Goal: Task Accomplishment & Management: Manage account settings

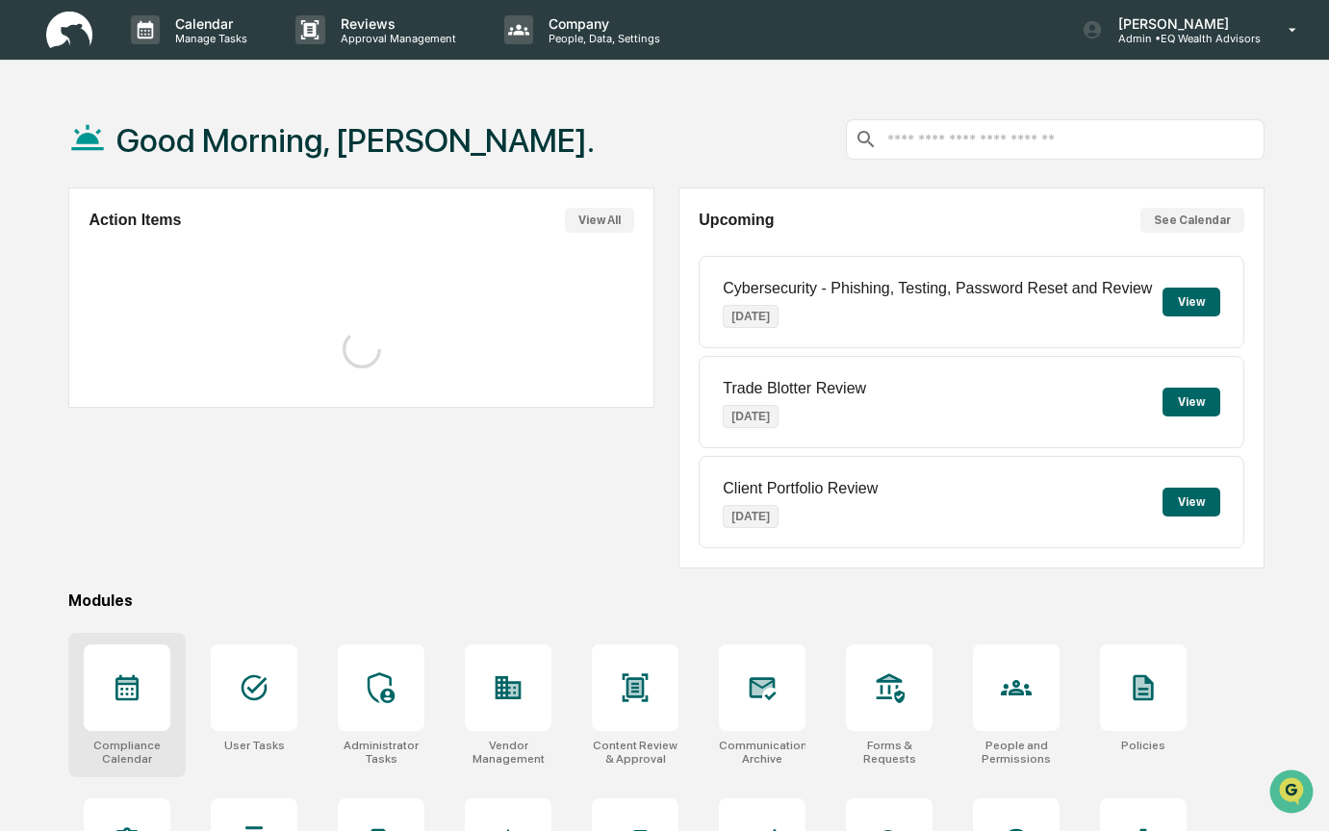
drag, startPoint x: 138, startPoint y: 692, endPoint x: 142, endPoint y: 672, distance: 20.8
click at [139, 692] on icon at bounding box center [126, 688] width 23 height 26
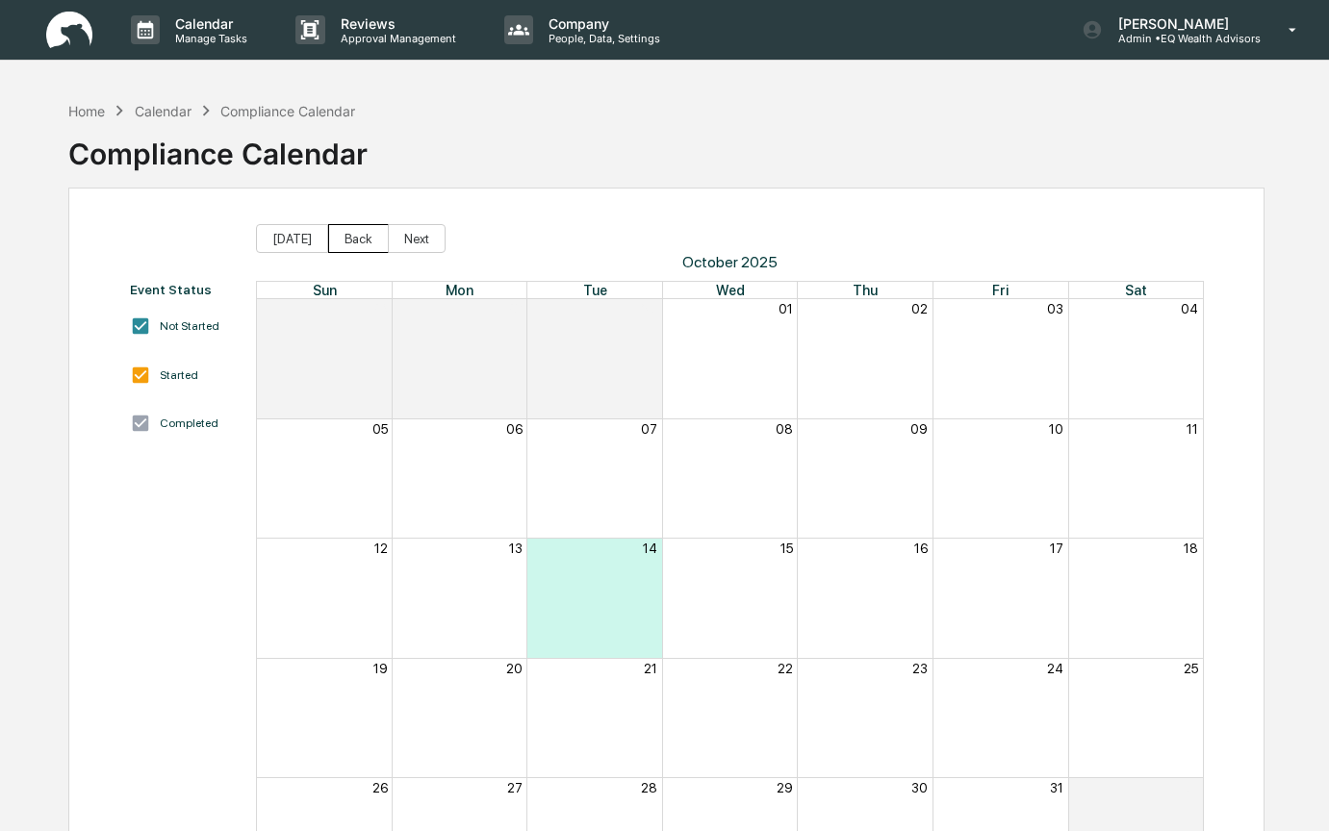
click at [352, 233] on button "Back" at bounding box center [358, 238] width 61 height 29
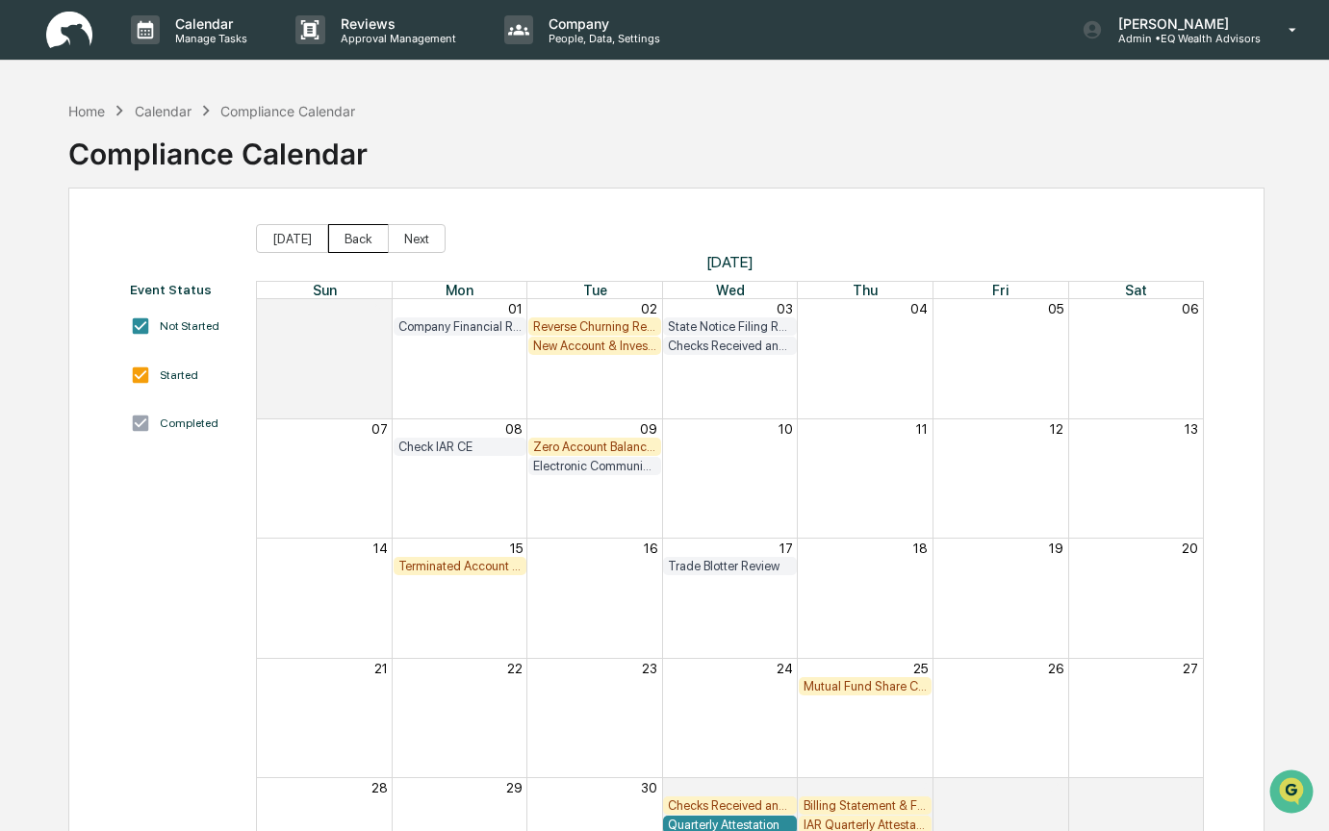
click at [352, 233] on button "Back" at bounding box center [358, 238] width 61 height 29
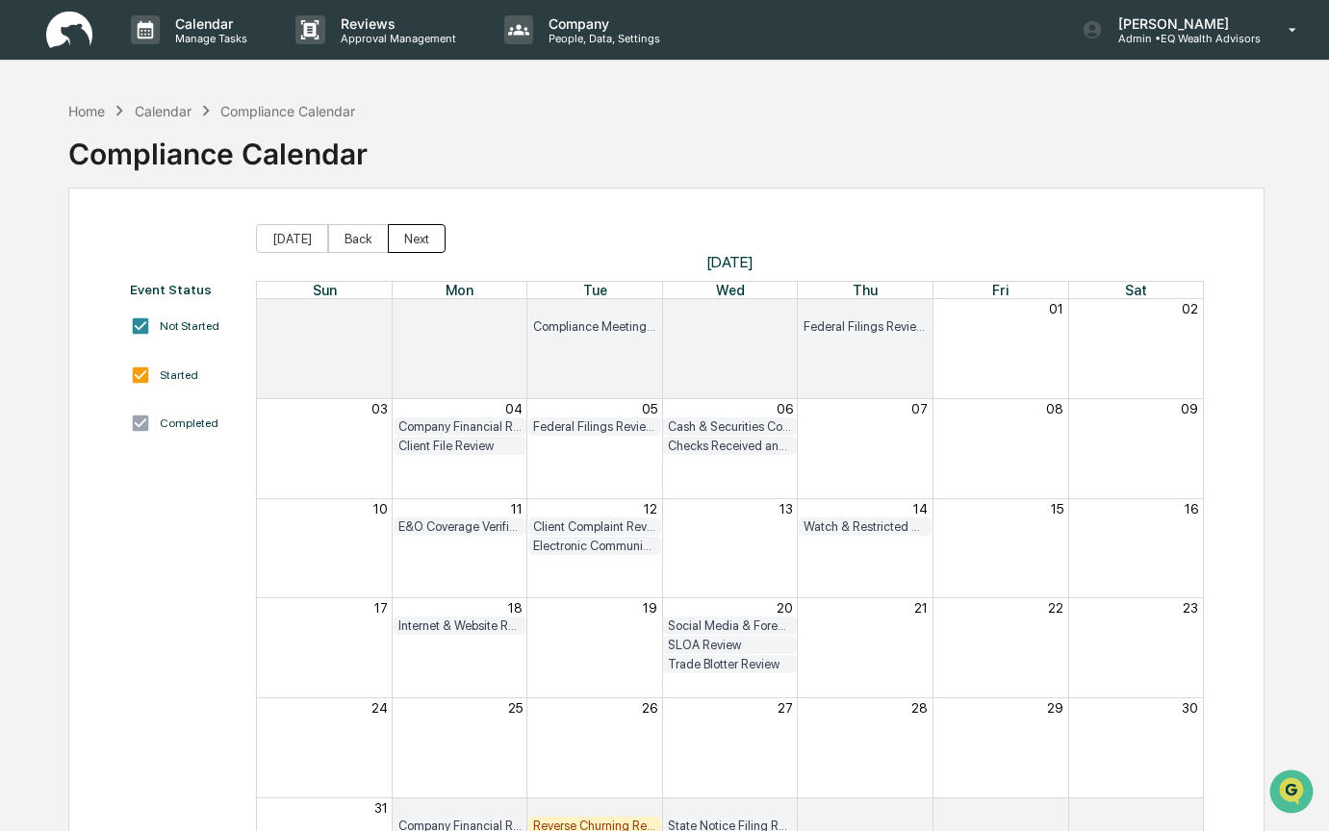
click at [427, 242] on button "Next" at bounding box center [417, 238] width 58 height 29
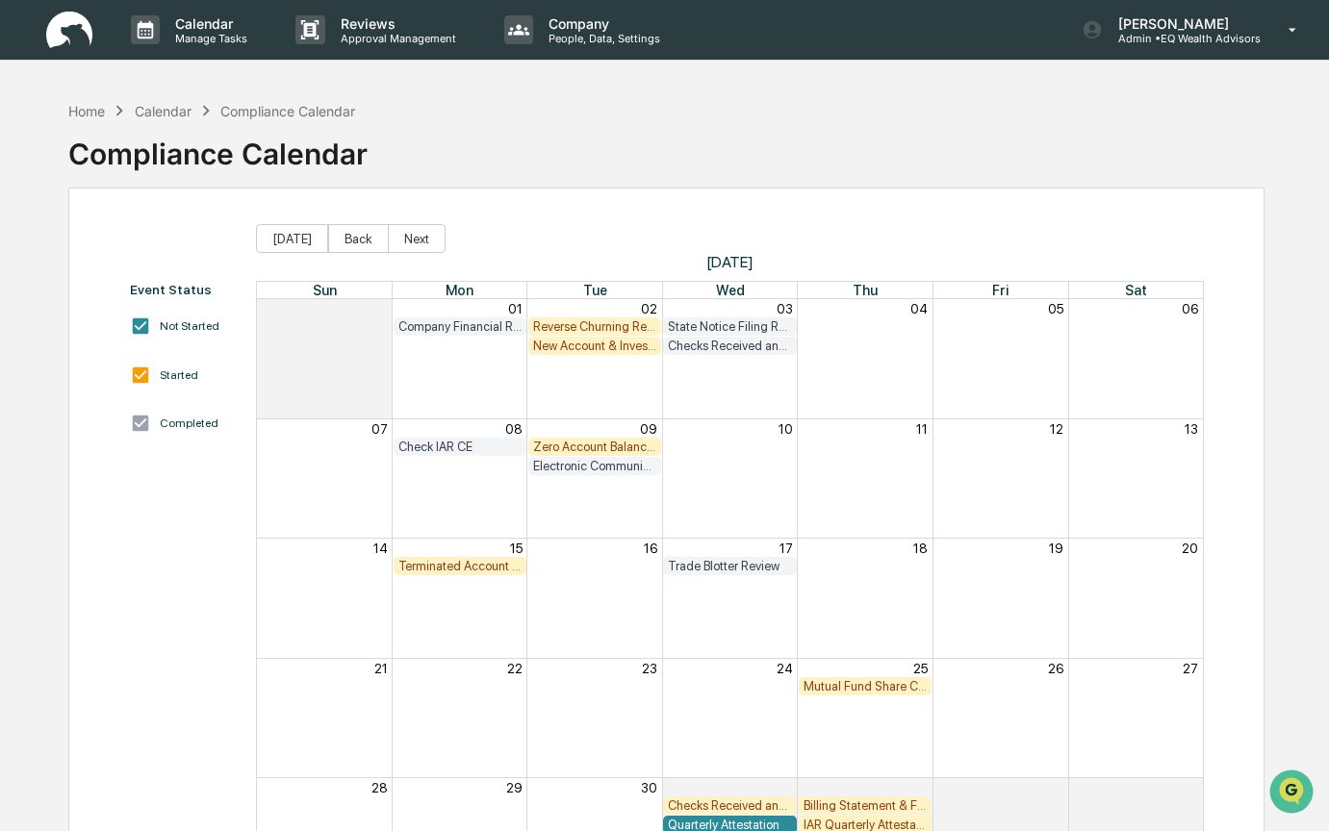
click at [561, 349] on div "New Account & Investor Profile Review" at bounding box center [594, 346] width 123 height 14
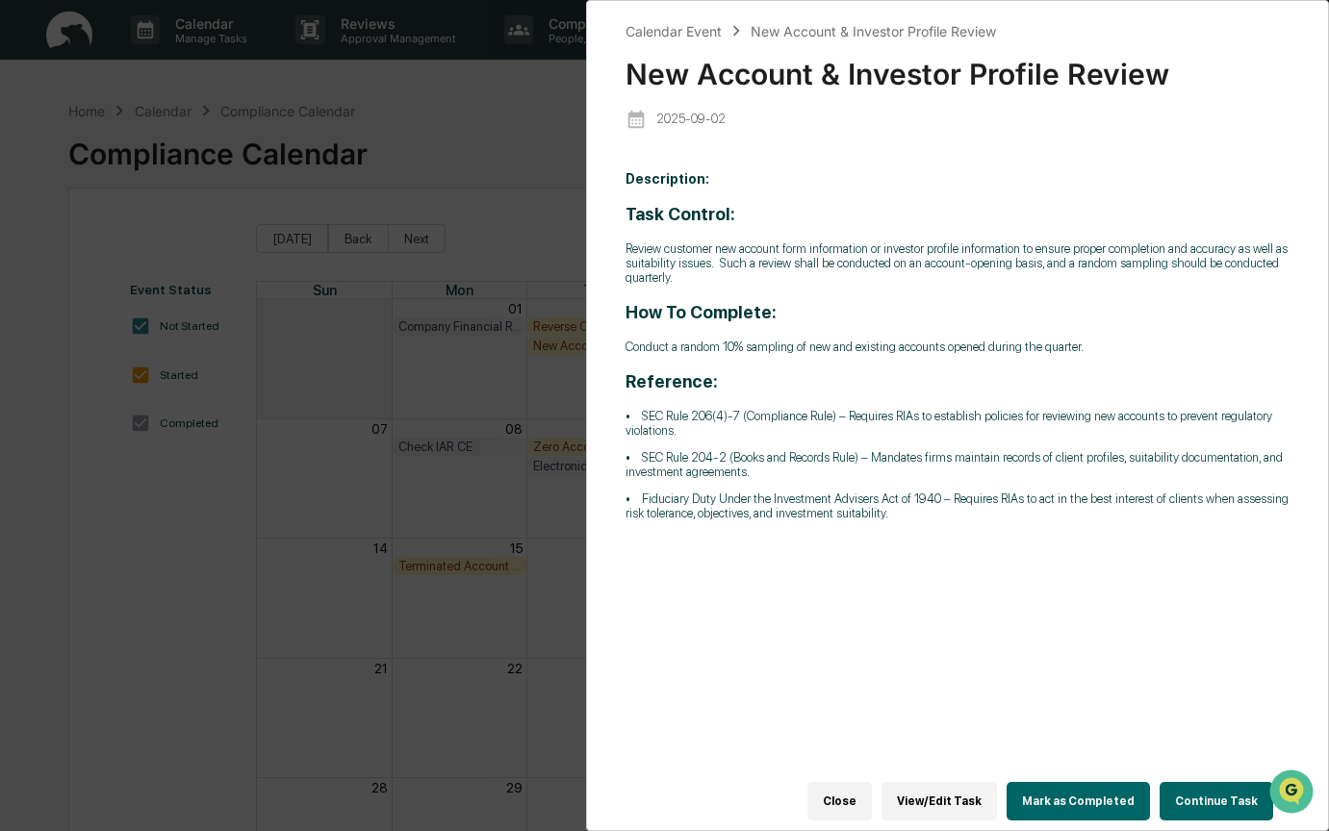
click at [1212, 782] on button "Continue Task" at bounding box center [1216, 801] width 114 height 38
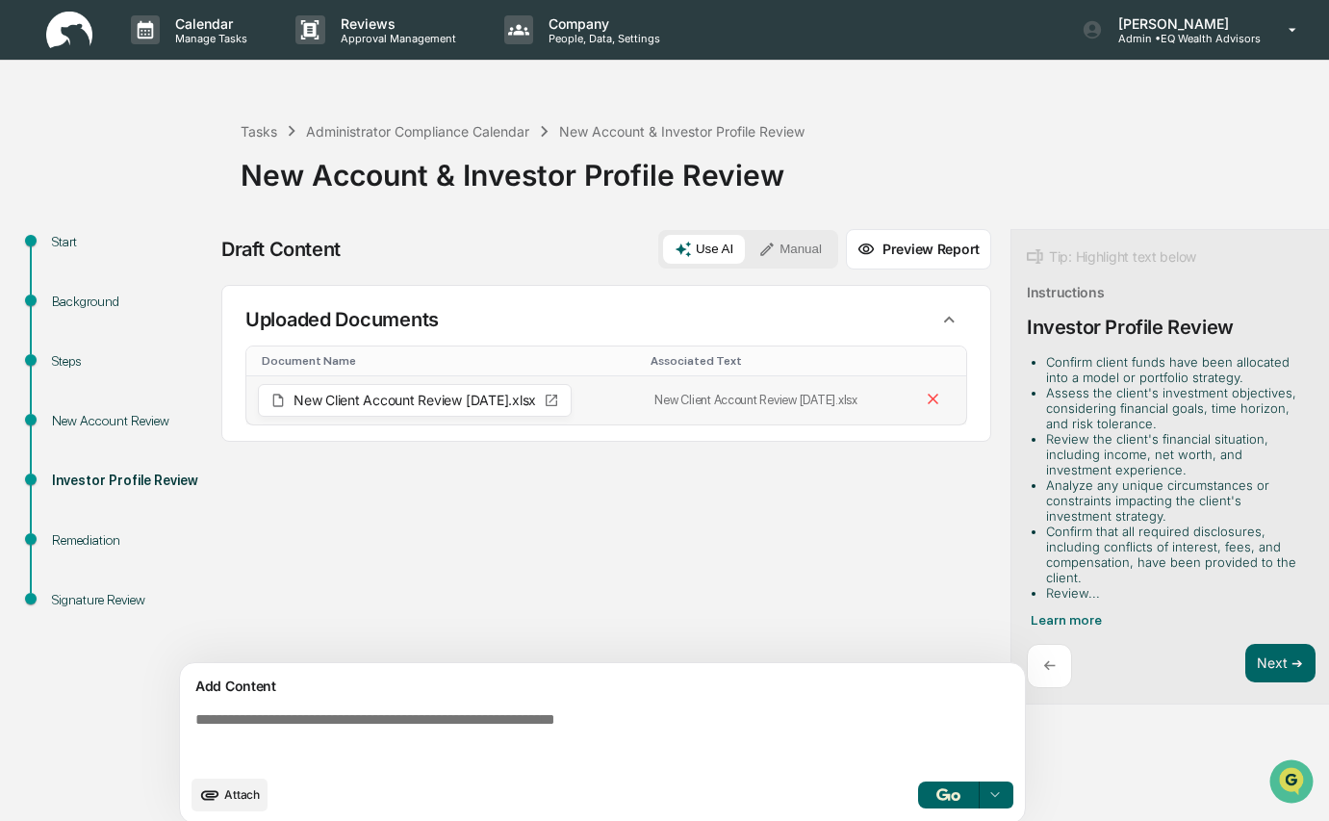
click at [388, 410] on div "New Client Account Review Sept 2025.xlsx" at bounding box center [415, 400] width 314 height 33
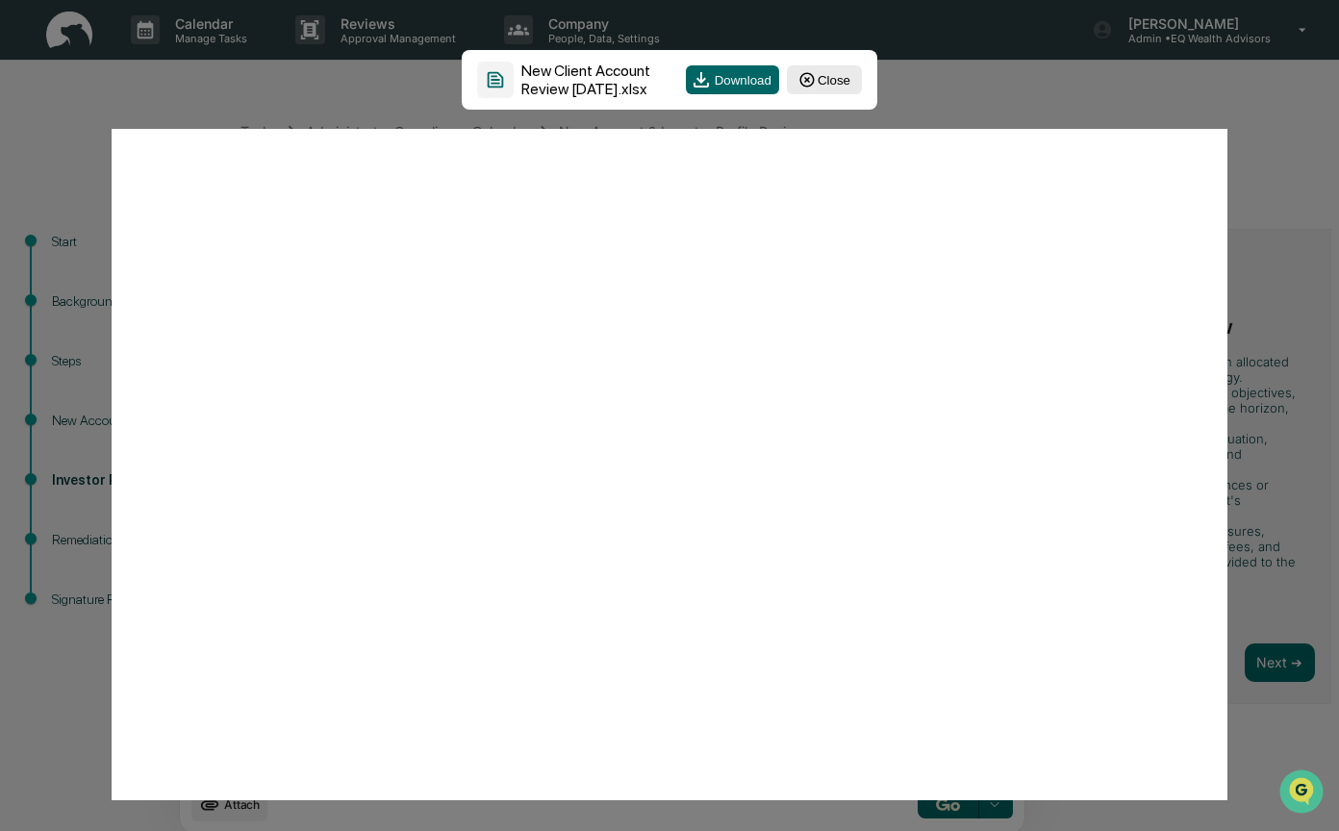
click at [809, 78] on icon at bounding box center [807, 79] width 17 height 17
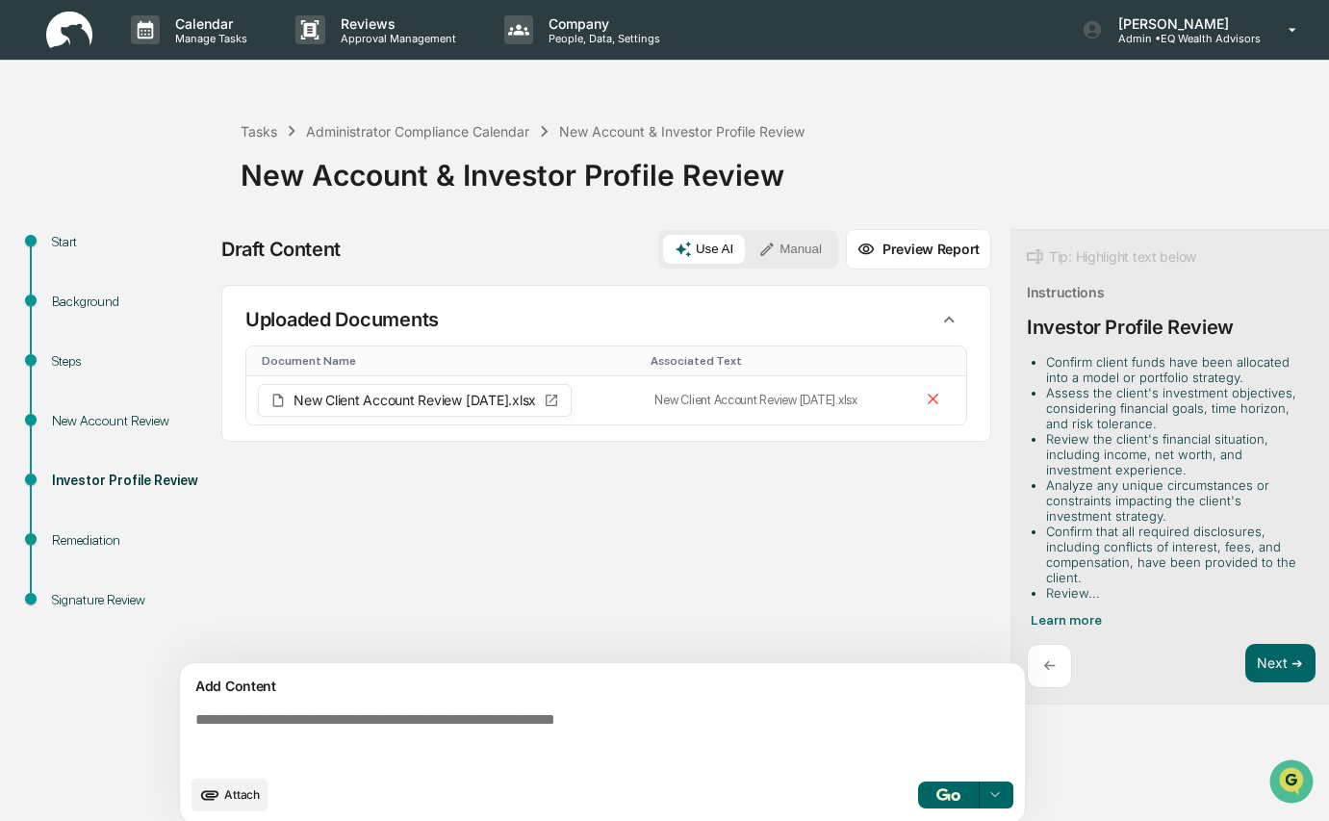
click at [693, 541] on div "Sources Uploaded Documents Document Name Associated Text New Client Account Rev…" at bounding box center [606, 474] width 770 height 378
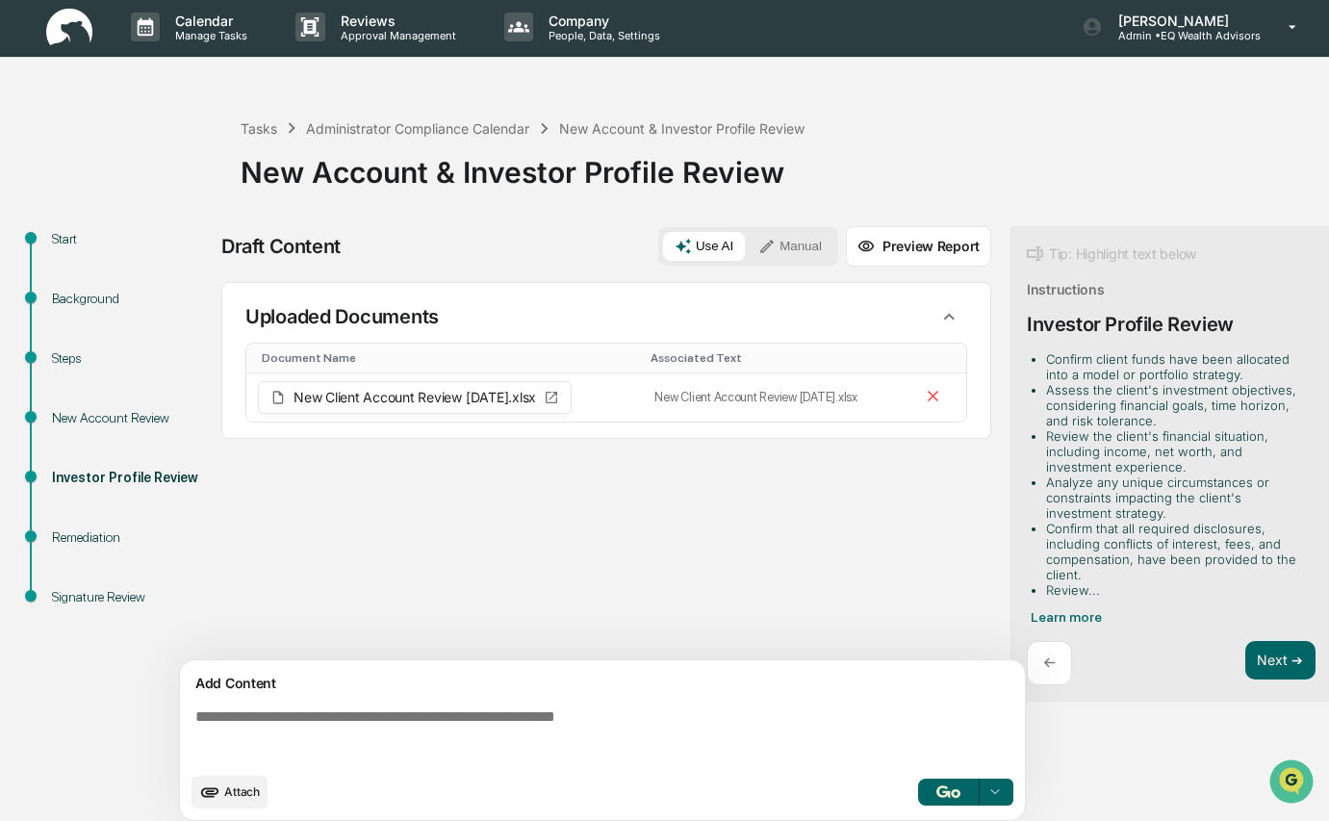
scroll to position [4, 0]
click at [254, 719] on textarea at bounding box center [606, 733] width 837 height 69
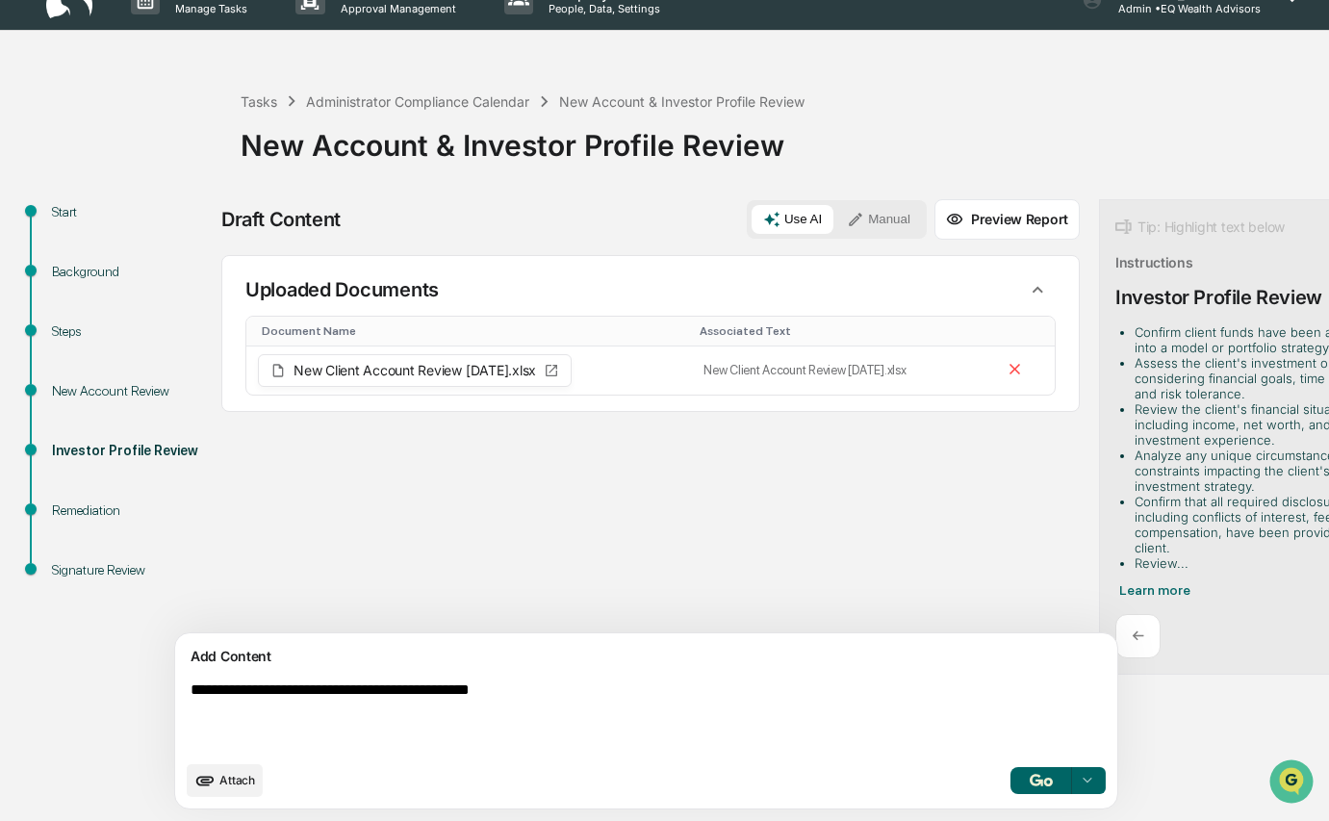
scroll to position [40, 0]
click at [835, 208] on button "Manual" at bounding box center [878, 219] width 87 height 29
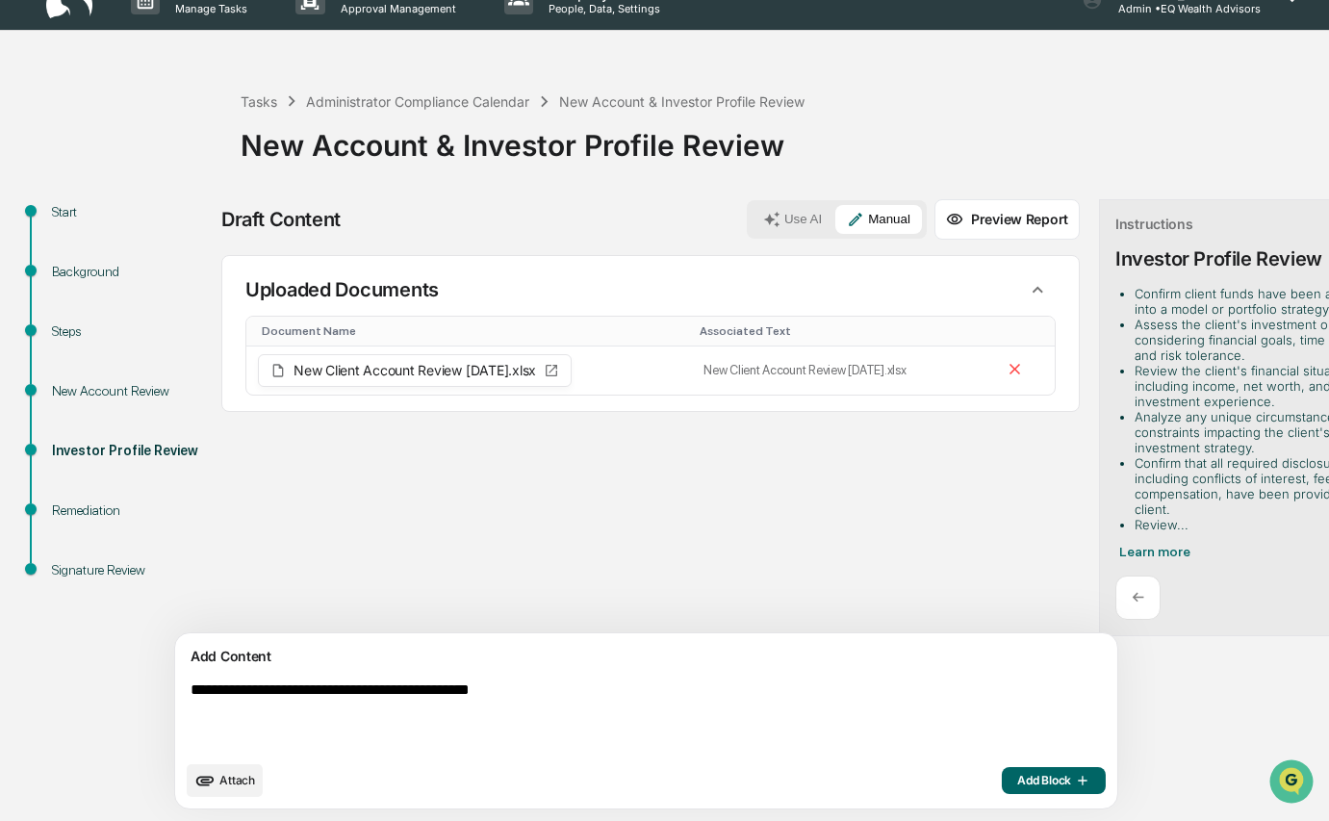
click at [601, 683] on textarea "**********" at bounding box center [601, 716] width 837 height 85
type textarea "**********"
click at [1017, 776] on span "Add Block" at bounding box center [1053, 780] width 73 height 15
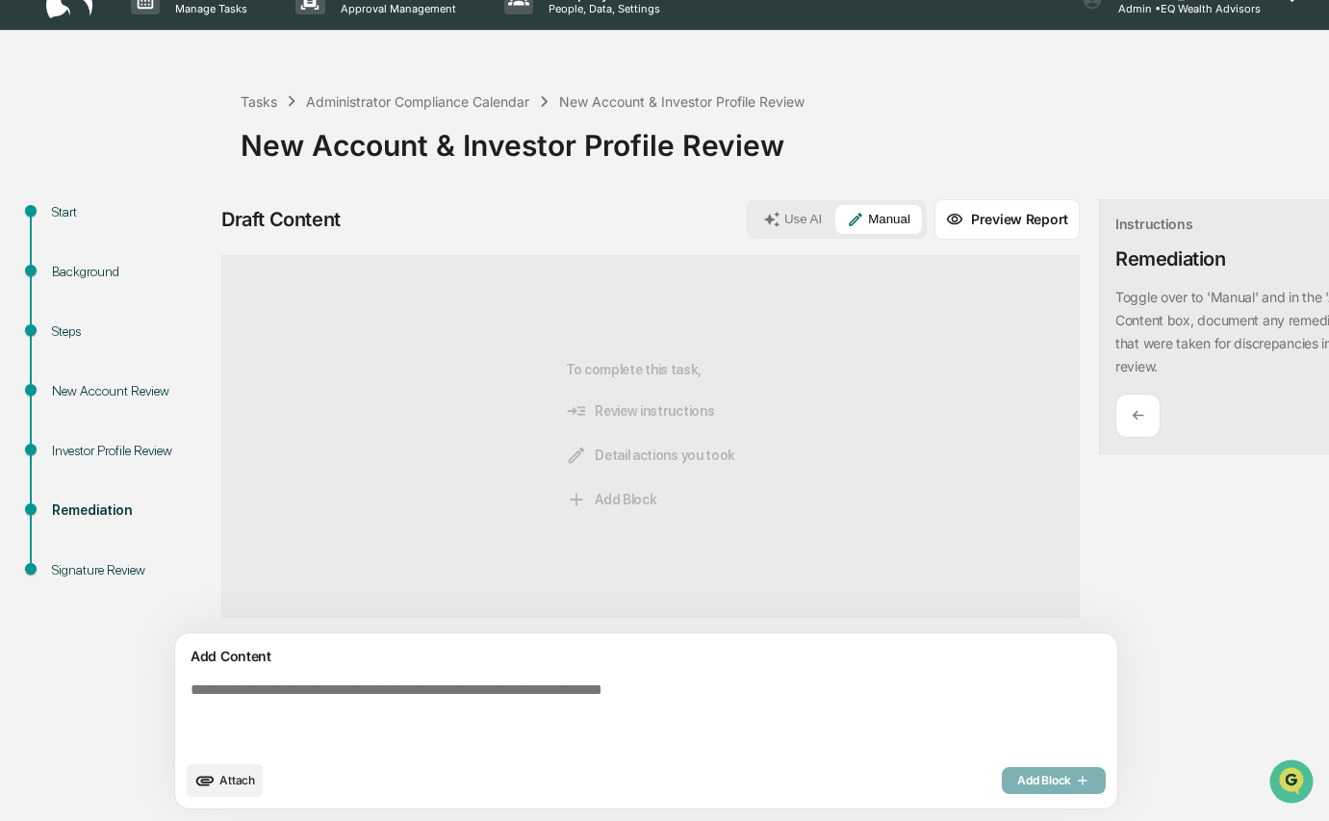
click at [1282, 582] on div "Draft Content Use AI Manual Preview Report Sources To complete this task, Revie…" at bounding box center [760, 510] width 1078 height 622
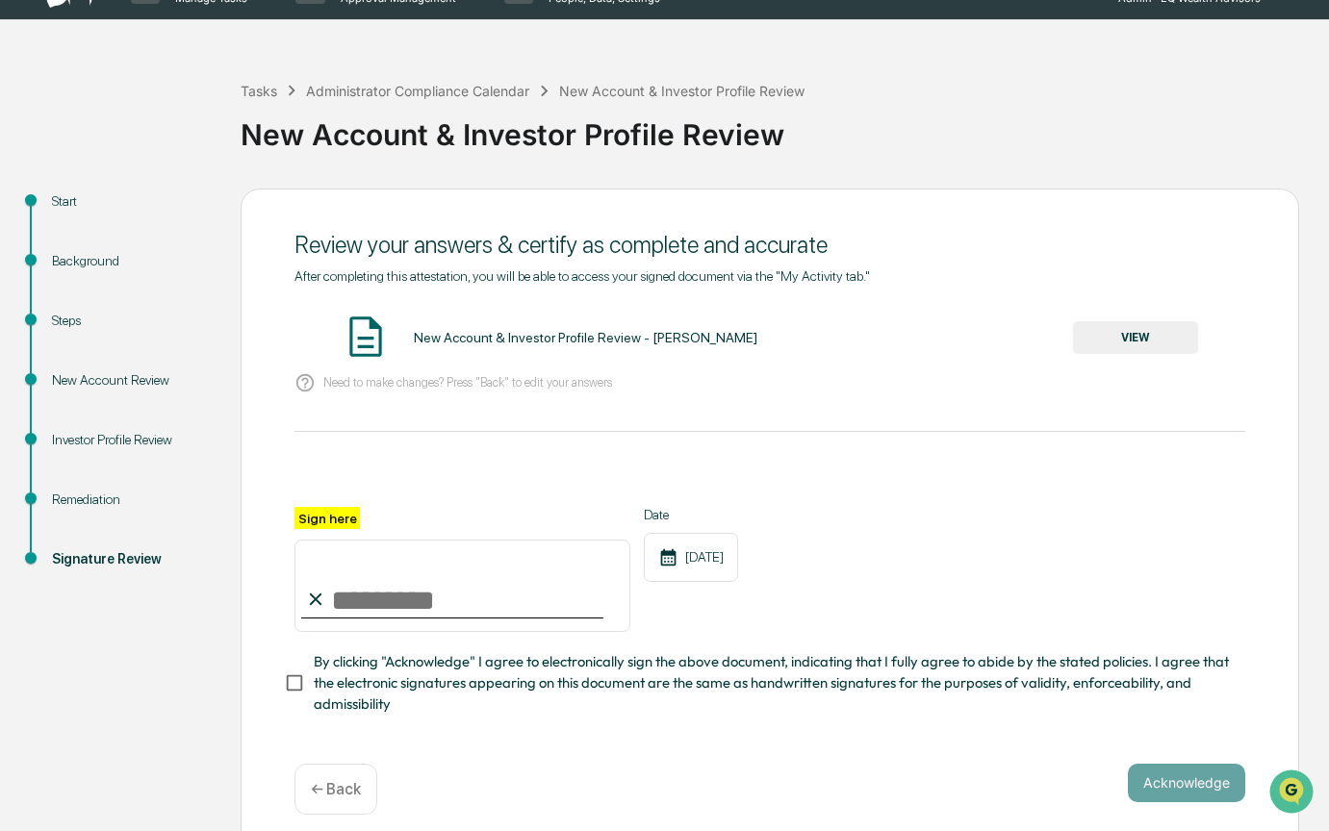
click at [1149, 340] on button "VIEW" at bounding box center [1135, 337] width 125 height 33
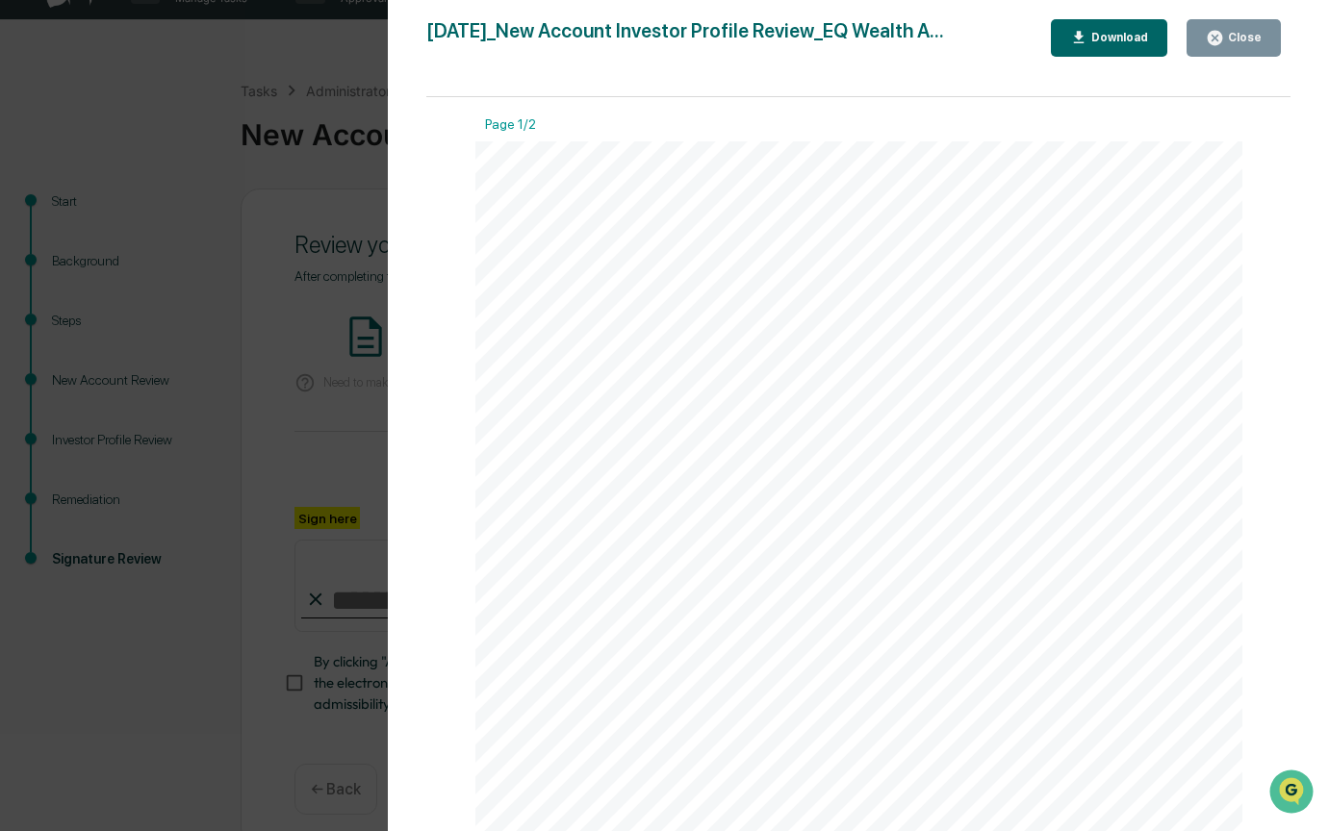
click at [1219, 32] on icon "button" at bounding box center [1215, 38] width 14 height 14
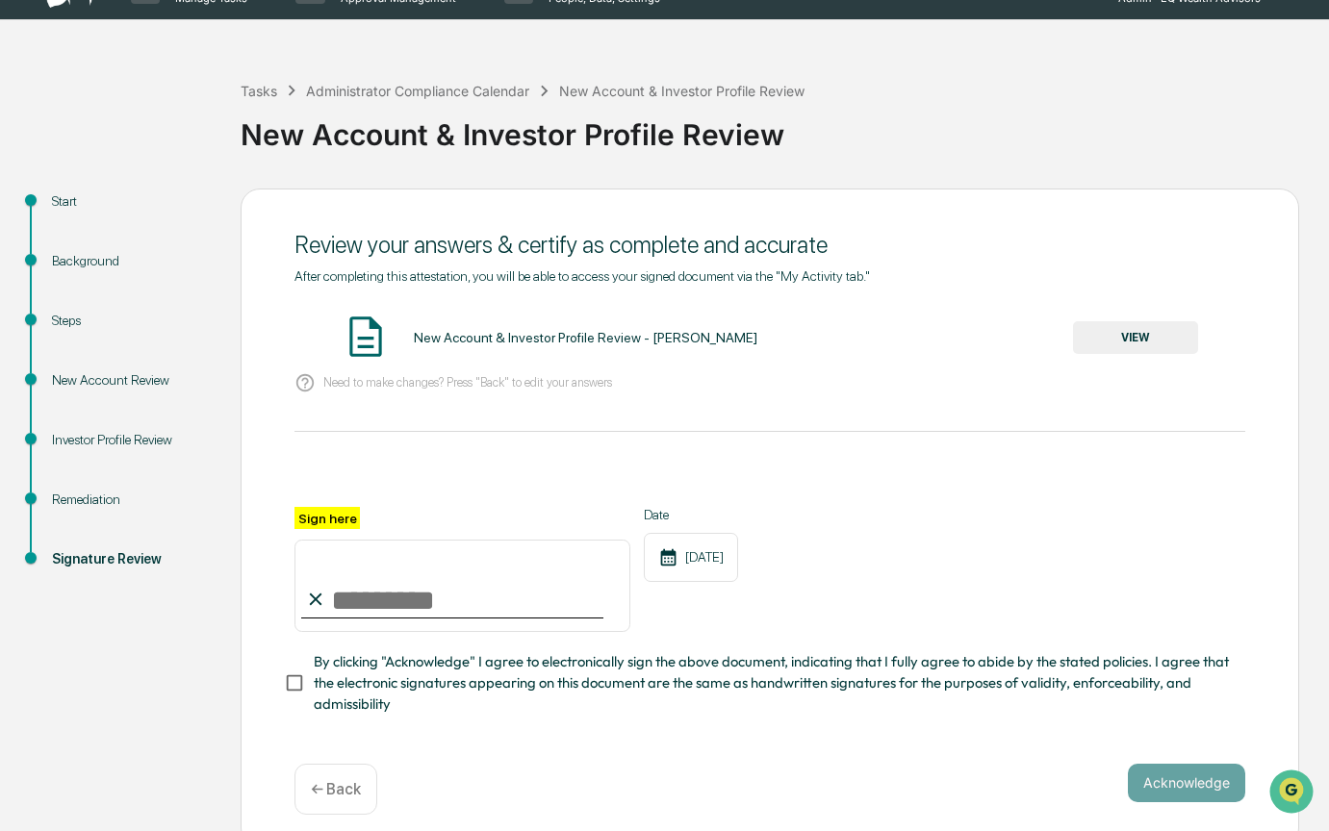
click at [333, 597] on input "Sign here" at bounding box center [462, 586] width 336 height 92
type input "**********"
click at [1194, 783] on button "Acknowledge" at bounding box center [1186, 783] width 117 height 38
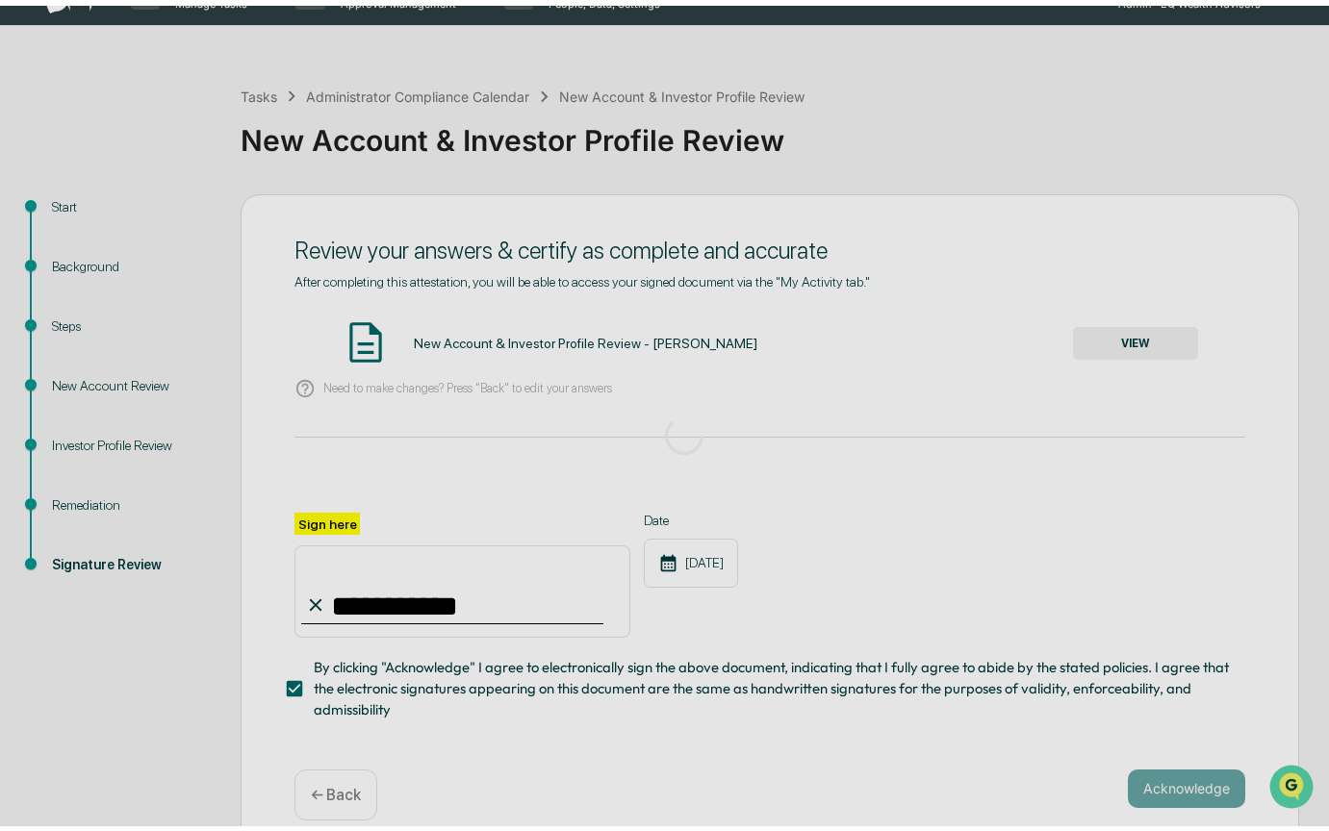
scroll to position [0, 0]
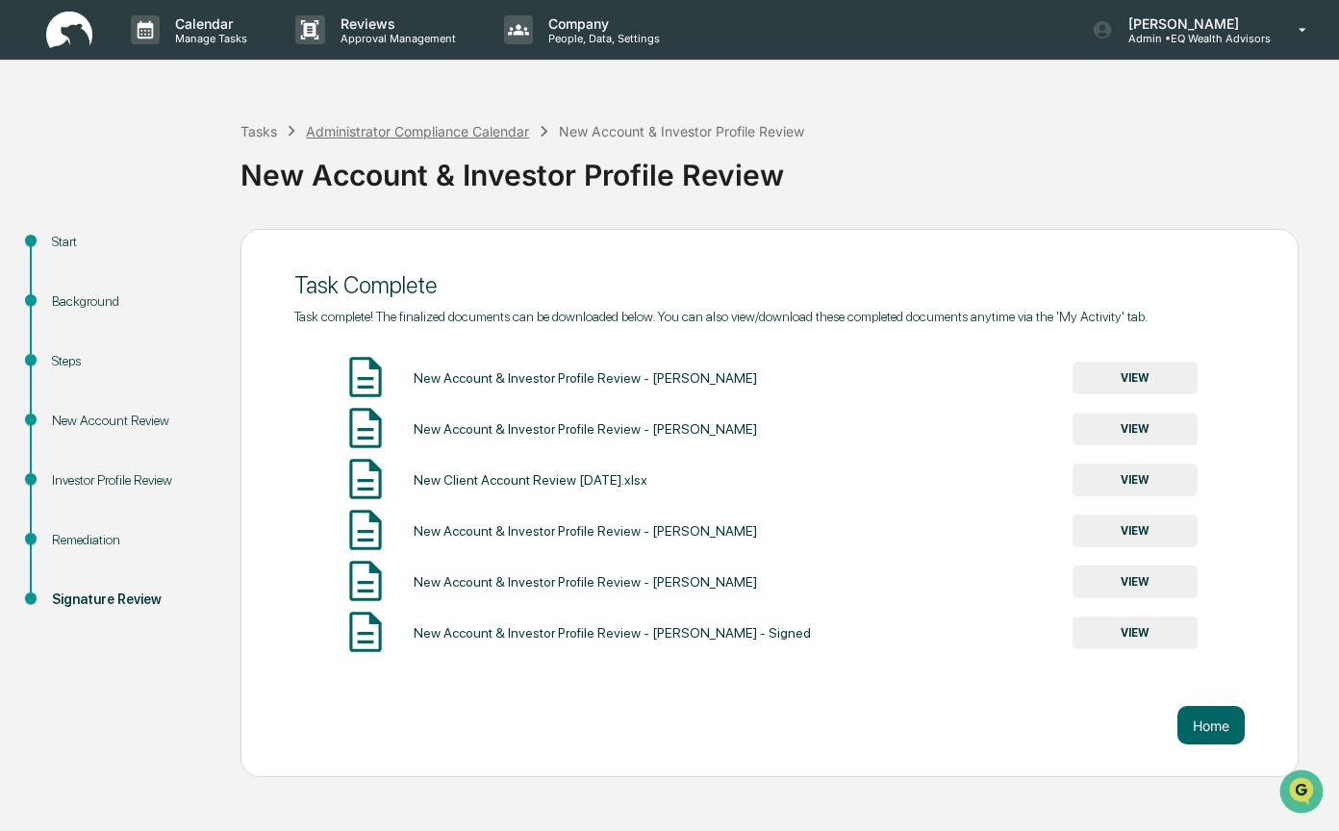
click at [436, 128] on div "Administrator Compliance Calendar" at bounding box center [417, 131] width 223 height 16
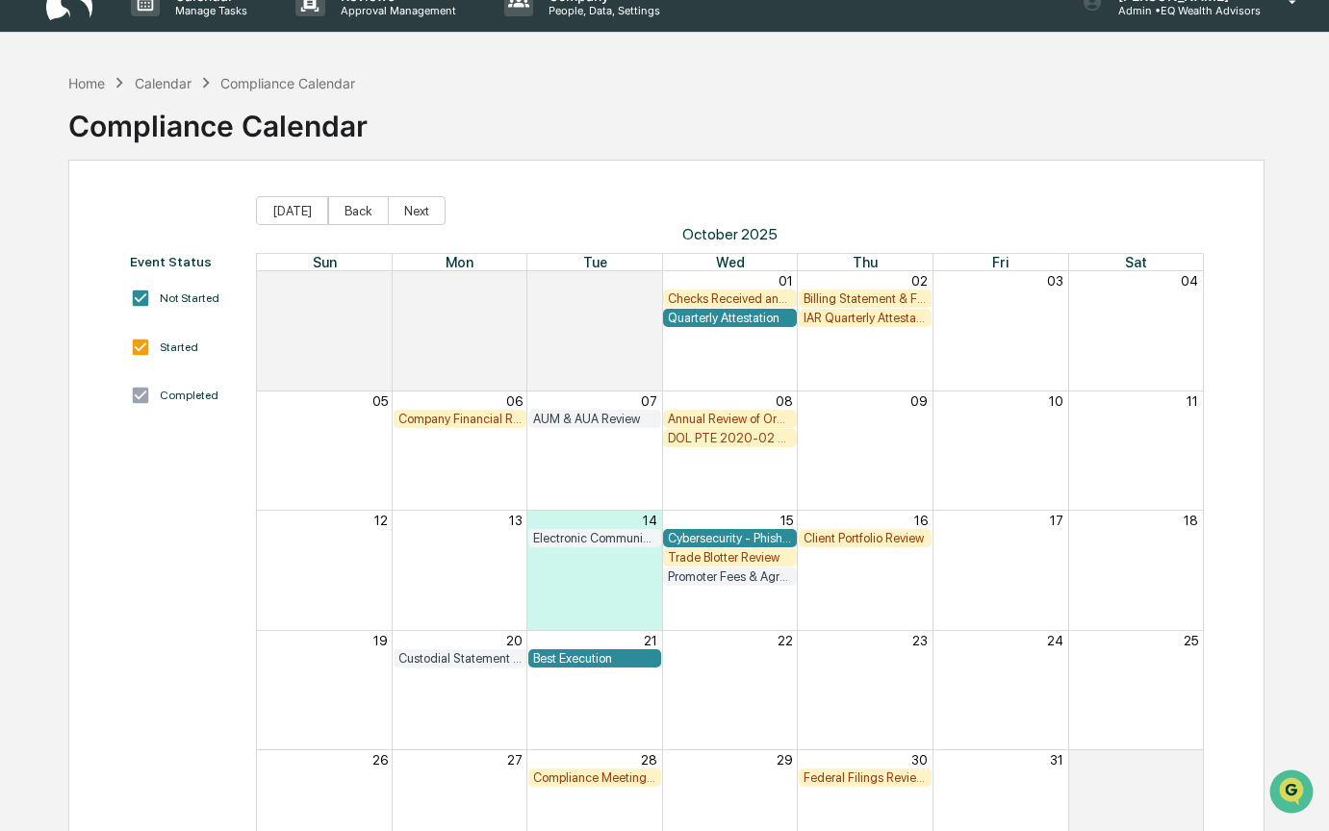
scroll to position [29, 0]
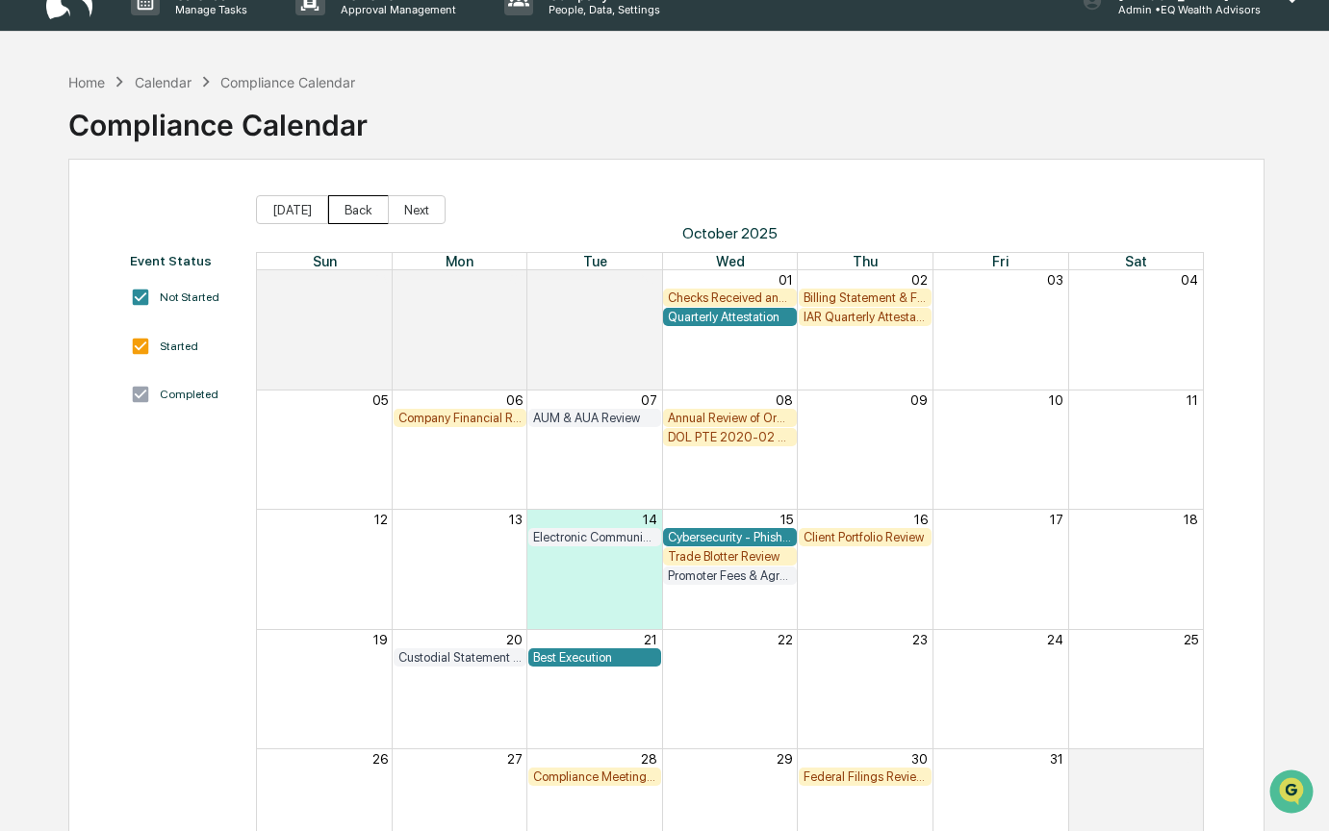
click at [347, 203] on button "Back" at bounding box center [358, 209] width 61 height 29
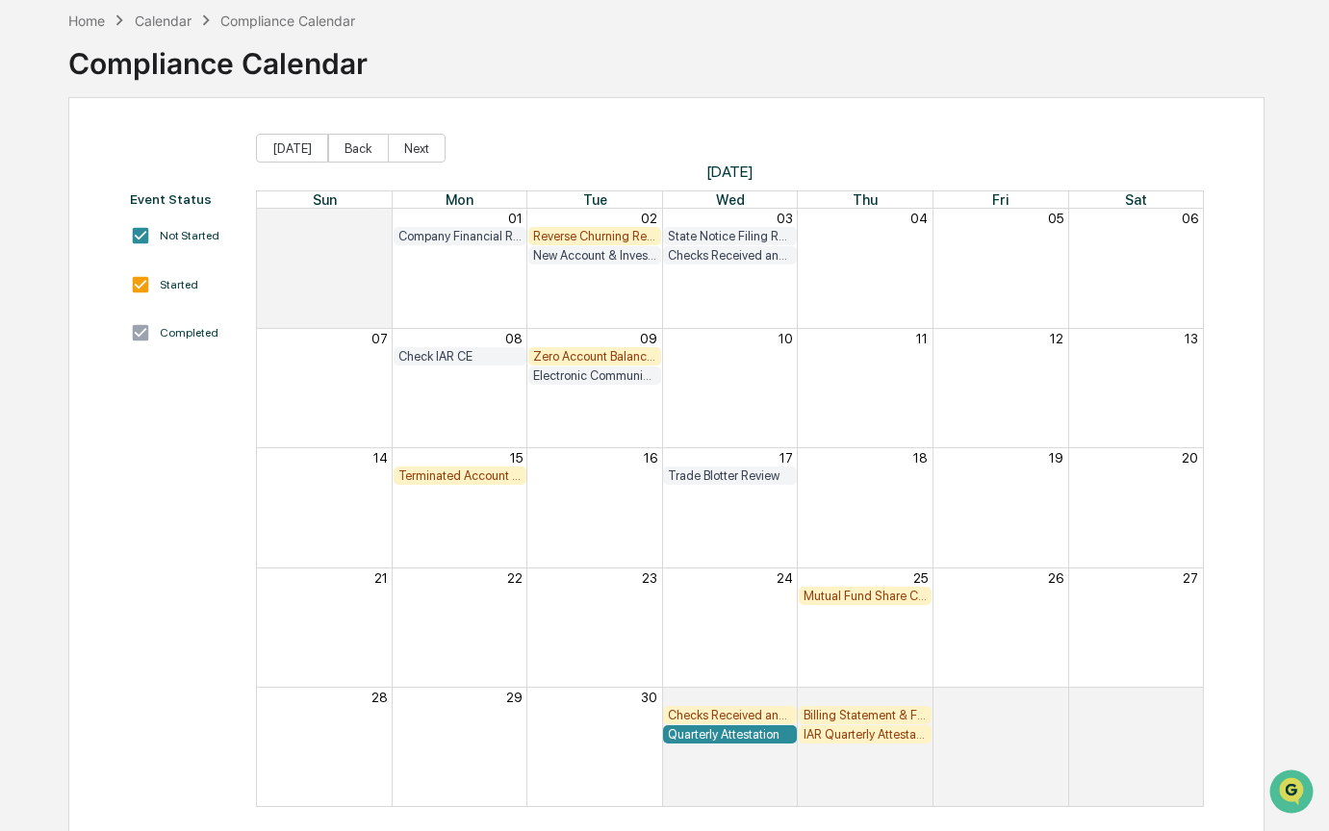
scroll to position [104, 0]
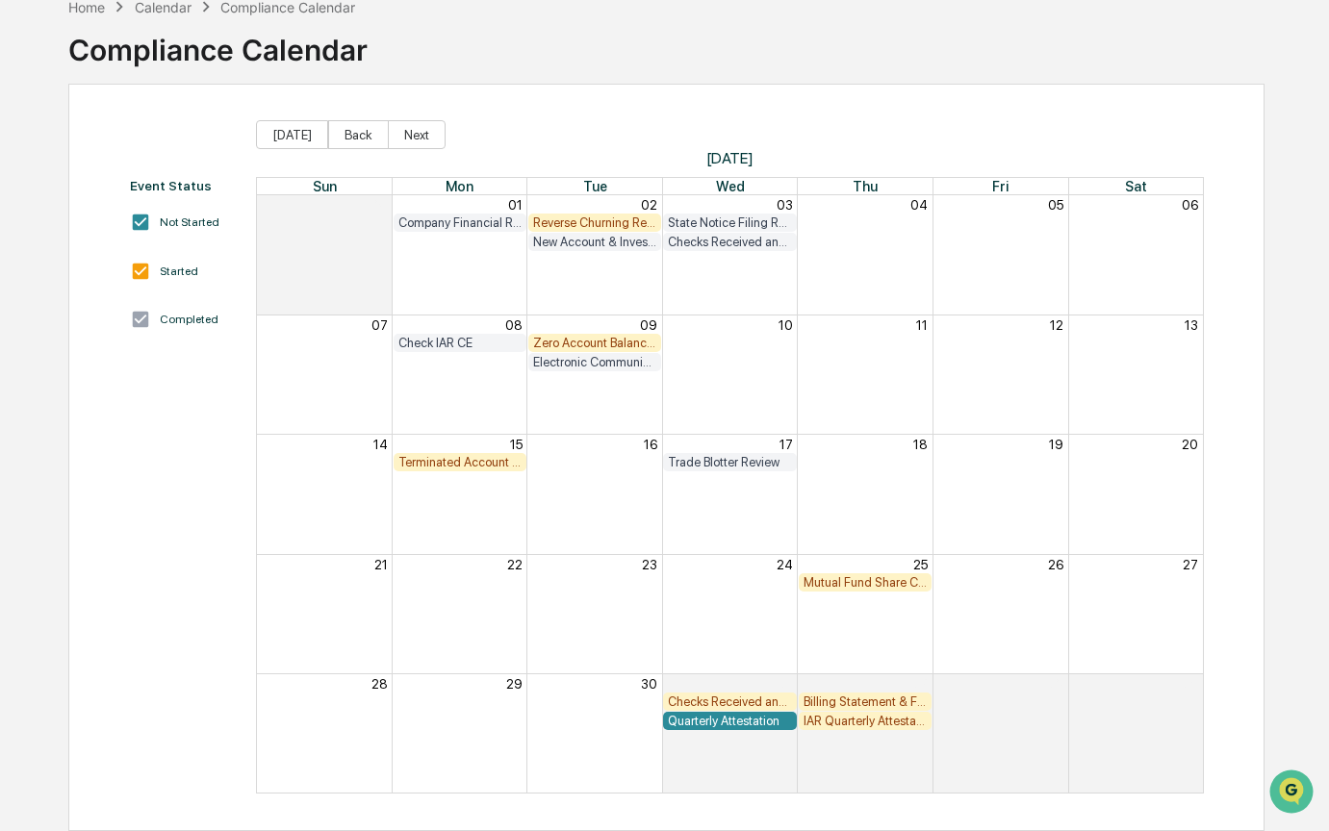
click at [560, 343] on div "Zero Account Balance Review" at bounding box center [594, 343] width 123 height 14
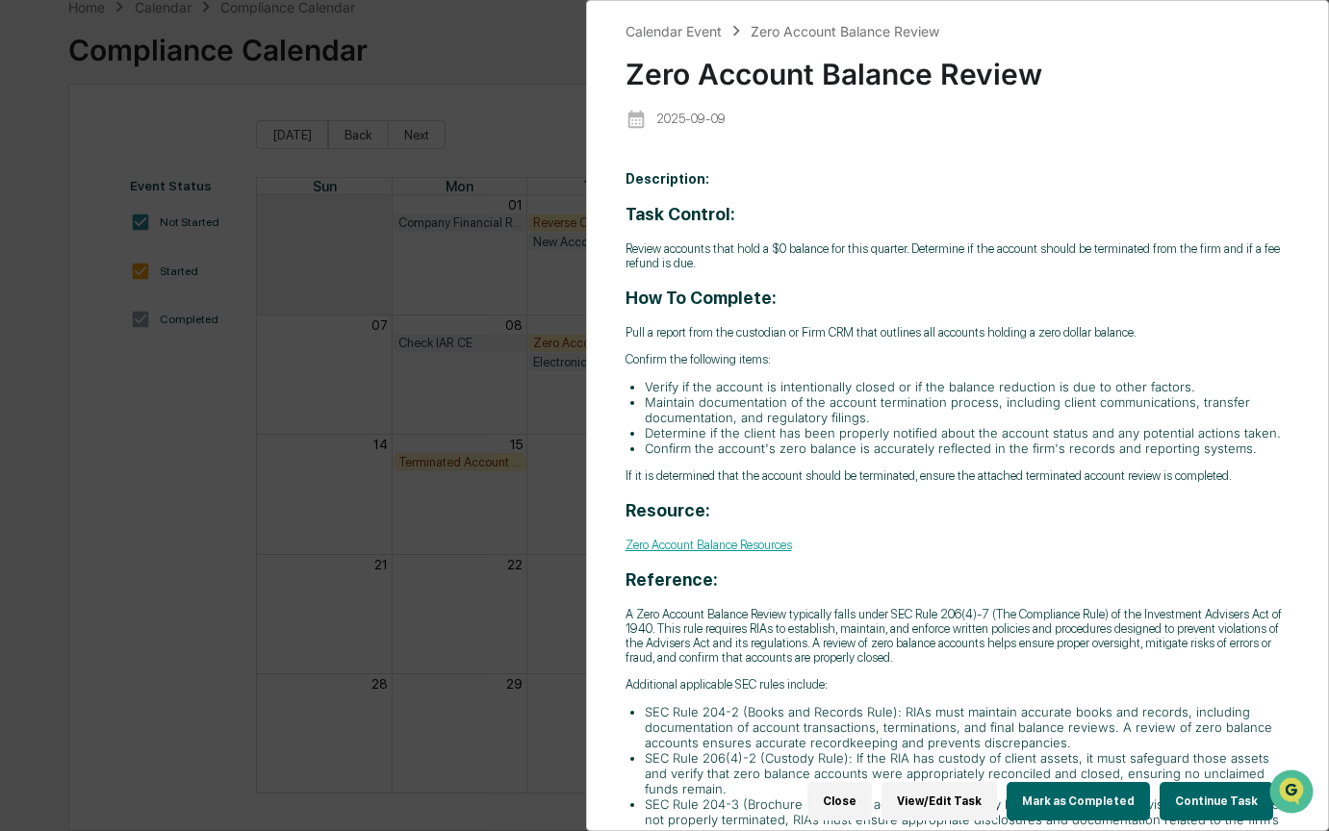
click at [1196, 796] on button "Continue Task" at bounding box center [1216, 801] width 114 height 38
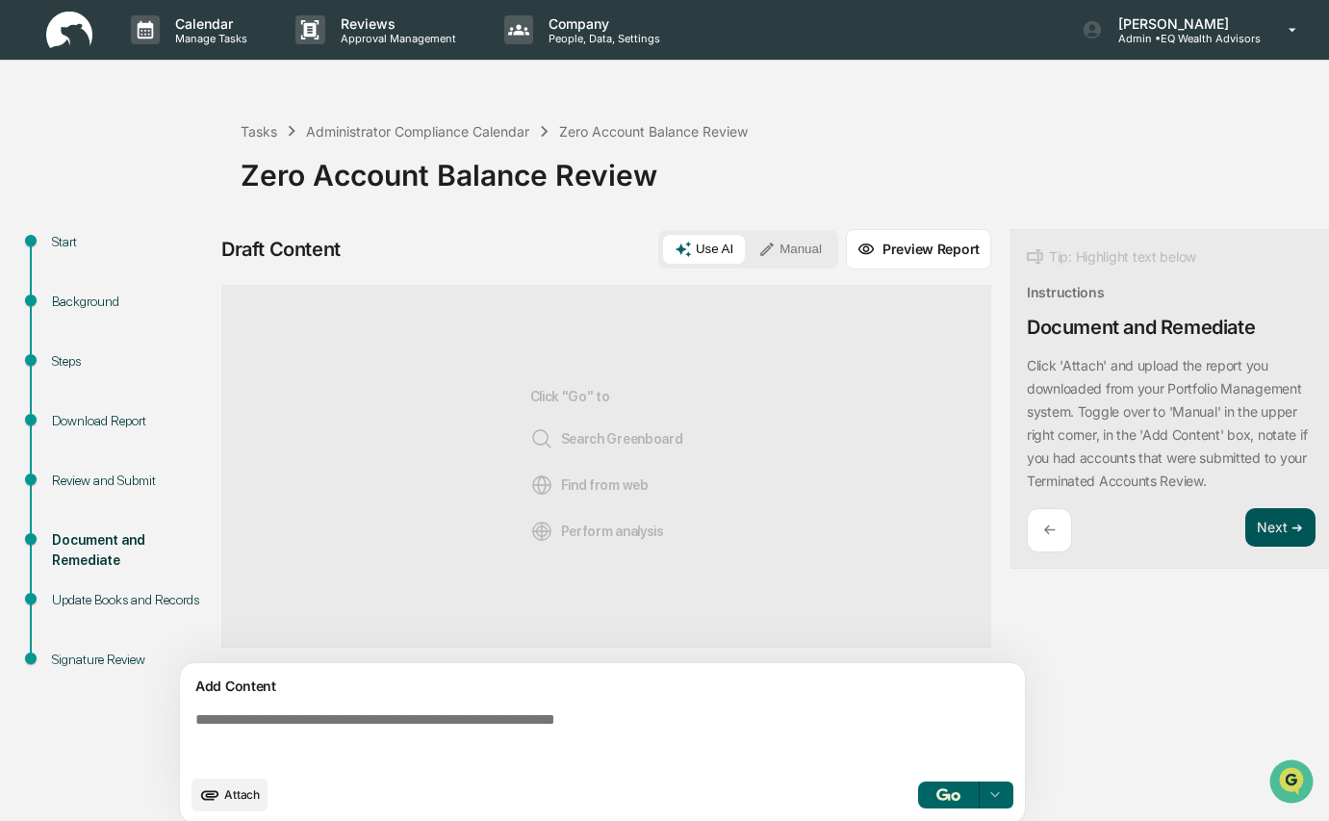
click at [1275, 523] on button "Next ➔" at bounding box center [1280, 527] width 70 height 39
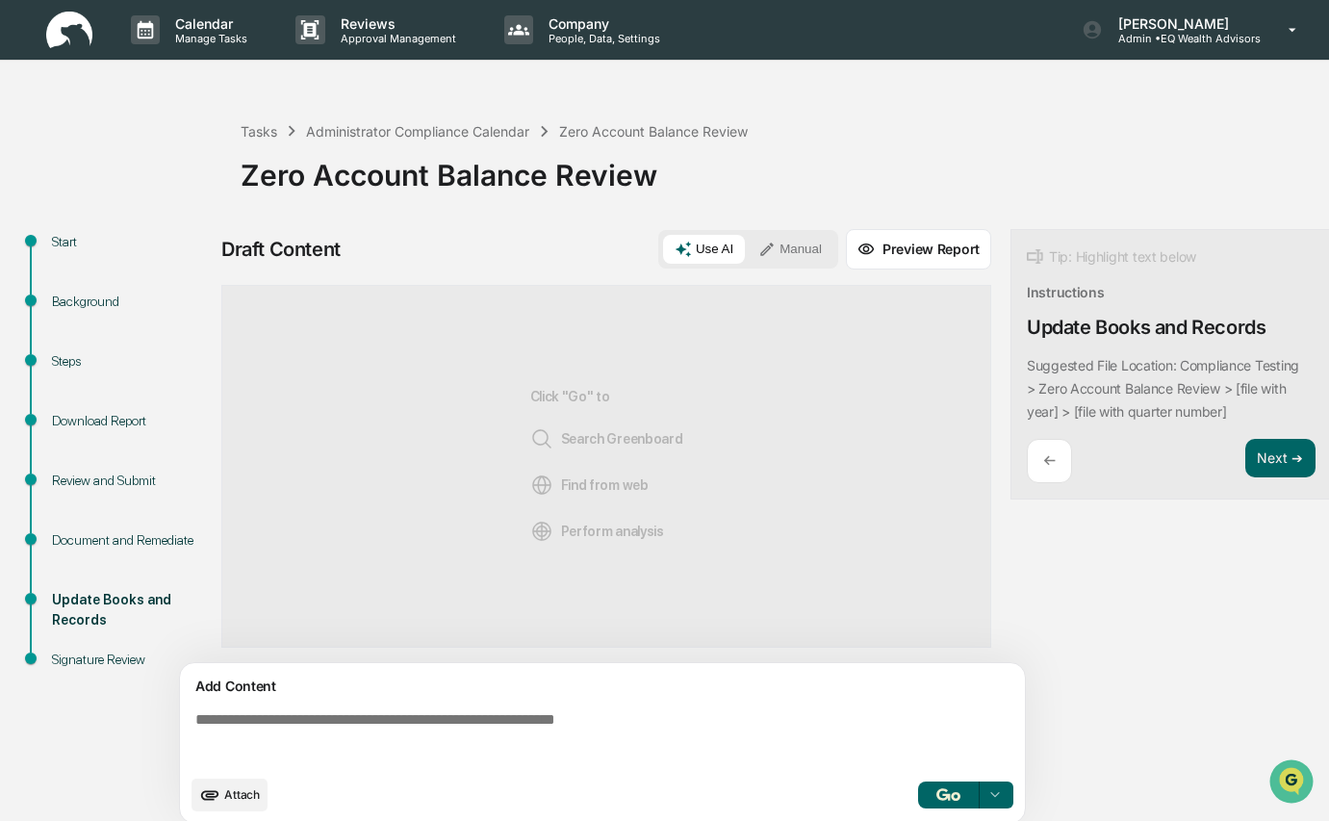
click at [90, 550] on div "Document and Remediate" at bounding box center [131, 540] width 158 height 20
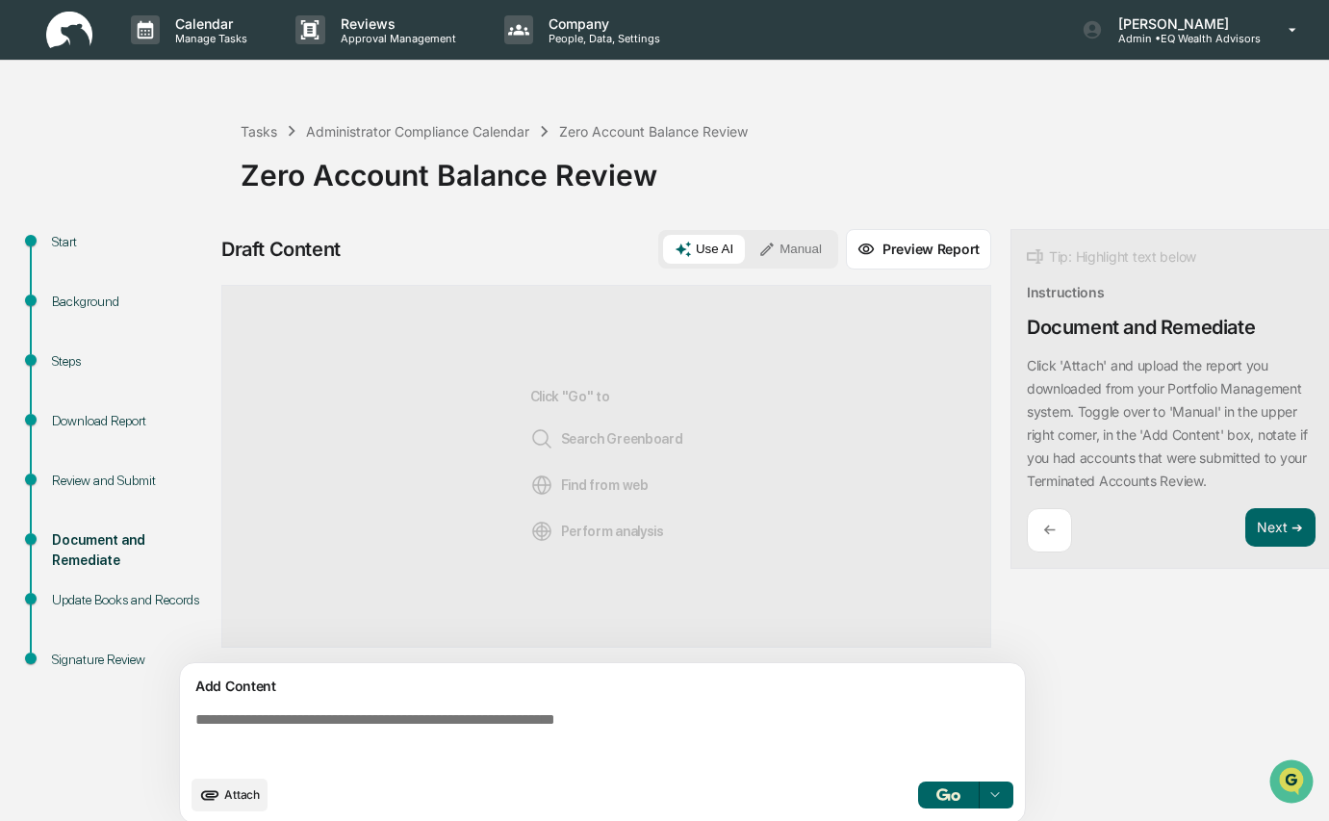
click at [114, 605] on div "Update Books and Records" at bounding box center [131, 600] width 158 height 20
click at [114, 604] on div "Update Books and Records" at bounding box center [131, 600] width 158 height 20
click at [114, 425] on div "Download Report" at bounding box center [131, 421] width 158 height 20
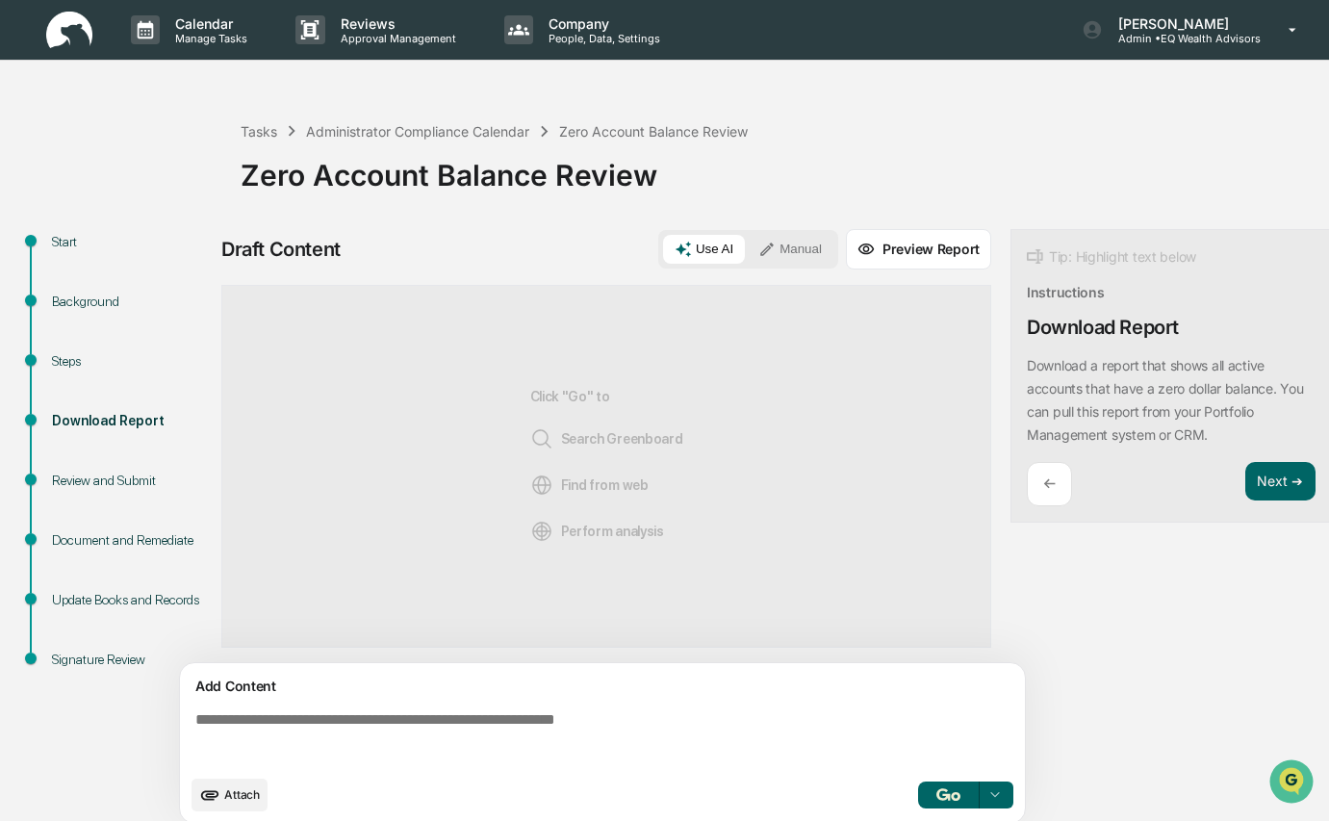
click at [89, 481] on div "Review and Submit" at bounding box center [131, 480] width 158 height 20
click at [130, 542] on div "Document and Remediate" at bounding box center [131, 540] width 158 height 20
click at [752, 522] on div "Click "Go" to Search Greenboard Find from web Perform analysis" at bounding box center [606, 466] width 770 height 363
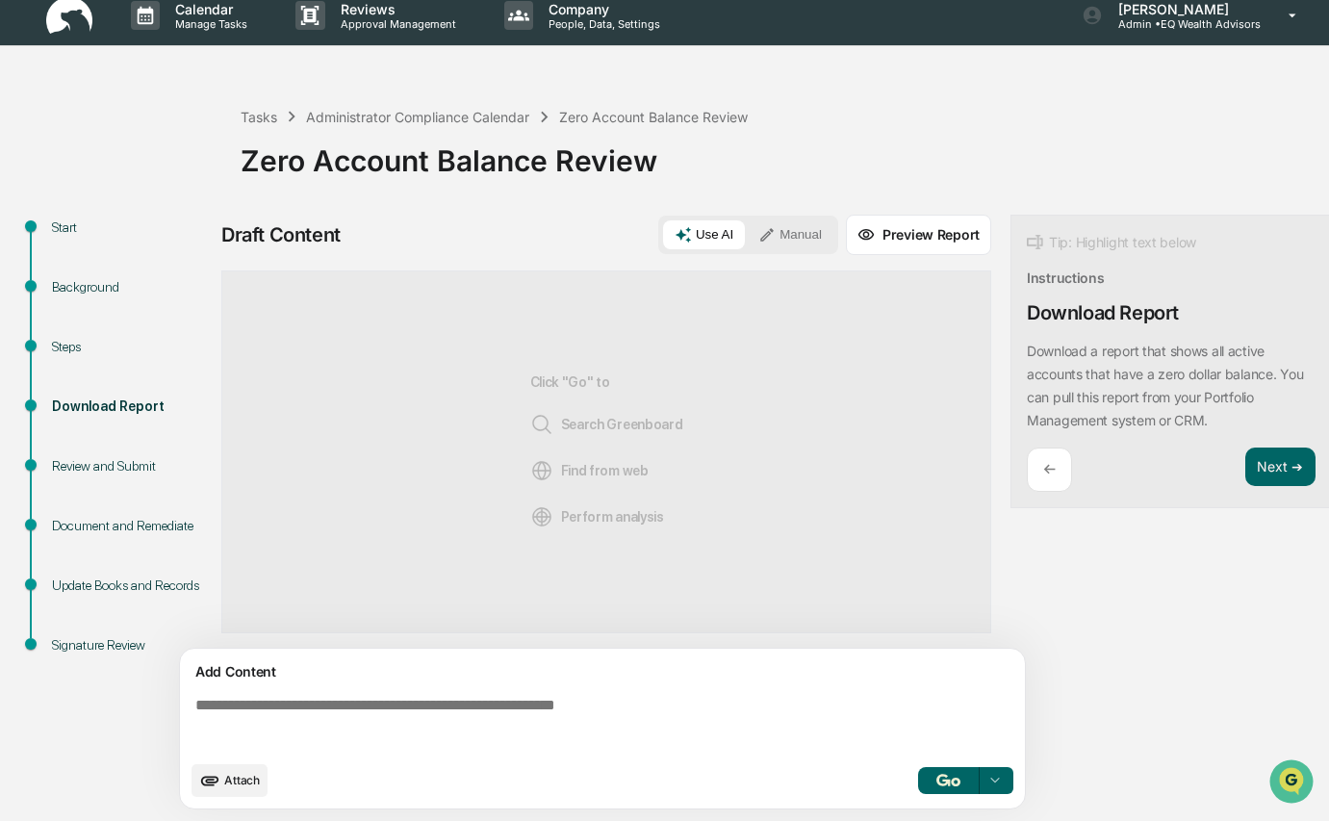
scroll to position [25, 0]
click at [120, 578] on div "Update Books and Records" at bounding box center [131, 585] width 158 height 20
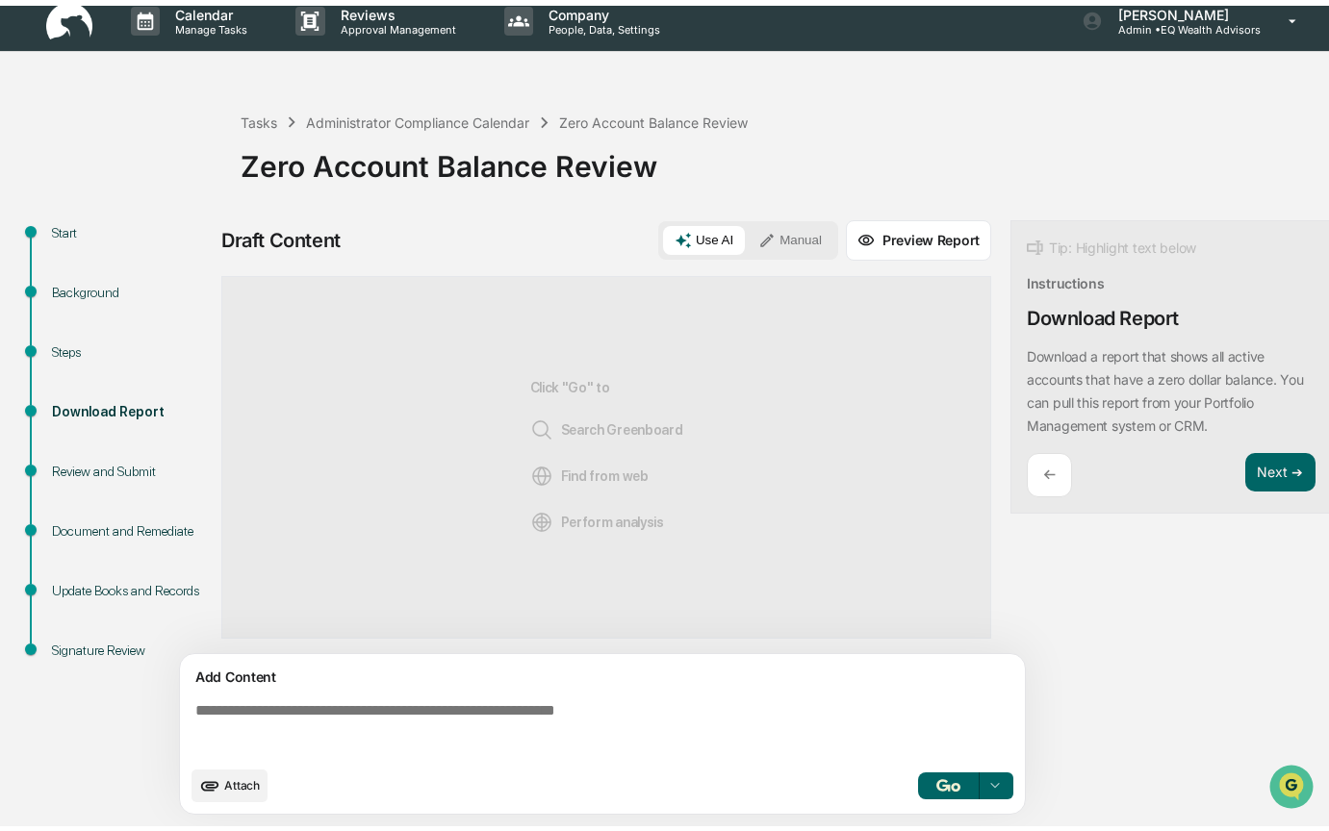
scroll to position [0, 0]
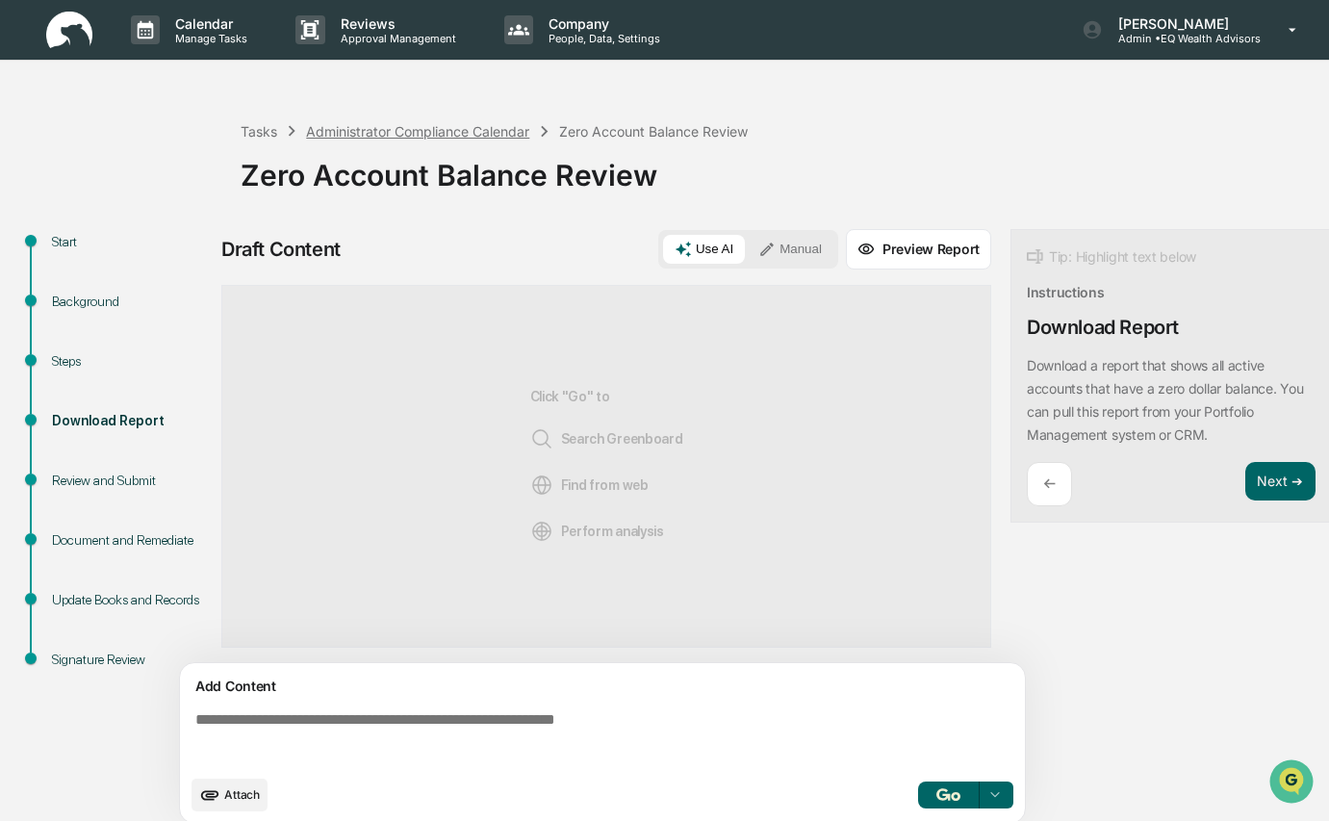
click at [428, 135] on div "Administrator Compliance Calendar" at bounding box center [417, 131] width 223 height 16
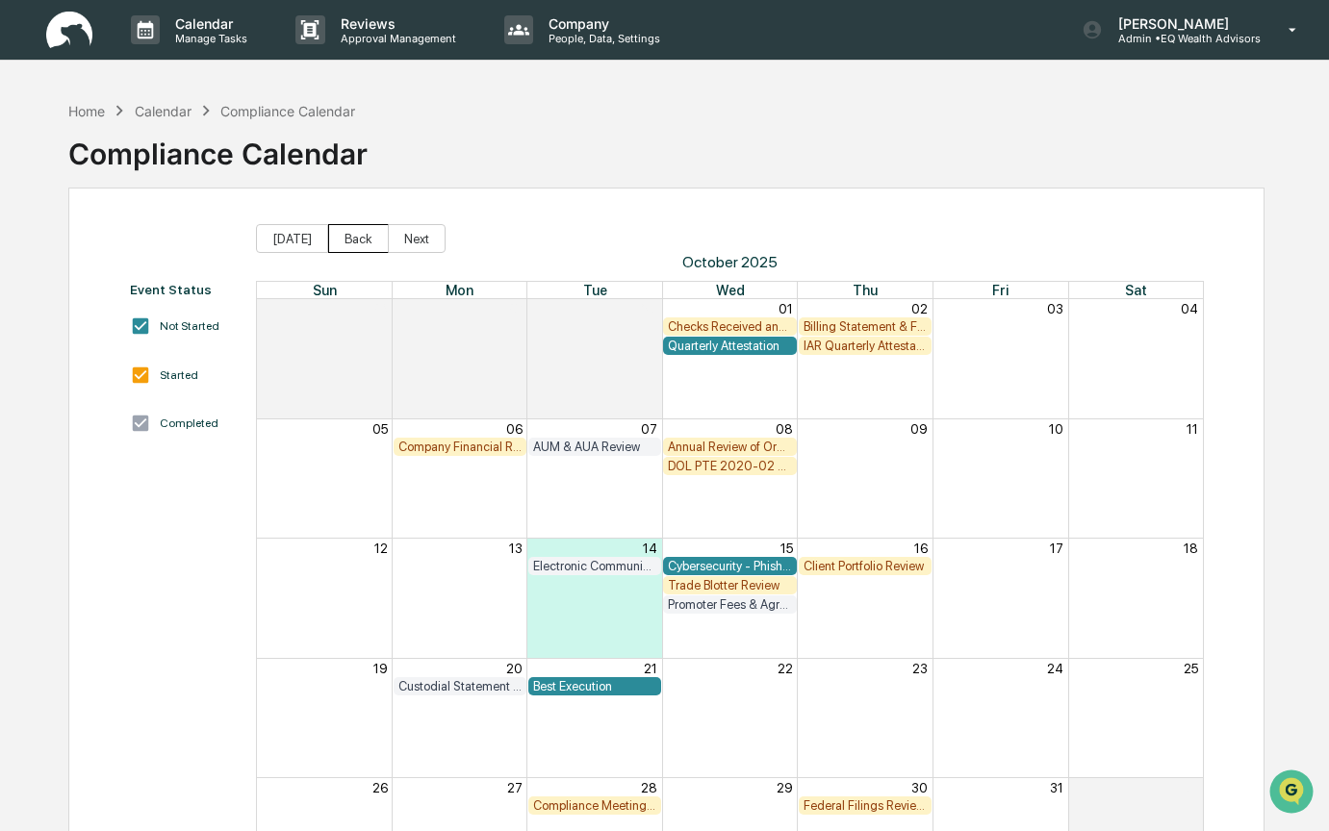
click at [347, 245] on button "Back" at bounding box center [358, 238] width 61 height 29
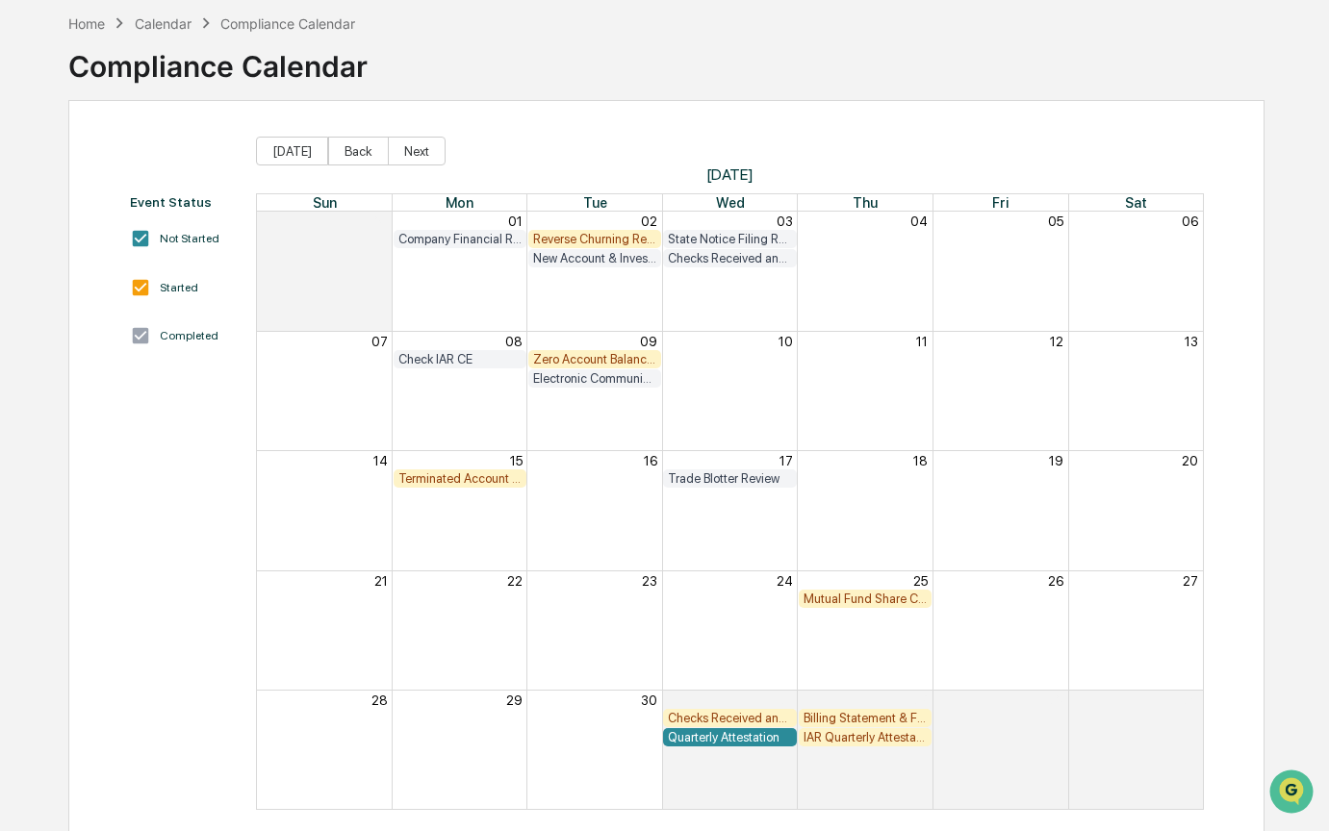
scroll to position [89, 0]
click at [567, 359] on div "Zero Account Balance Review" at bounding box center [594, 358] width 123 height 14
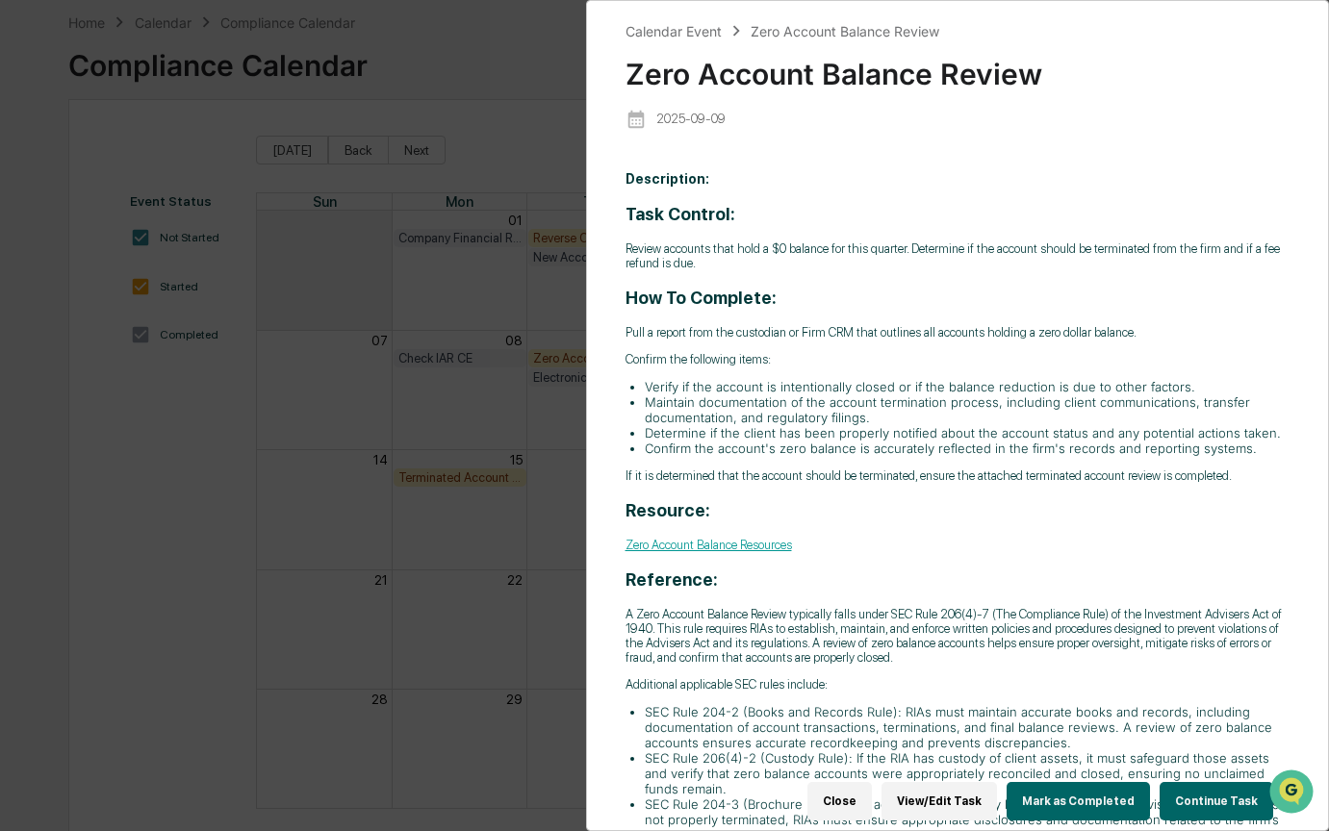
click at [1223, 792] on button "Continue Task" at bounding box center [1216, 801] width 114 height 38
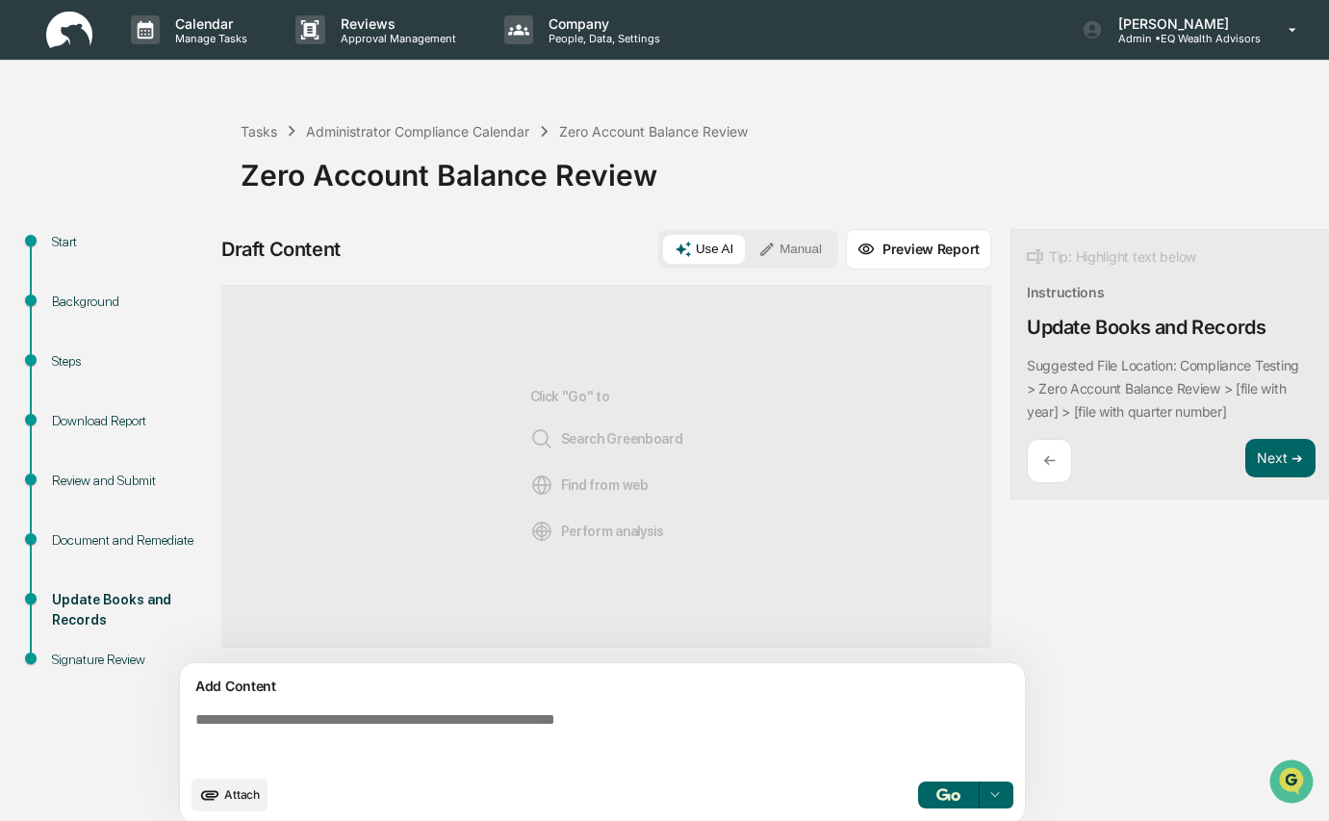
click at [57, 360] on div "Steps" at bounding box center [131, 361] width 158 height 20
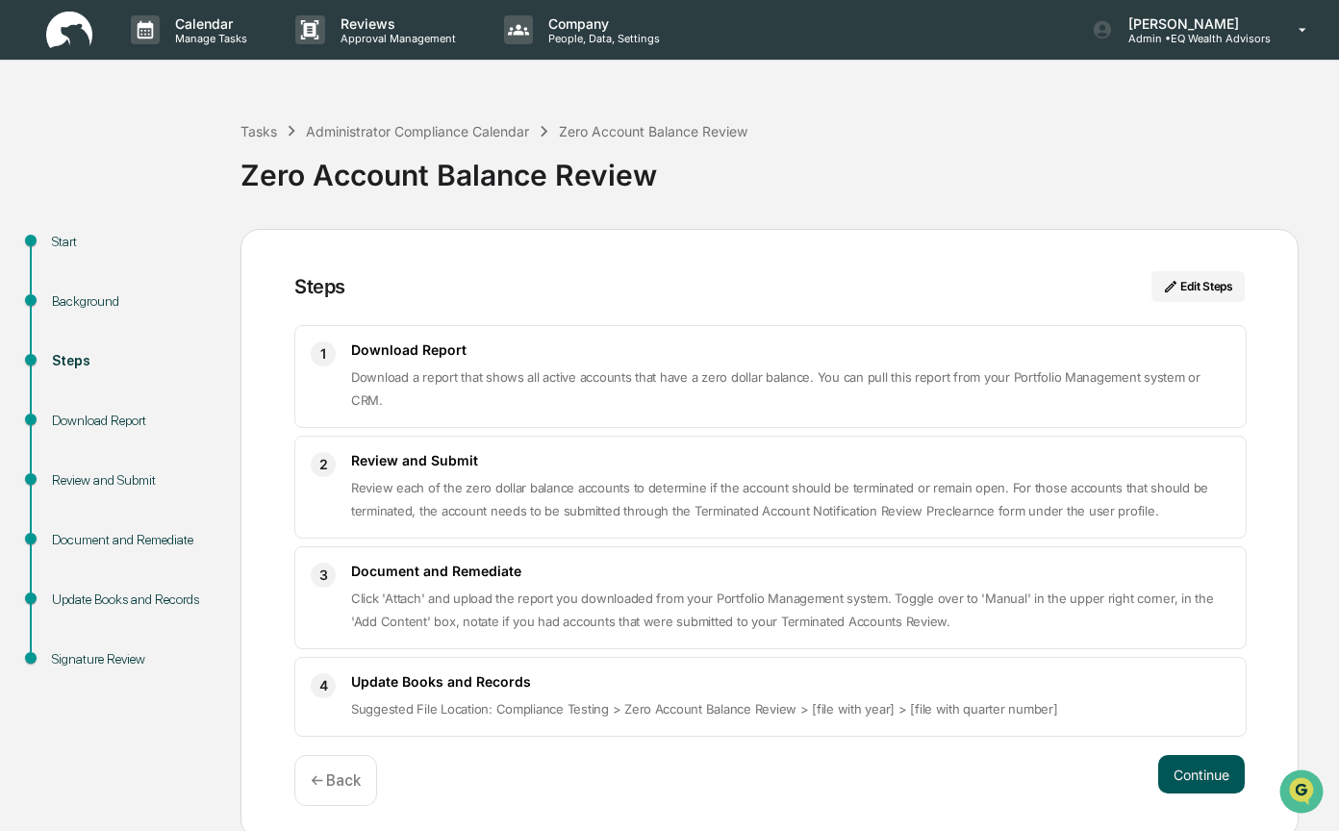
click at [1193, 755] on button "Continue" at bounding box center [1201, 774] width 87 height 38
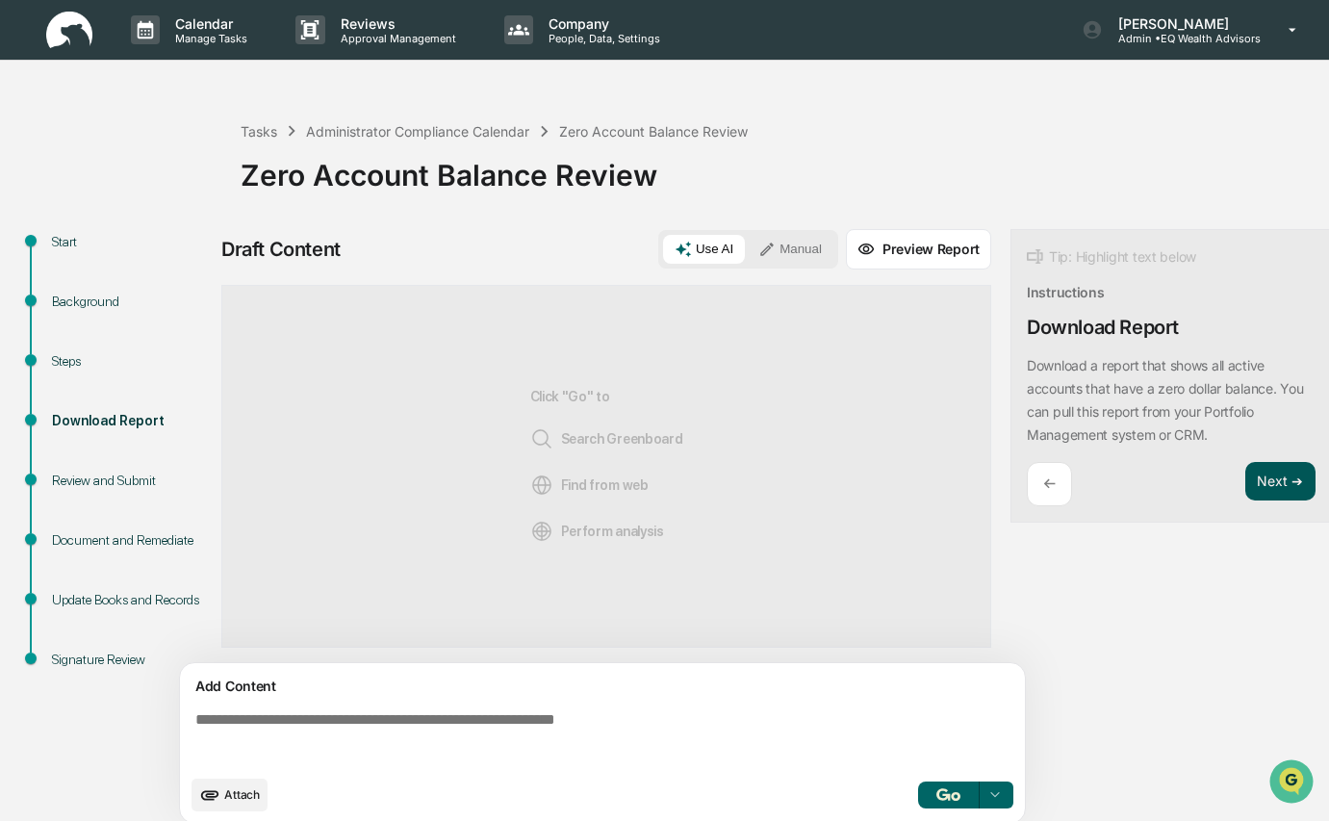
click at [1270, 477] on button "Next ➔" at bounding box center [1280, 481] width 70 height 39
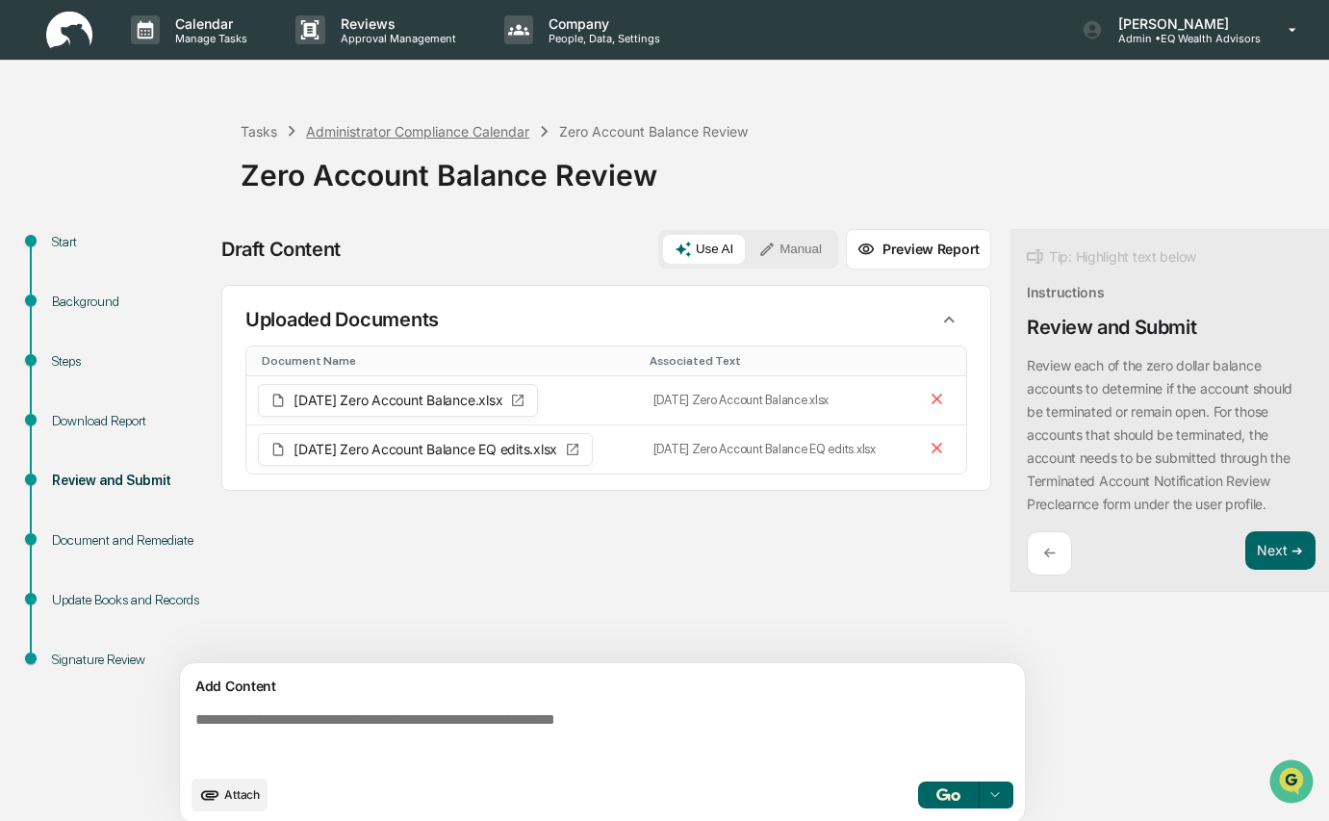
click at [403, 132] on div "Administrator Compliance Calendar" at bounding box center [417, 131] width 223 height 16
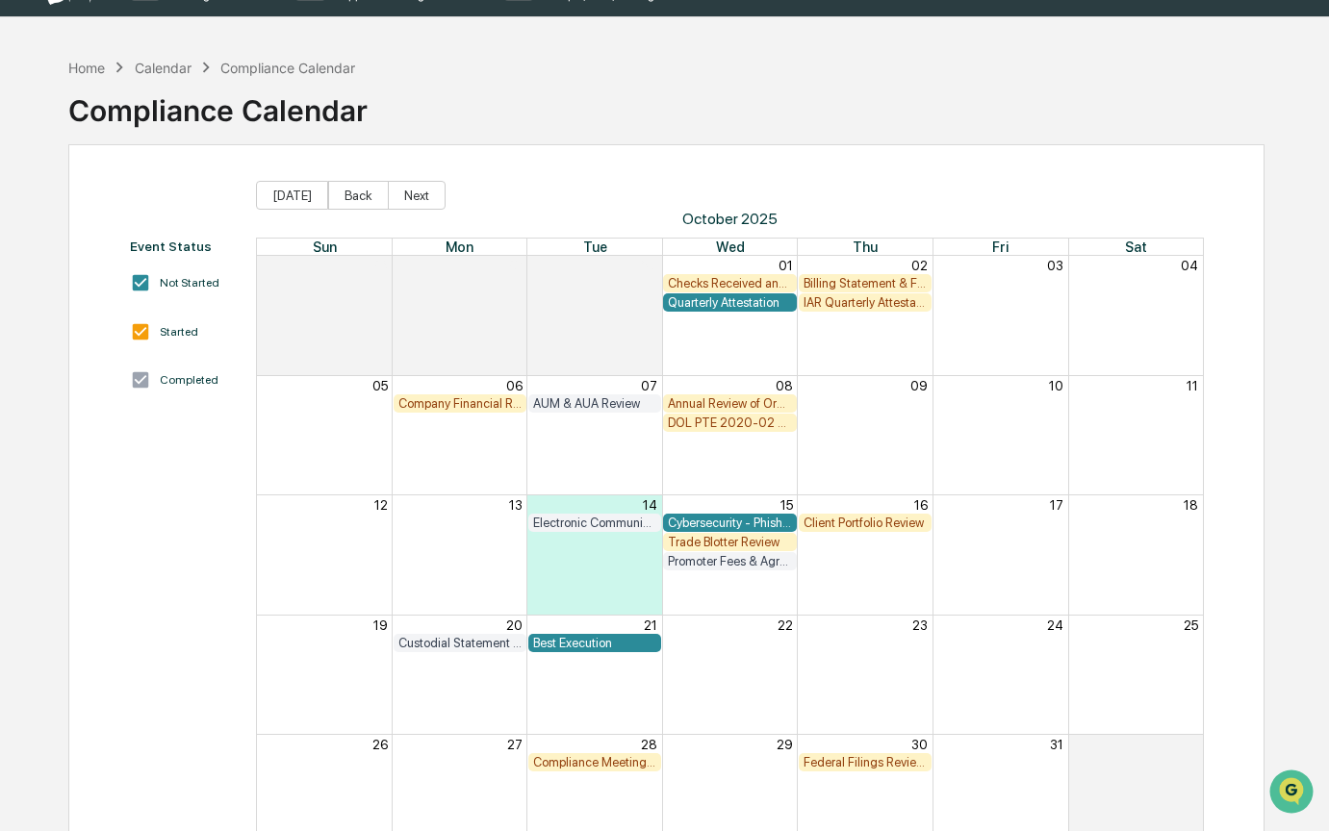
scroll to position [44, 0]
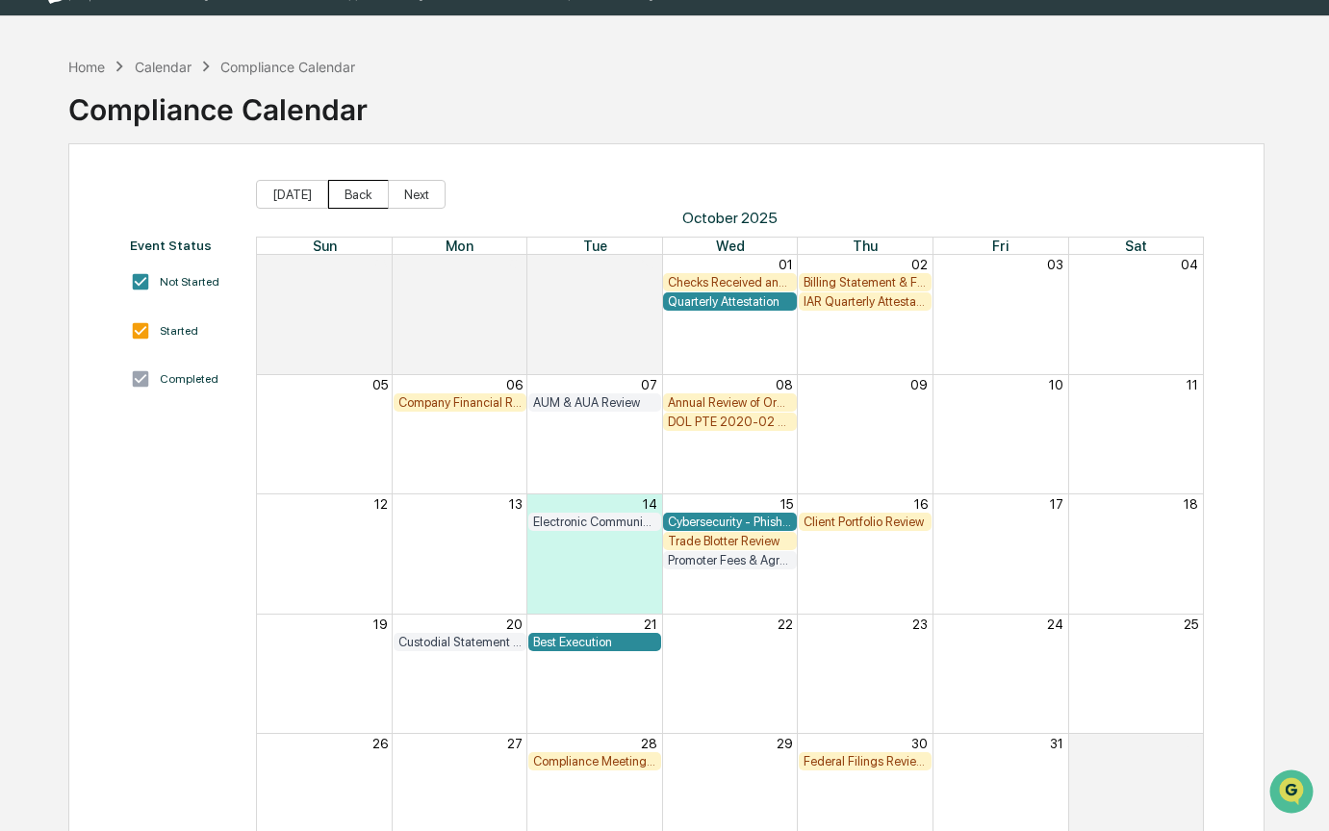
click at [348, 184] on button "Back" at bounding box center [358, 194] width 61 height 29
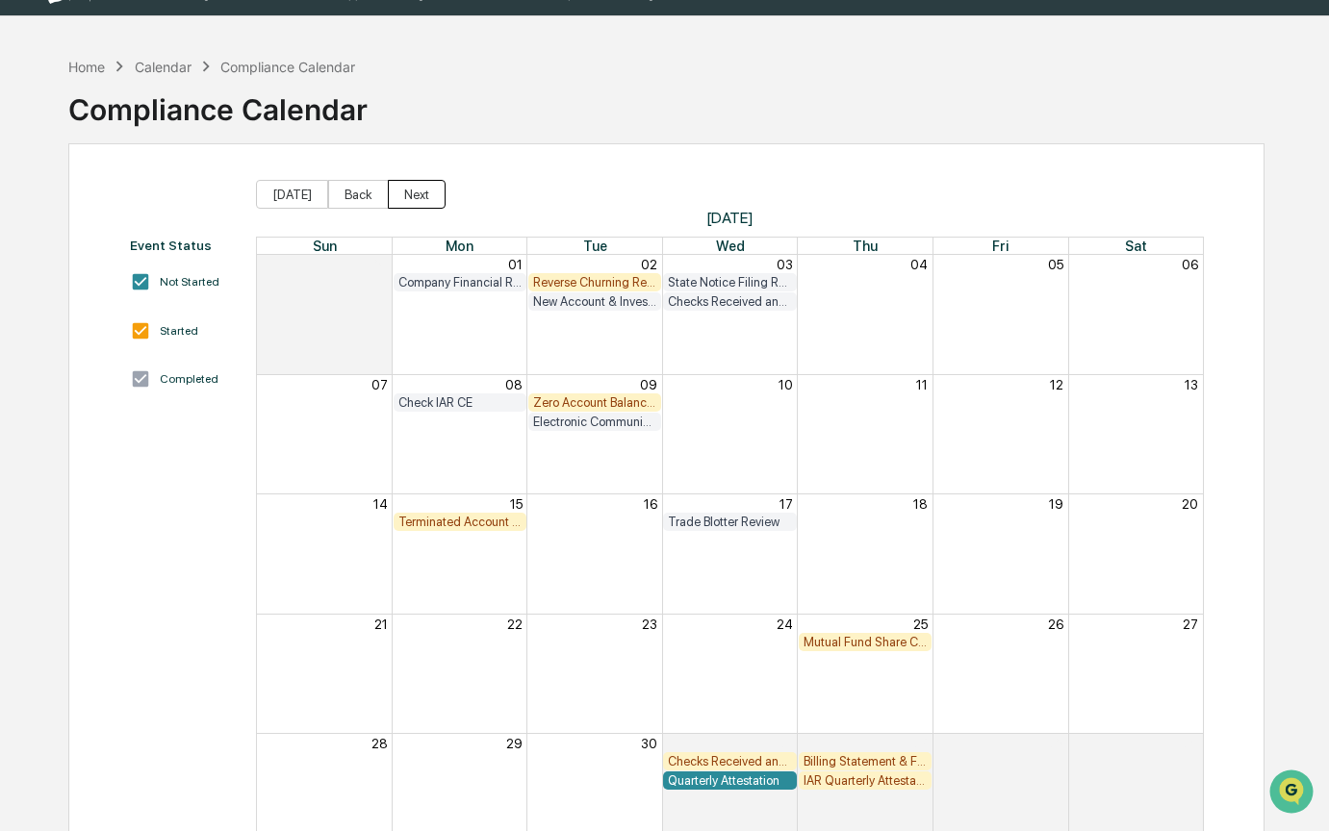
click at [406, 196] on button "Next" at bounding box center [417, 194] width 58 height 29
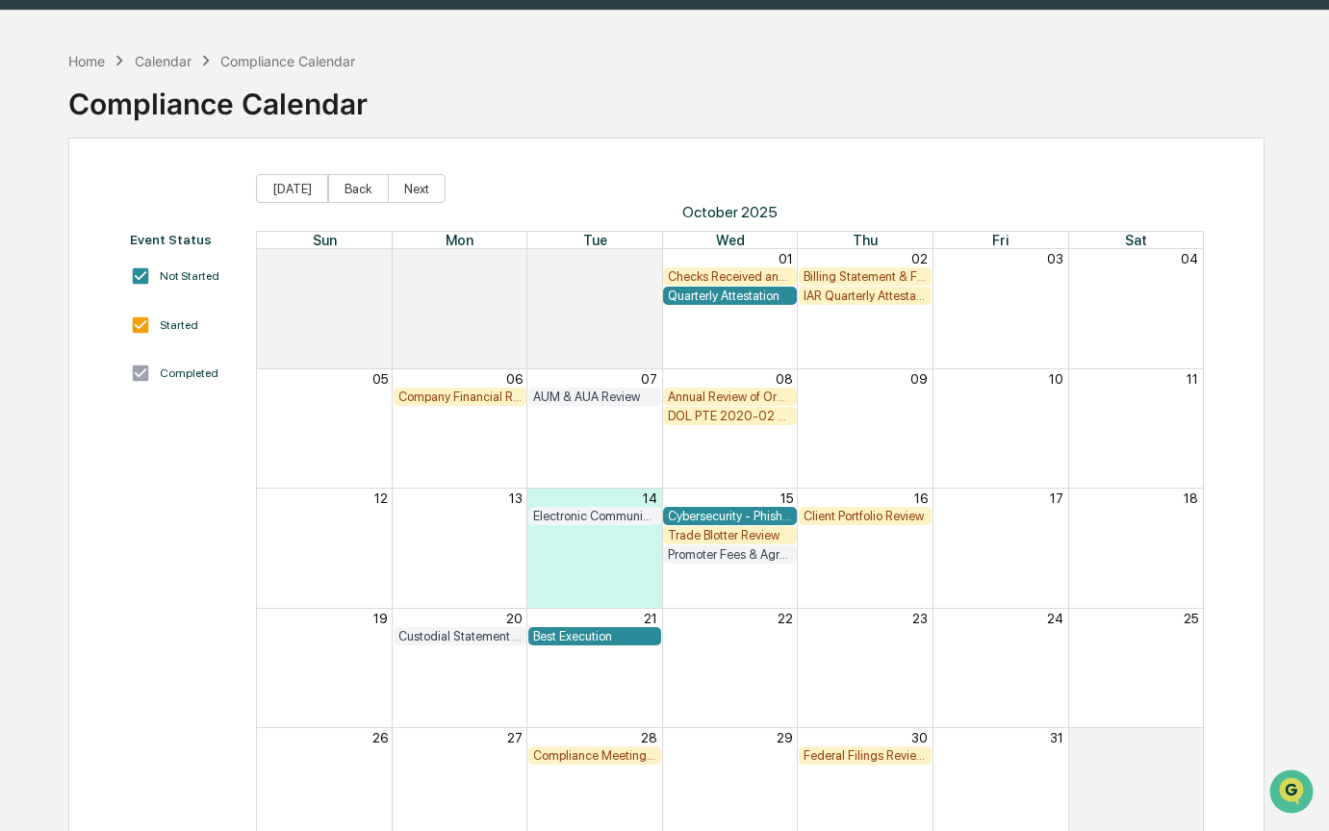
scroll to position [52, 0]
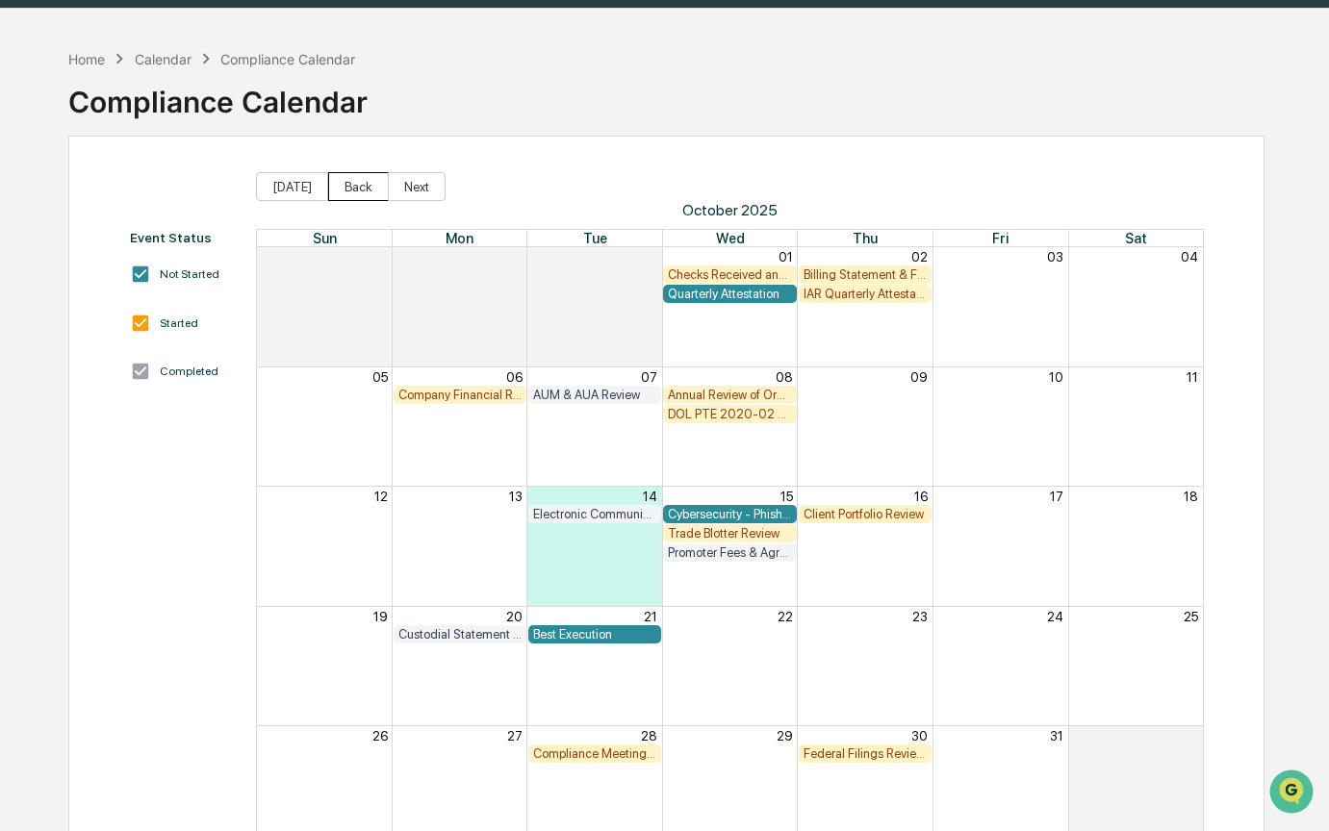
click at [360, 191] on button "Back" at bounding box center [358, 186] width 61 height 29
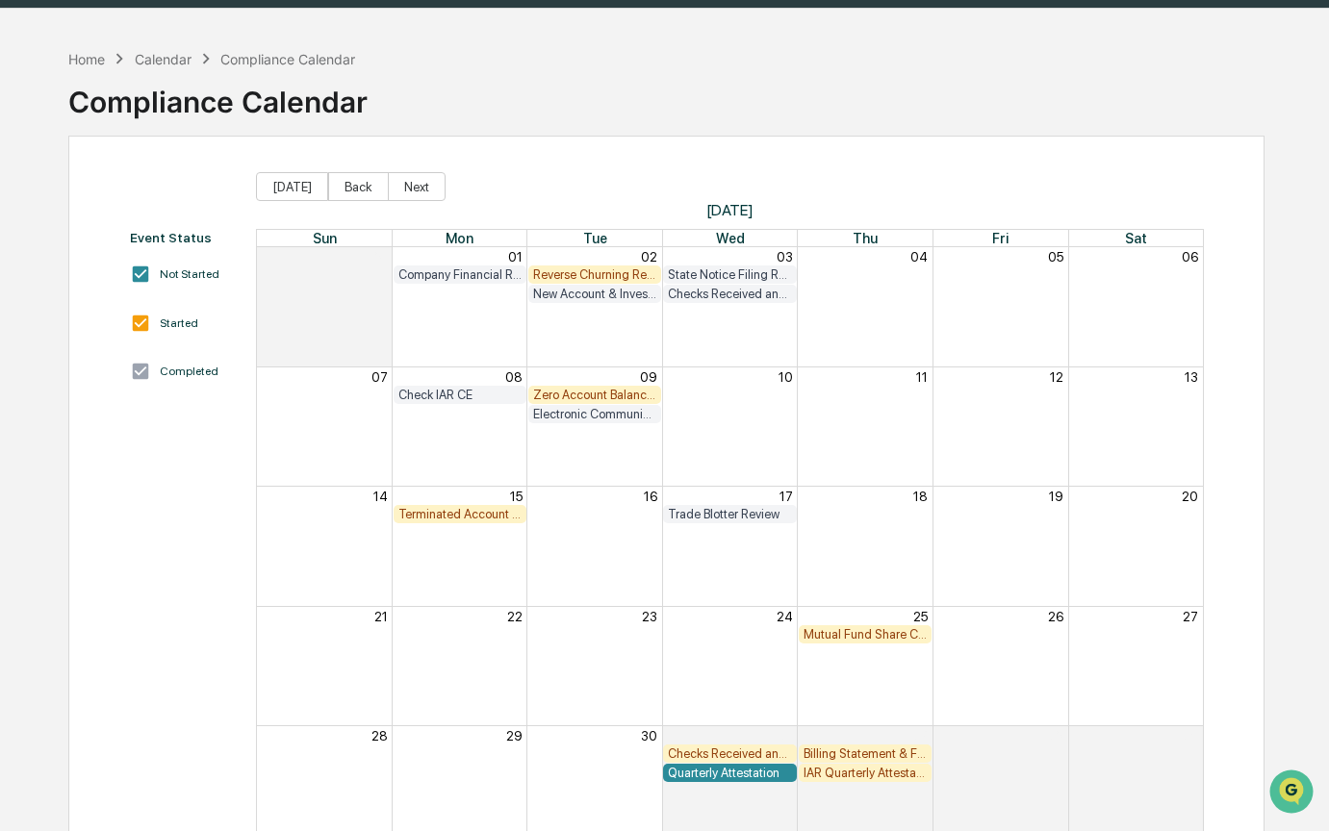
click at [875, 631] on div "Mutual Fund Share Class Review" at bounding box center [864, 634] width 123 height 14
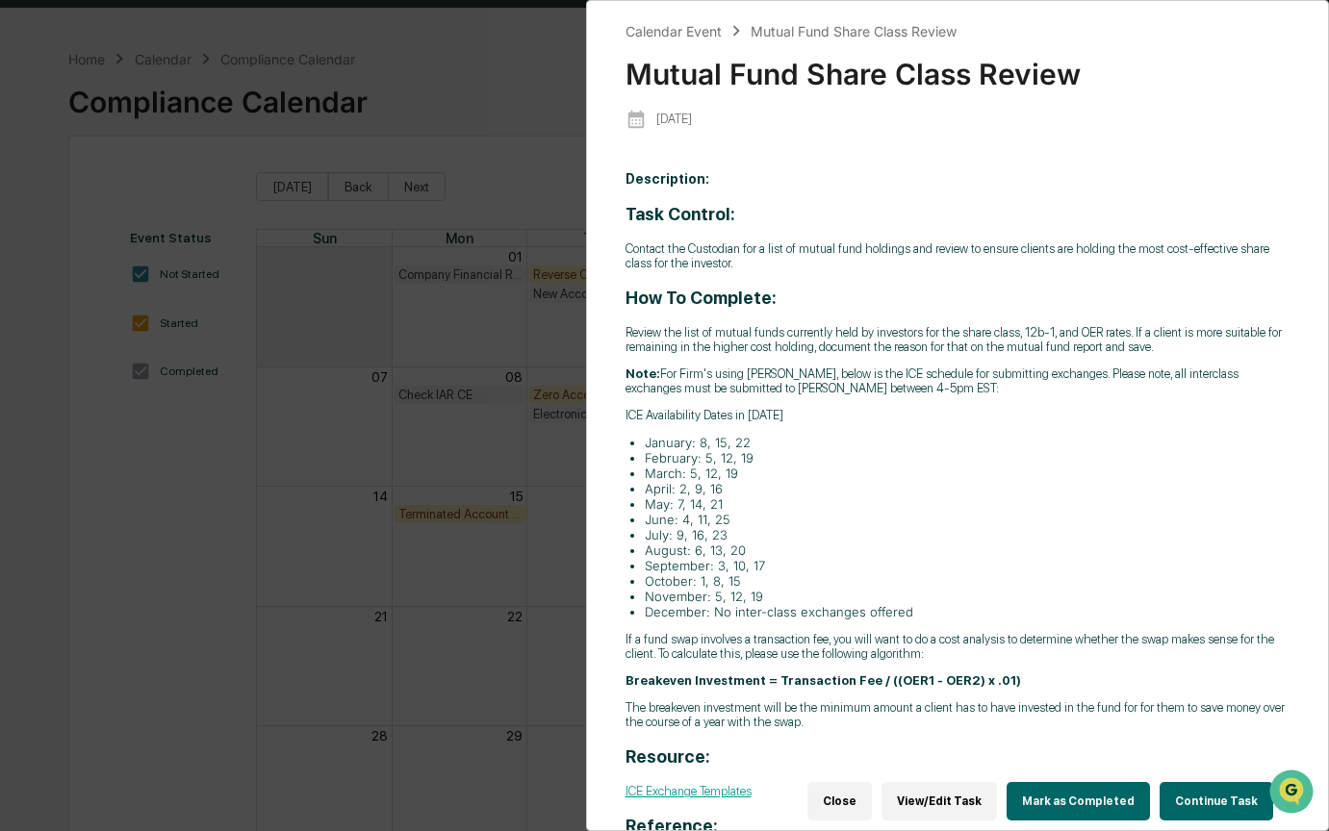
click at [1213, 794] on button "Continue Task" at bounding box center [1216, 801] width 114 height 38
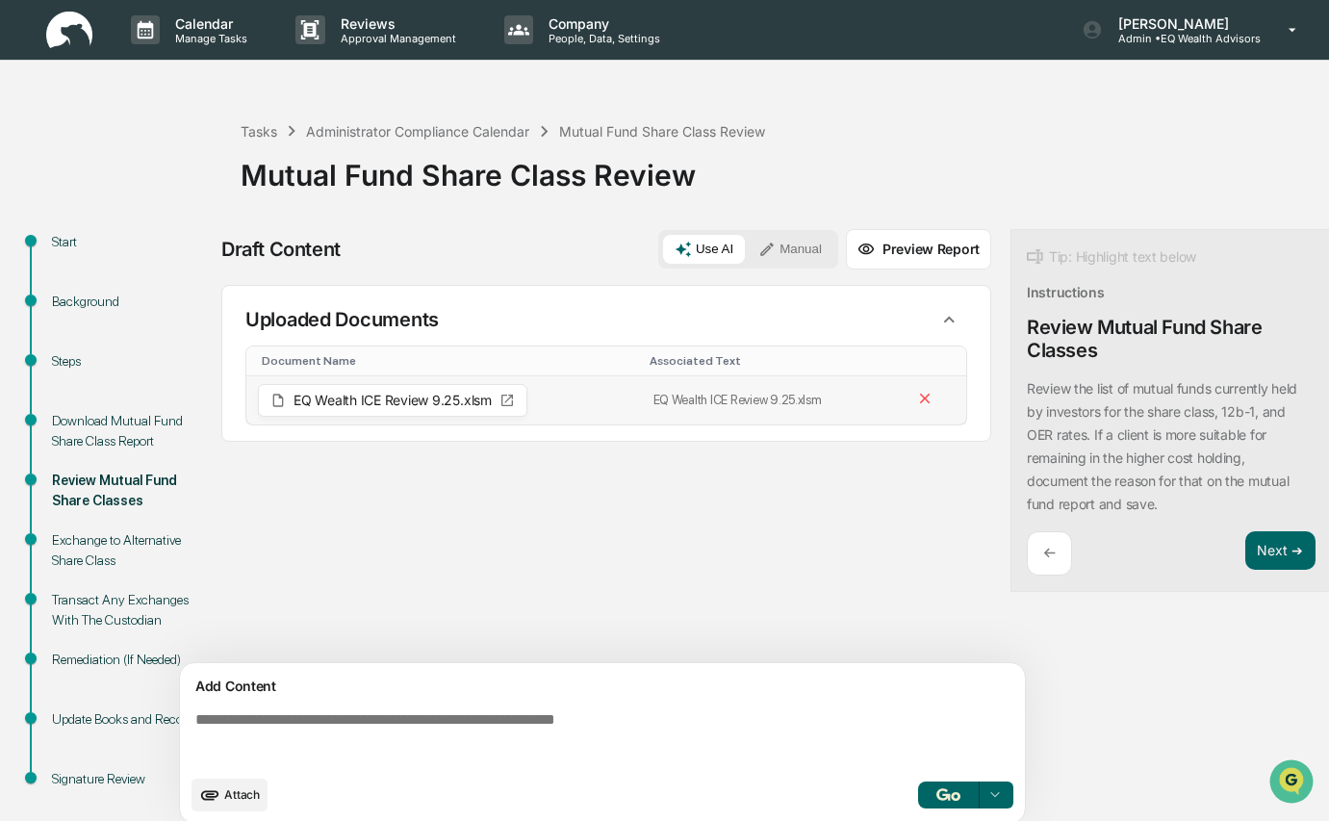
click at [355, 397] on span "EQ Wealth ICE Review 9.25.xlsm" at bounding box center [392, 400] width 198 height 13
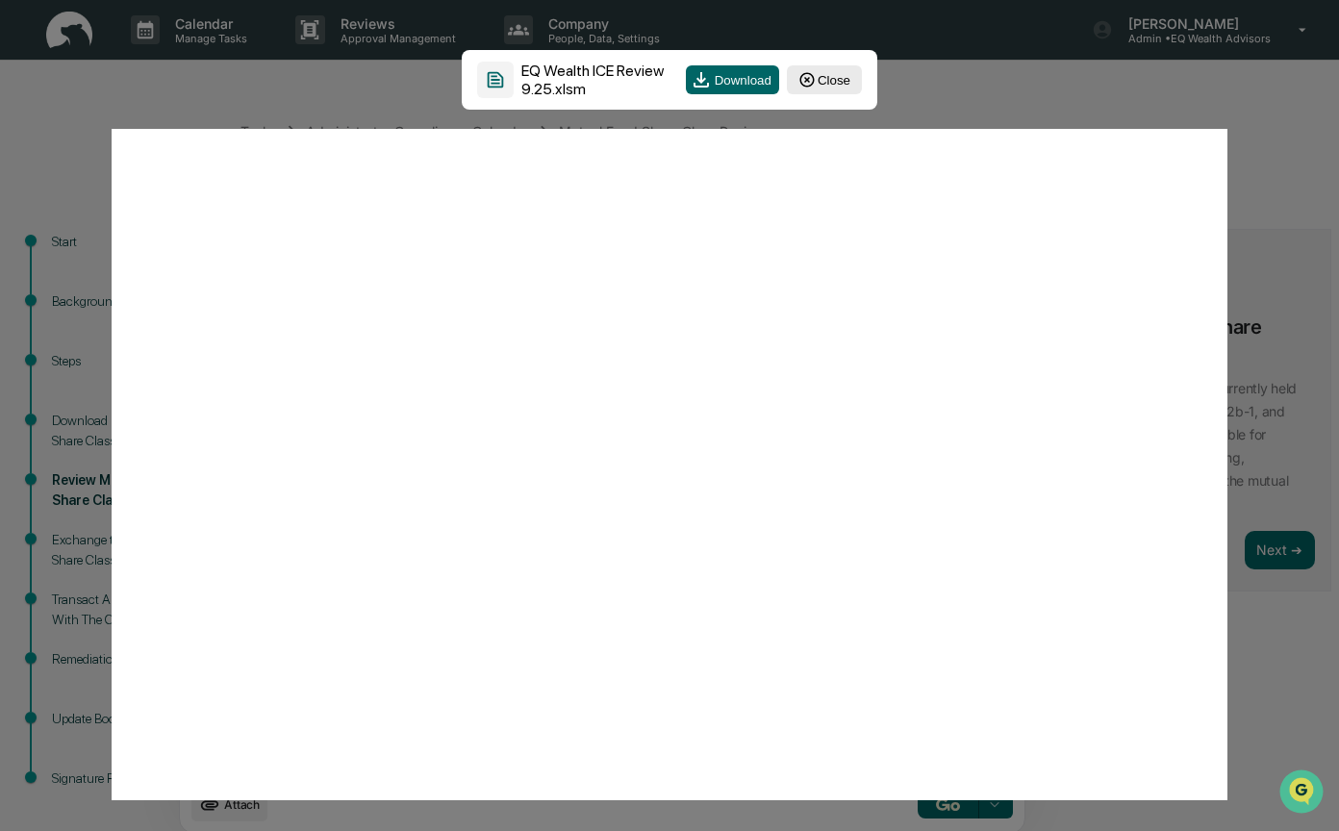
click at [803, 84] on icon at bounding box center [807, 79] width 17 height 17
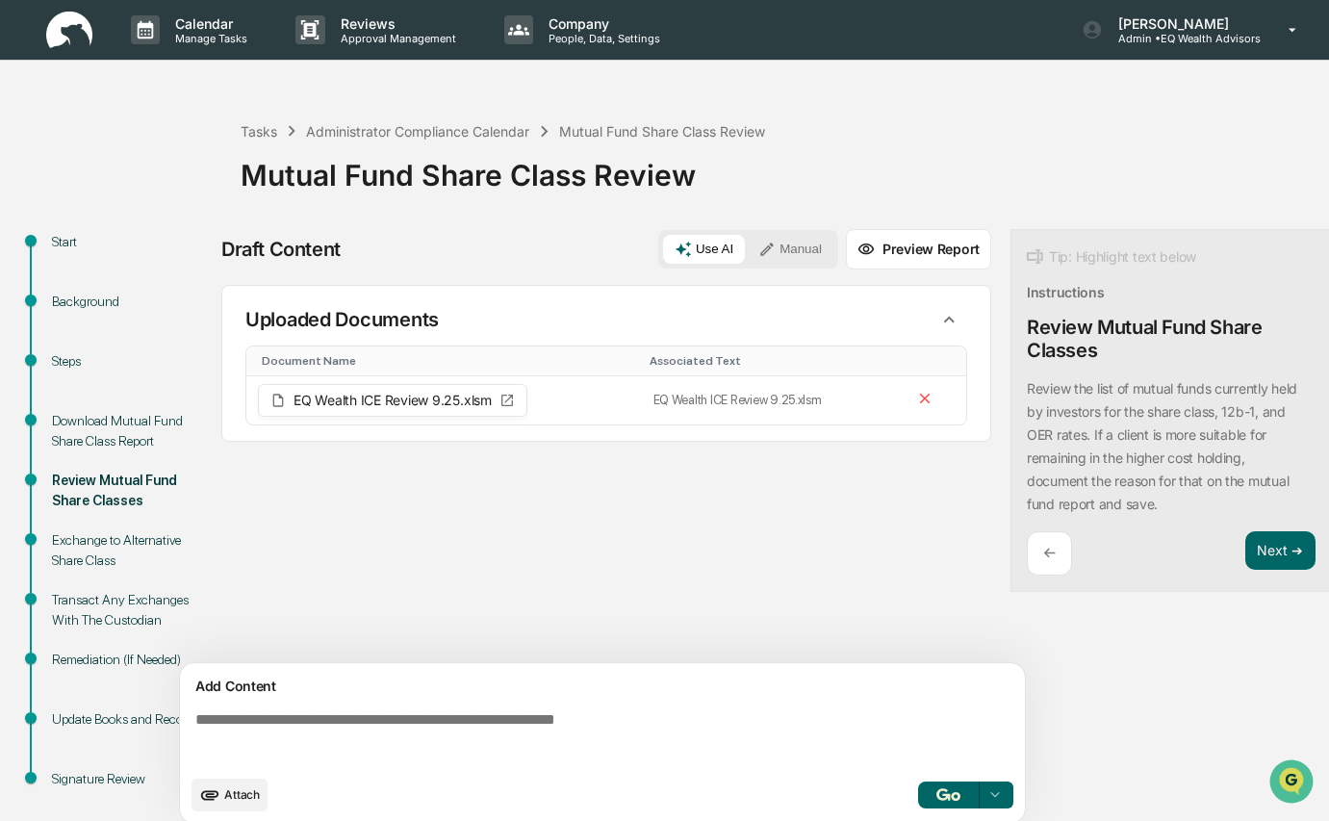
click at [792, 588] on div "Sources Uploaded Documents Document Name Associated Text EQ Wealth ICE Review 9…" at bounding box center [606, 474] width 770 height 378
click at [411, 134] on div "Administrator Compliance Calendar" at bounding box center [417, 131] width 223 height 16
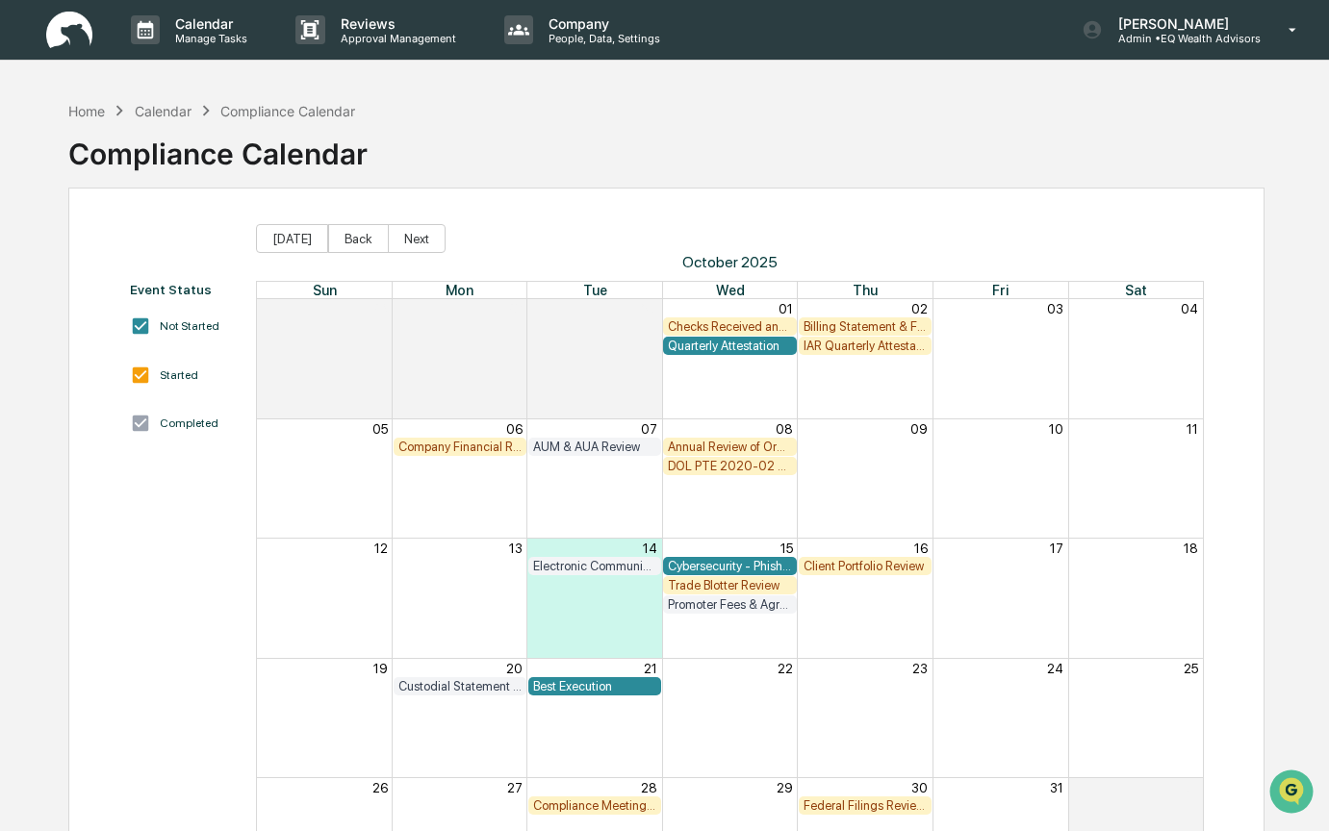
click at [858, 344] on div "IAR Quarterly Attestation Review" at bounding box center [864, 346] width 123 height 14
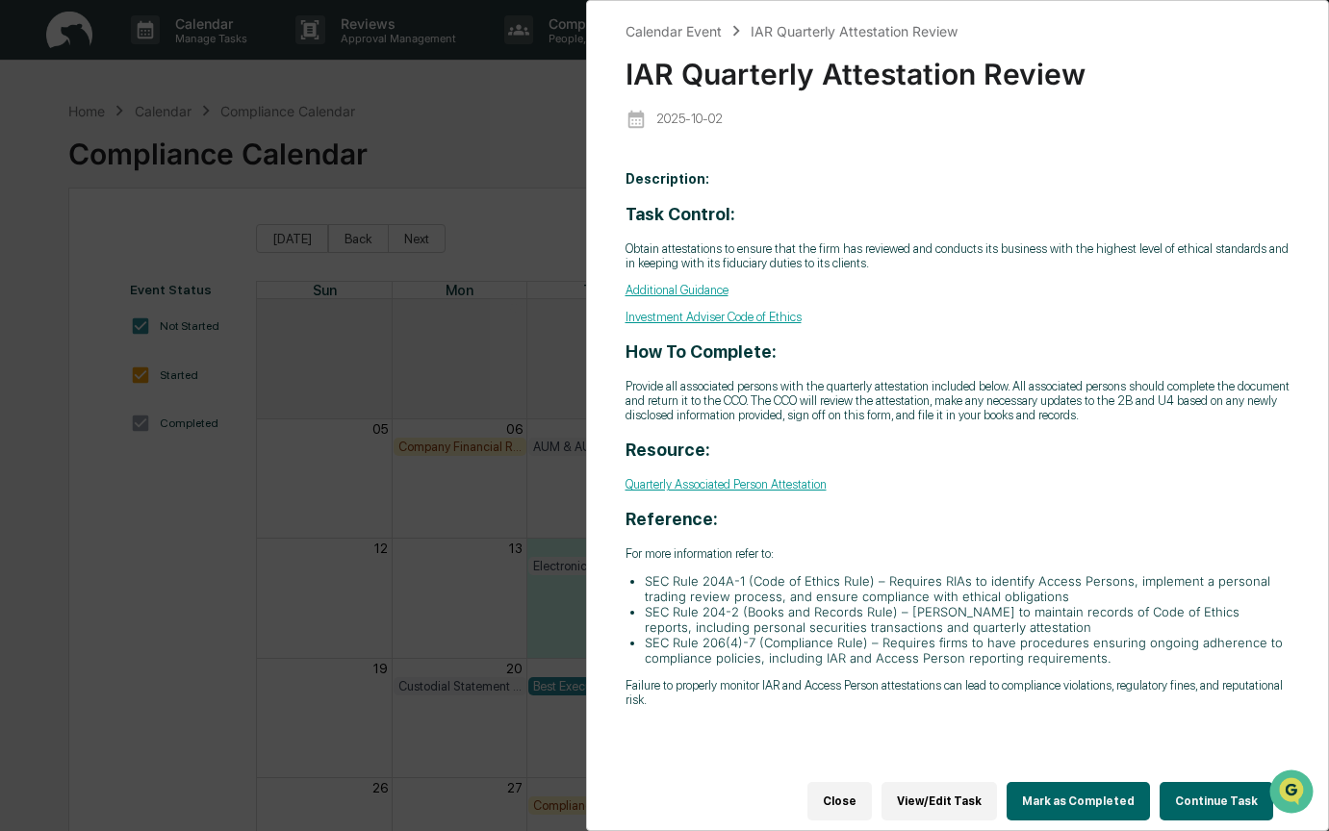
click at [1213, 782] on button "Continue Task" at bounding box center [1216, 801] width 114 height 38
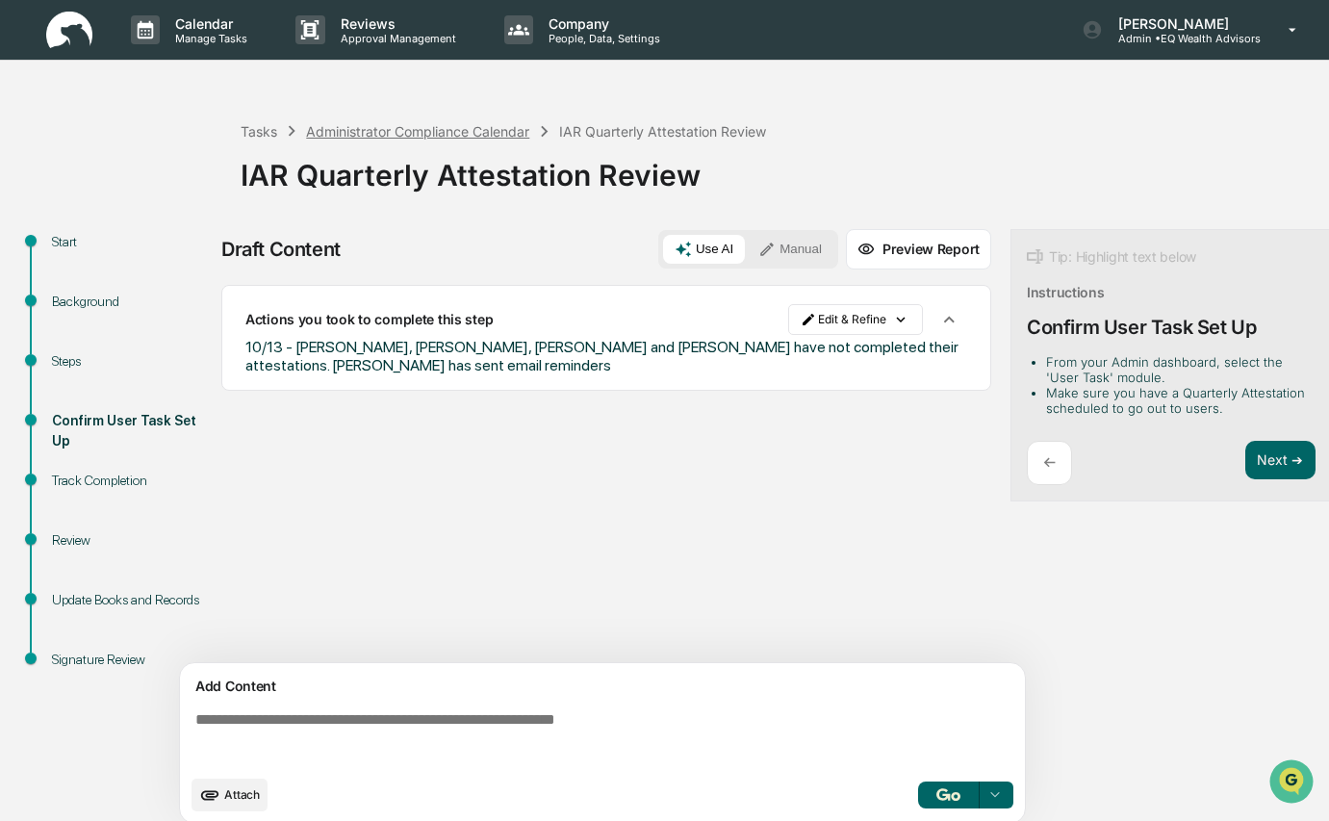
click at [360, 127] on div "Administrator Compliance Calendar" at bounding box center [417, 131] width 223 height 16
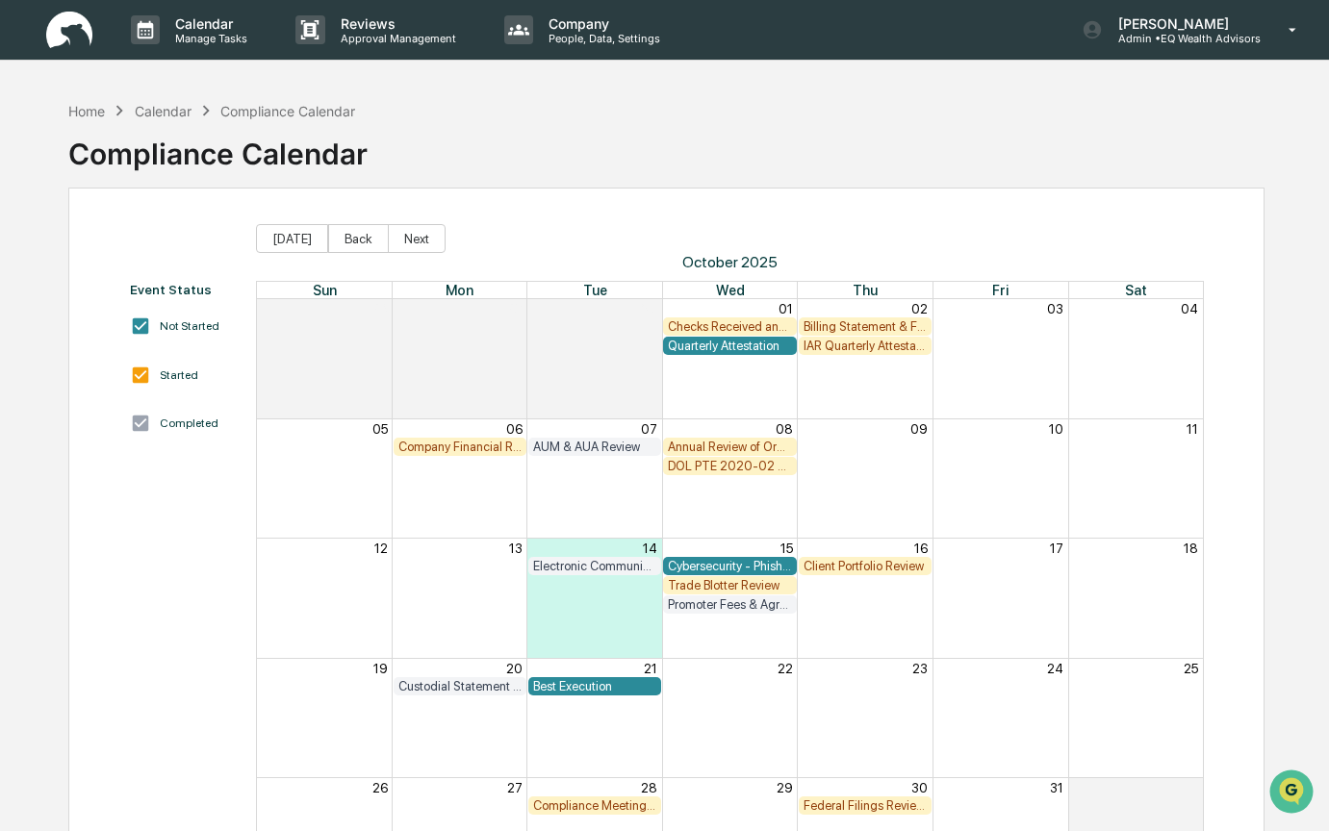
click at [723, 470] on div "DOL PTE 2020-02 Rollover & IRA to IRA Account Review" at bounding box center [729, 466] width 123 height 14
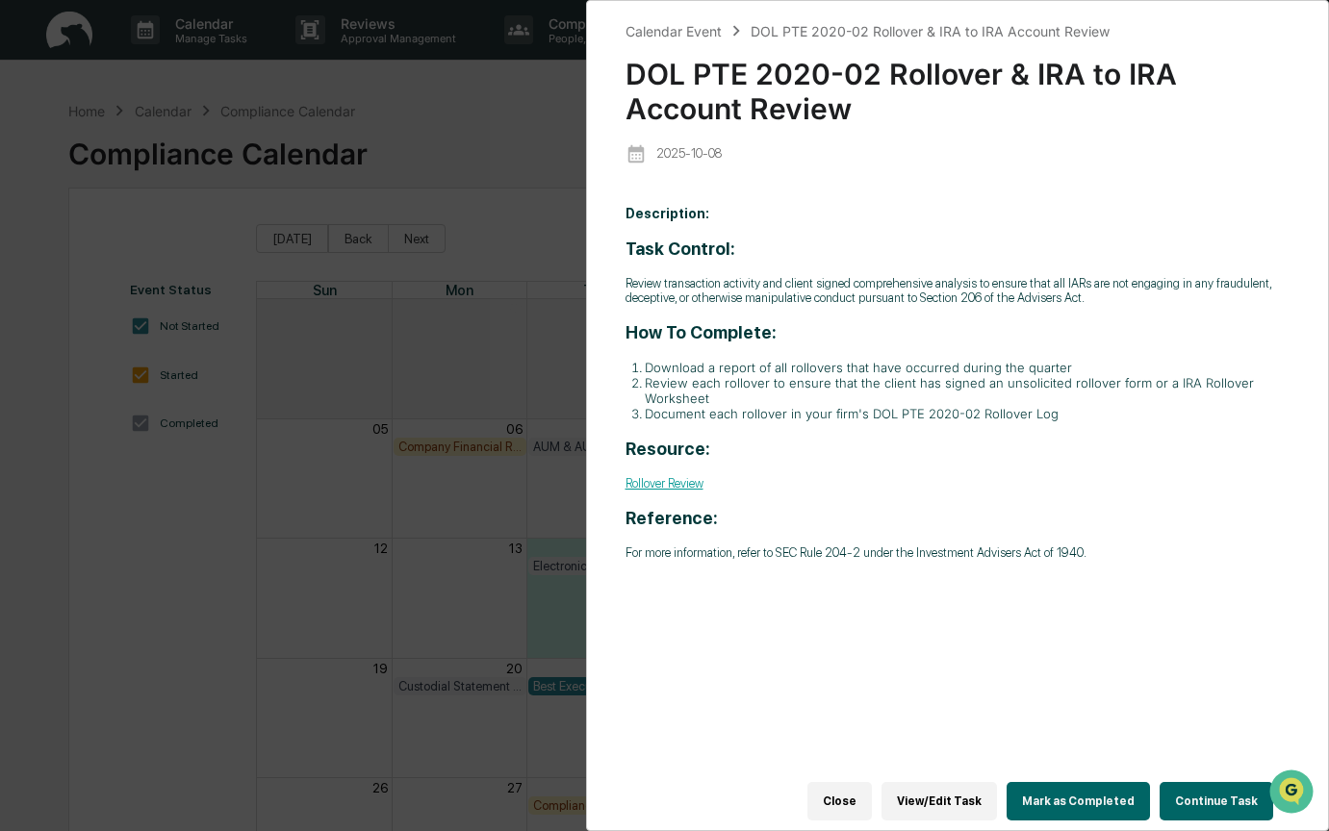
click at [1223, 798] on button "Continue Task" at bounding box center [1216, 801] width 114 height 38
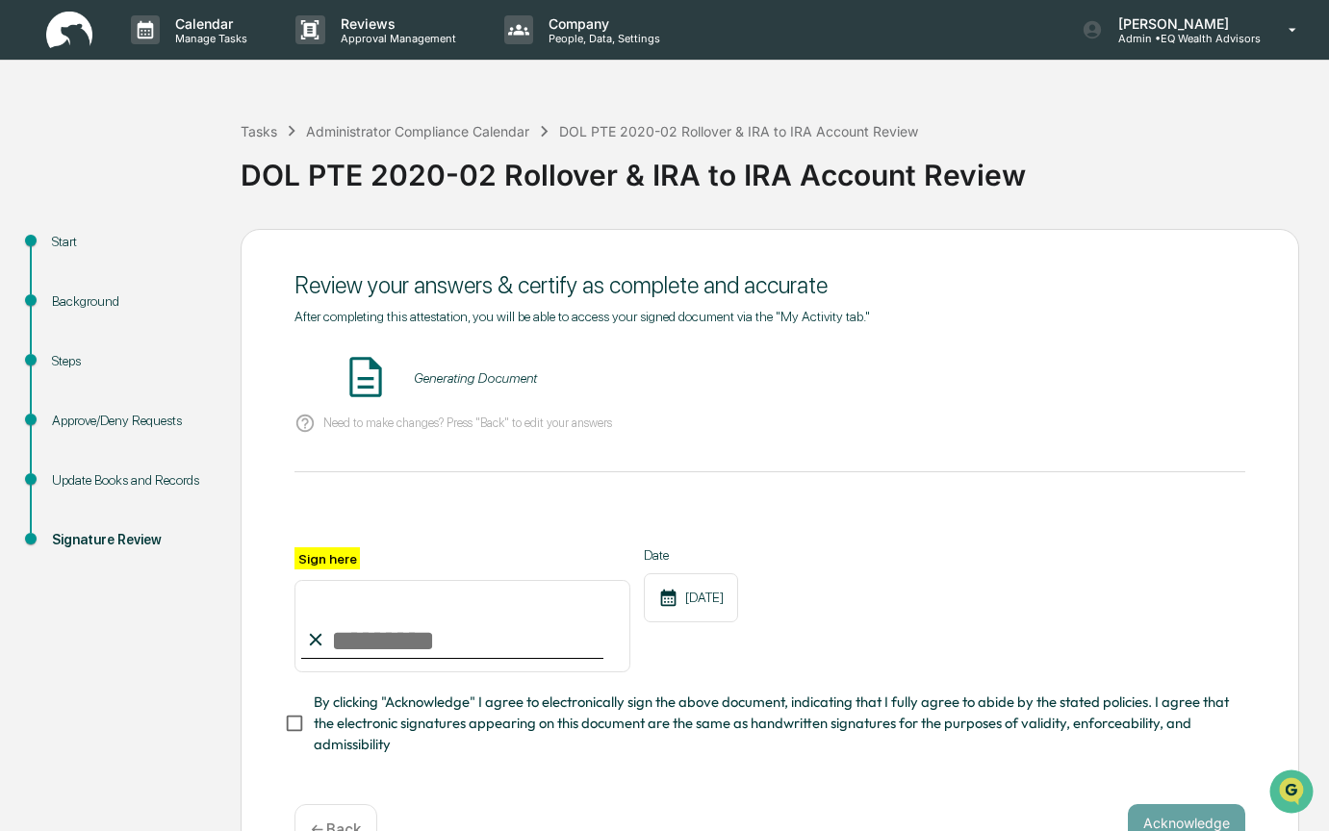
click at [92, 303] on div "Background" at bounding box center [131, 302] width 158 height 20
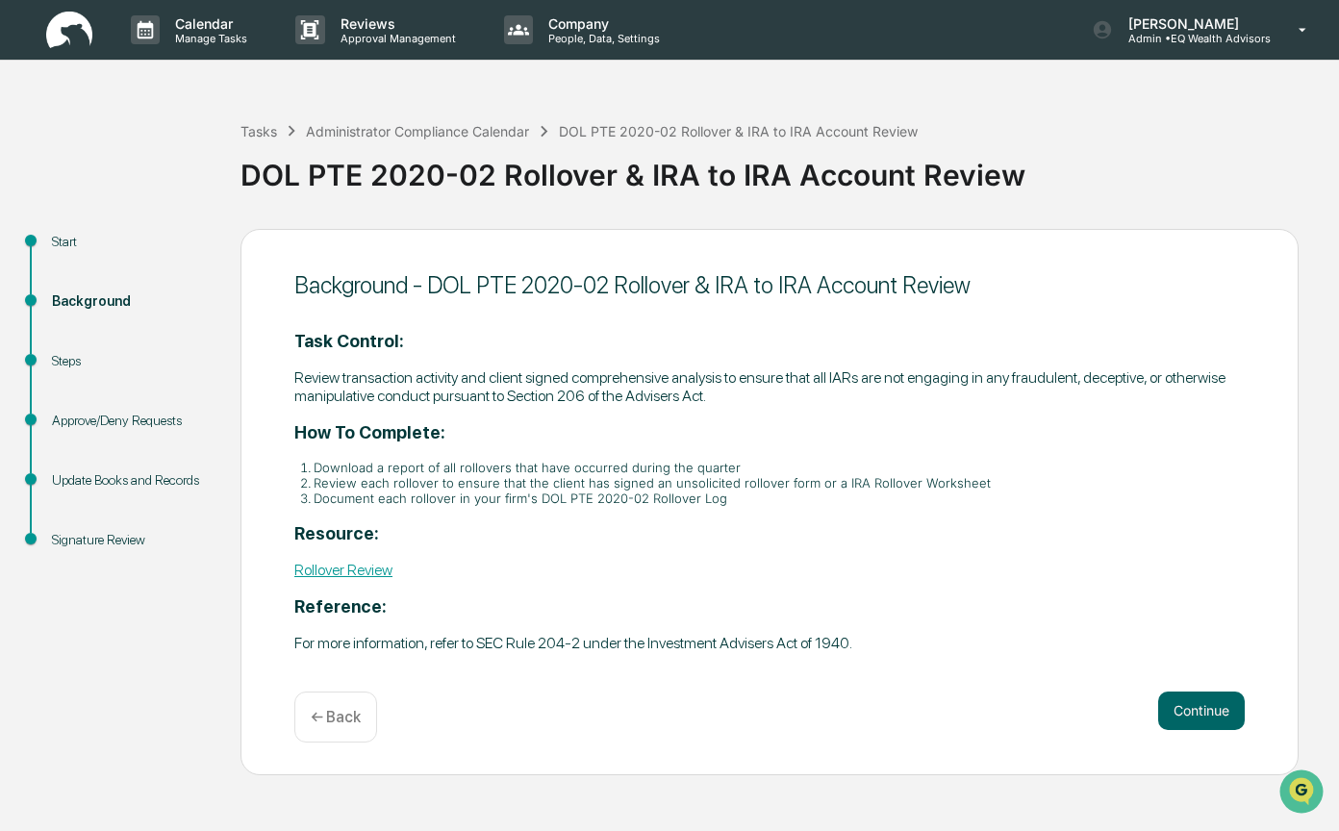
click at [81, 364] on div "Steps" at bounding box center [131, 361] width 158 height 20
click at [1188, 706] on button "Continue" at bounding box center [1201, 711] width 87 height 38
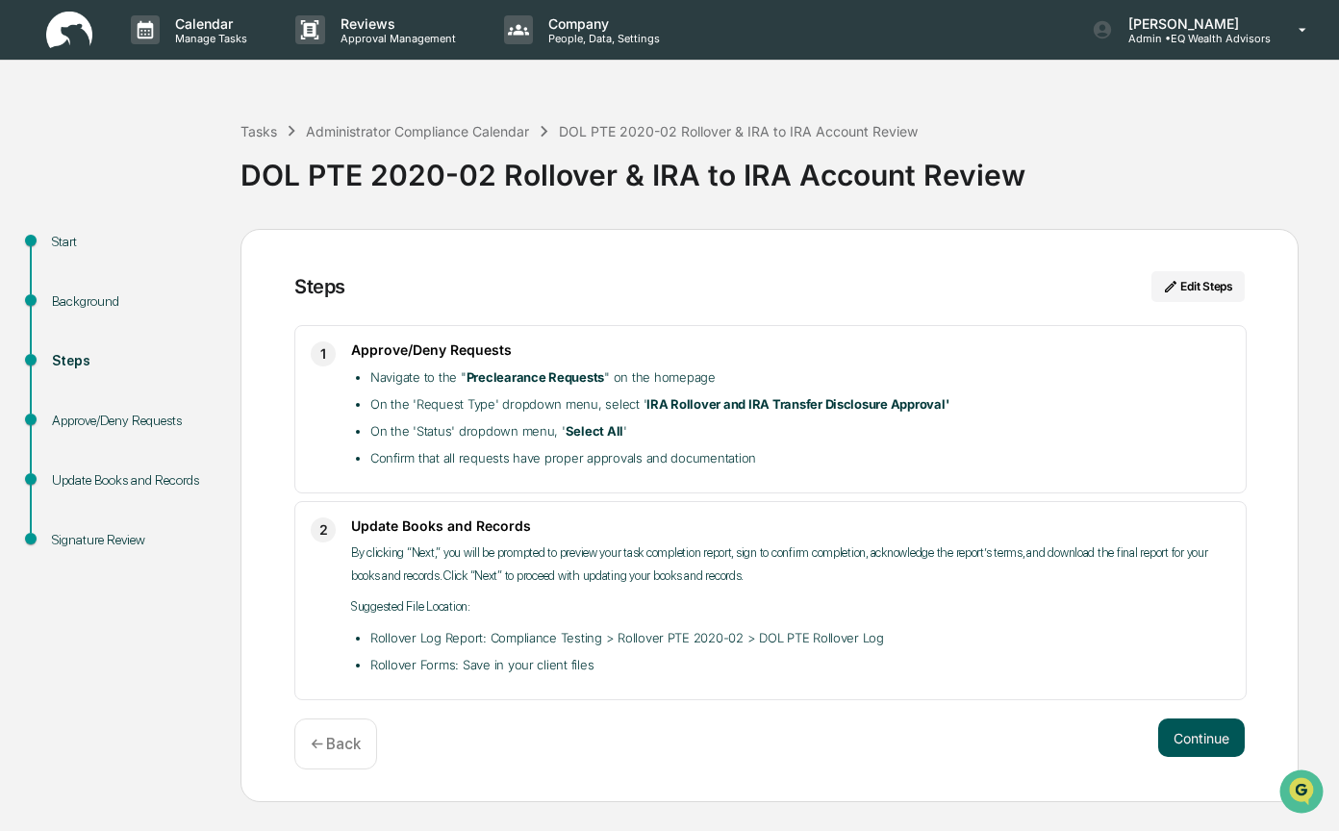
click at [1188, 740] on button "Continue" at bounding box center [1201, 738] width 87 height 38
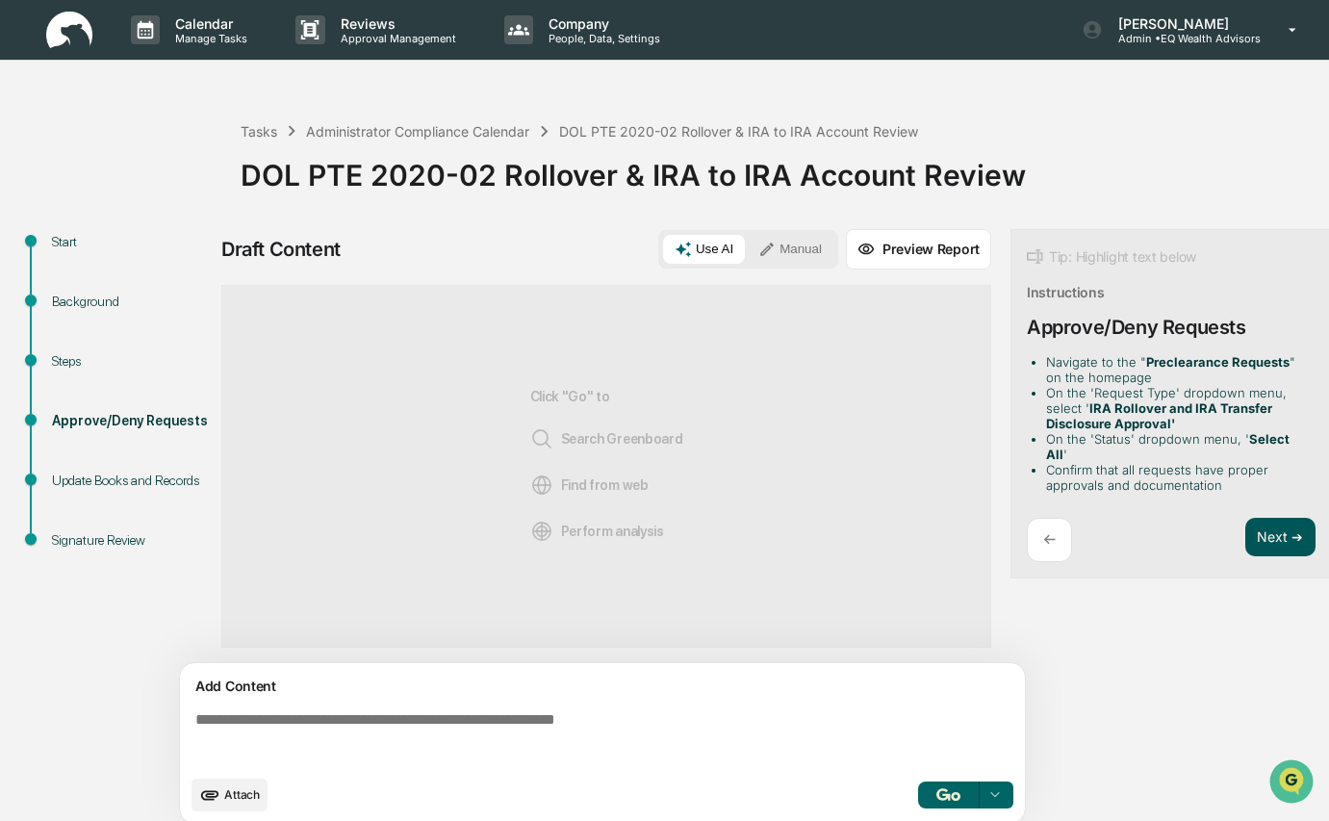
click at [1264, 520] on button "Next ➔" at bounding box center [1280, 537] width 70 height 39
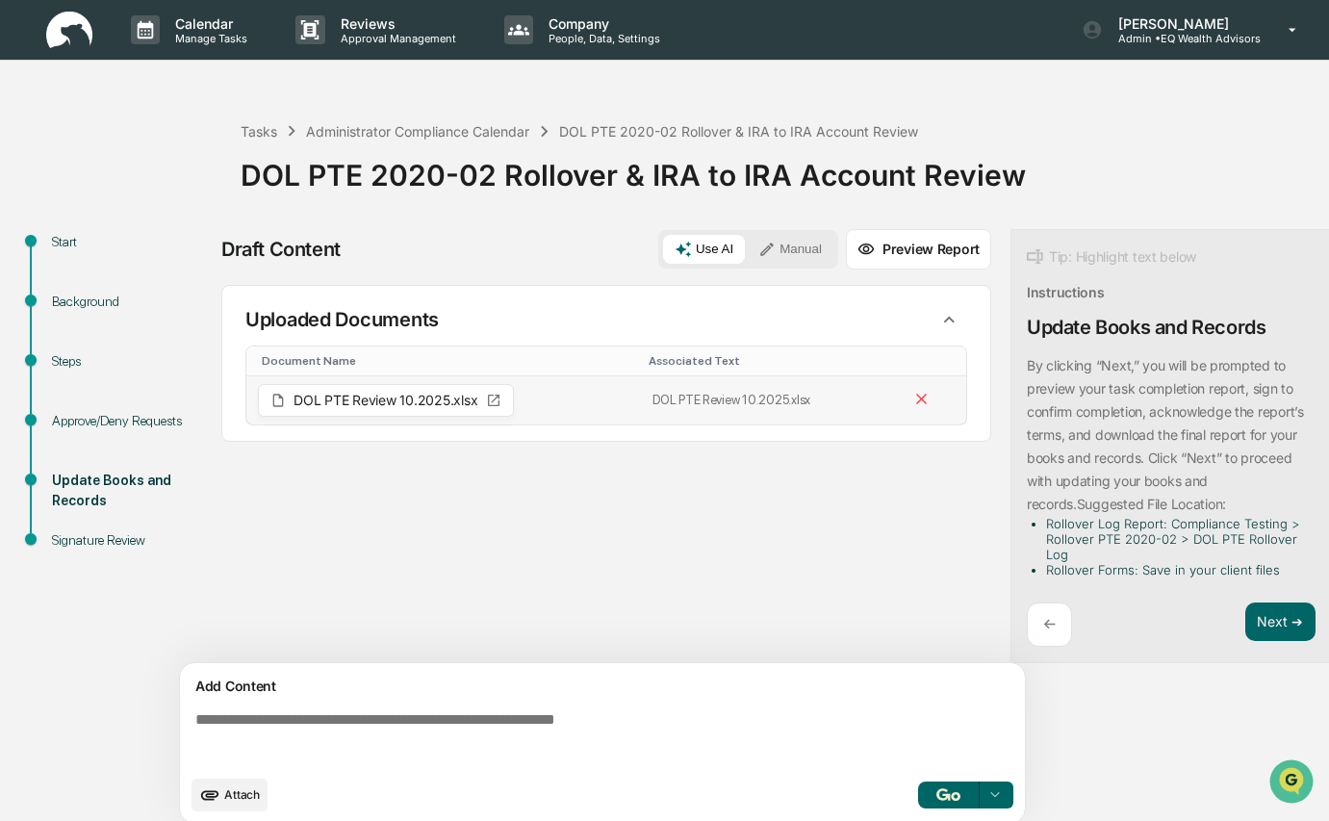
click at [330, 410] on div "DOL PTE Review 10.2025.xlsx" at bounding box center [386, 400] width 256 height 33
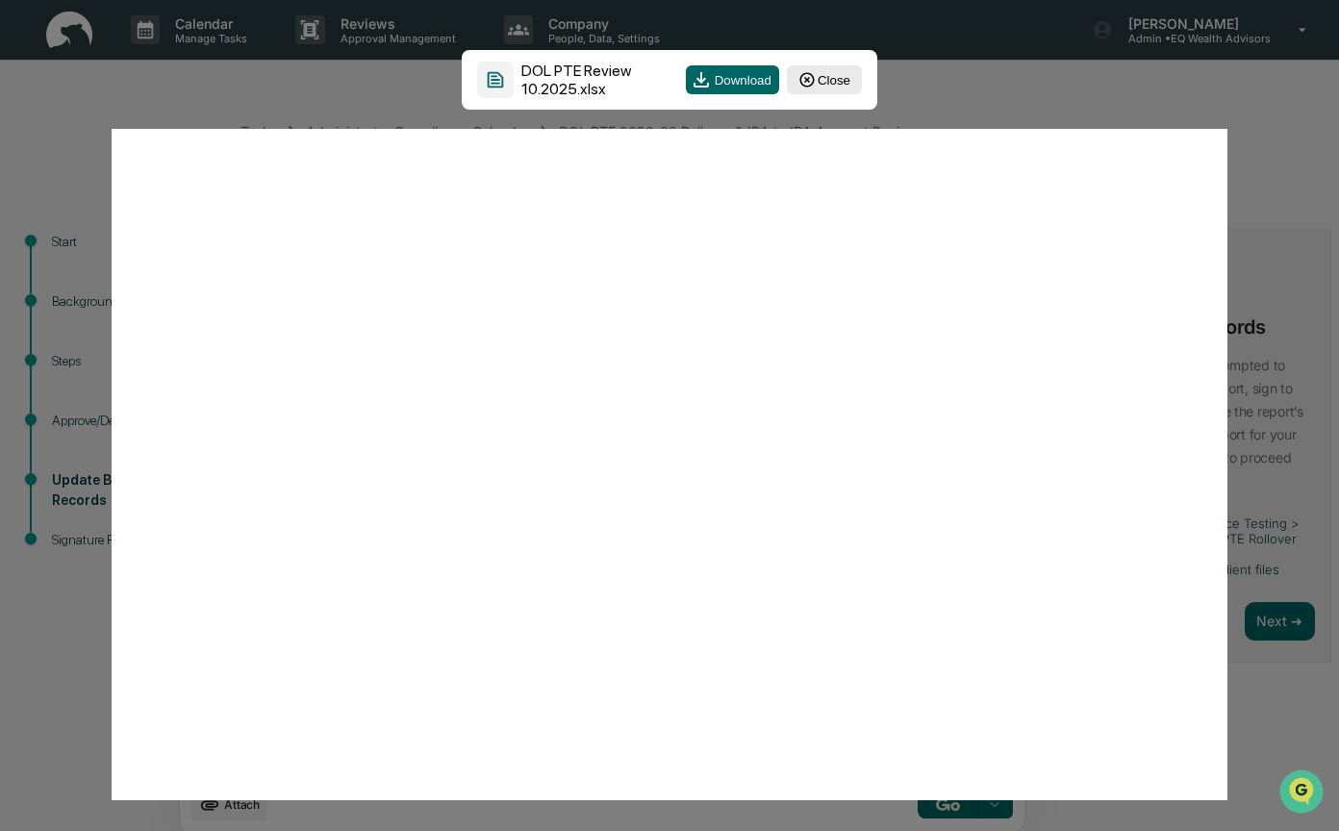
click at [825, 76] on button "Close" at bounding box center [824, 79] width 75 height 29
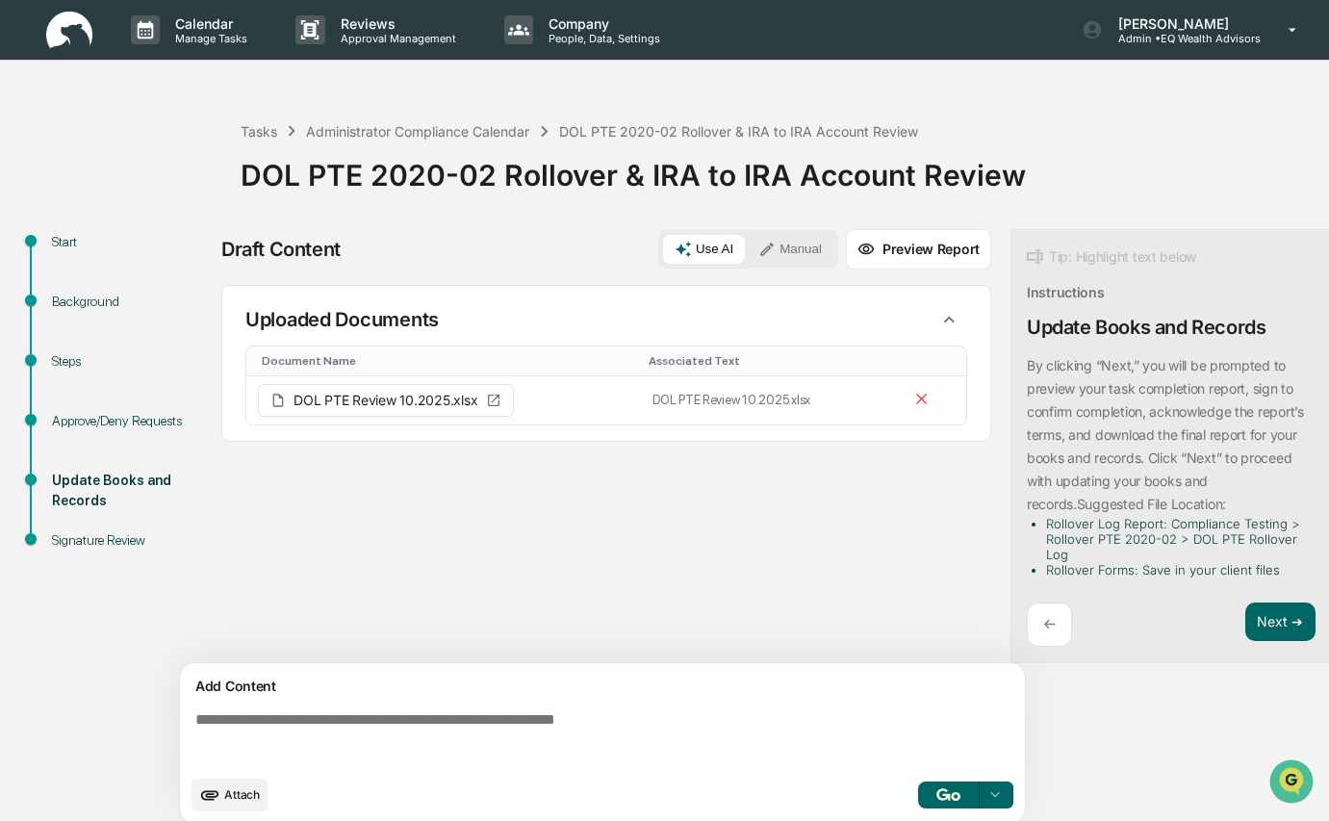
click at [735, 553] on div "Sources Uploaded Documents Document Name Associated Text DOL PTE Review 10.2025…" at bounding box center [606, 474] width 770 height 378
click at [384, 133] on div "Administrator Compliance Calendar" at bounding box center [417, 131] width 223 height 16
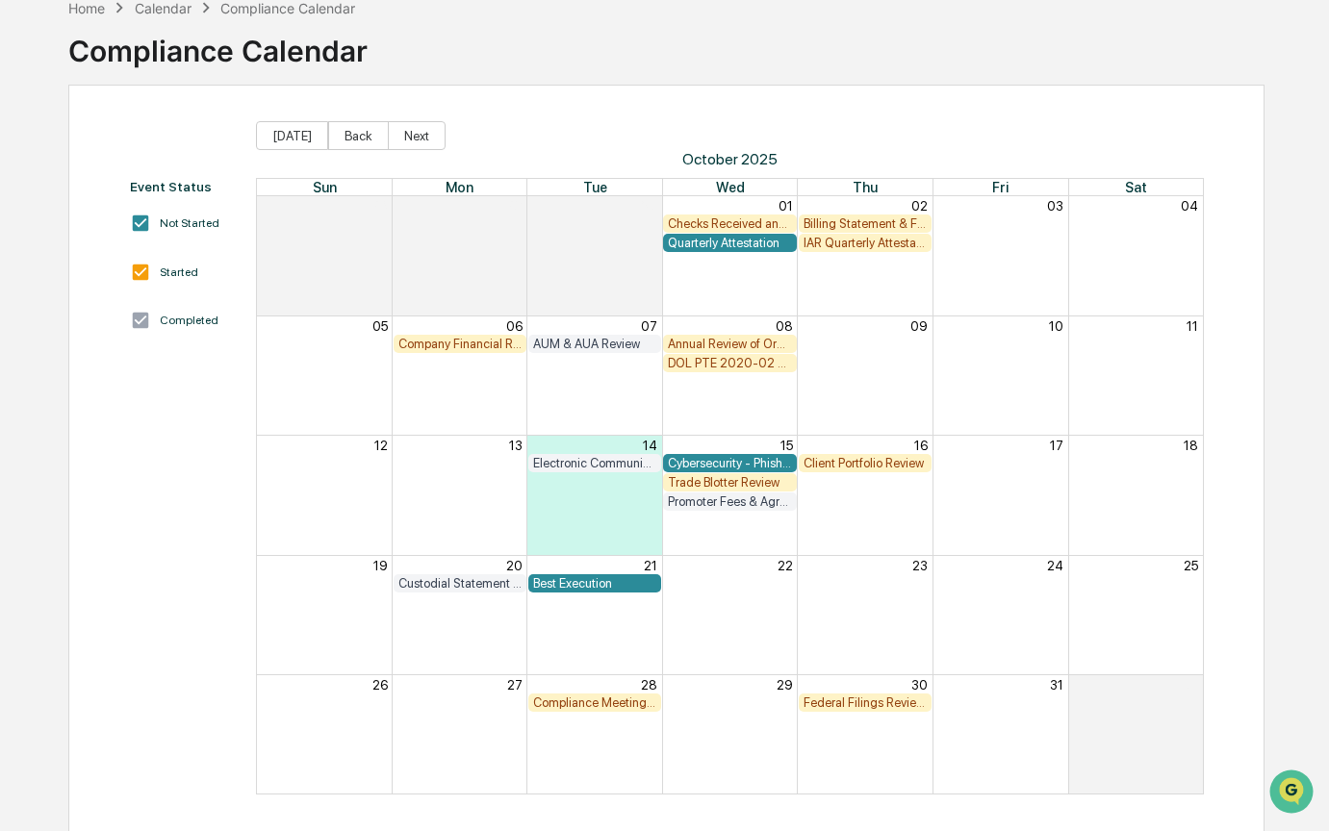
scroll to position [104, 0]
click at [707, 480] on div "Trade Blotter Review" at bounding box center [729, 481] width 123 height 14
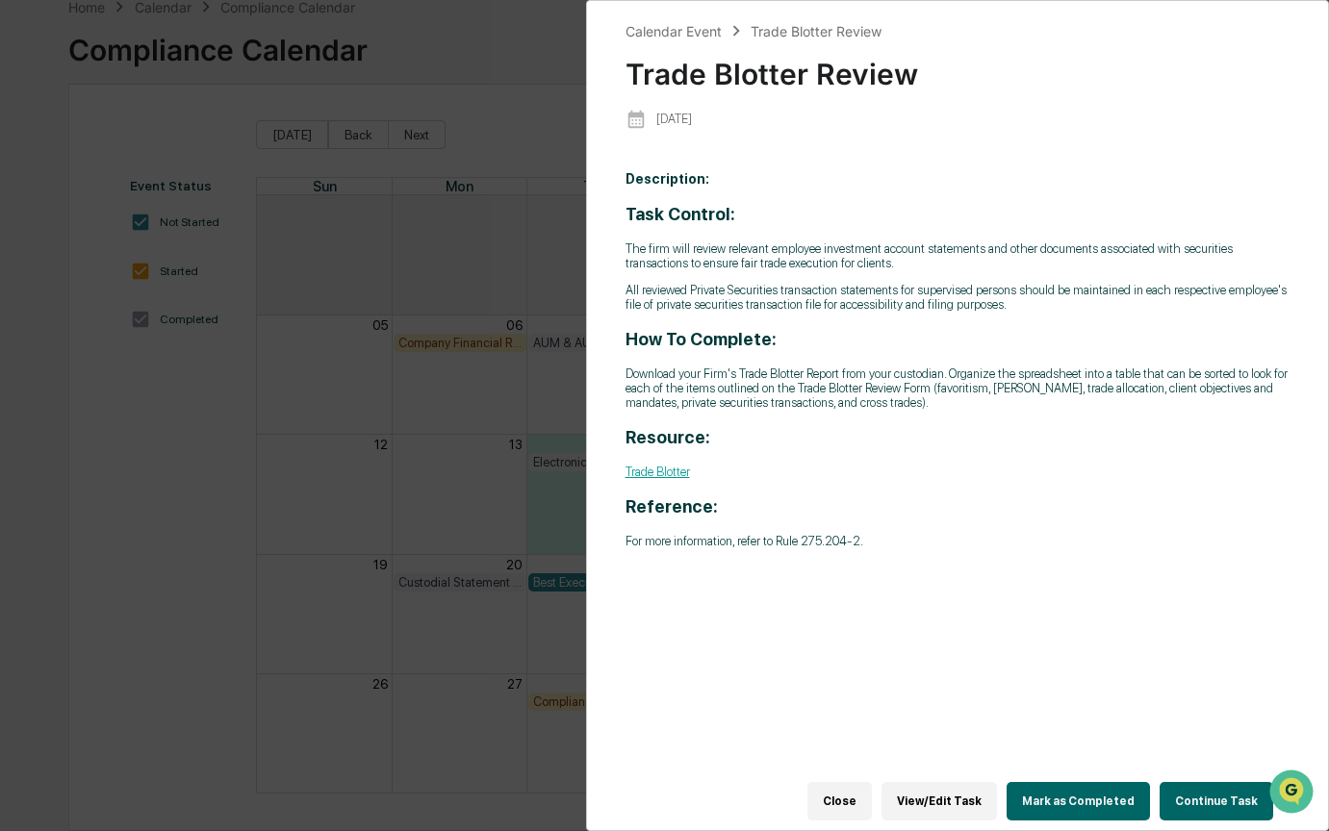
click at [1208, 786] on button "Continue Task" at bounding box center [1216, 801] width 114 height 38
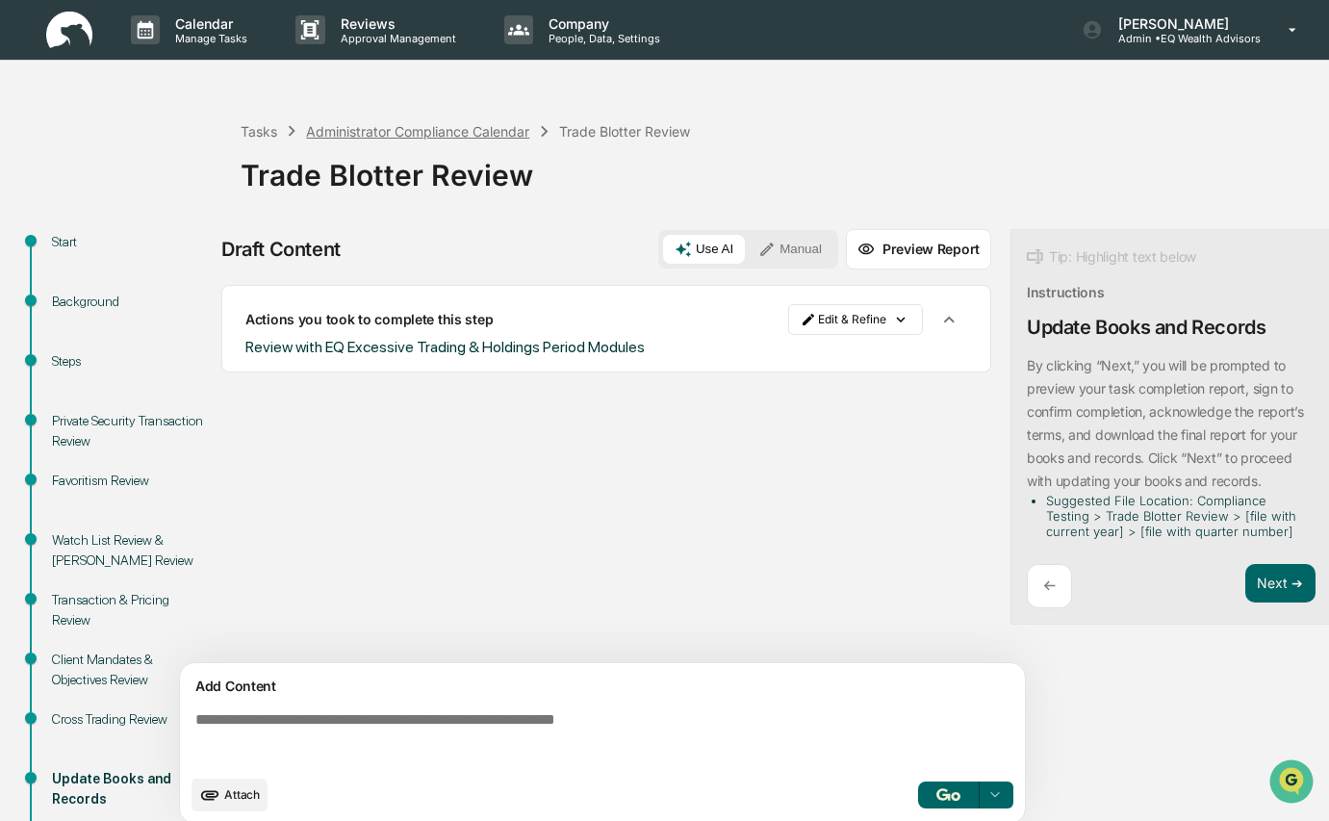
click at [401, 135] on div "Administrator Compliance Calendar" at bounding box center [417, 131] width 223 height 16
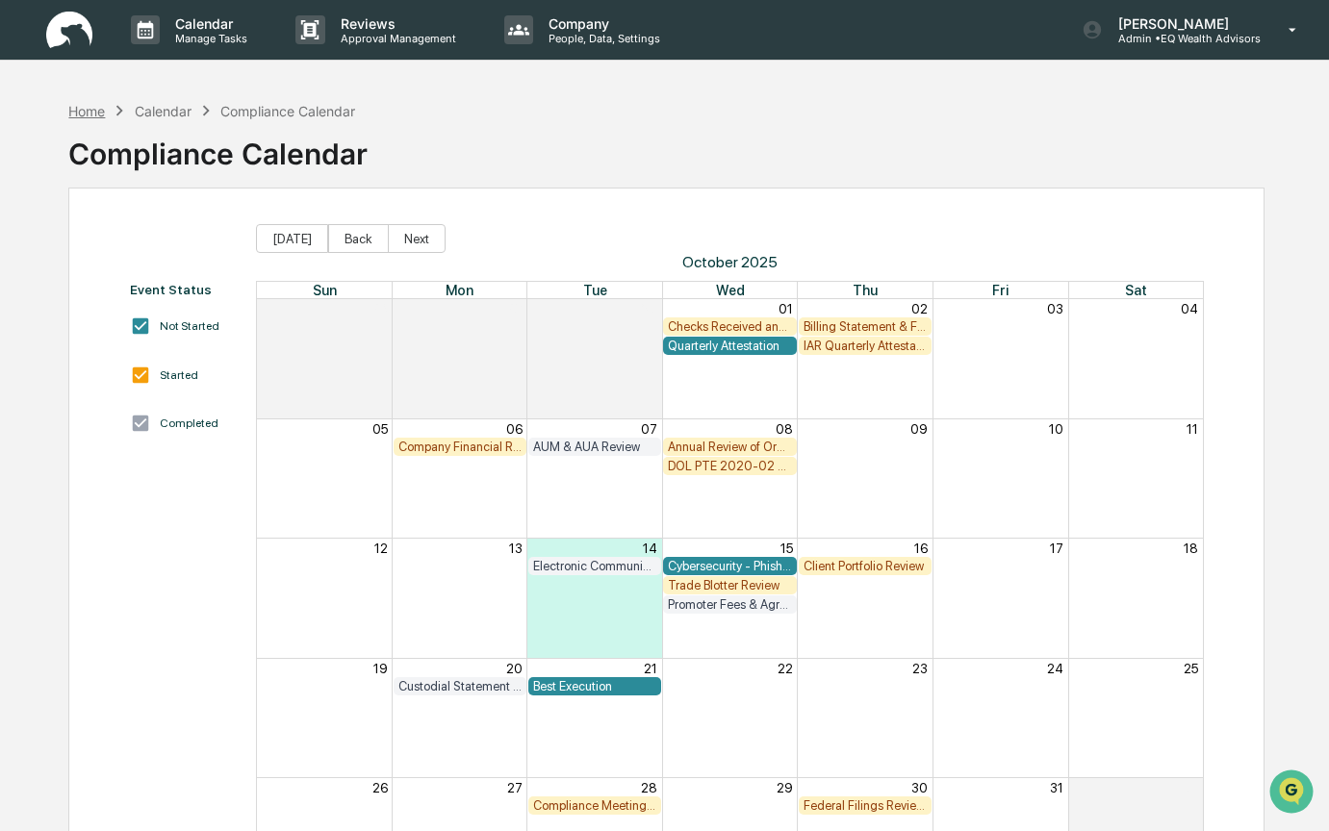
click at [85, 105] on div "Home" at bounding box center [86, 111] width 37 height 16
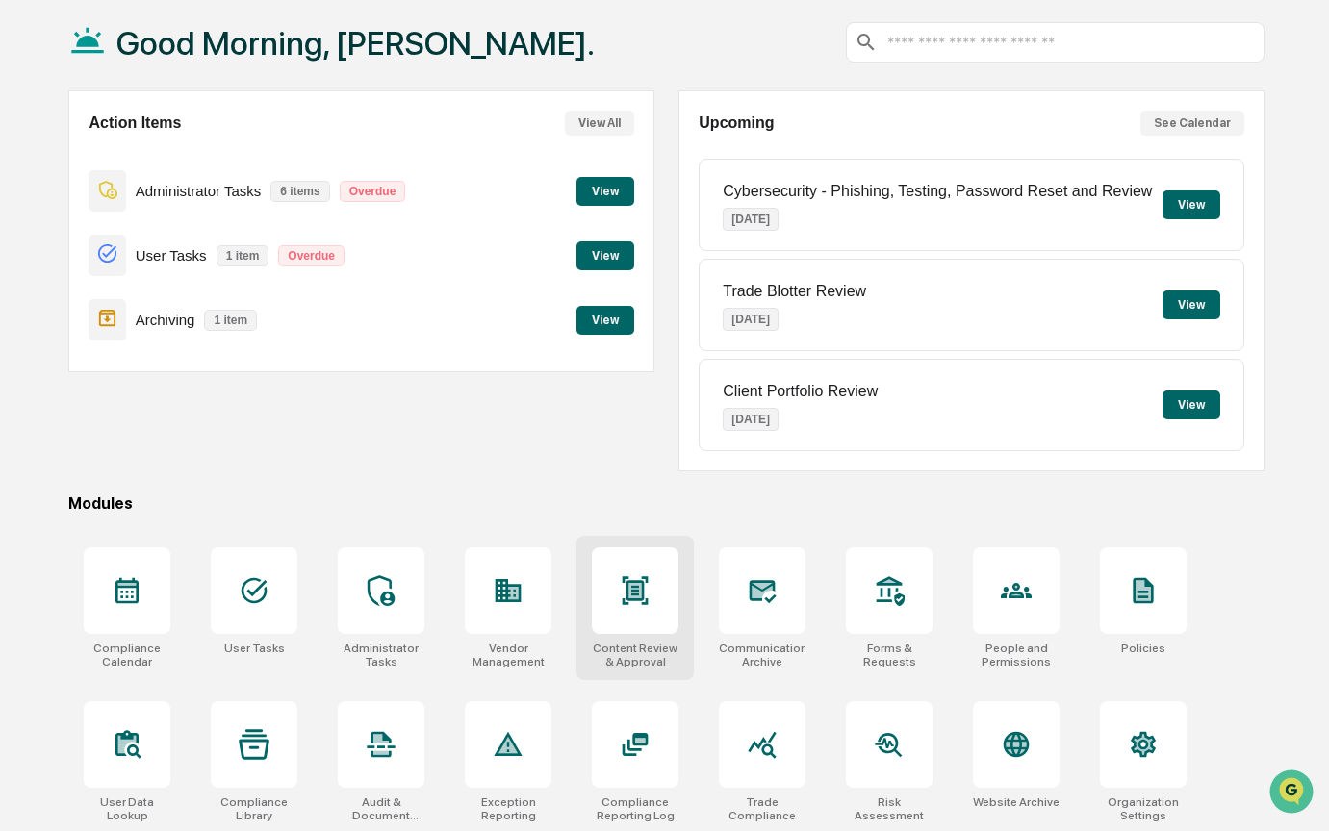
scroll to position [104, 0]
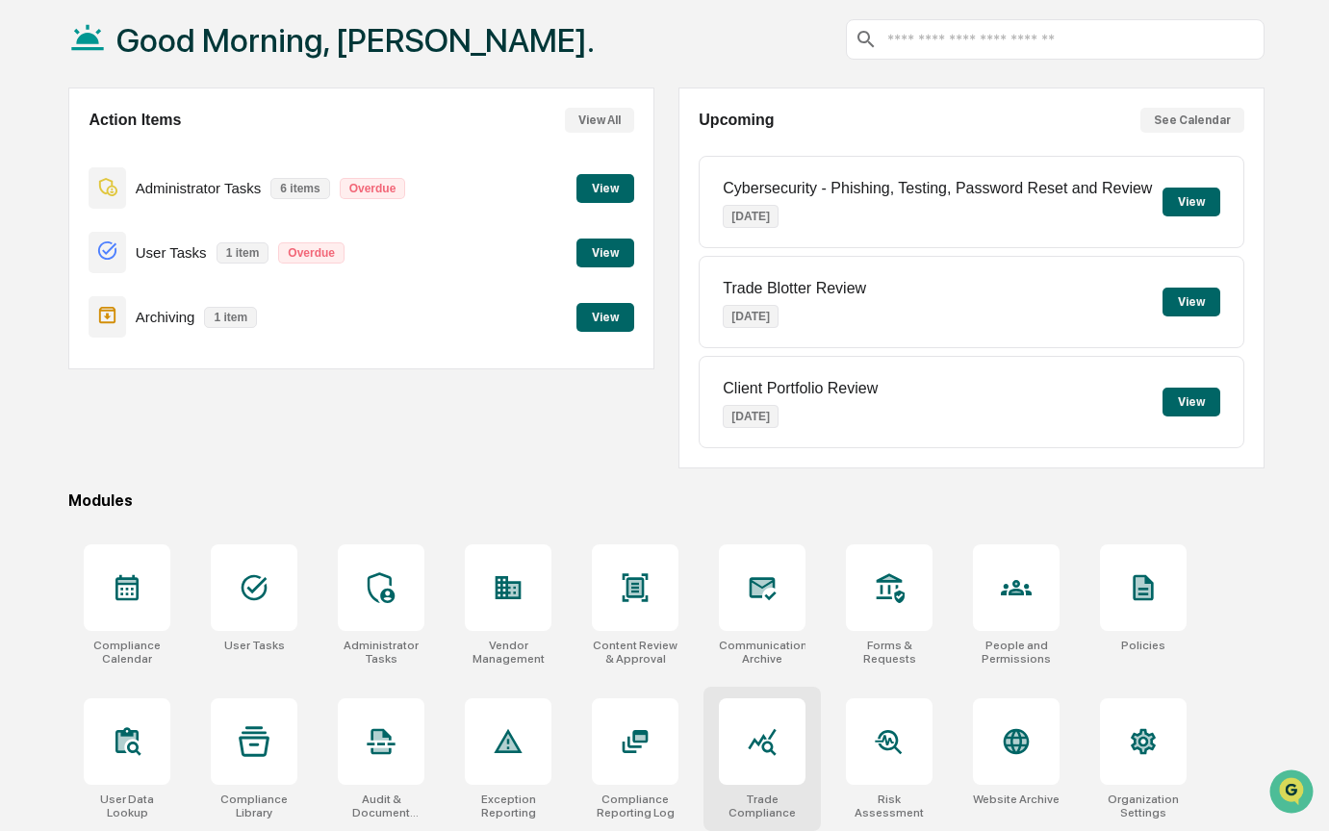
click at [783, 736] on div at bounding box center [762, 742] width 87 height 87
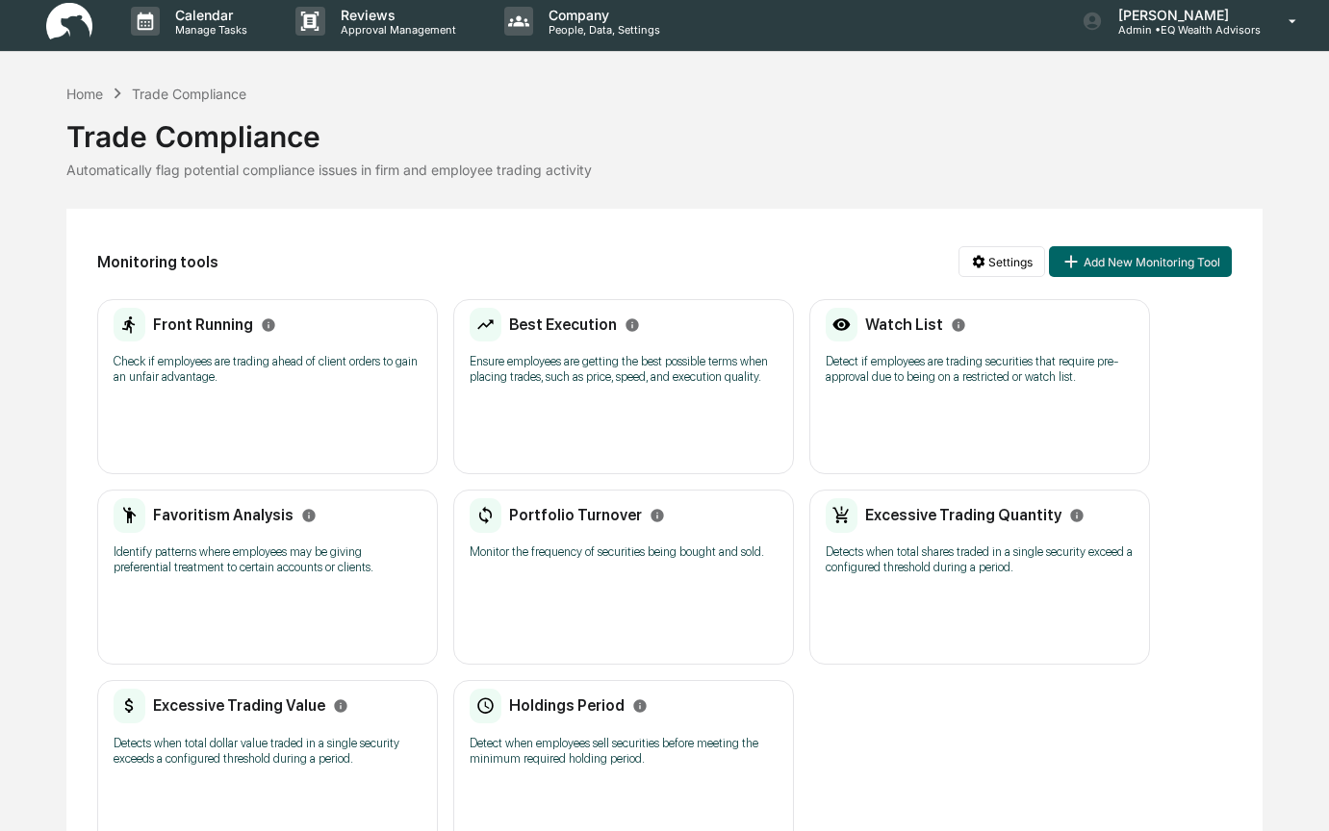
scroll to position [39, 0]
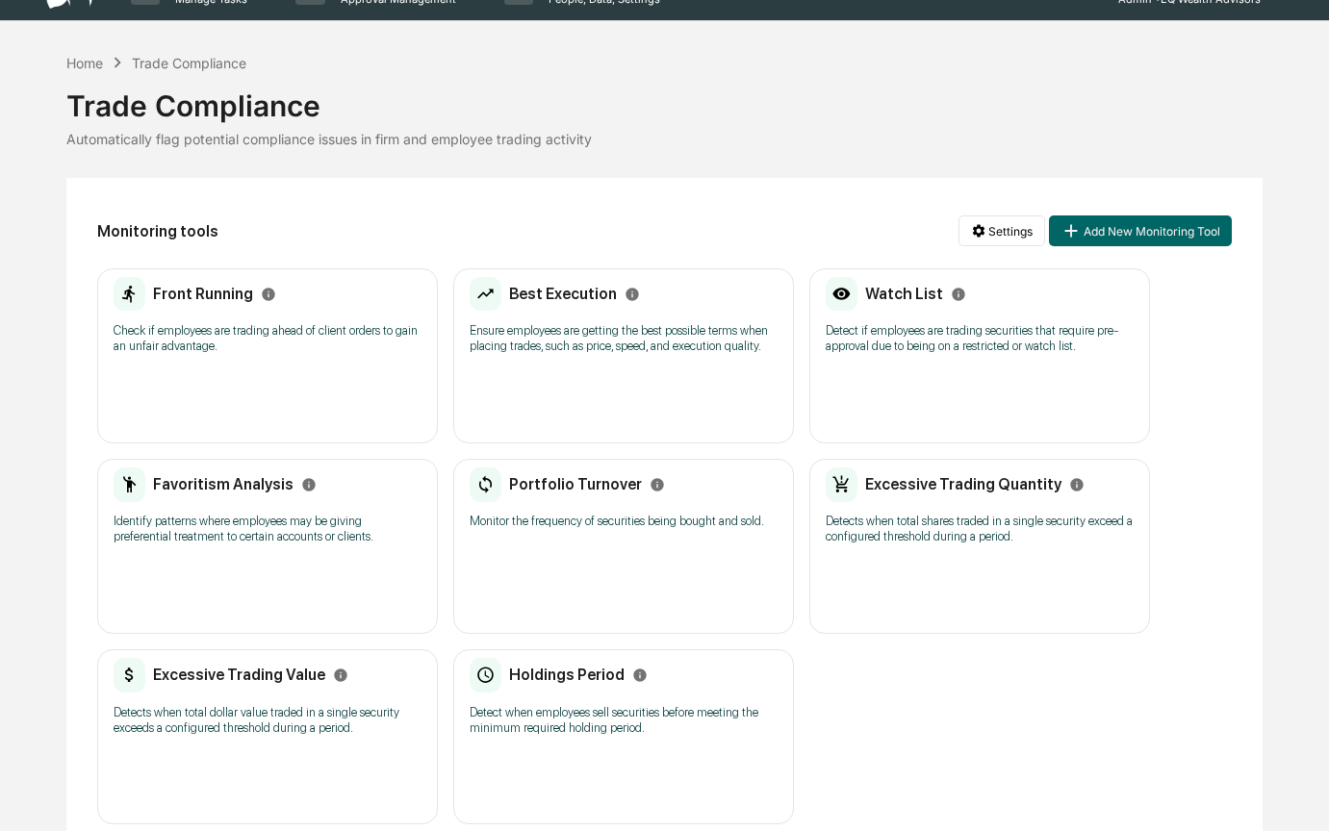
click at [911, 557] on div "Excessive Trading Quantity Detects when total shares traded in a single securit…" at bounding box center [980, 512] width 308 height 89
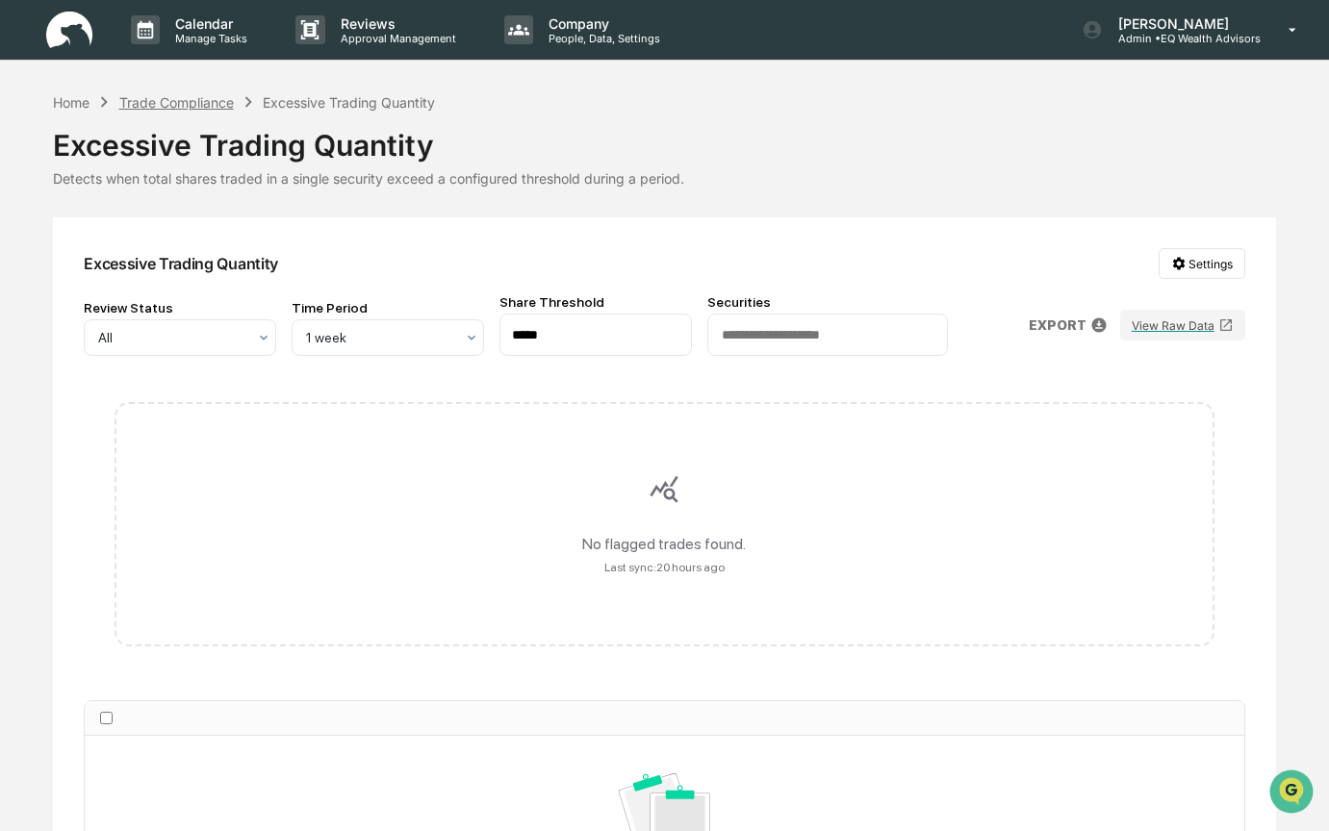
click at [171, 96] on div "Trade Compliance" at bounding box center [176, 102] width 114 height 16
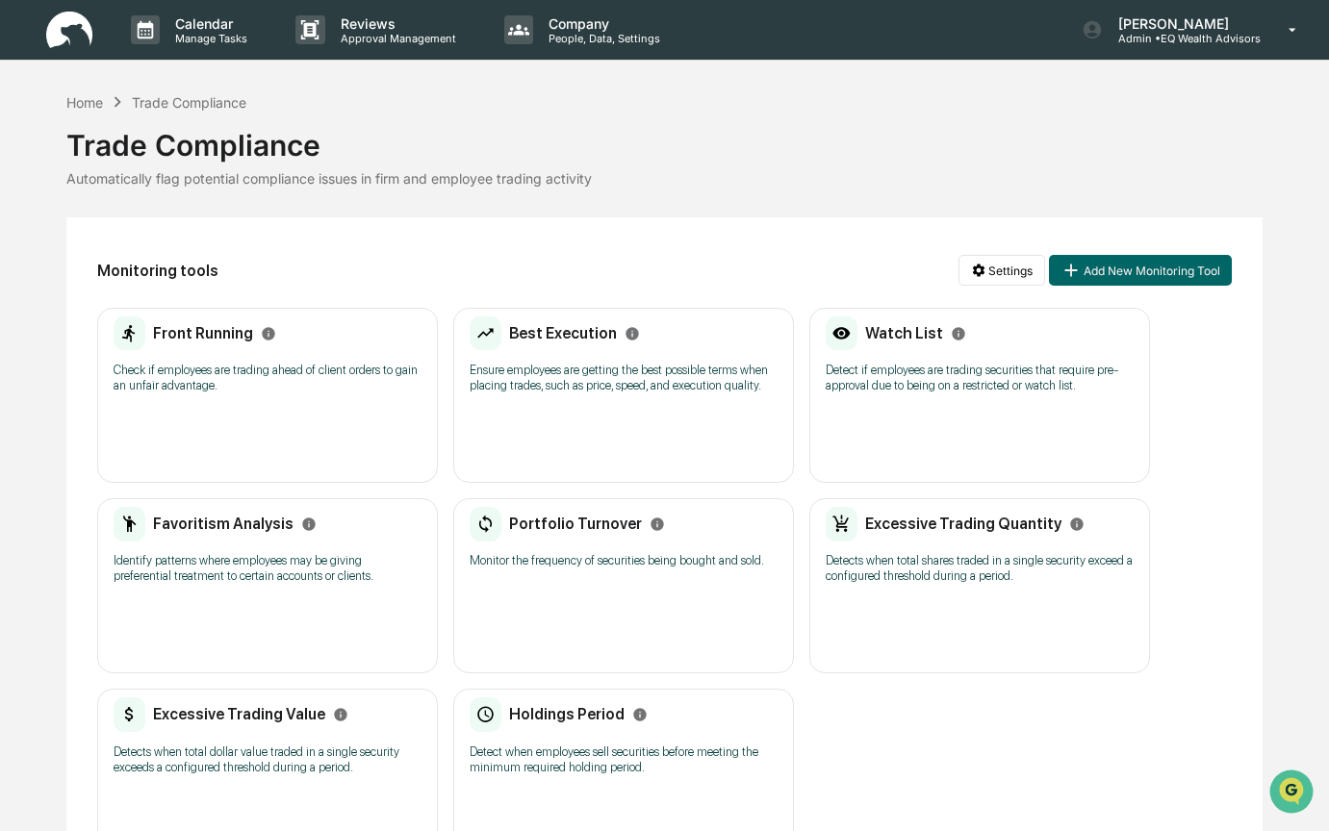
click at [253, 753] on div "Excessive Trading Value Detects when total dollar value traded in a single secu…" at bounding box center [268, 742] width 308 height 89
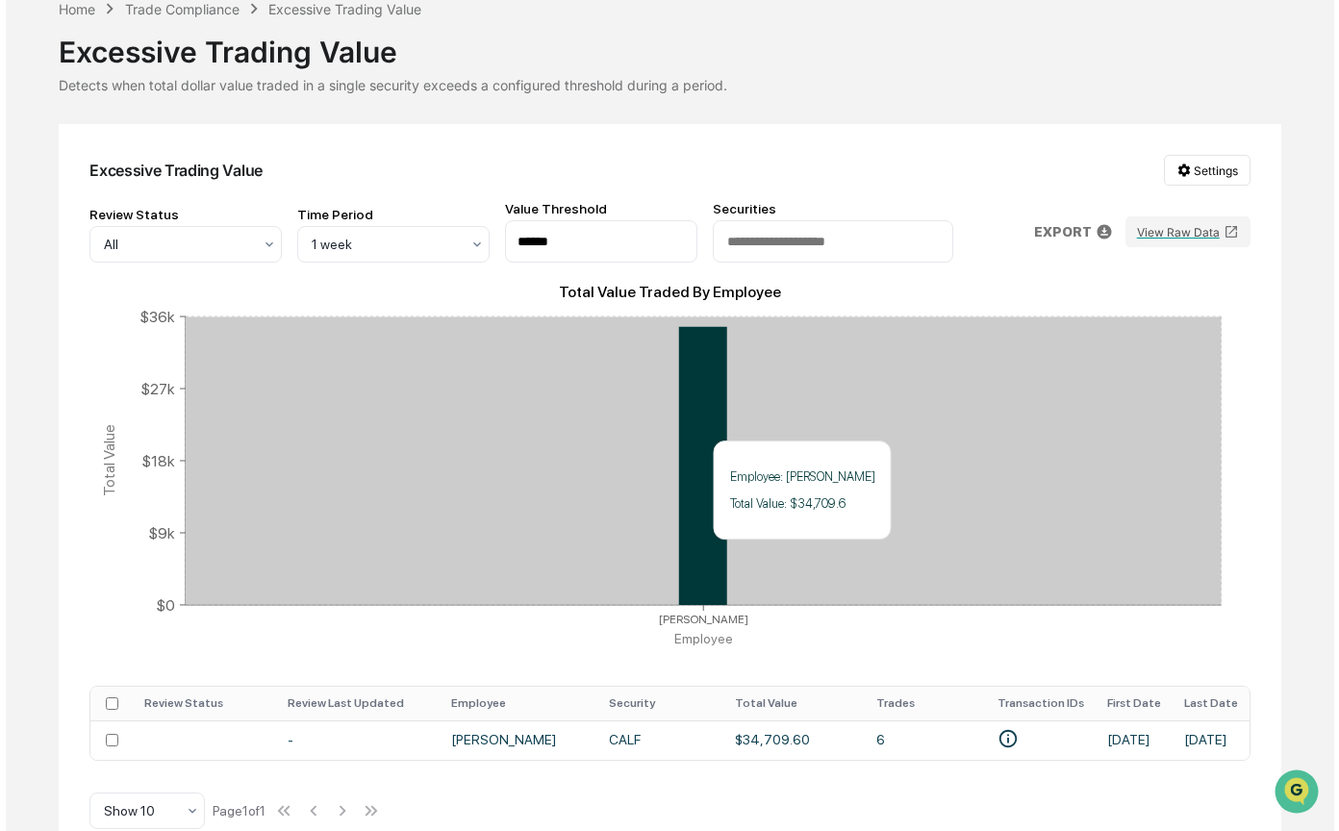
scroll to position [132, 0]
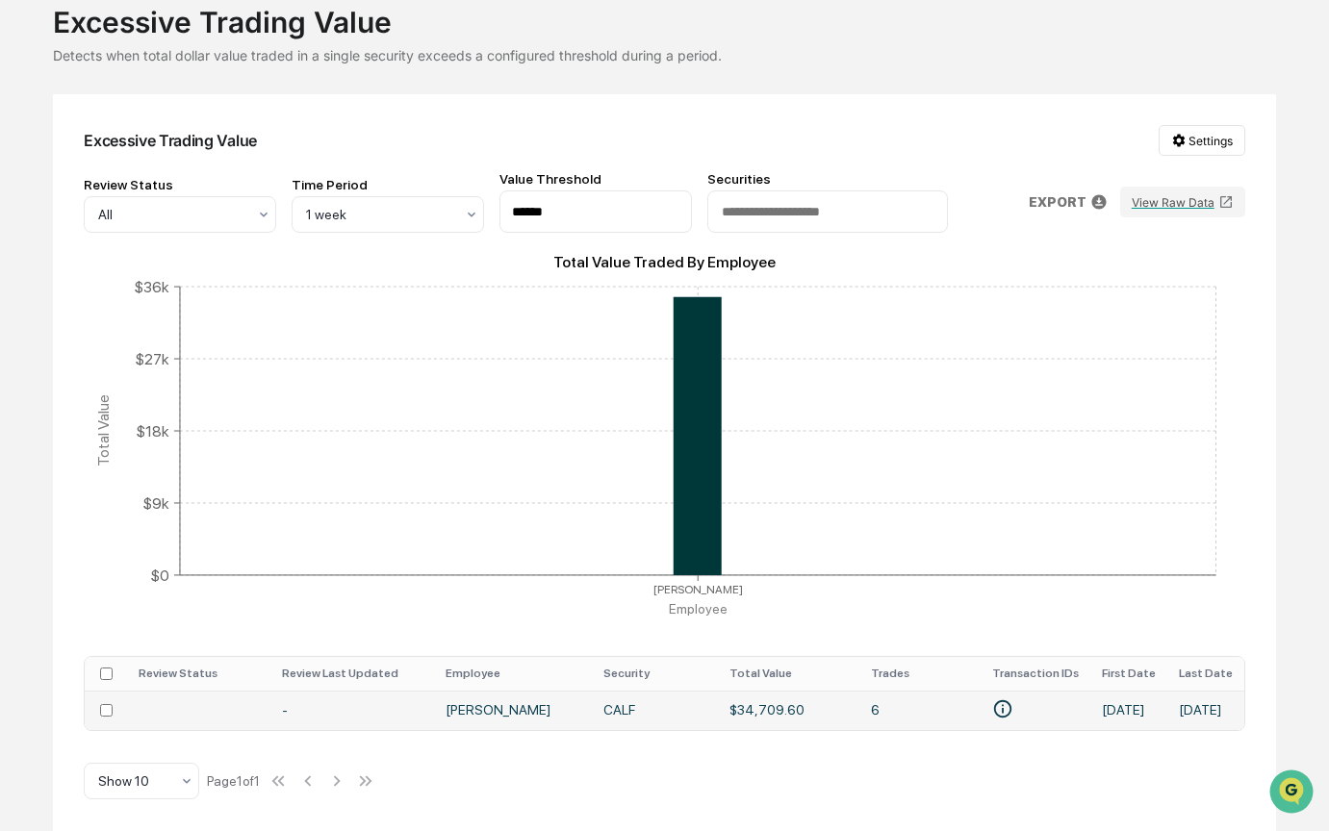
click at [610, 699] on td "CALF" at bounding box center [655, 710] width 126 height 39
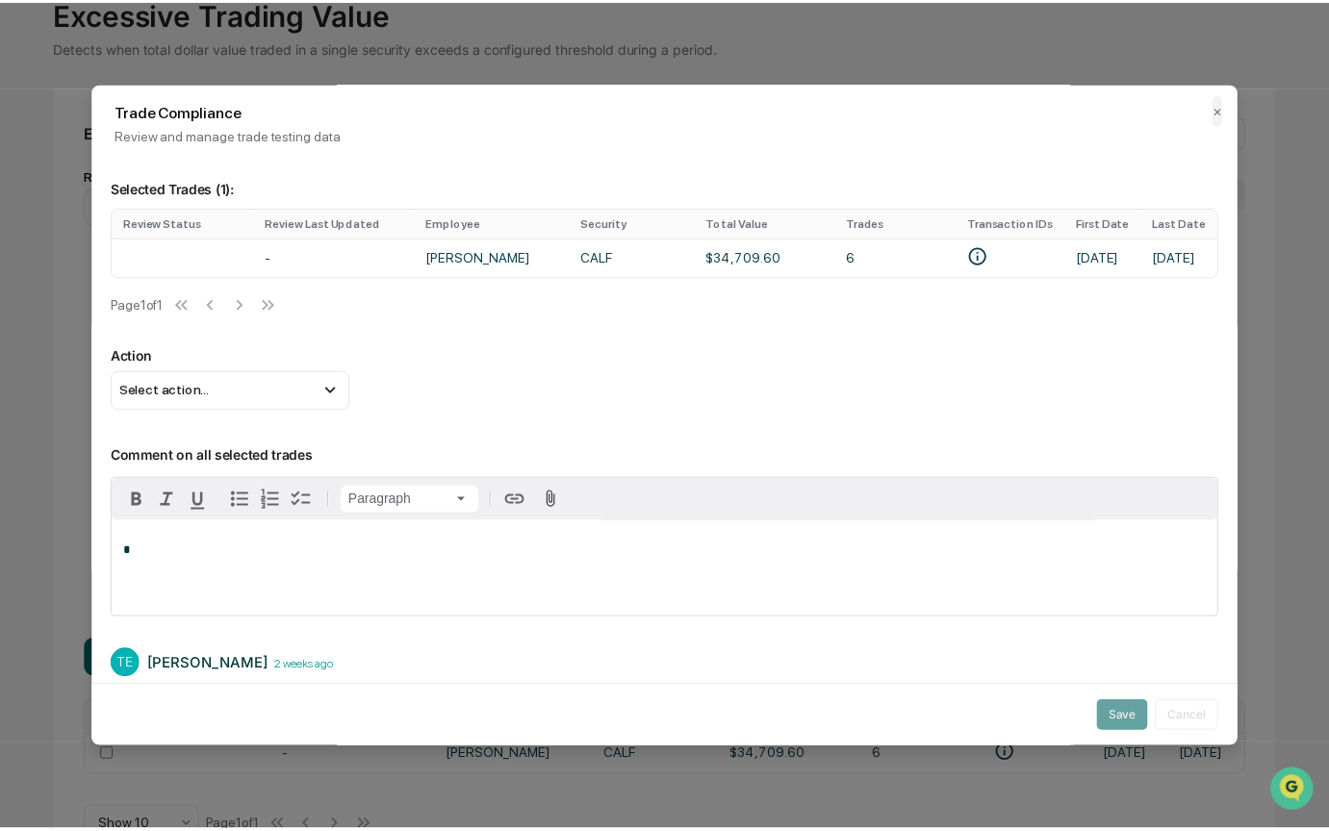
scroll to position [0, 0]
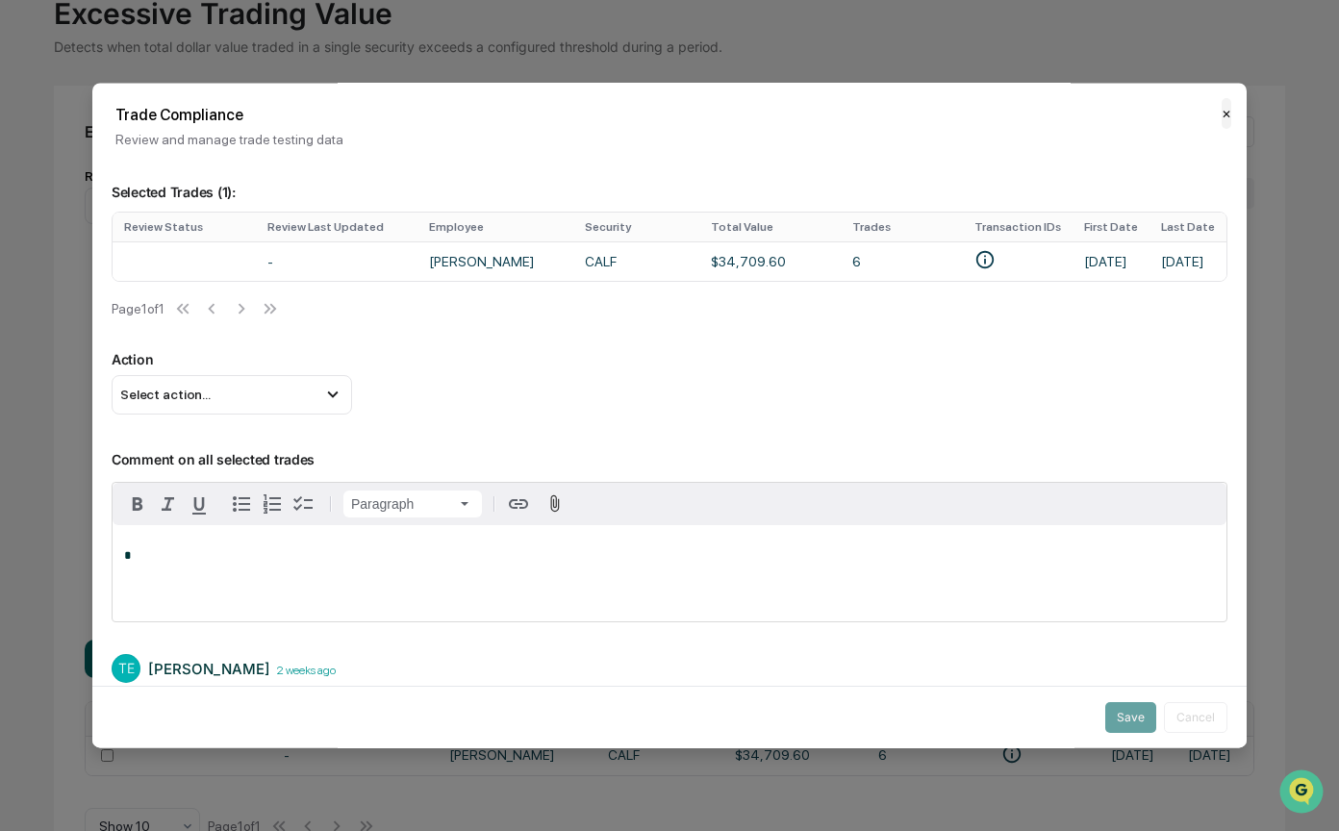
click at [1222, 114] on button "✕" at bounding box center [1227, 113] width 10 height 31
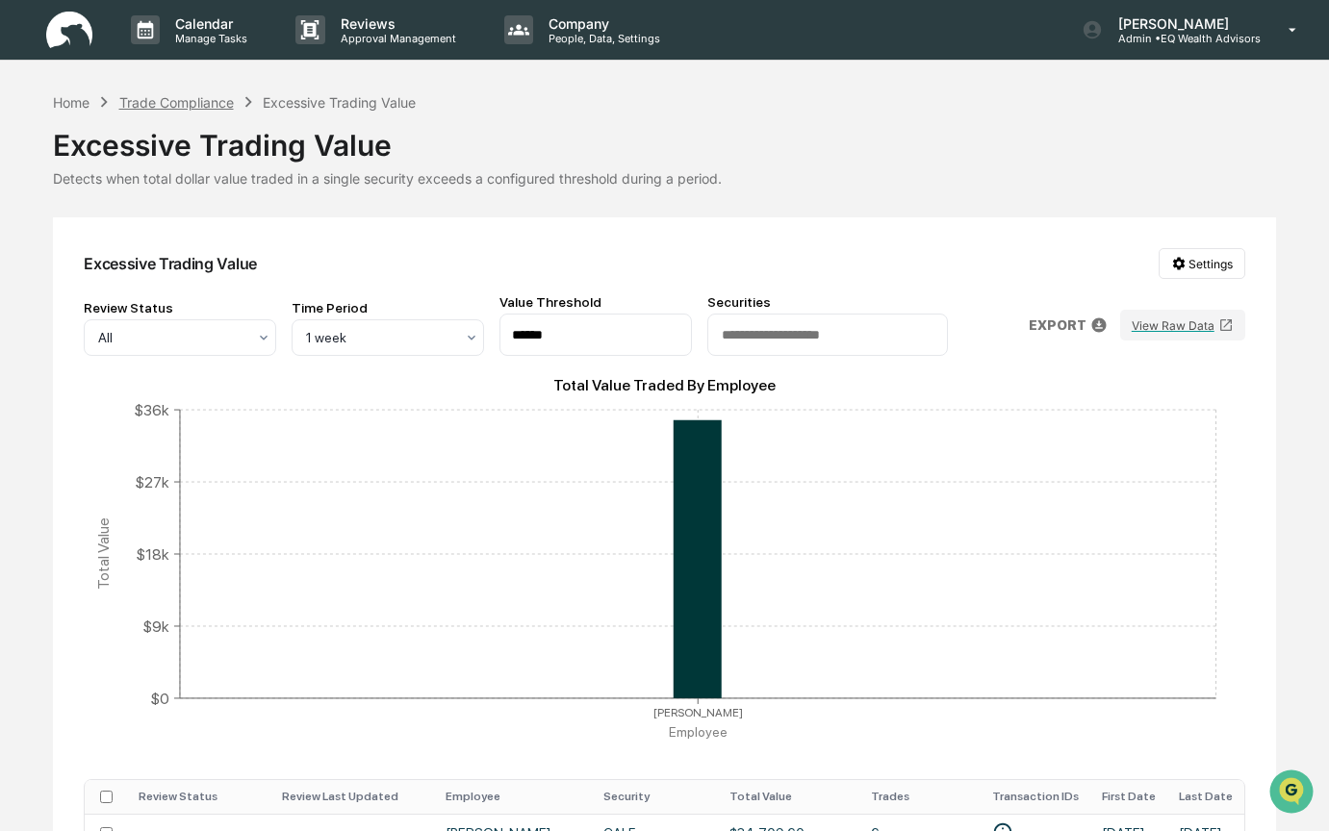
click at [178, 104] on div "Trade Compliance" at bounding box center [176, 102] width 114 height 16
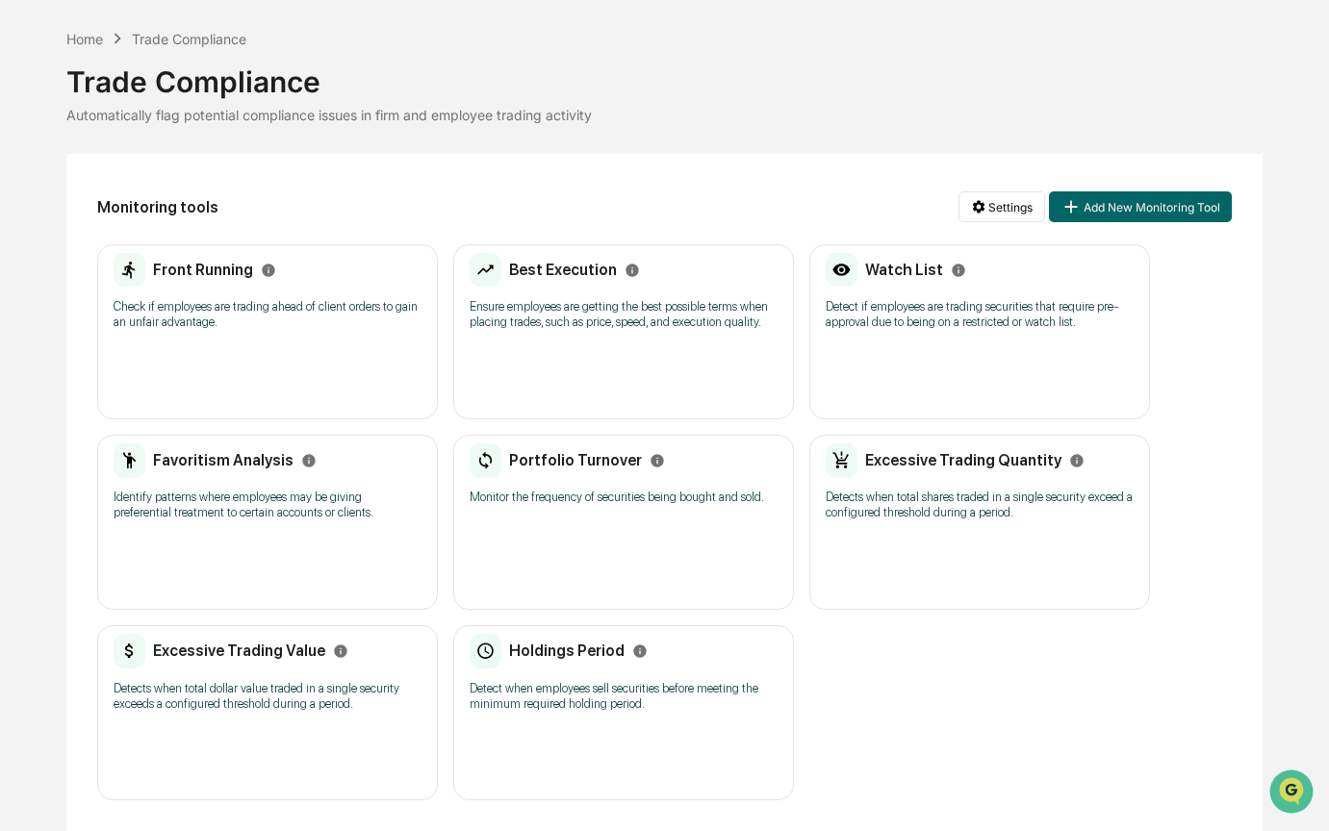
scroll to position [93, 0]
click at [572, 681] on p "Detect when employees sell securities before meeting the minimum required holdi…" at bounding box center [624, 696] width 308 height 31
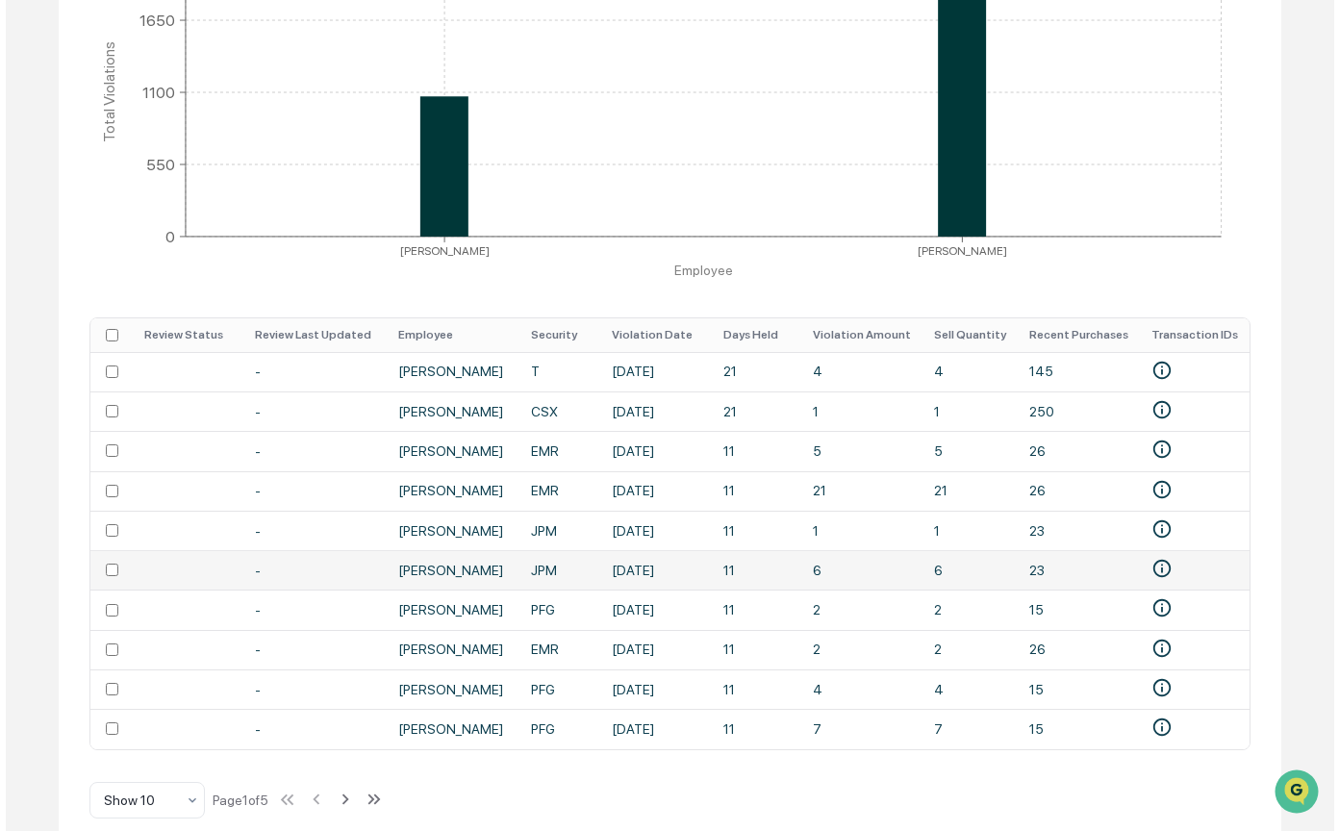
scroll to position [492, 0]
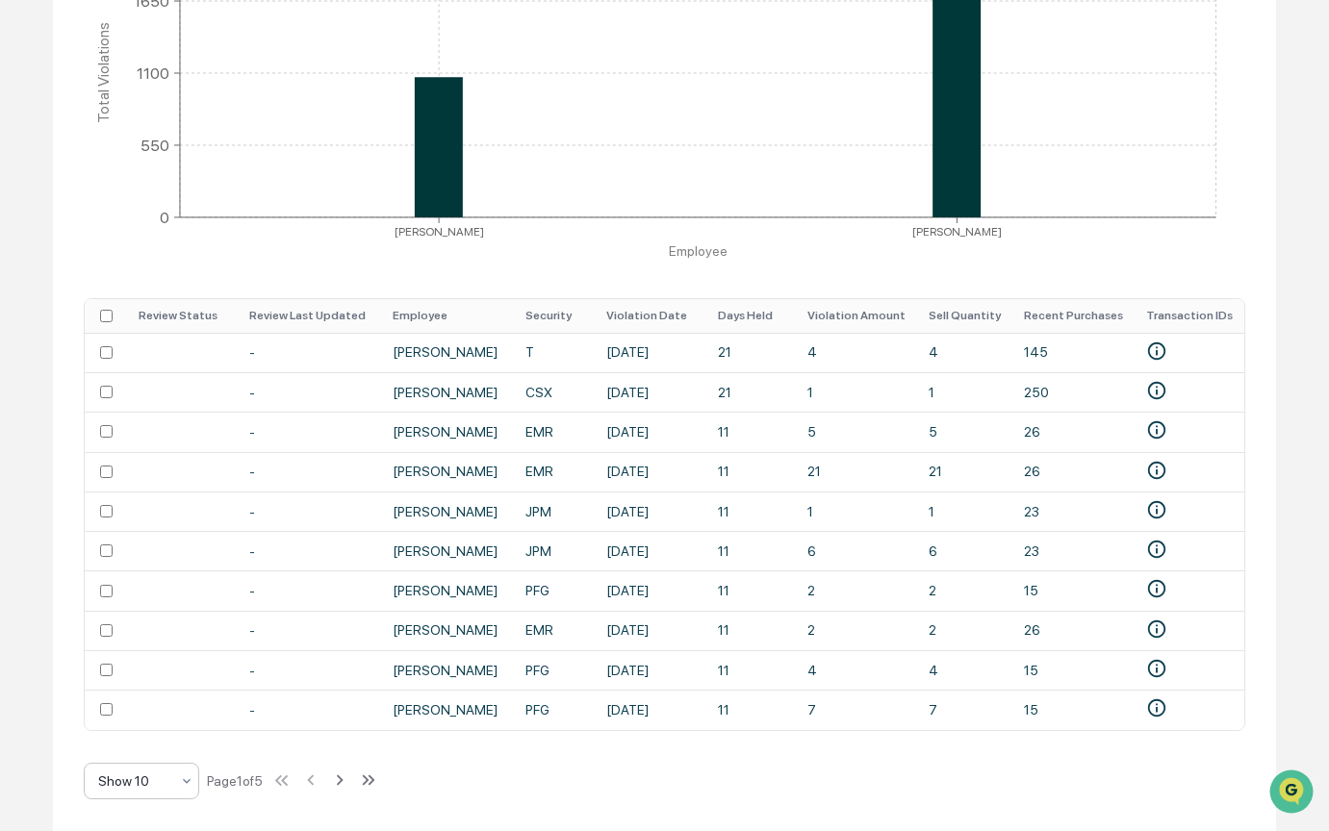
click at [180, 777] on icon at bounding box center [186, 781] width 15 height 15
click at [532, 778] on div "Holdings Period Settings Review Status All Date Range 04/14/2025 10/14/2025 Hol…" at bounding box center [664, 282] width 1223 height 1096
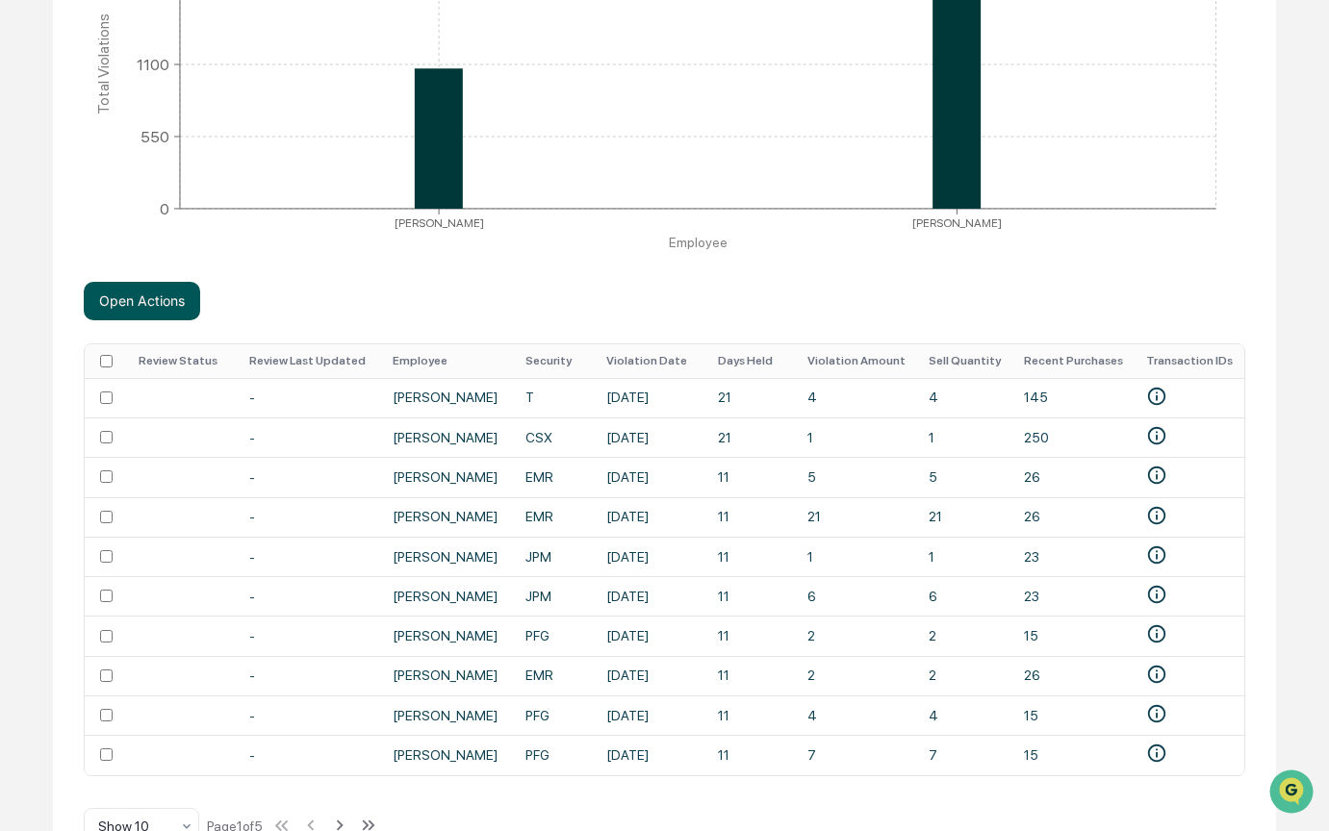
click at [126, 307] on button "Open Actions" at bounding box center [142, 301] width 116 height 38
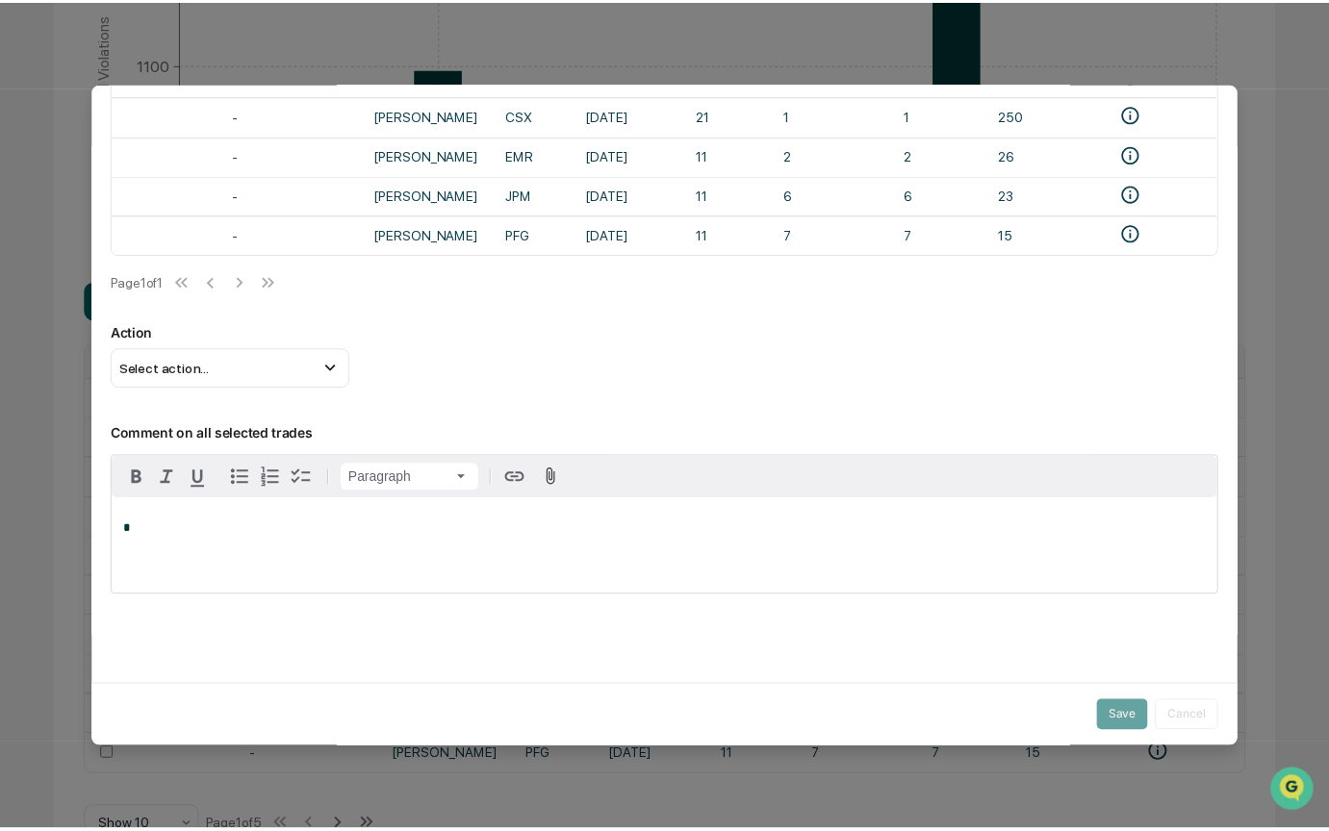
scroll to position [204, 0]
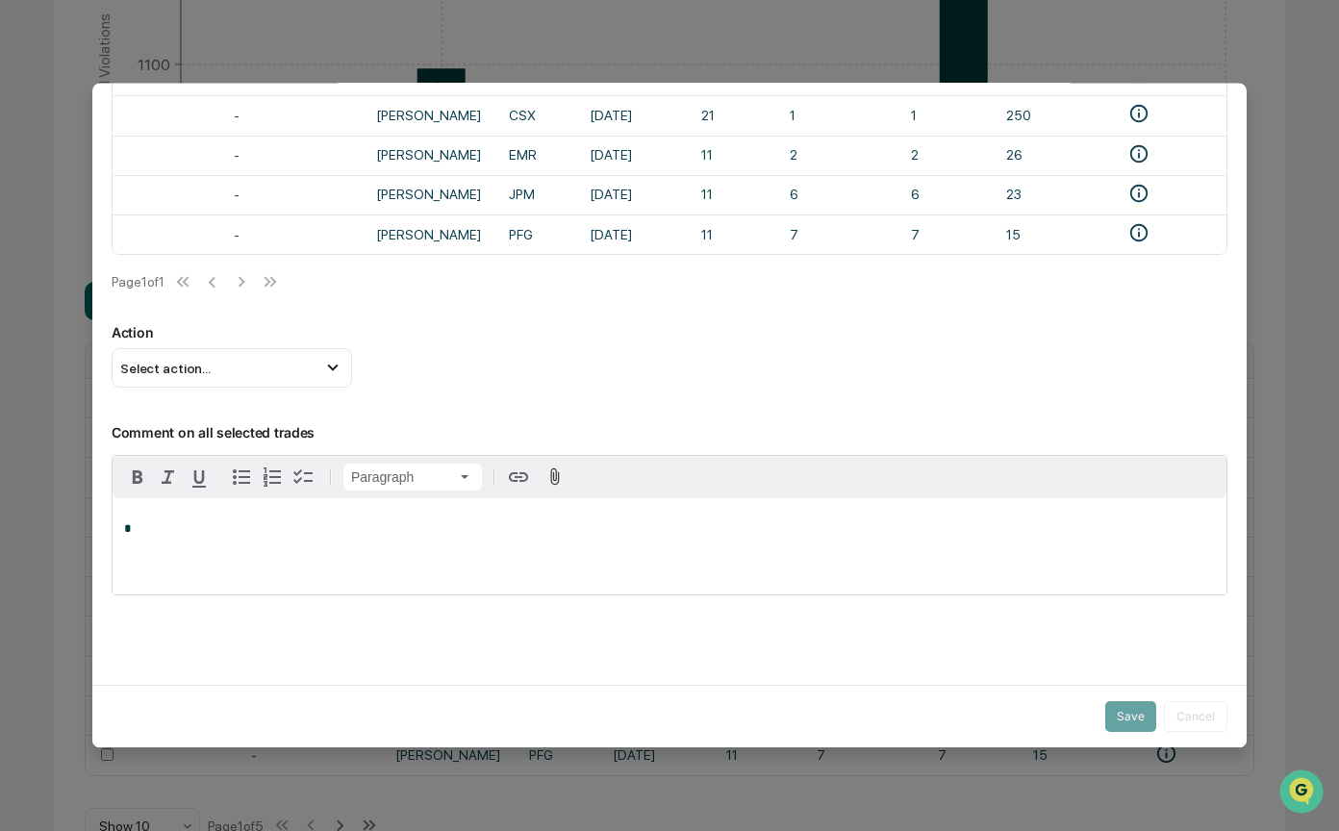
click at [143, 522] on p "*" at bounding box center [669, 528] width 1091 height 13
click at [323, 362] on icon at bounding box center [332, 368] width 21 height 21
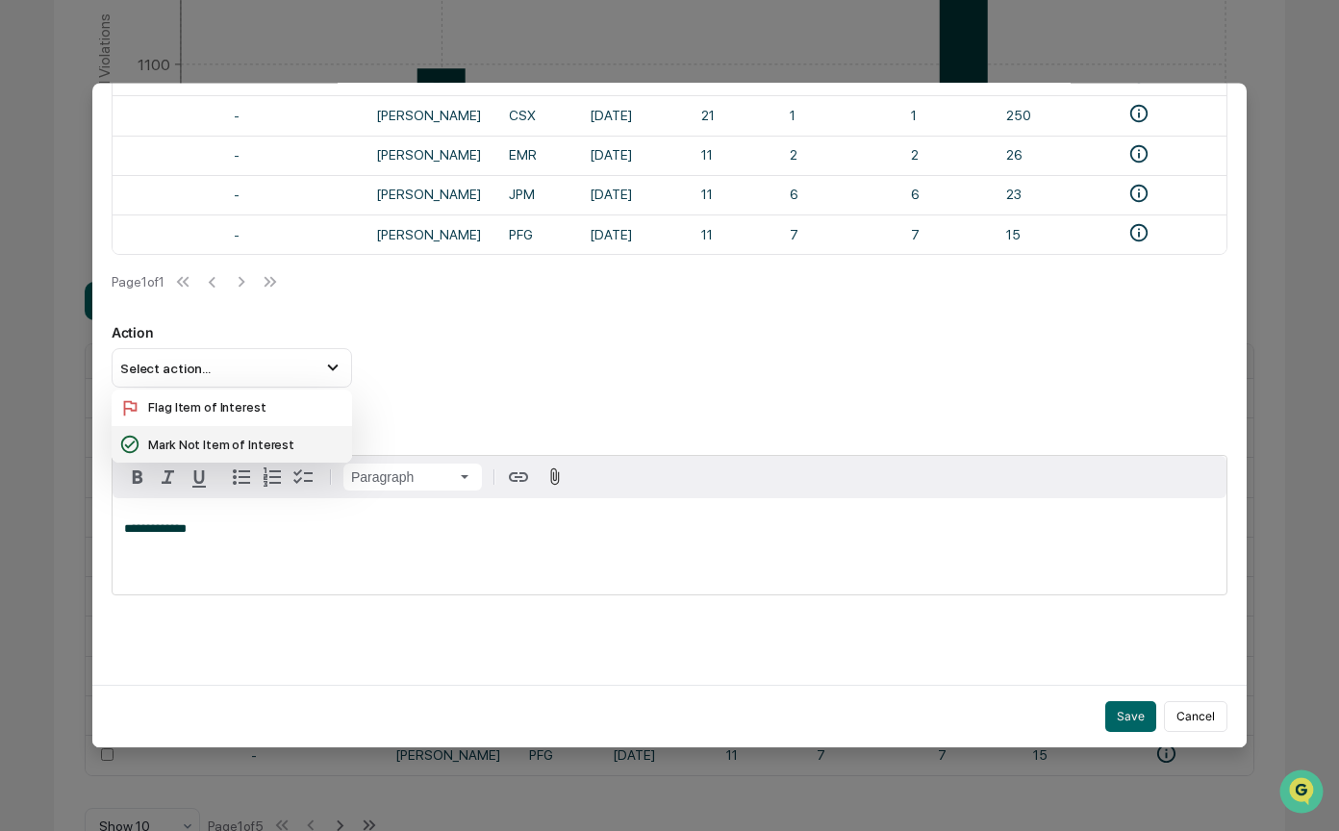
click at [184, 437] on div "Mark Not Item of Interest" at bounding box center [231, 444] width 225 height 21
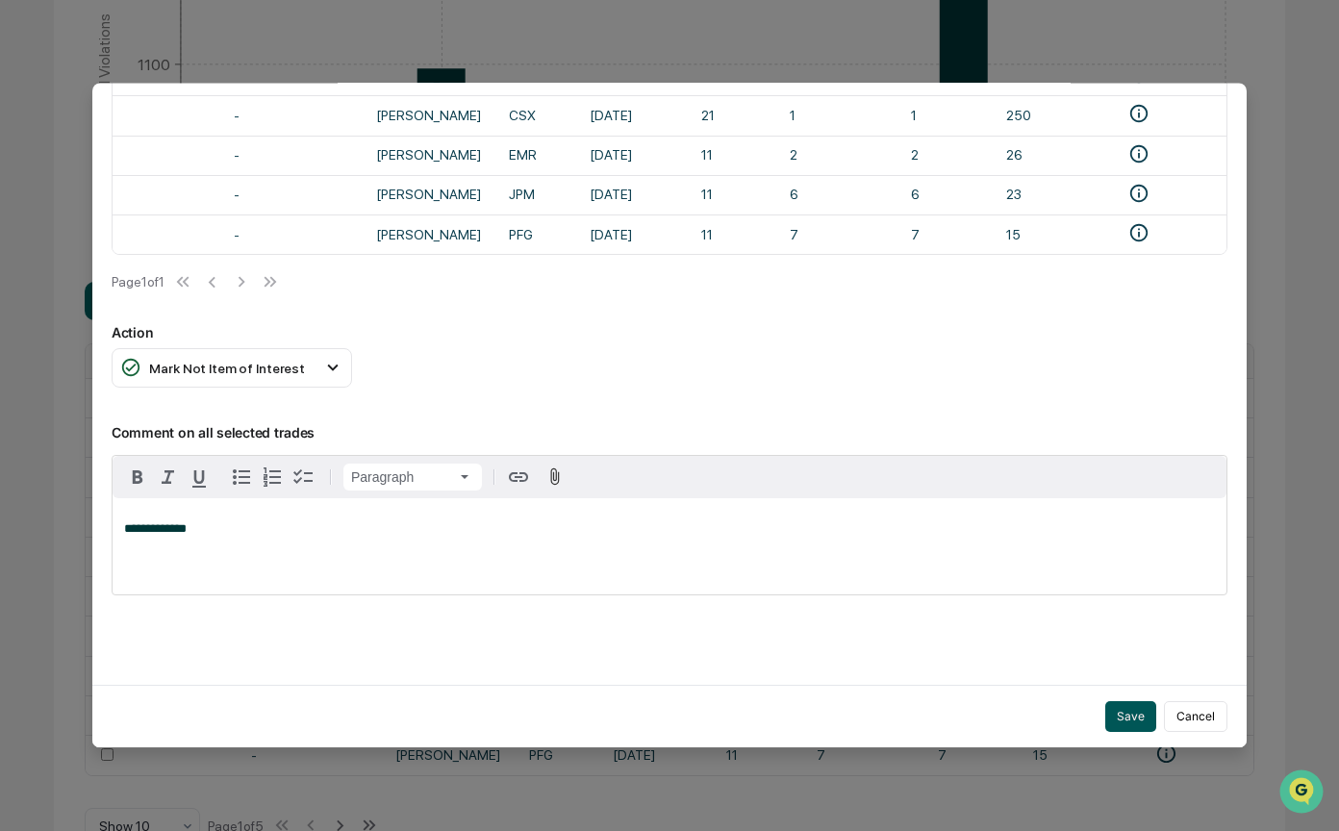
click at [1128, 701] on button "Save" at bounding box center [1131, 716] width 51 height 31
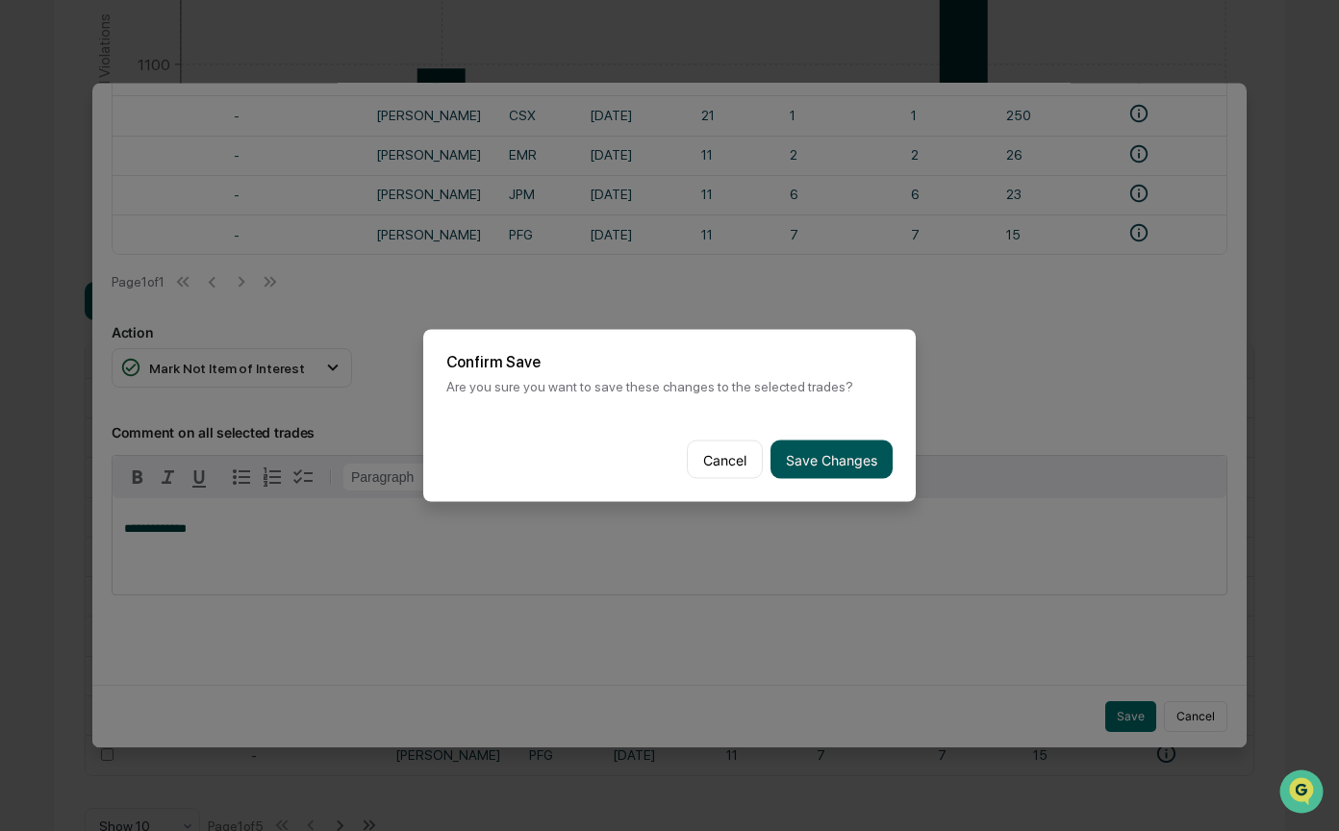
click at [802, 441] on button "Save Changes" at bounding box center [832, 460] width 122 height 38
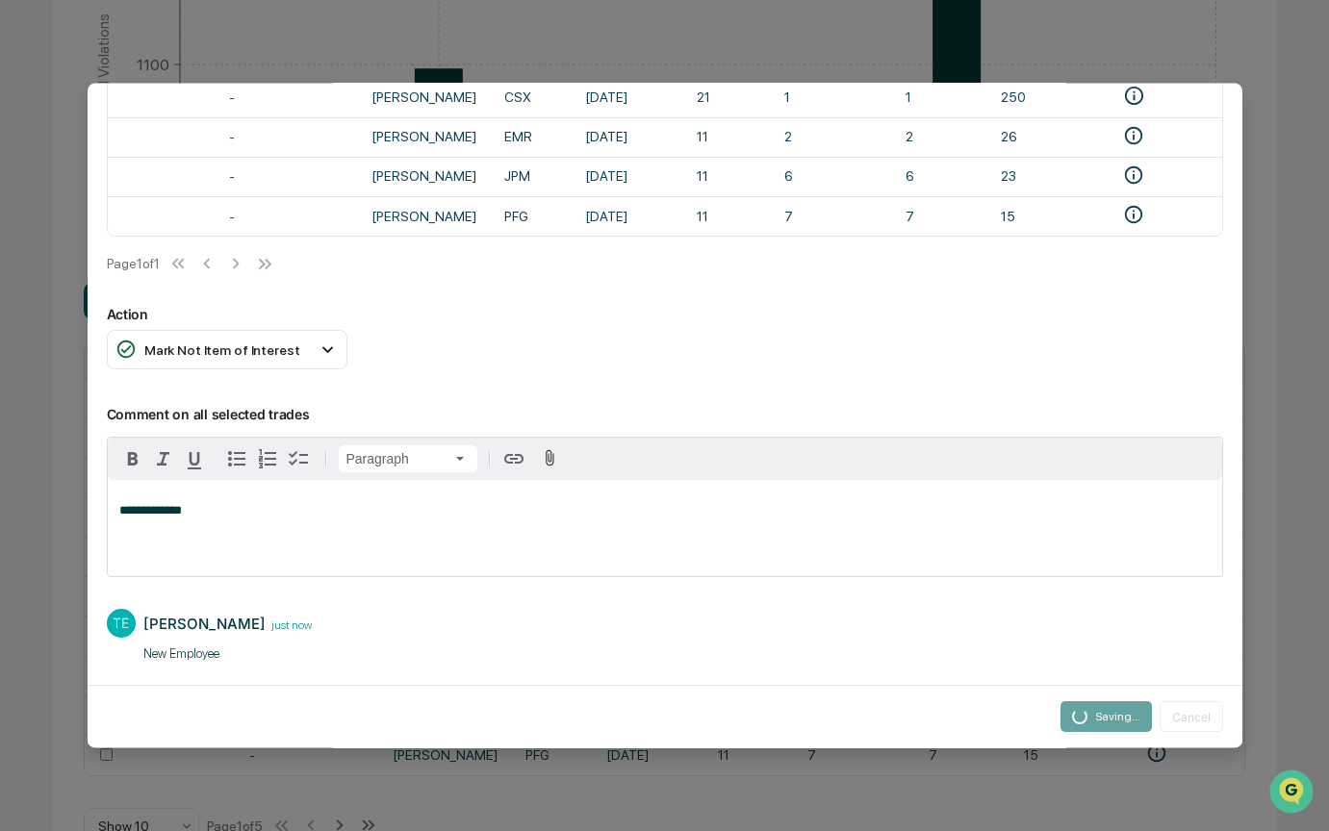
scroll to position [267, 0]
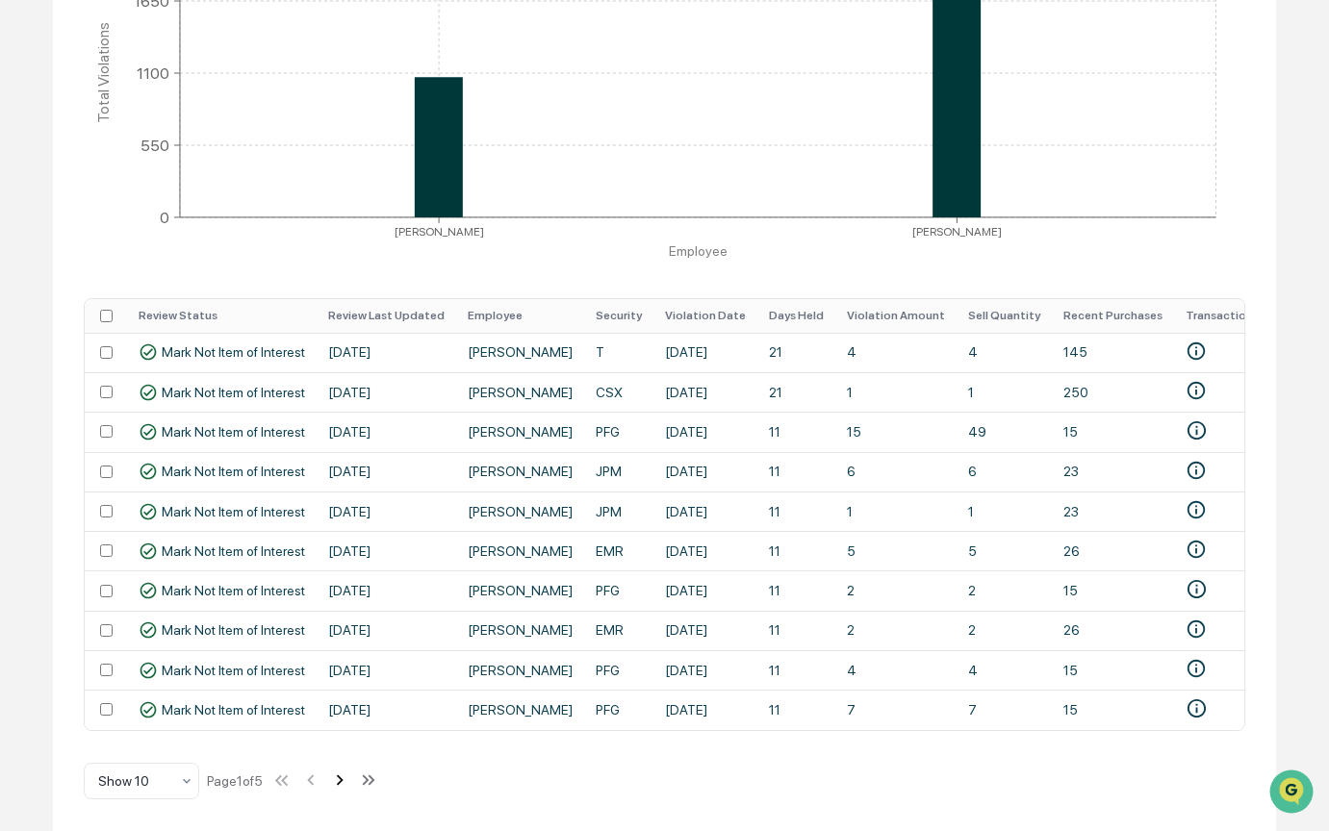
click at [350, 779] on icon at bounding box center [339, 780] width 21 height 21
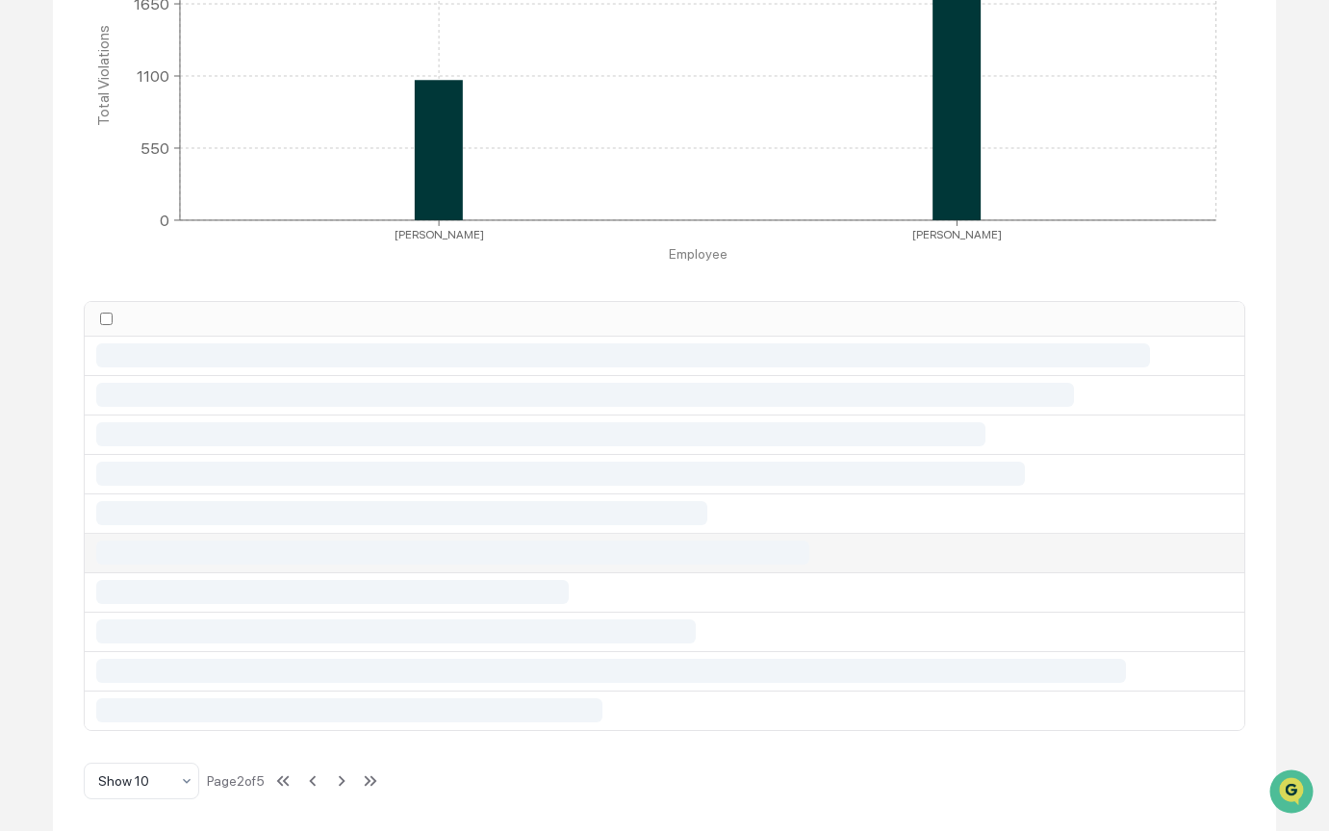
scroll to position [492, 0]
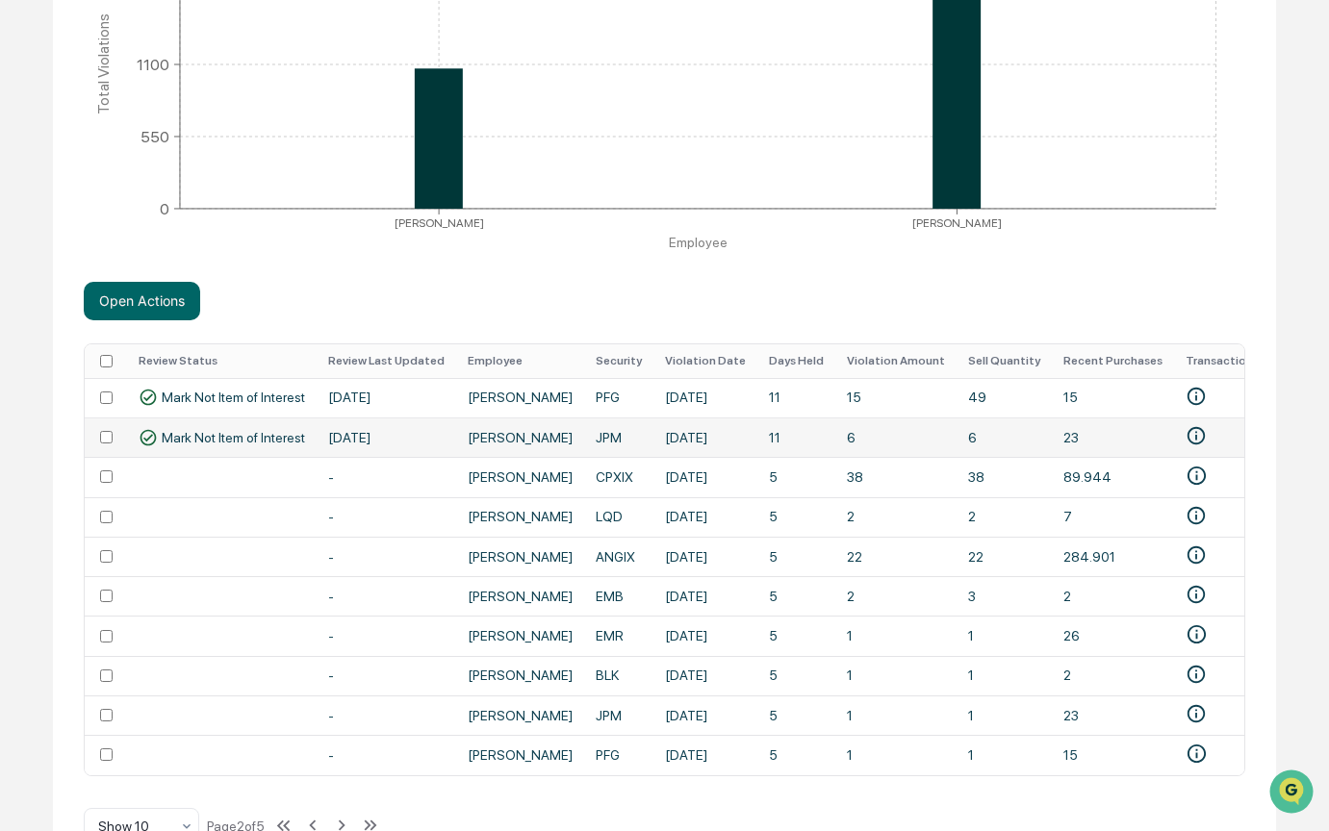
click at [107, 431] on td at bounding box center [106, 437] width 42 height 39
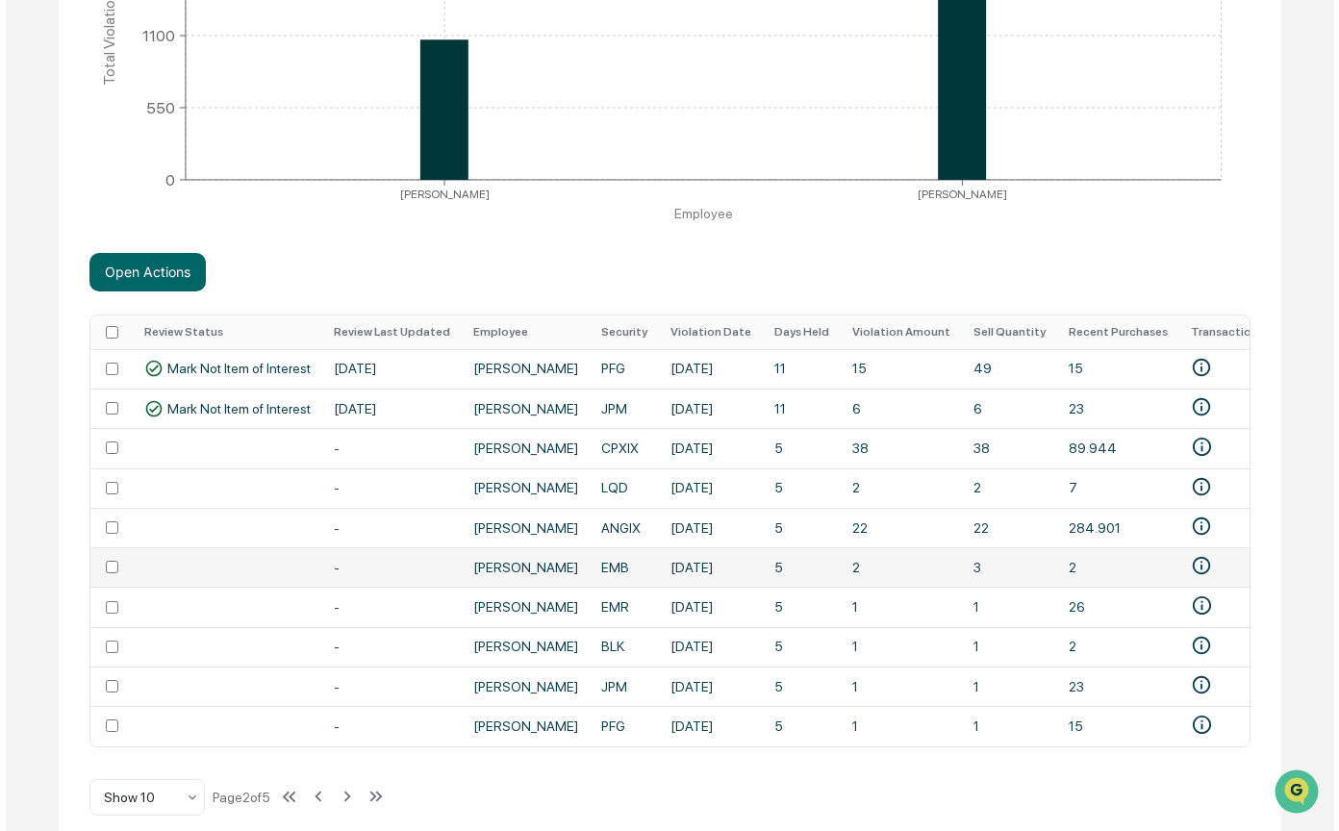
scroll to position [546, 0]
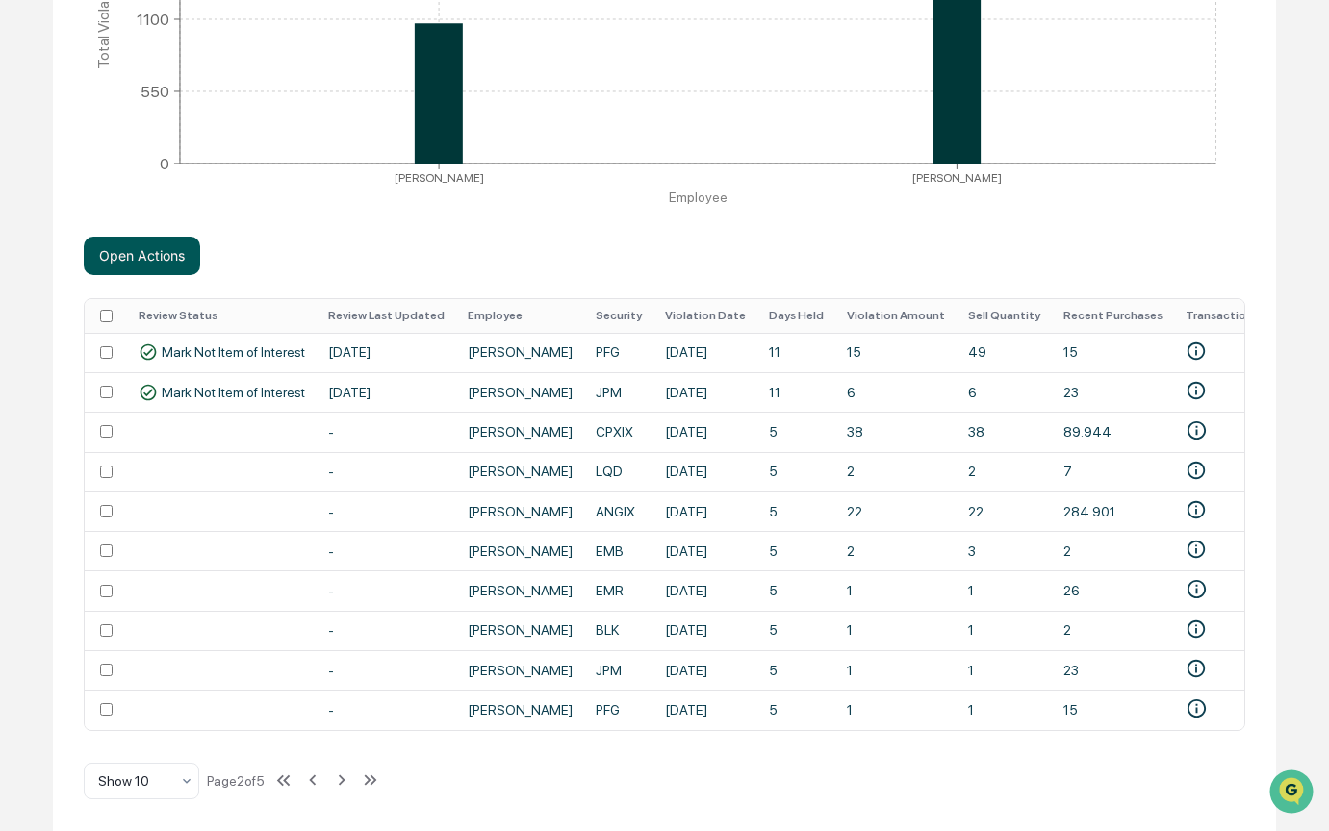
click at [151, 256] on button "Open Actions" at bounding box center [142, 256] width 116 height 38
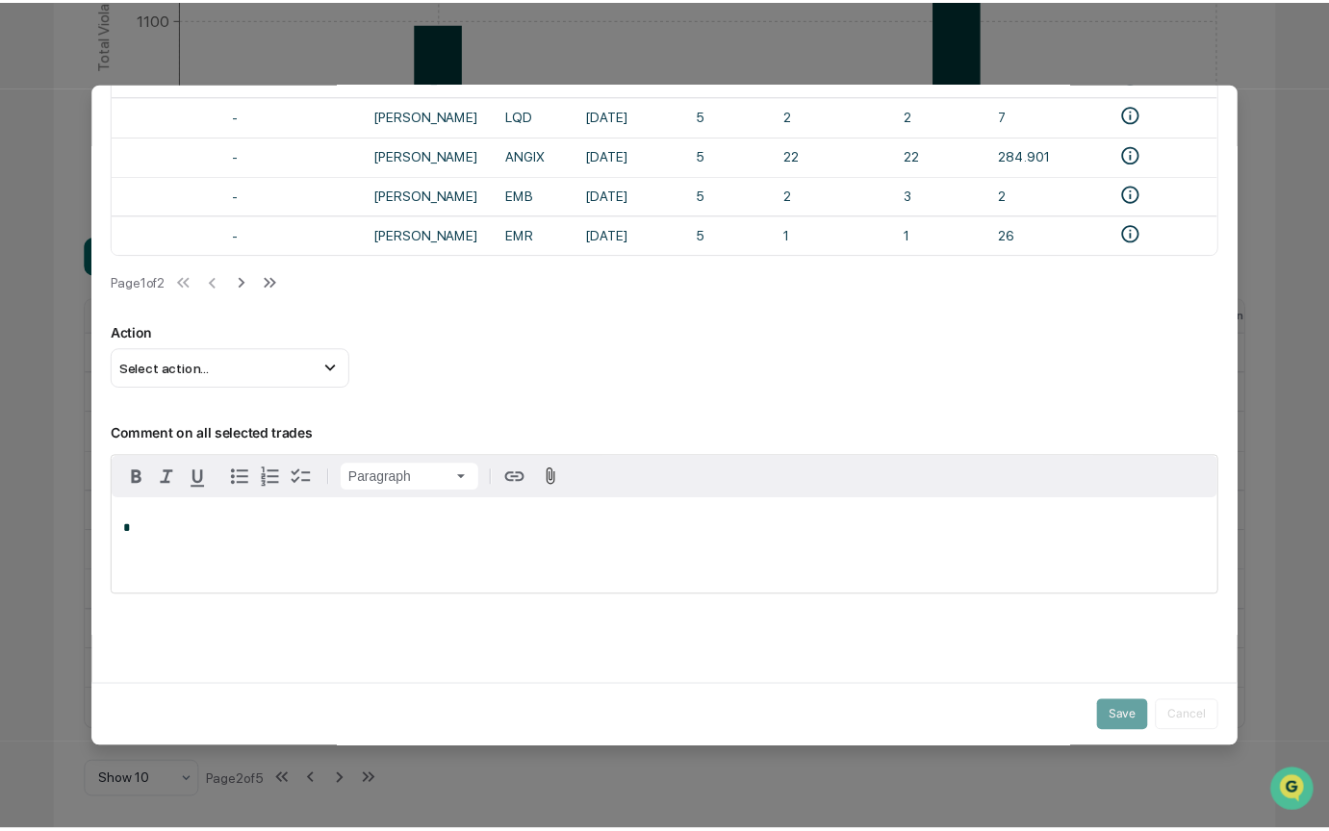
scroll to position [204, 0]
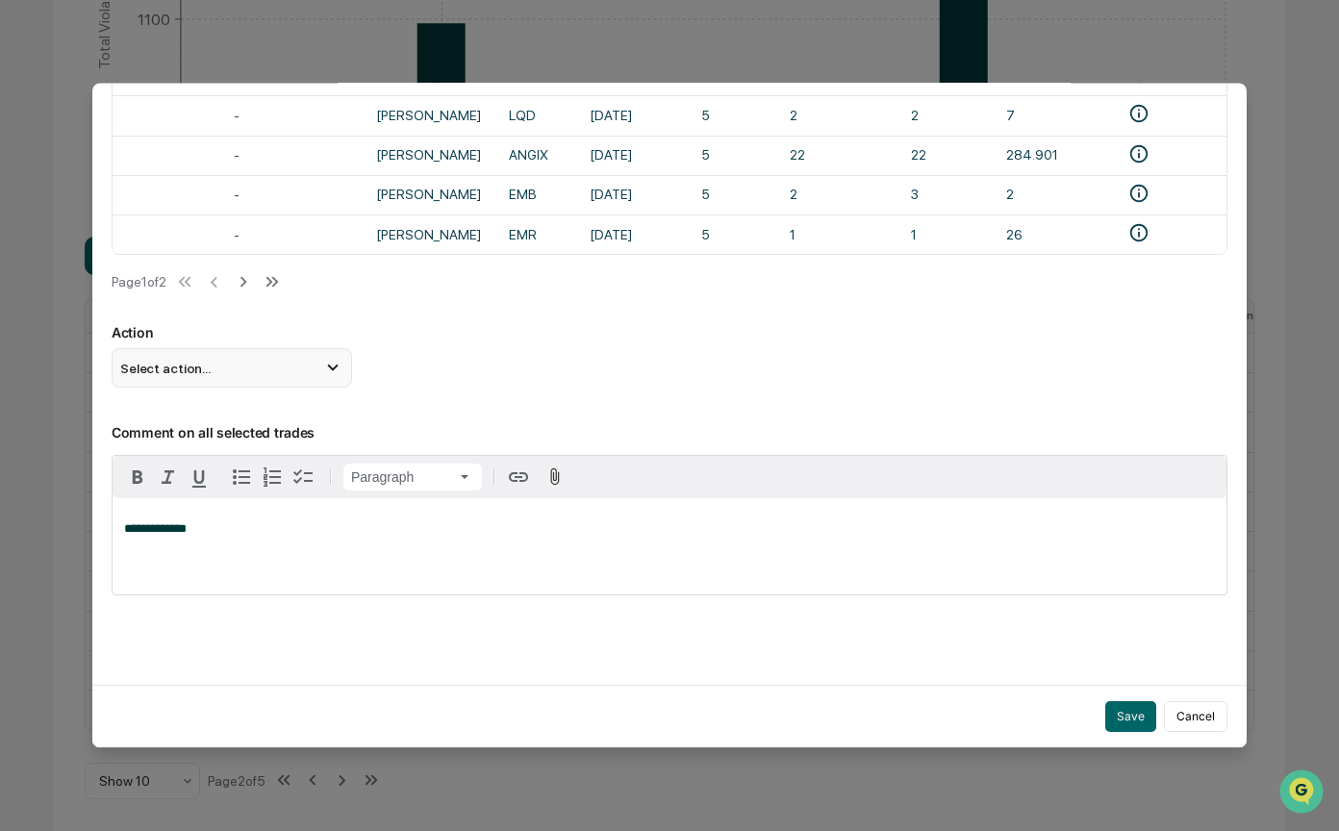
click at [320, 363] on div "Select action..." at bounding box center [232, 368] width 241 height 38
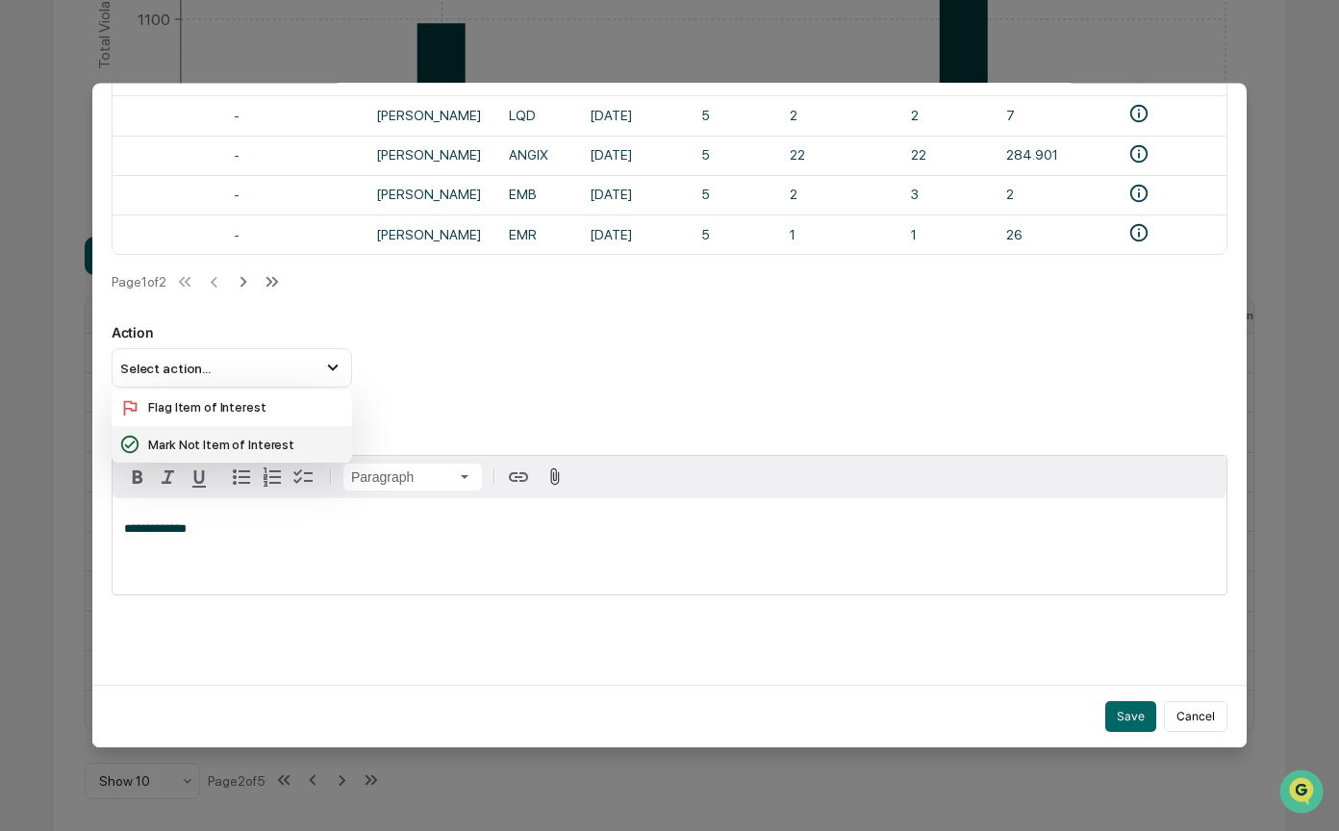
click at [207, 434] on div "Mark Not Item of Interest" at bounding box center [231, 444] width 225 height 21
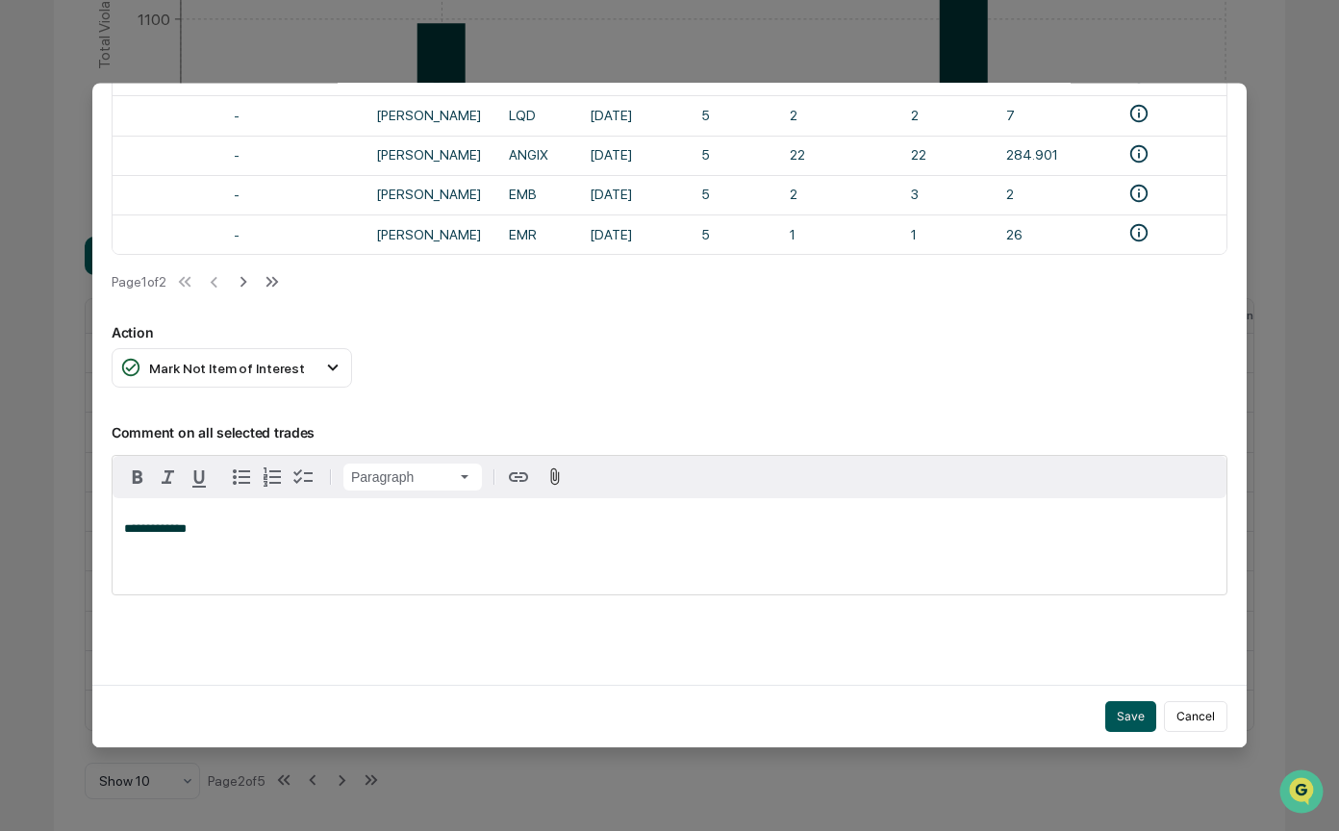
click at [1130, 712] on button "Save" at bounding box center [1131, 716] width 51 height 31
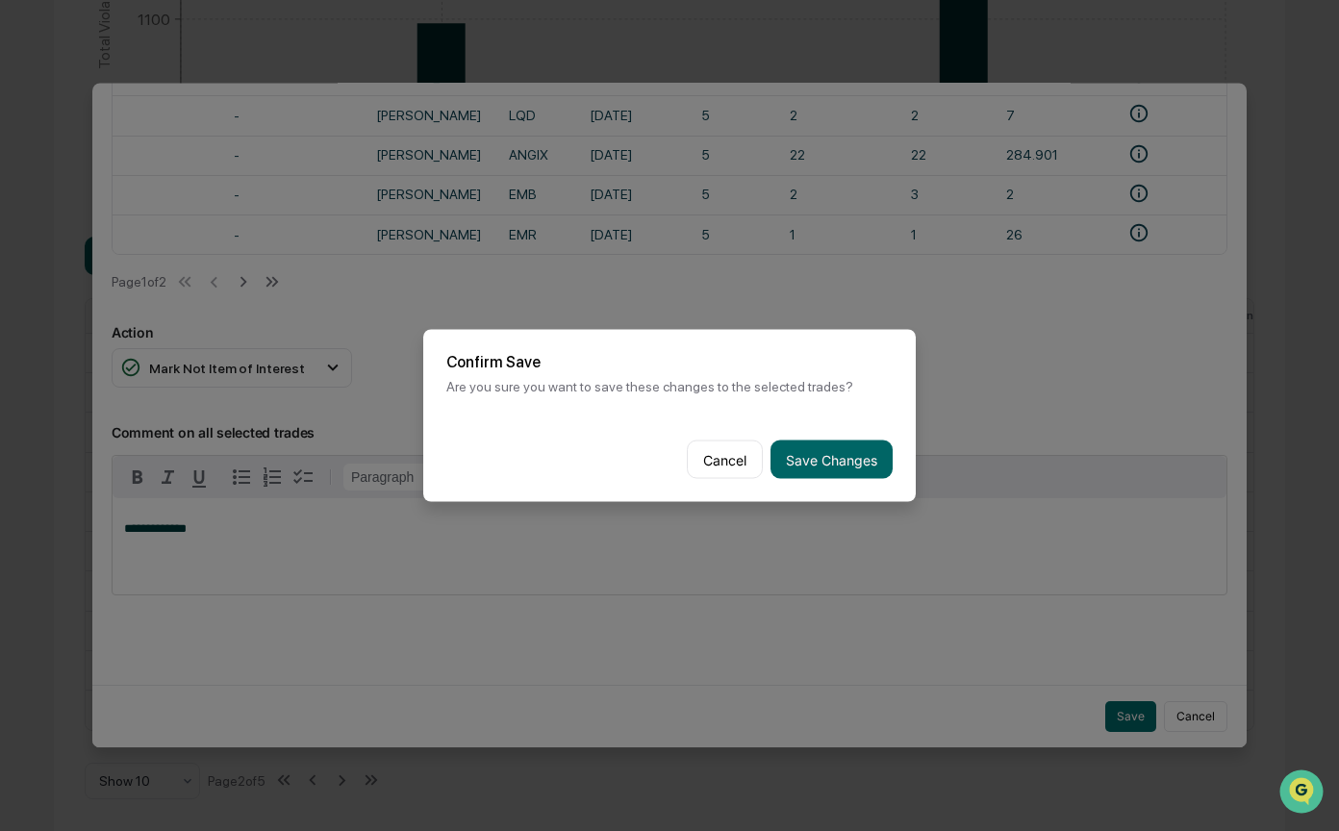
click at [837, 449] on button "Save Changes" at bounding box center [832, 460] width 122 height 38
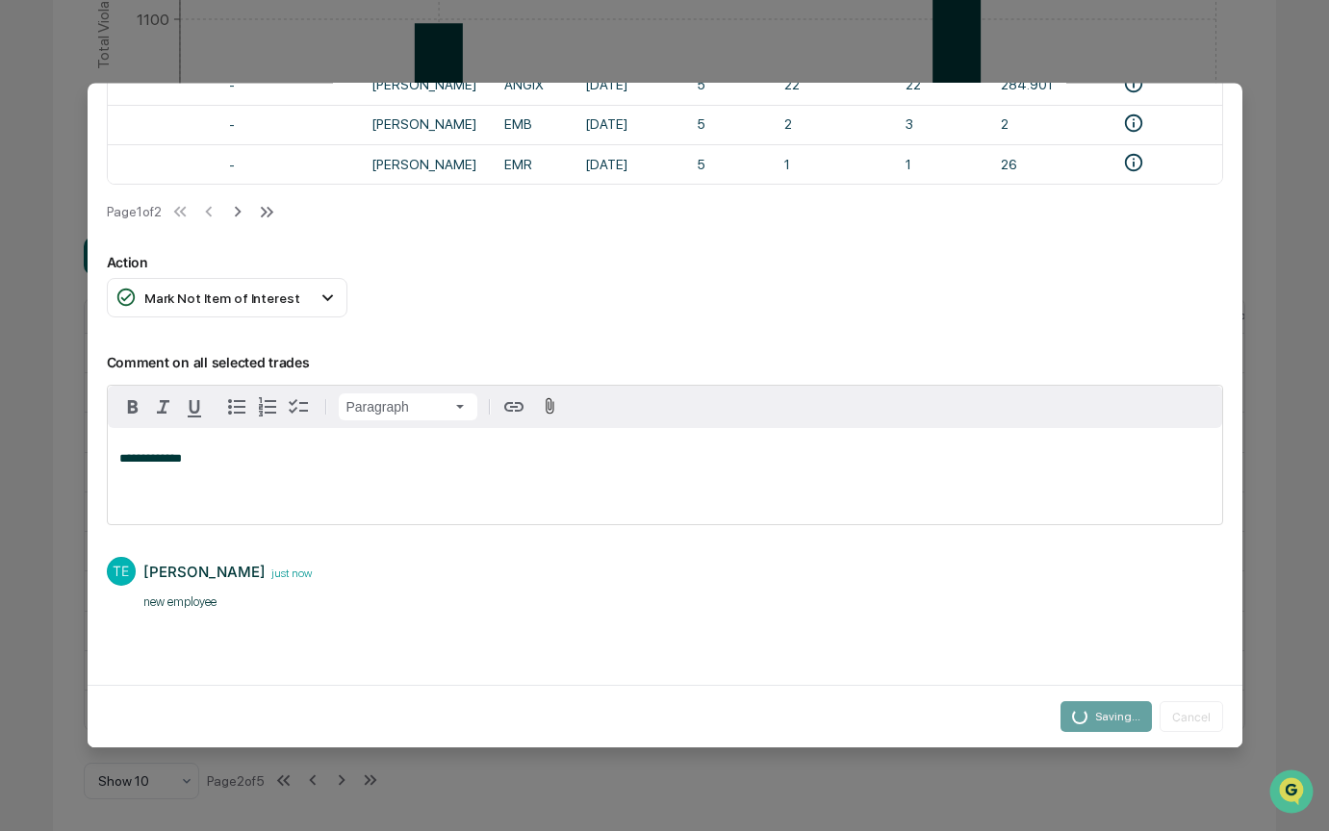
scroll to position [492, 0]
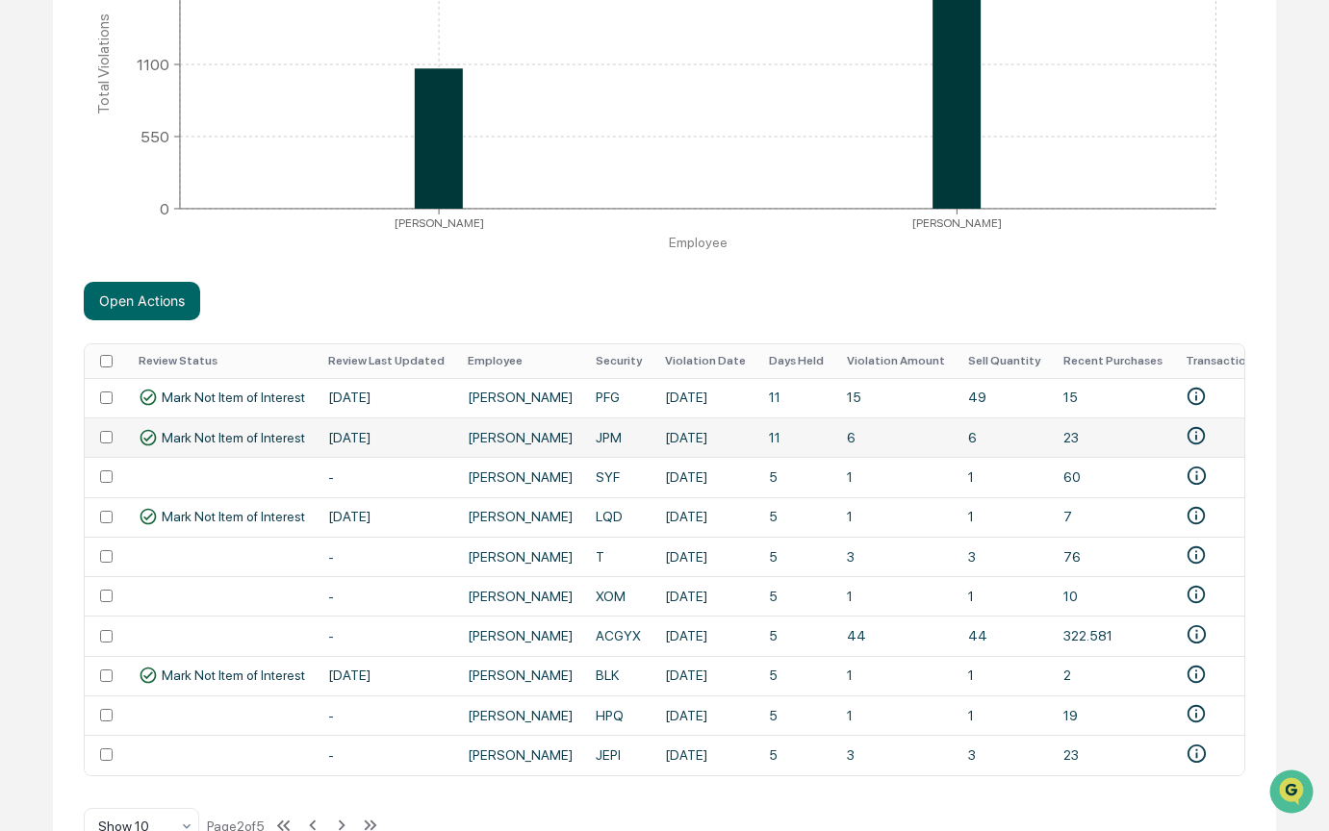
click at [114, 438] on td at bounding box center [106, 437] width 42 height 39
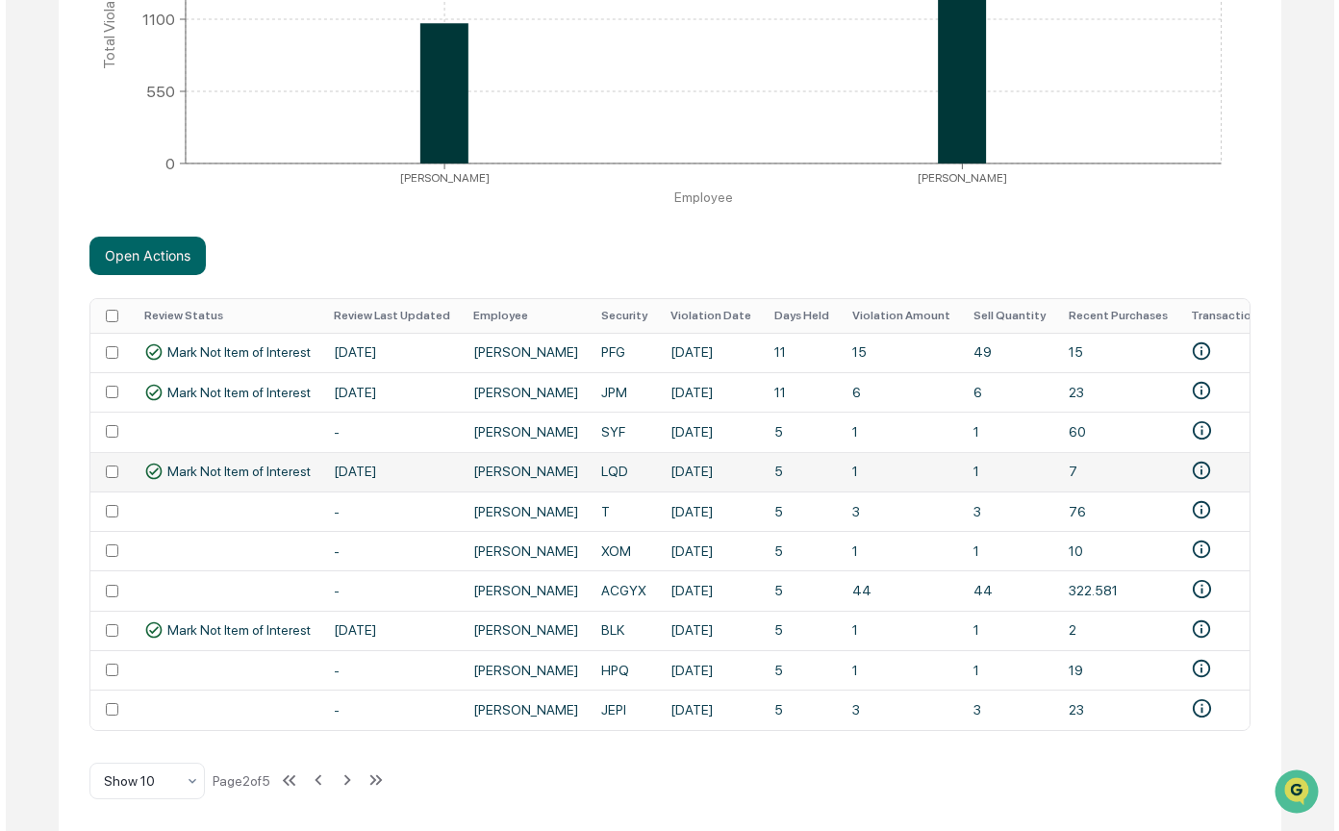
scroll to position [546, 0]
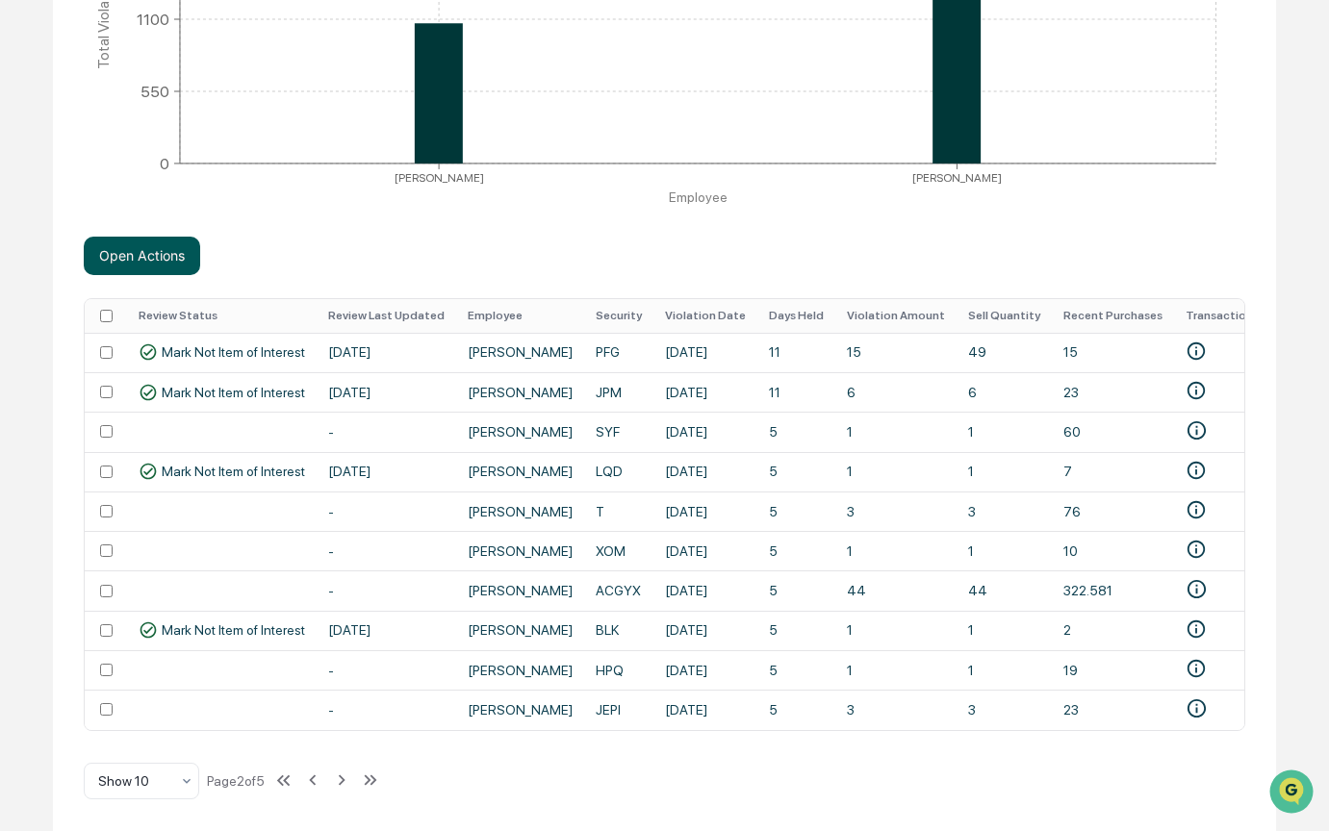
click at [129, 253] on button "Open Actions" at bounding box center [142, 256] width 116 height 38
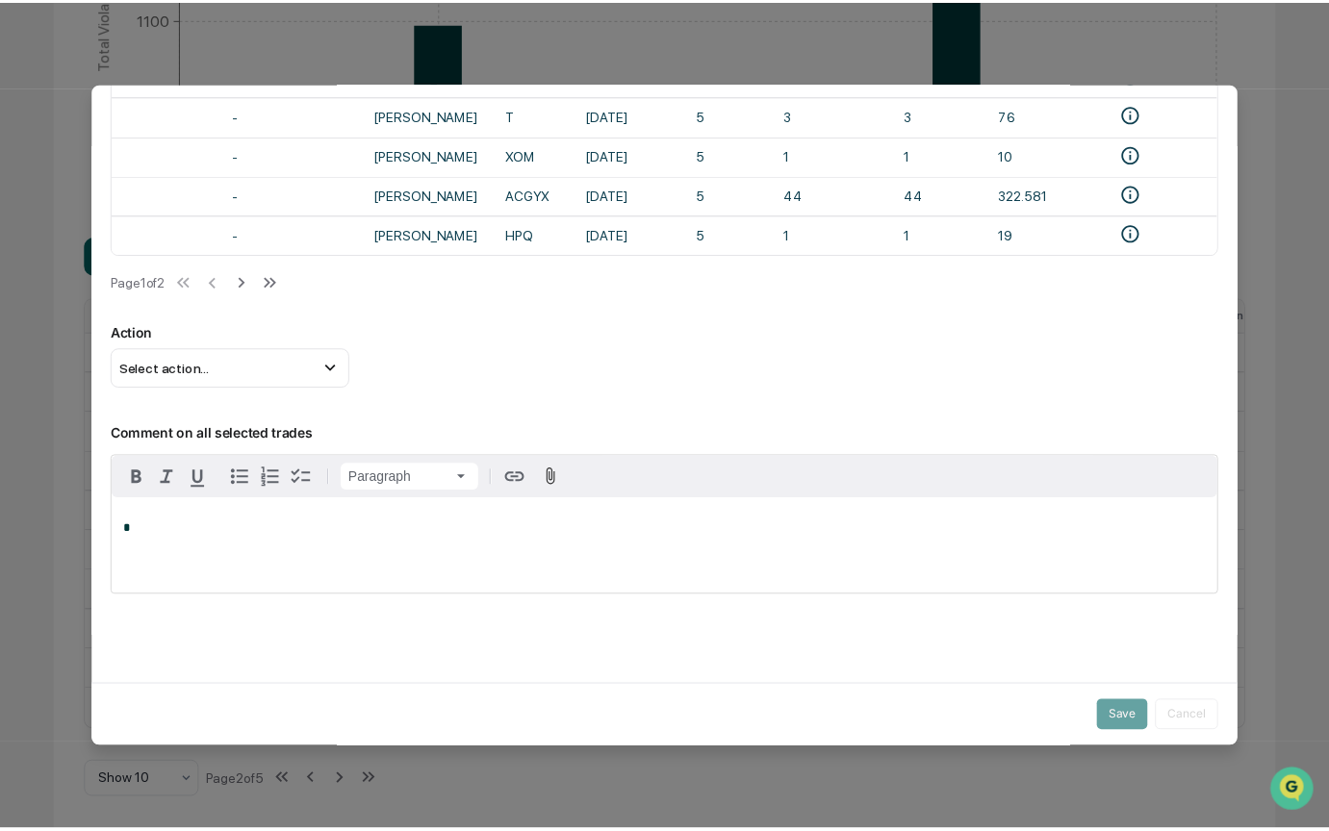
scroll to position [204, 0]
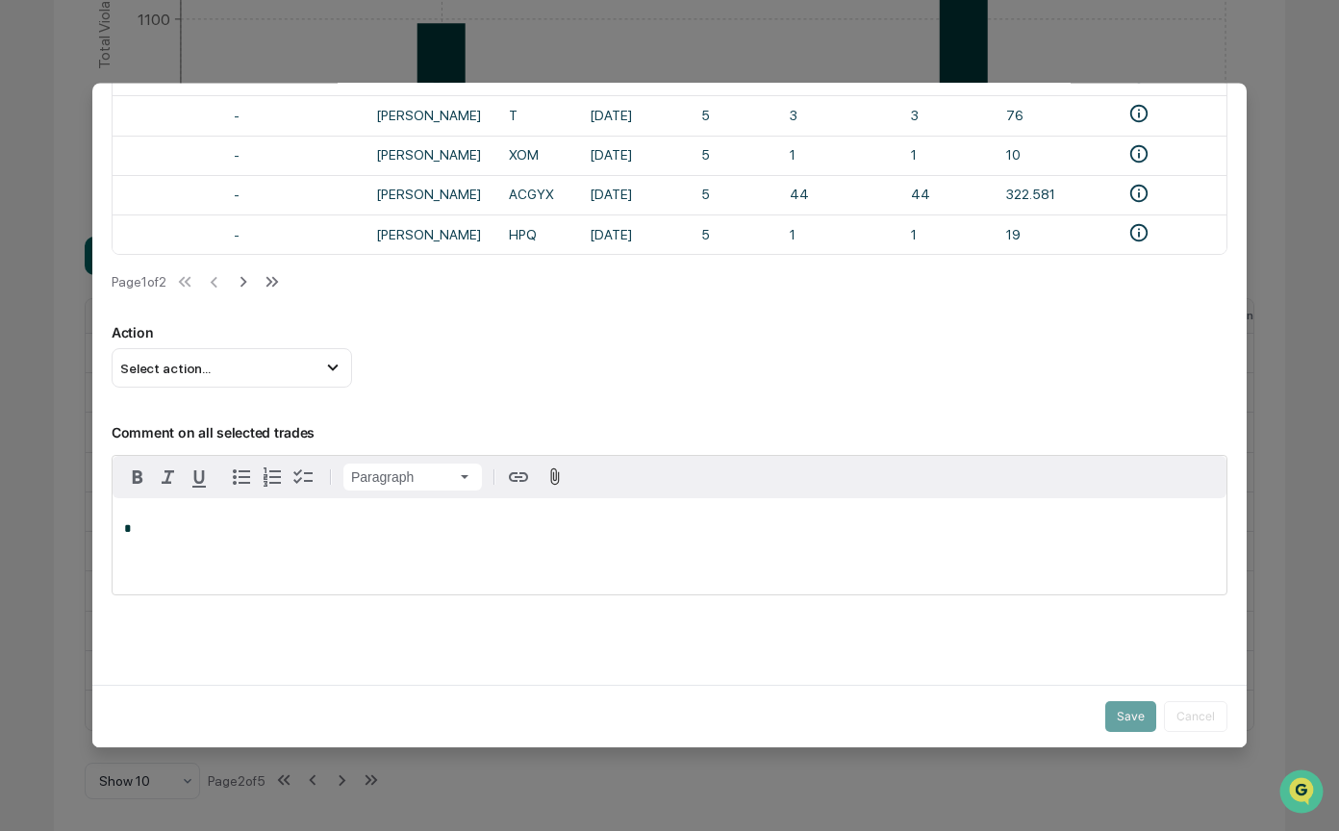
click at [188, 522] on p "*" at bounding box center [669, 528] width 1091 height 13
click at [125, 522] on span "*********" at bounding box center [145, 528] width 43 height 13
click at [207, 364] on span "Select action..." at bounding box center [165, 368] width 90 height 15
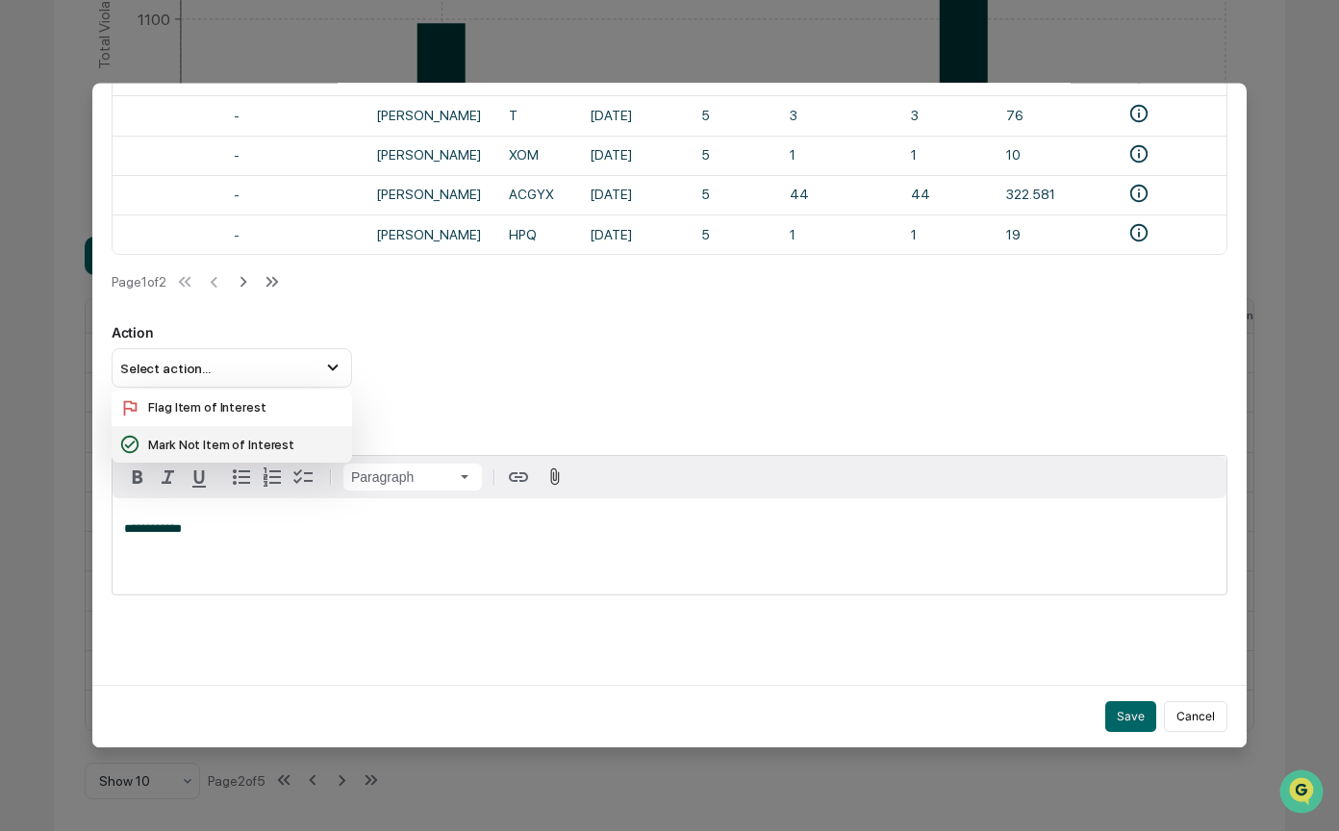
click at [210, 437] on div "Mark Not Item of Interest" at bounding box center [231, 444] width 225 height 21
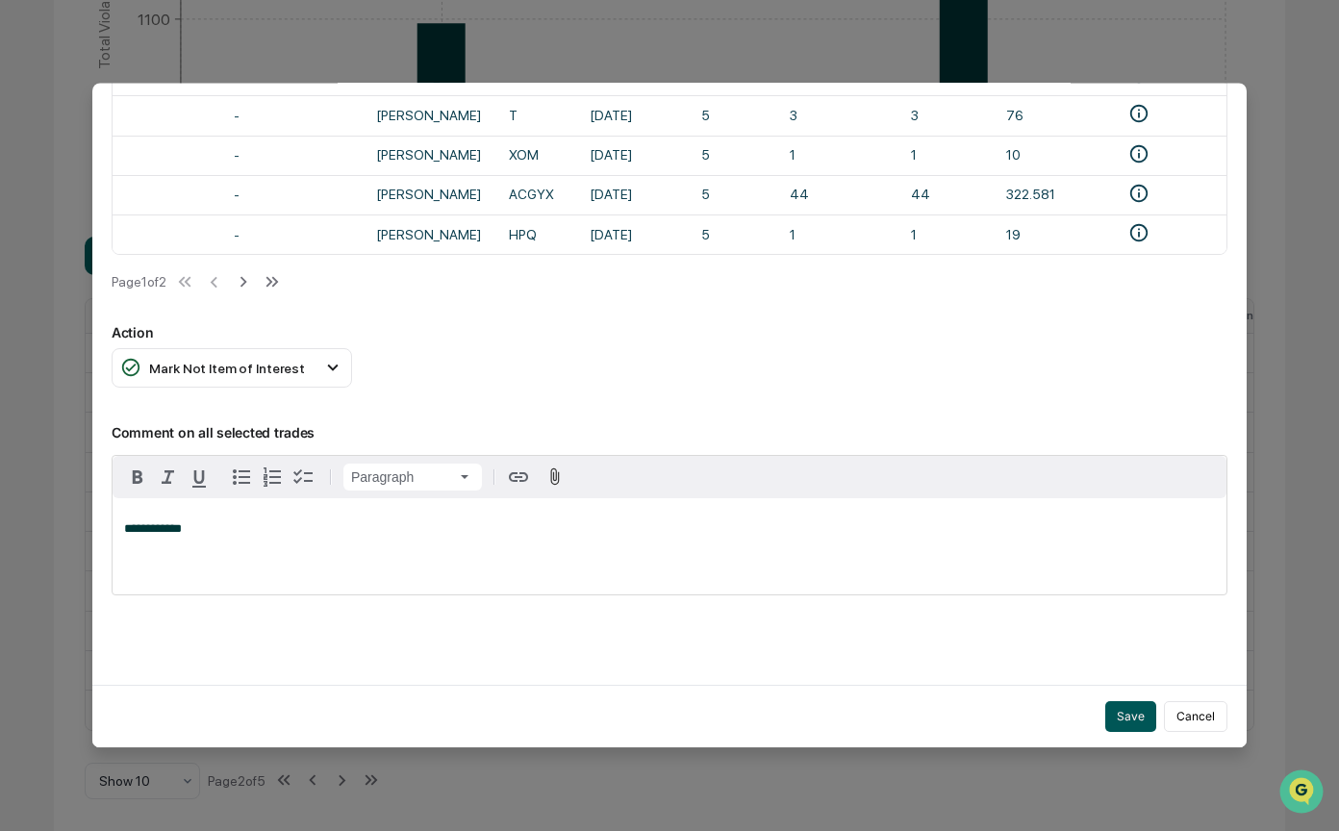
click at [1128, 703] on button "Save" at bounding box center [1131, 716] width 51 height 31
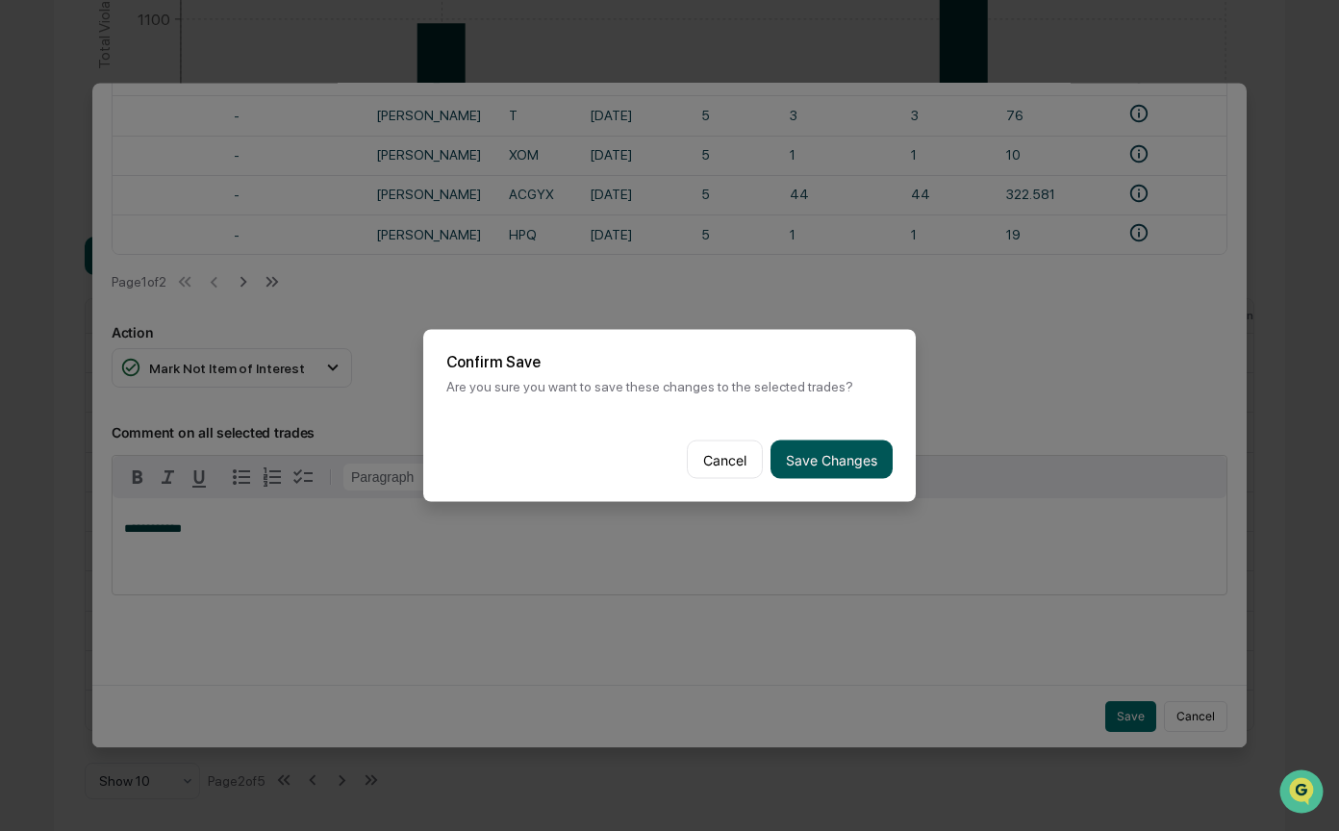
click at [806, 441] on button "Save Changes" at bounding box center [832, 460] width 122 height 38
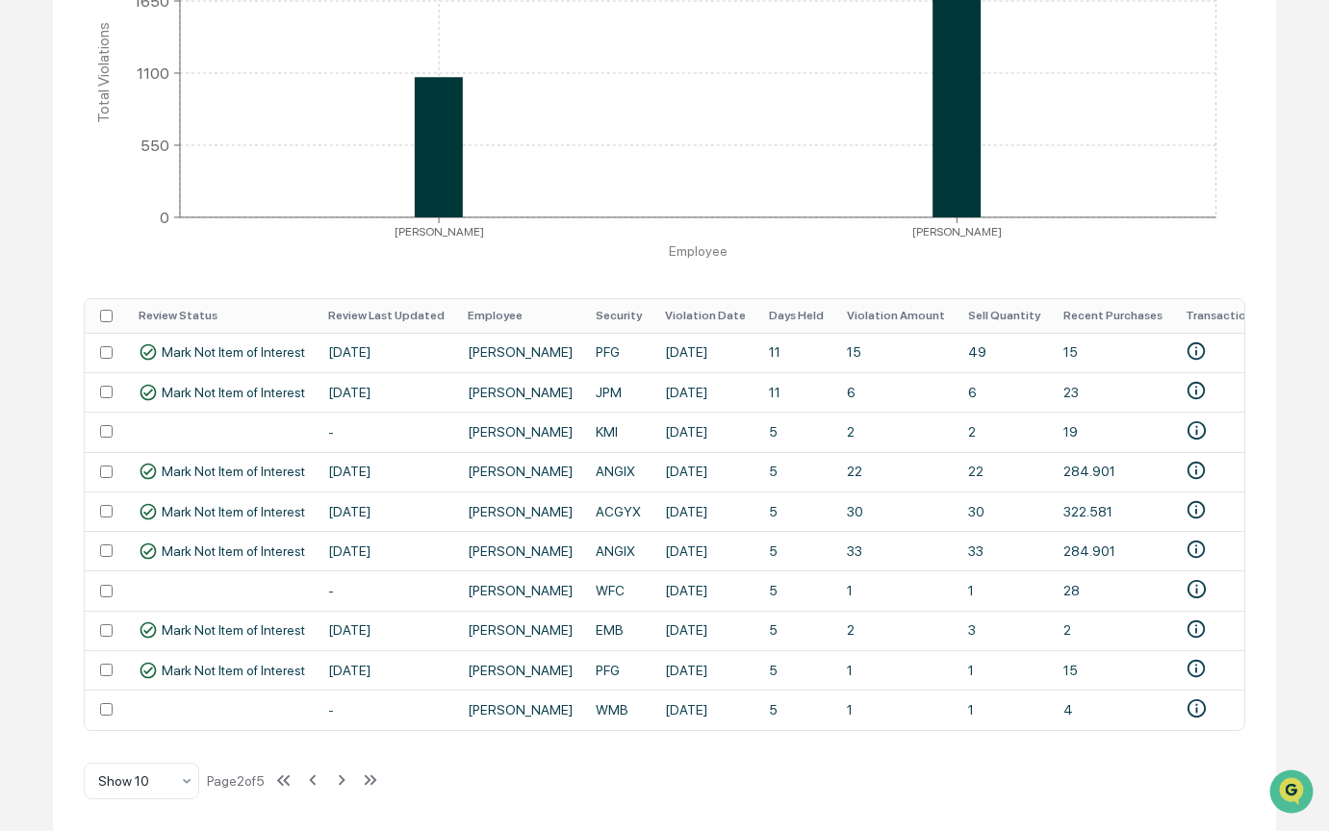
scroll to position [492, 0]
click at [352, 778] on icon at bounding box center [341, 780] width 21 height 21
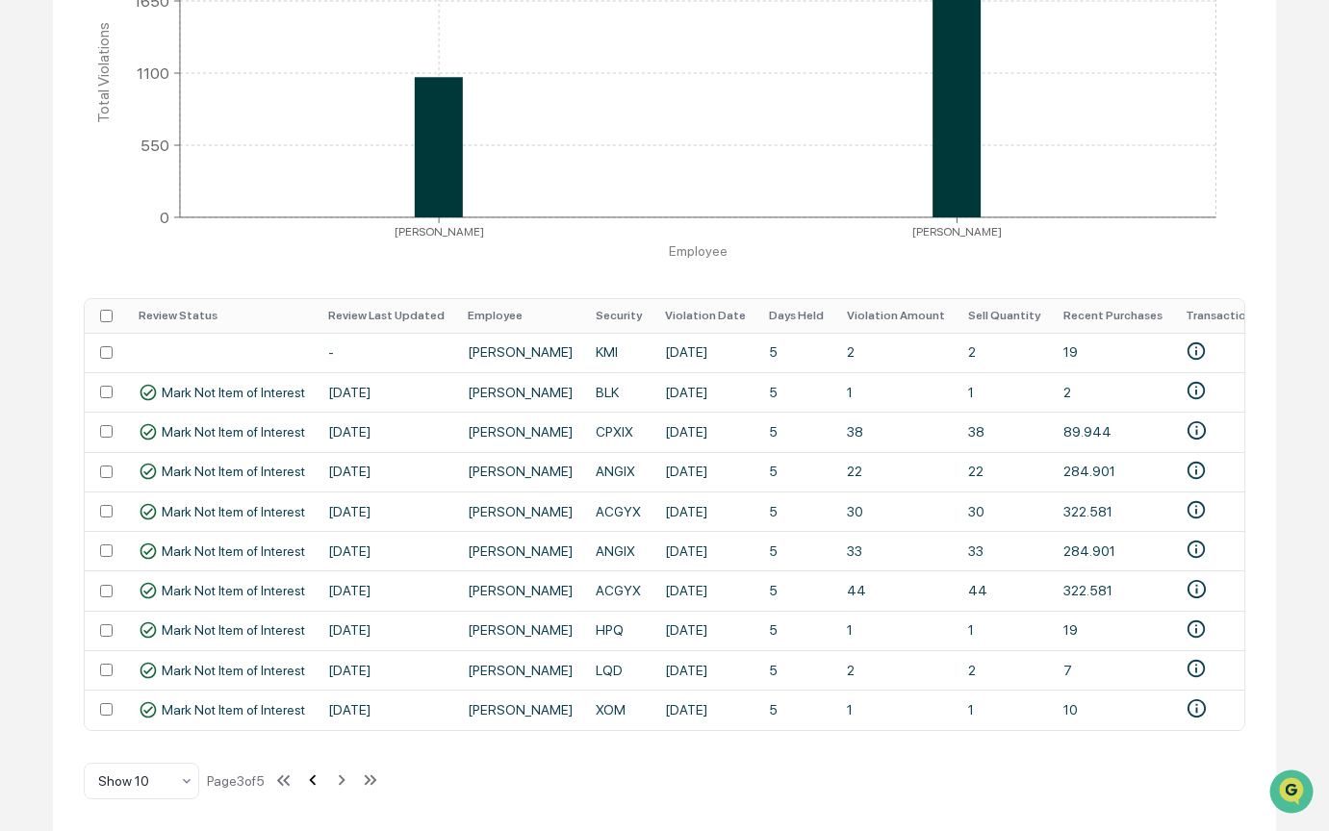
click at [323, 780] on icon at bounding box center [312, 780] width 21 height 21
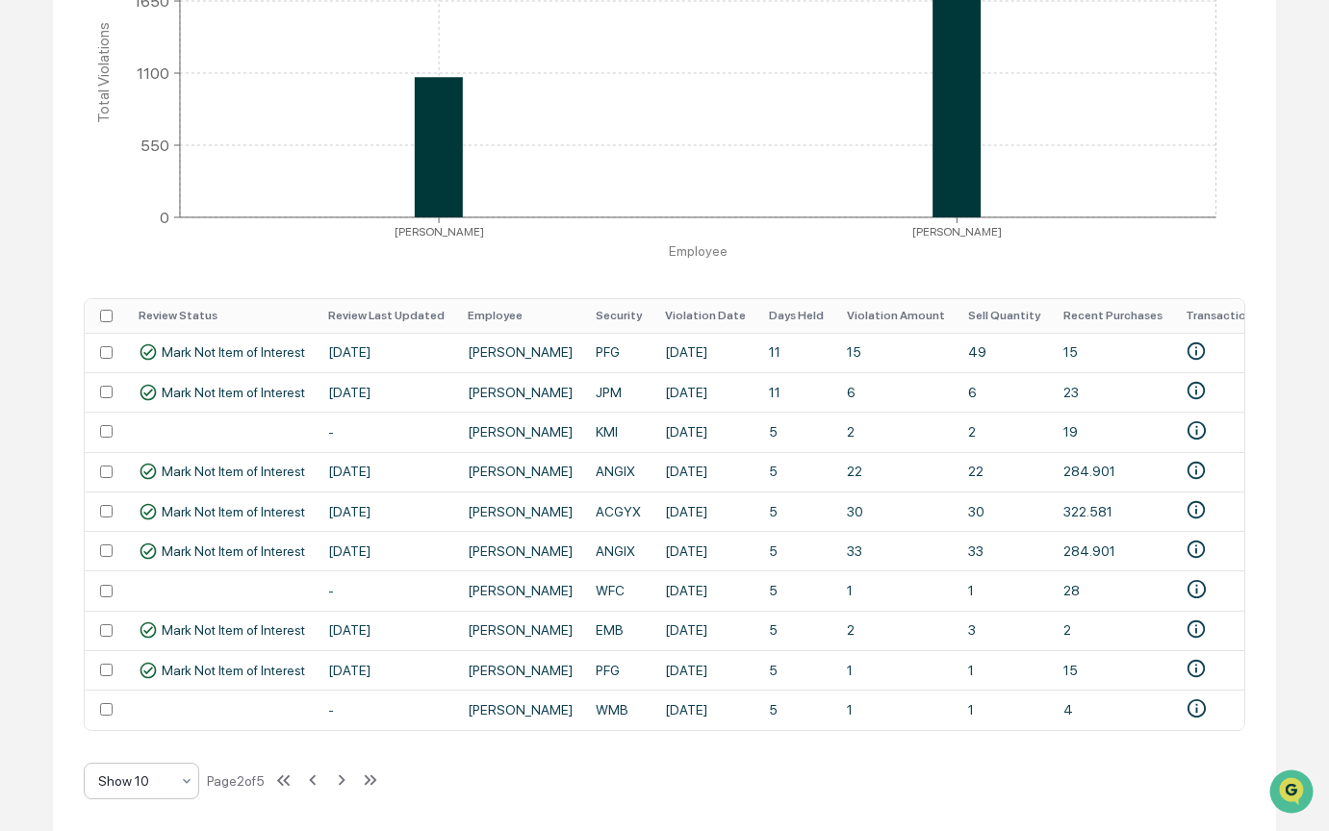
click at [178, 775] on div "Show 10" at bounding box center [134, 781] width 90 height 27
click at [127, 737] on div "Show 100" at bounding box center [142, 731] width 114 height 38
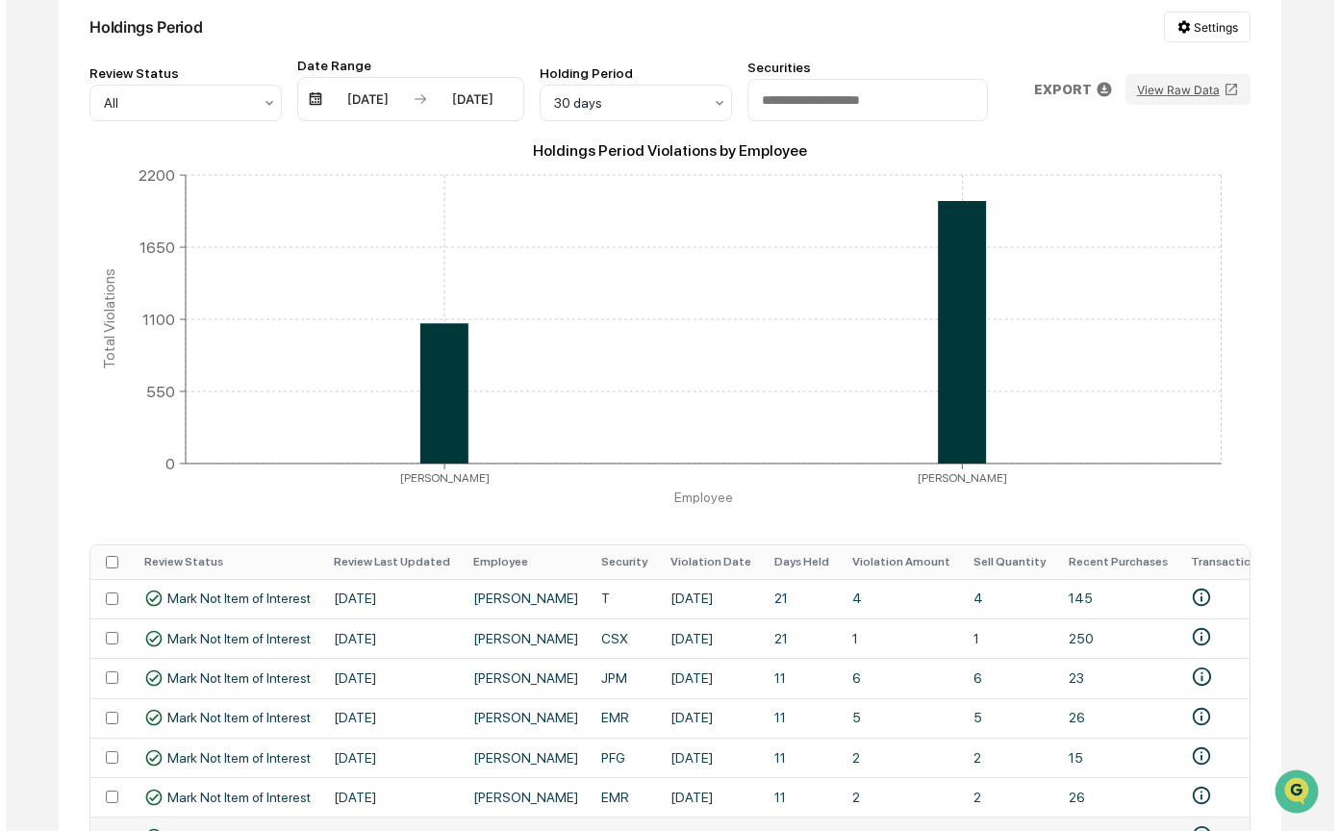
scroll to position [458, 0]
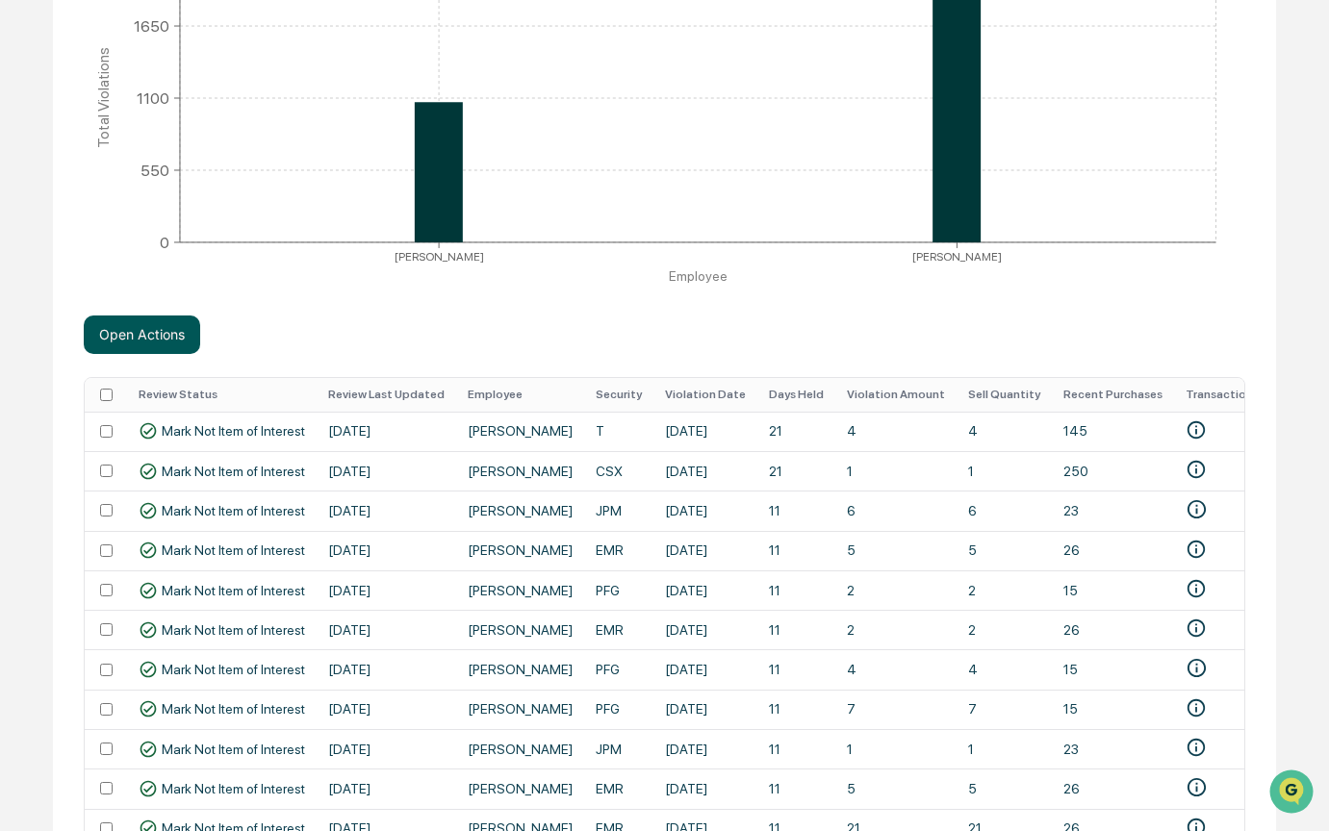
click at [151, 335] on button "Open Actions" at bounding box center [142, 335] width 116 height 38
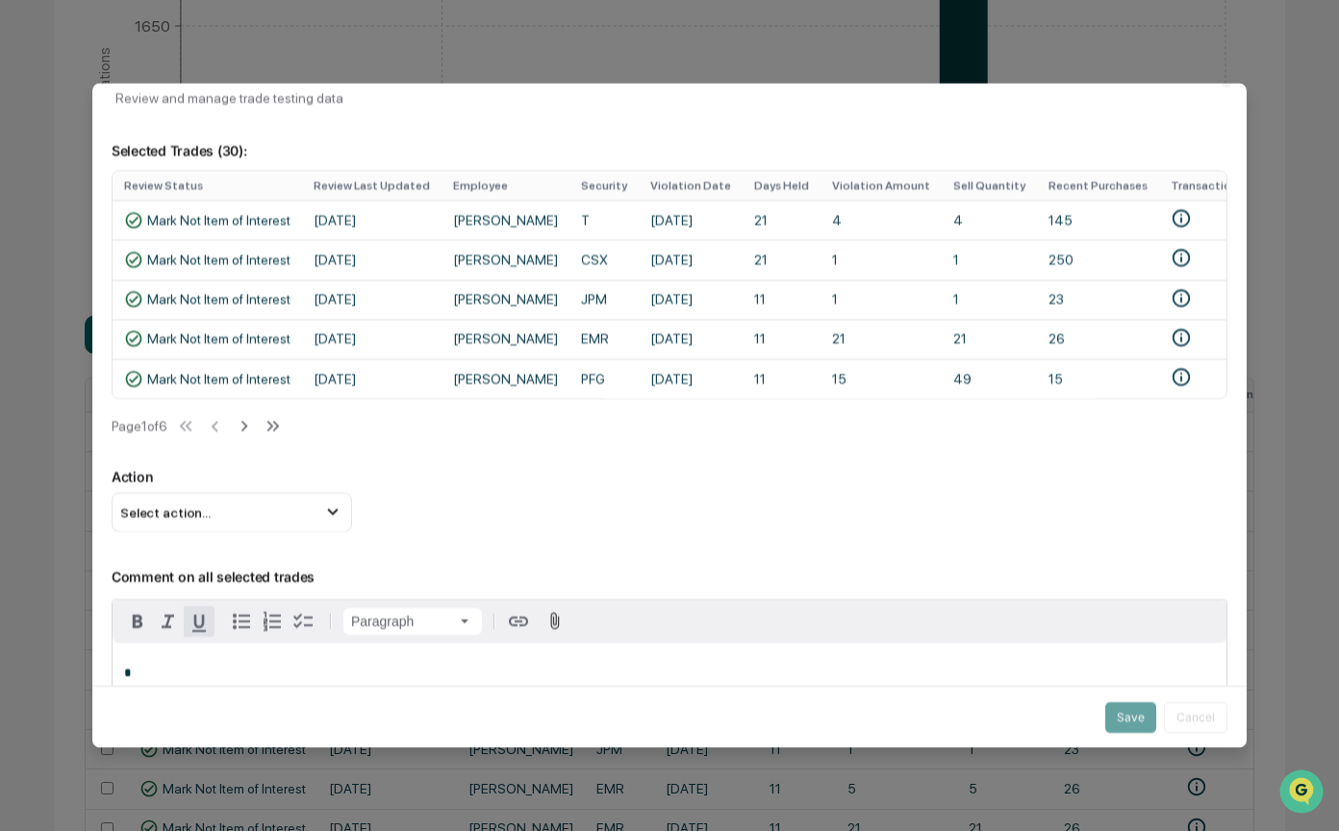
scroll to position [86, 0]
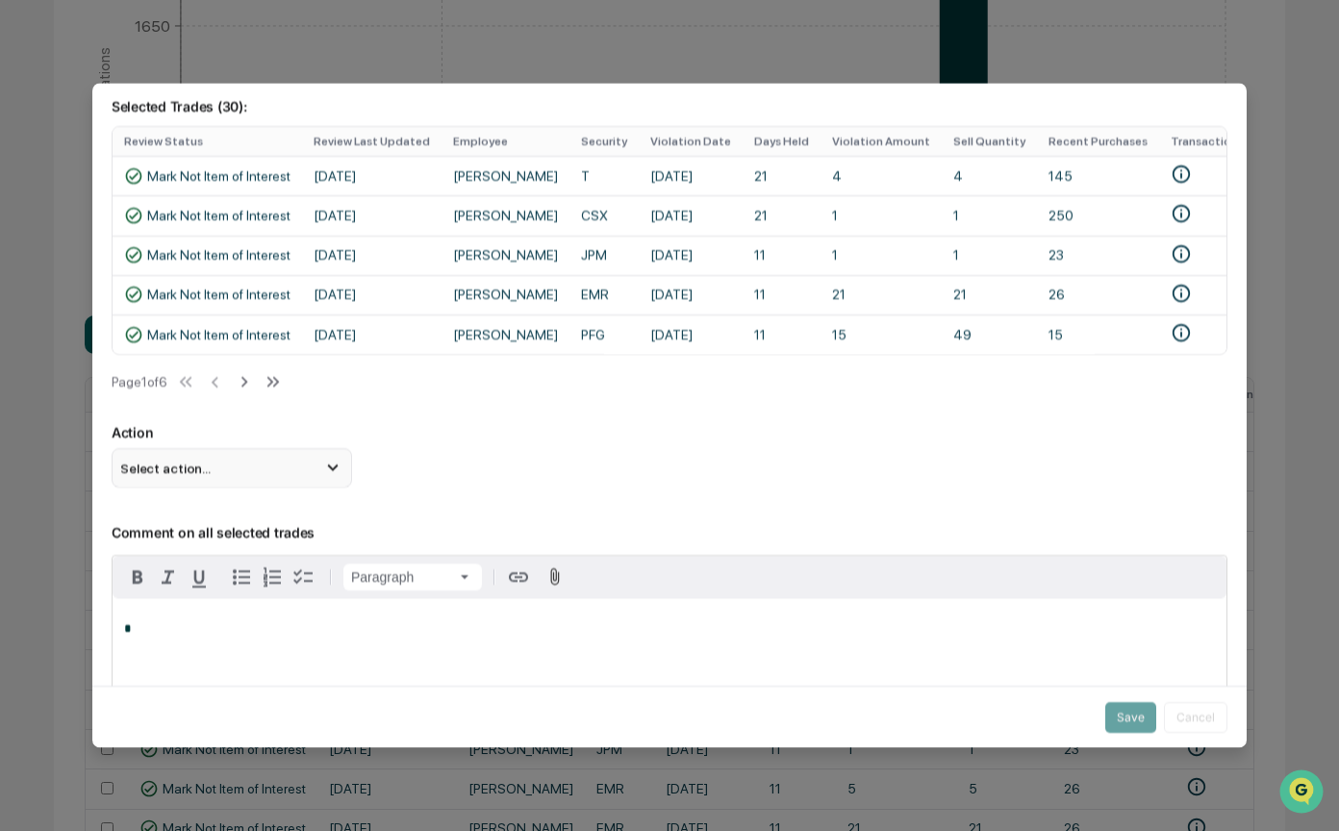
click at [204, 476] on span "Select action..." at bounding box center [165, 468] width 90 height 15
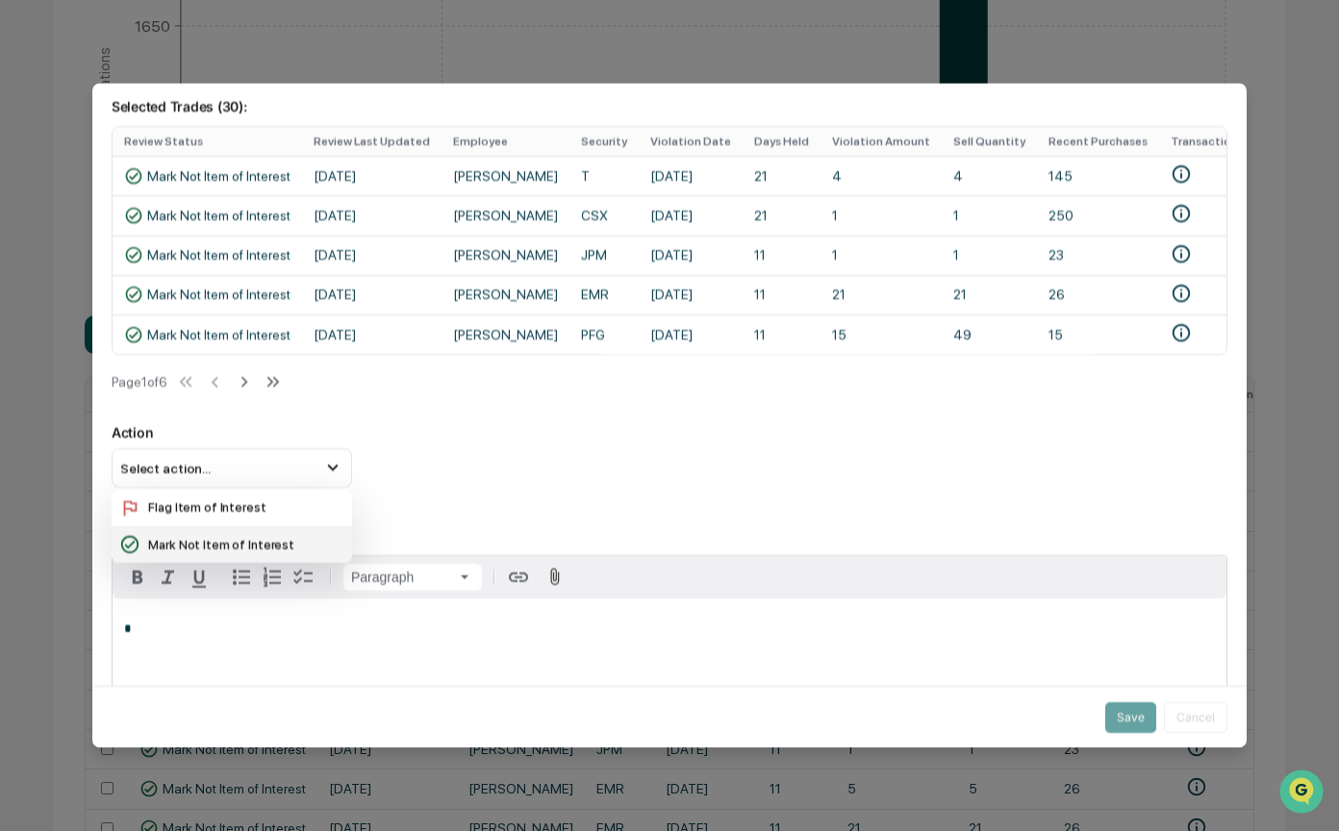
click at [197, 555] on div "Mark Not Item of Interest" at bounding box center [231, 544] width 225 height 21
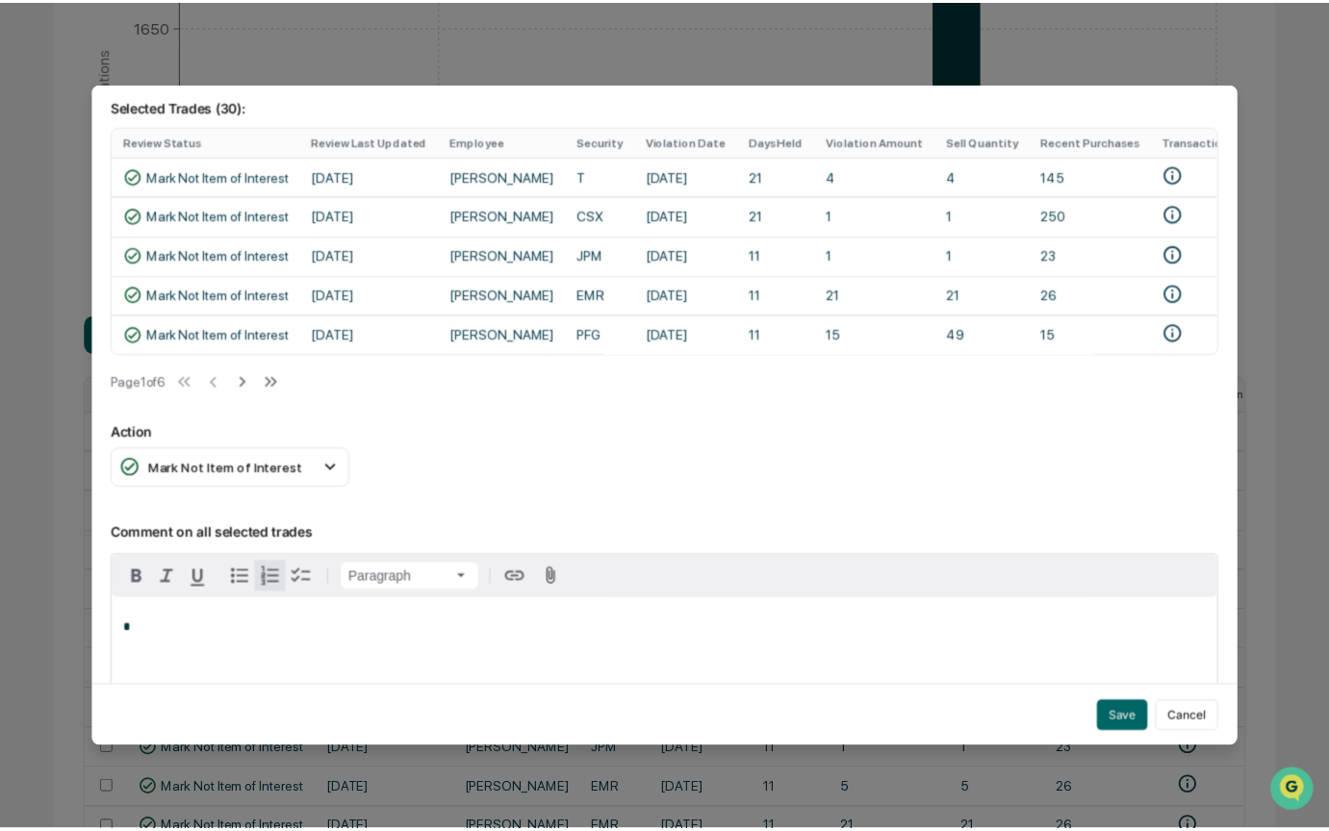
scroll to position [470, 0]
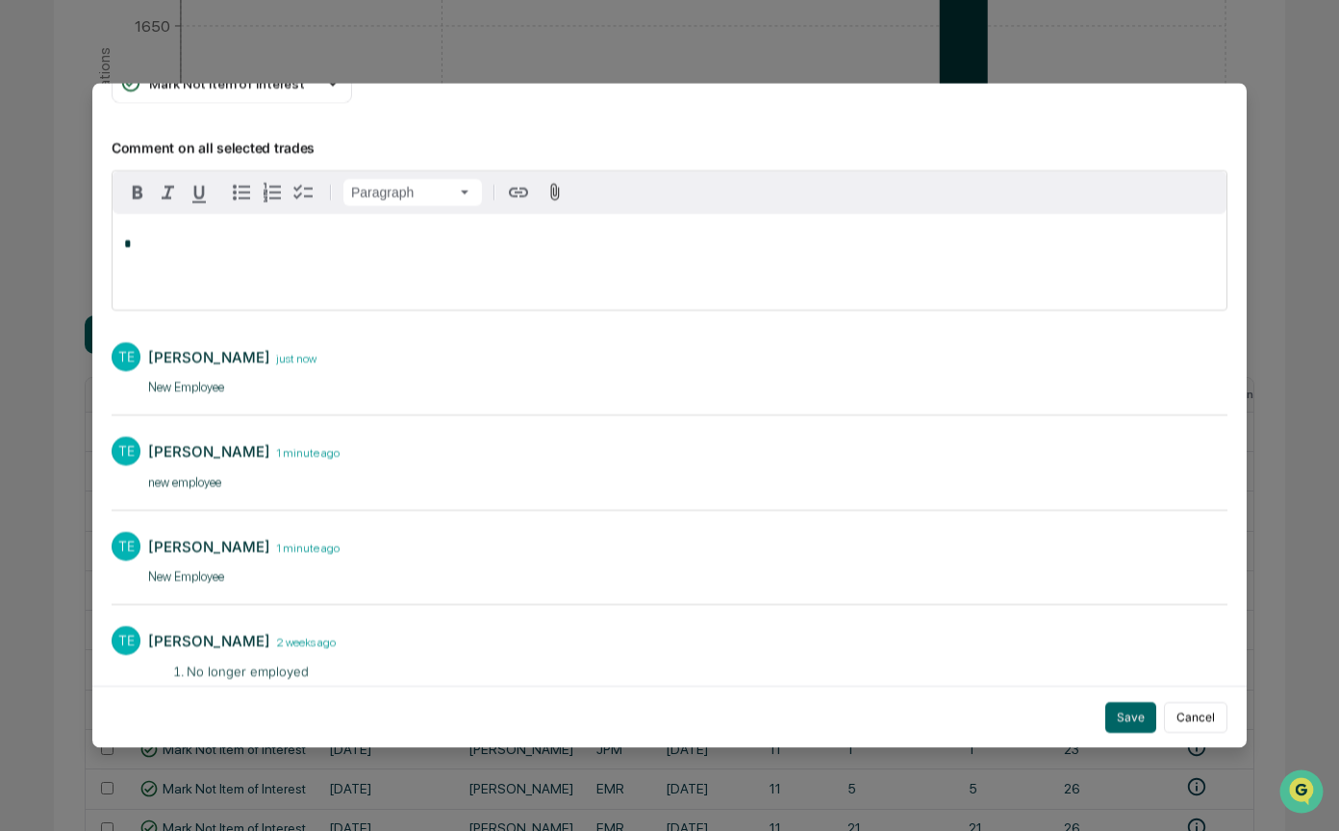
click at [144, 247] on p "*" at bounding box center [669, 244] width 1091 height 13
click at [1125, 704] on button "Save" at bounding box center [1131, 717] width 51 height 31
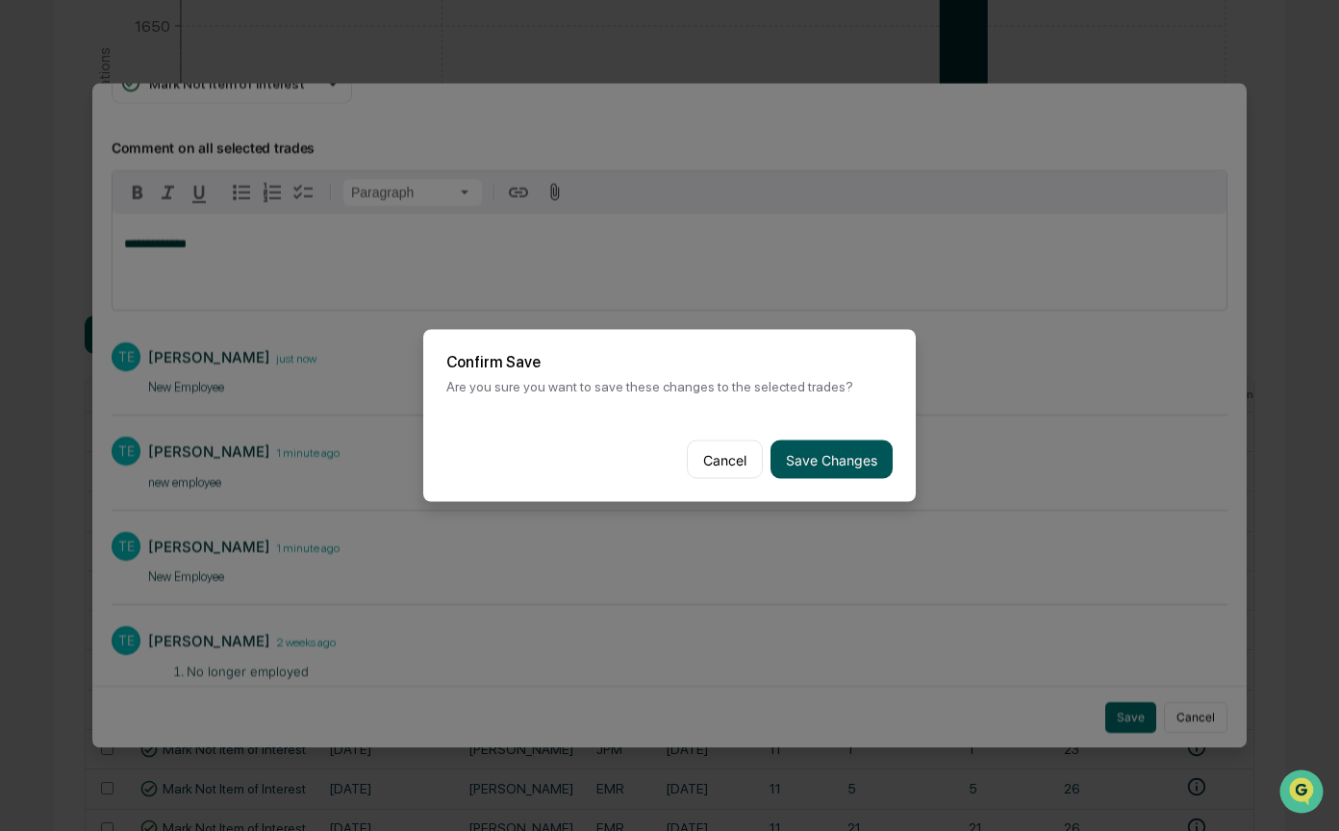
click at [817, 454] on button "Save Changes" at bounding box center [832, 460] width 122 height 38
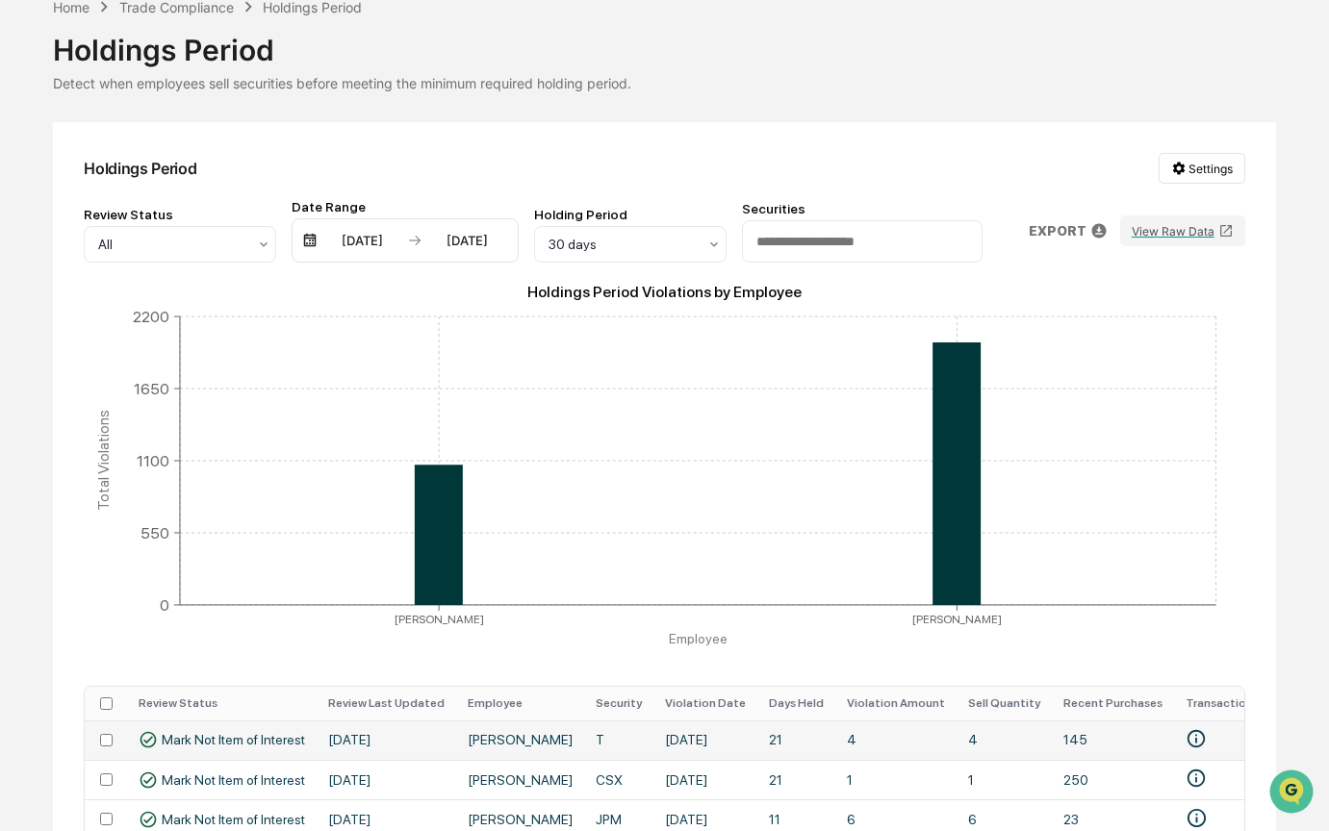
scroll to position [0, 0]
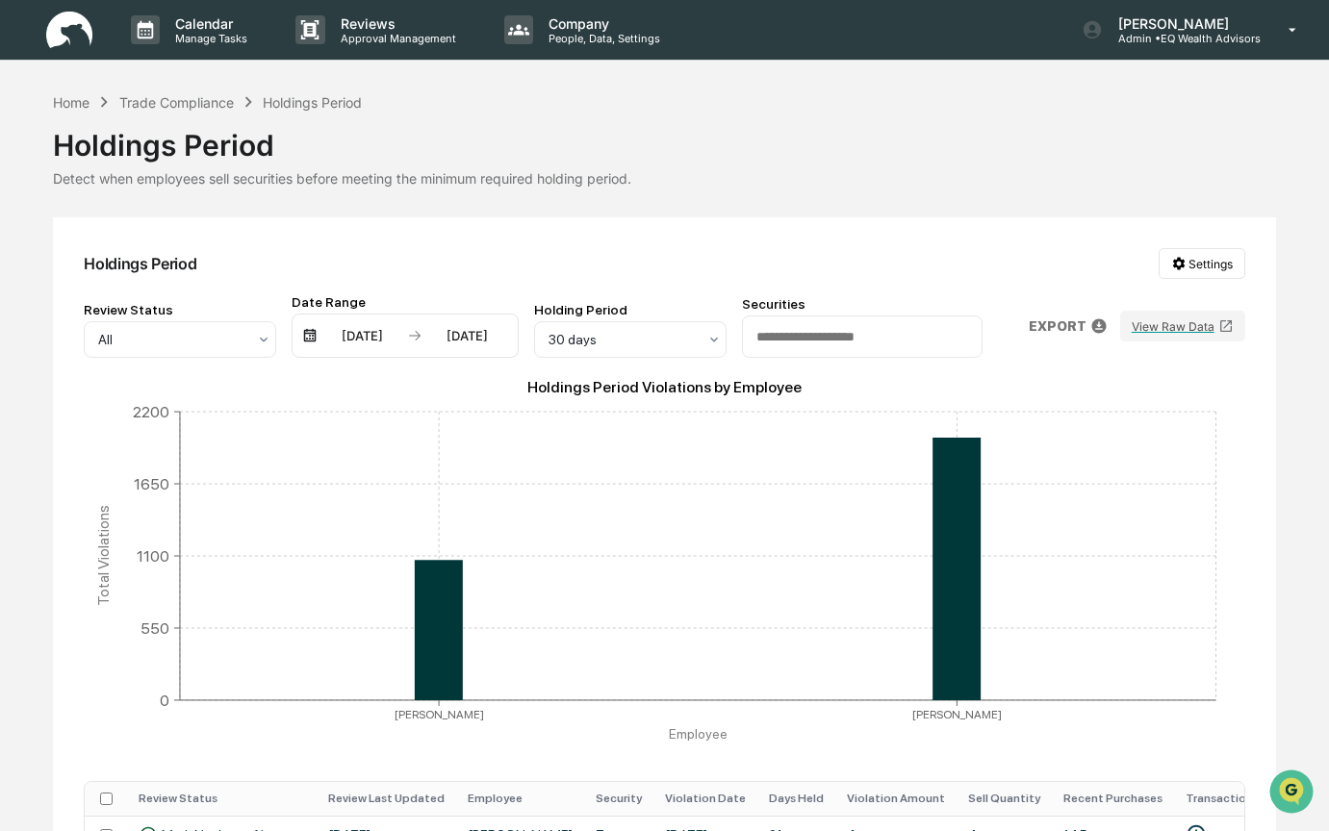
click at [57, 100] on div "Home" at bounding box center [71, 102] width 37 height 16
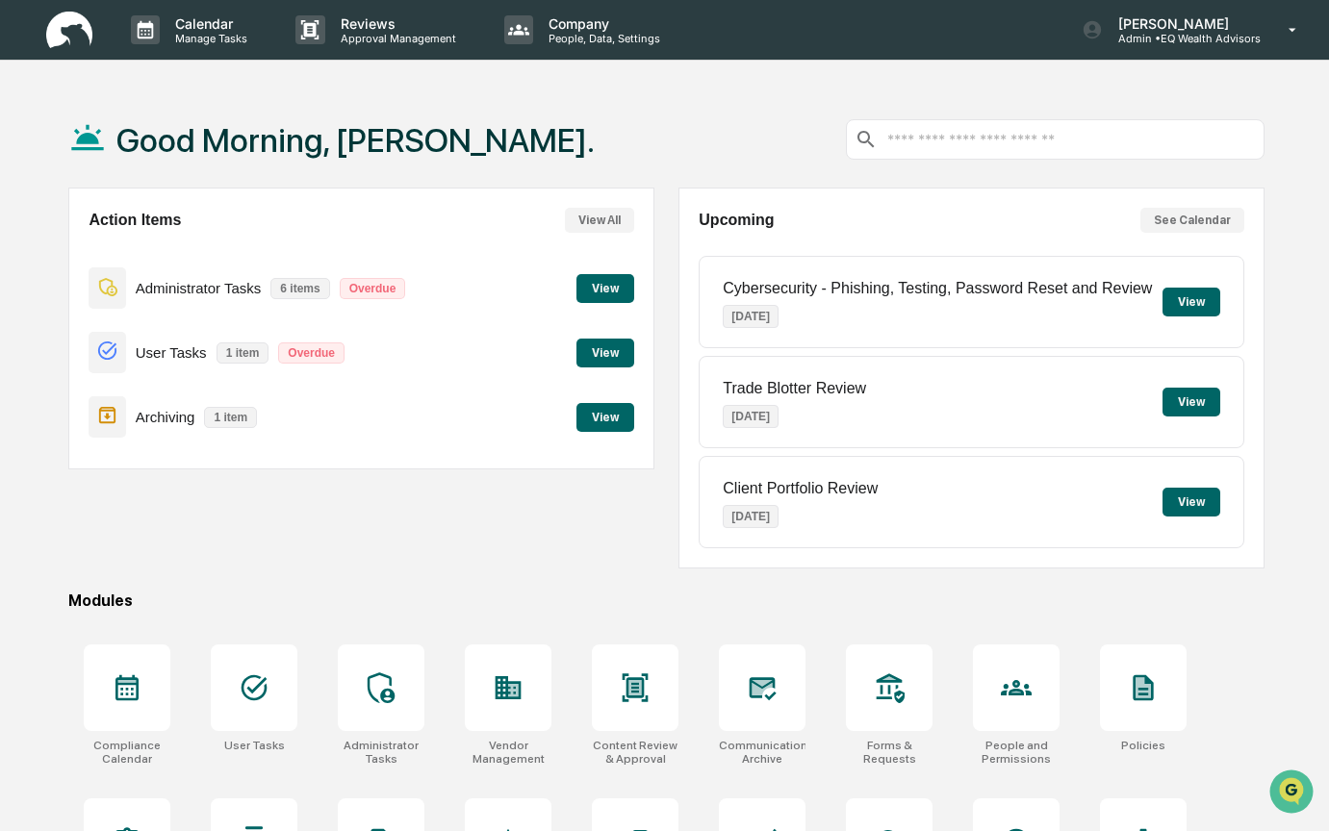
click at [595, 278] on button "View" at bounding box center [605, 288] width 58 height 29
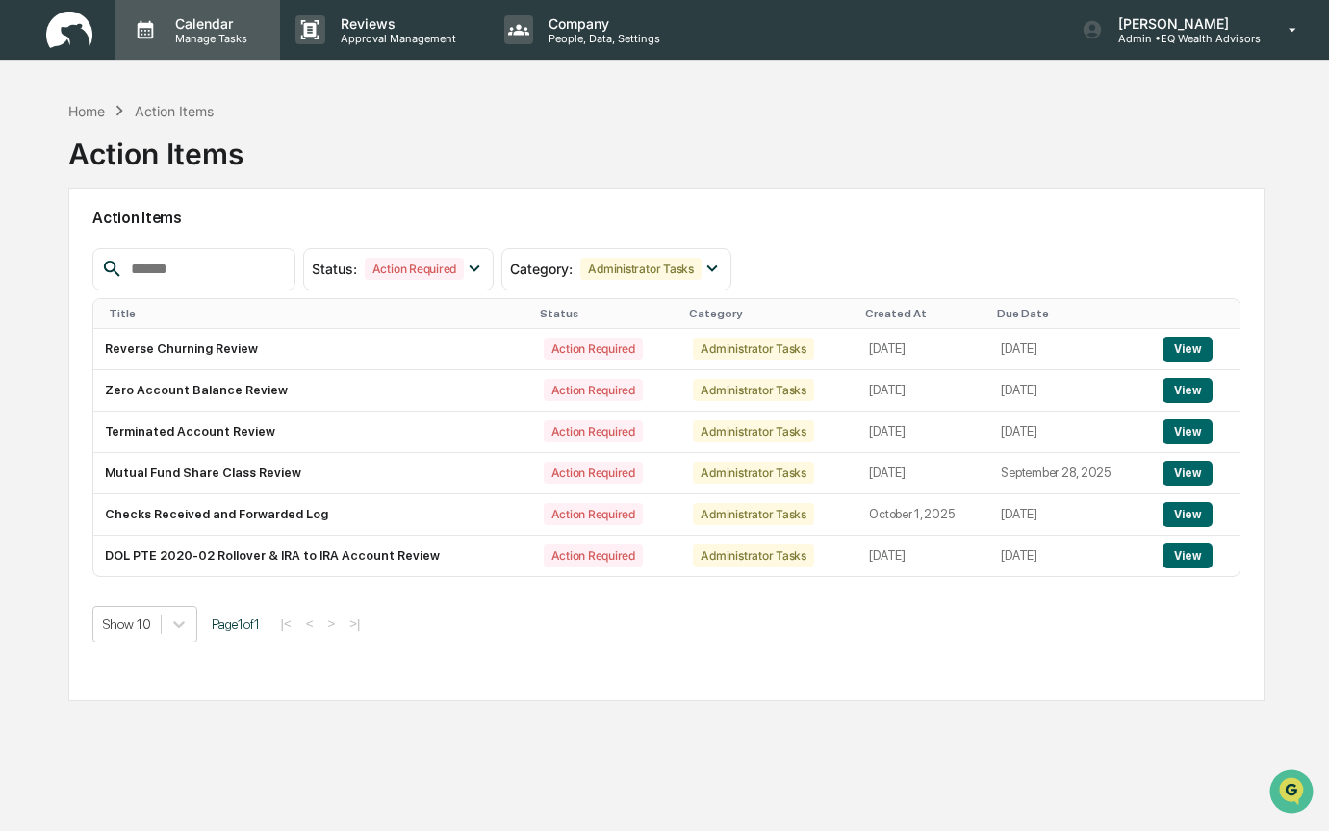
click at [190, 29] on p "Calendar" at bounding box center [208, 23] width 97 height 16
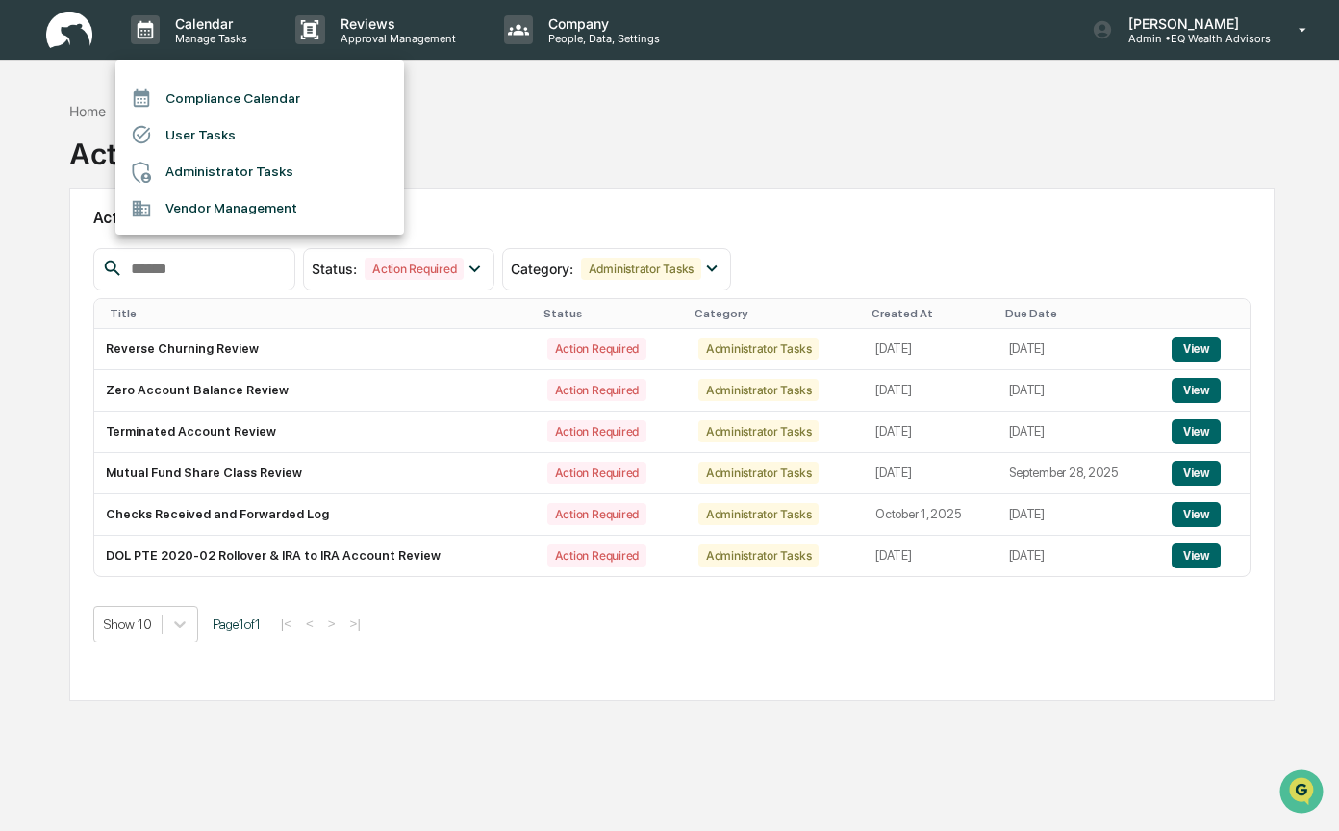
click at [182, 94] on li "Compliance Calendar" at bounding box center [259, 98] width 289 height 37
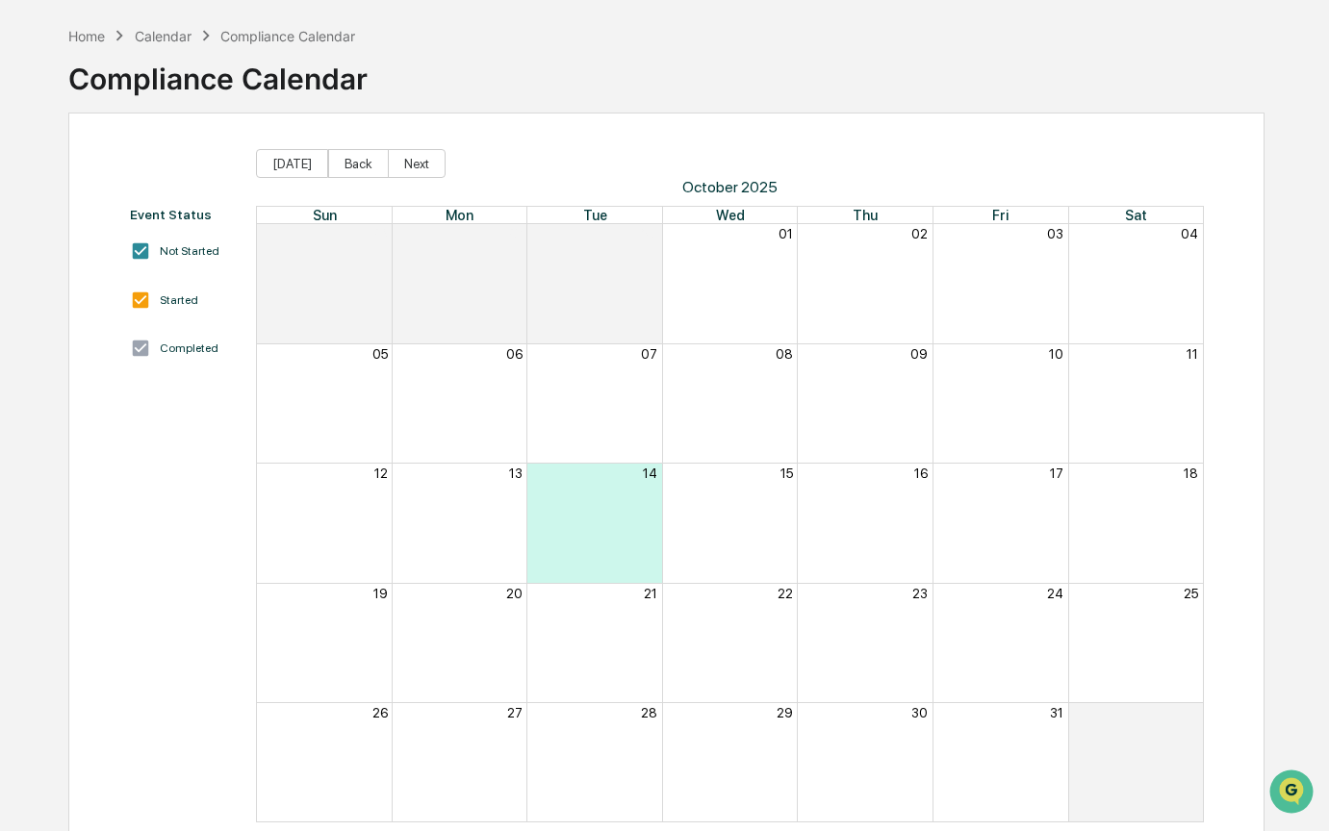
scroll to position [104, 0]
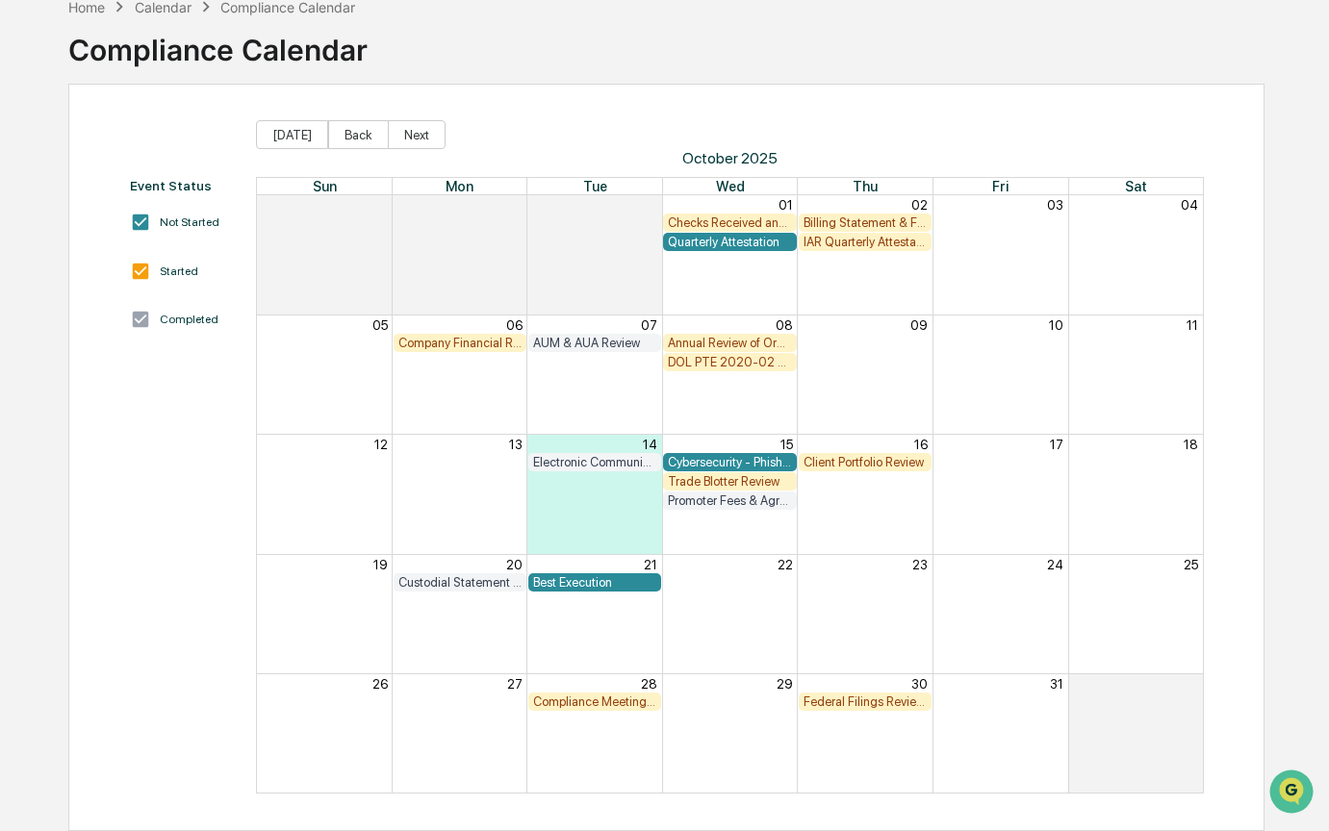
click at [581, 704] on div "Compliance Meeting with Management" at bounding box center [594, 702] width 123 height 14
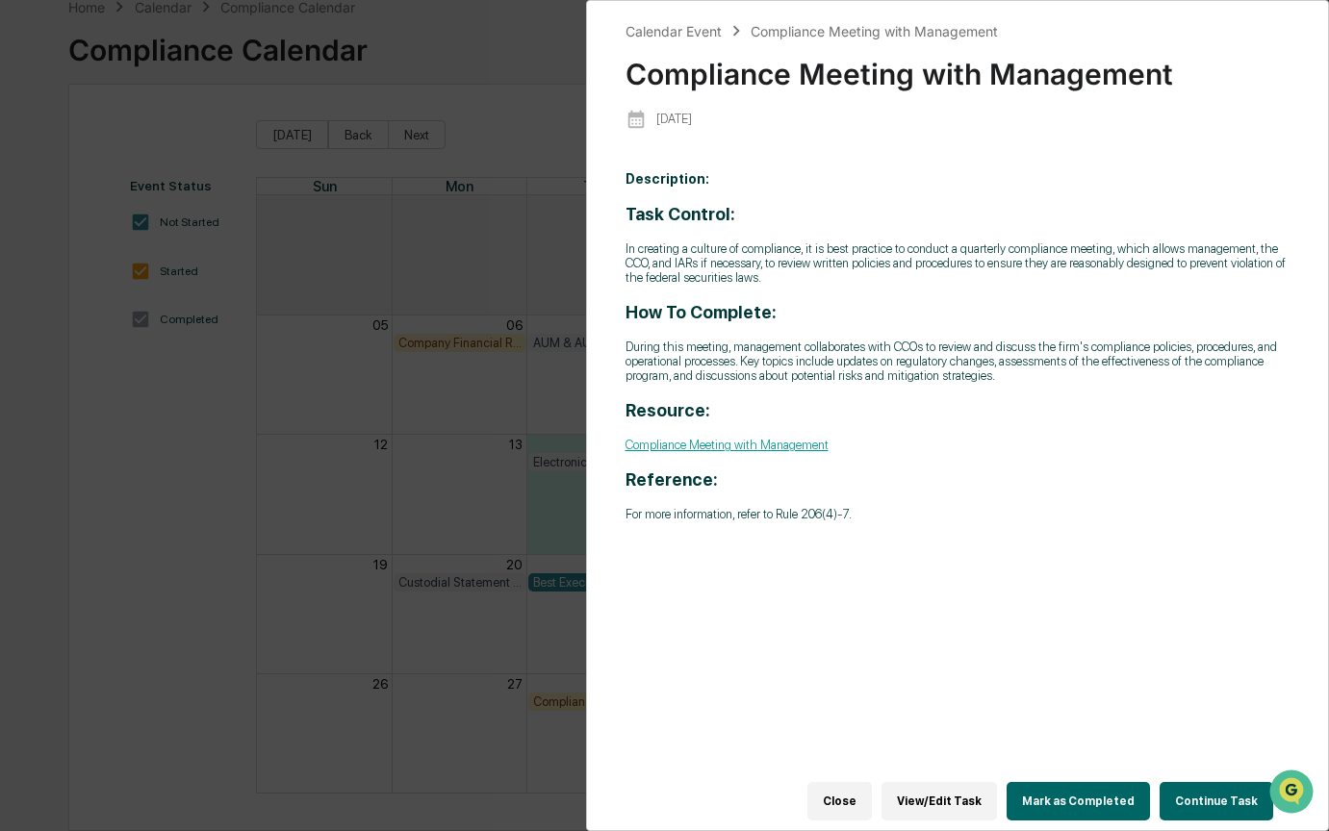
click at [1206, 786] on button "Continue Task" at bounding box center [1216, 801] width 114 height 38
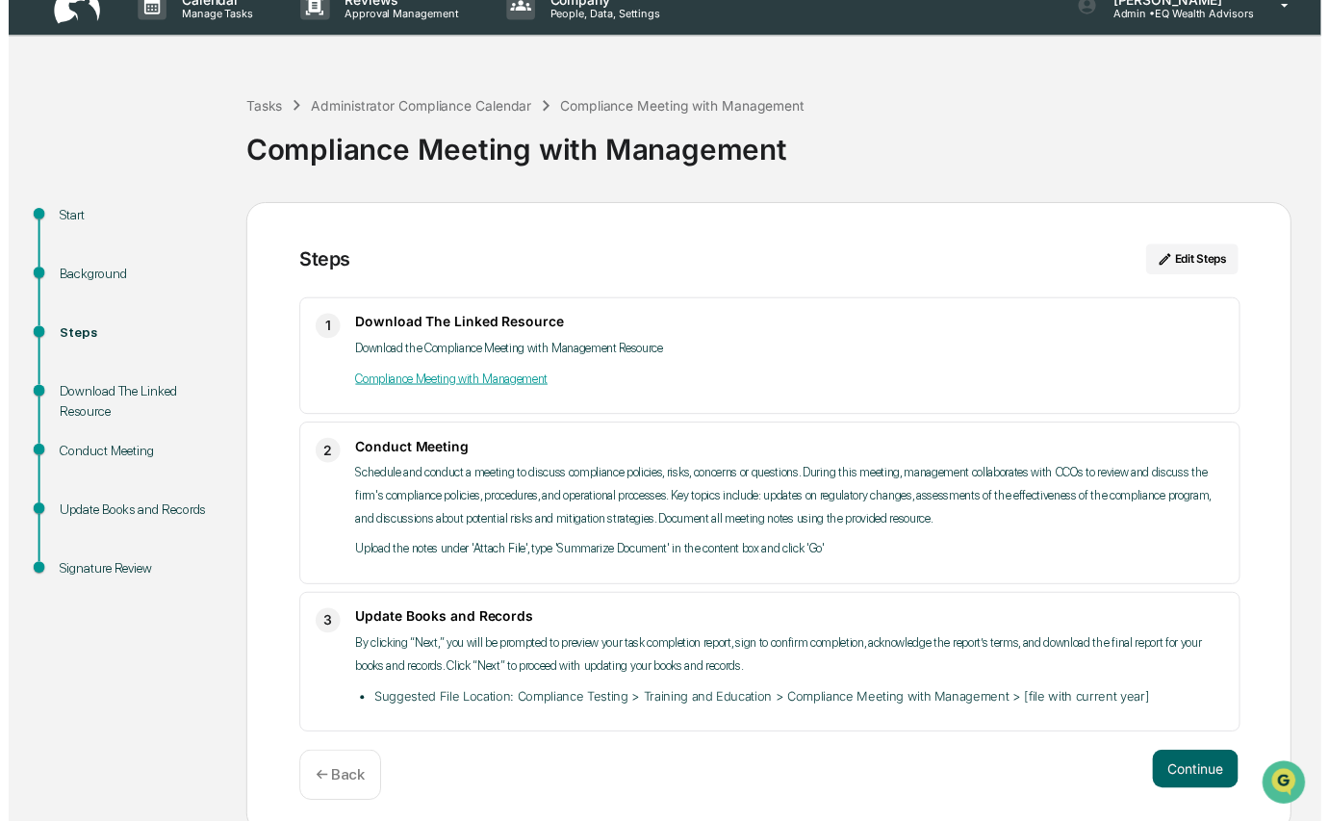
scroll to position [58, 0]
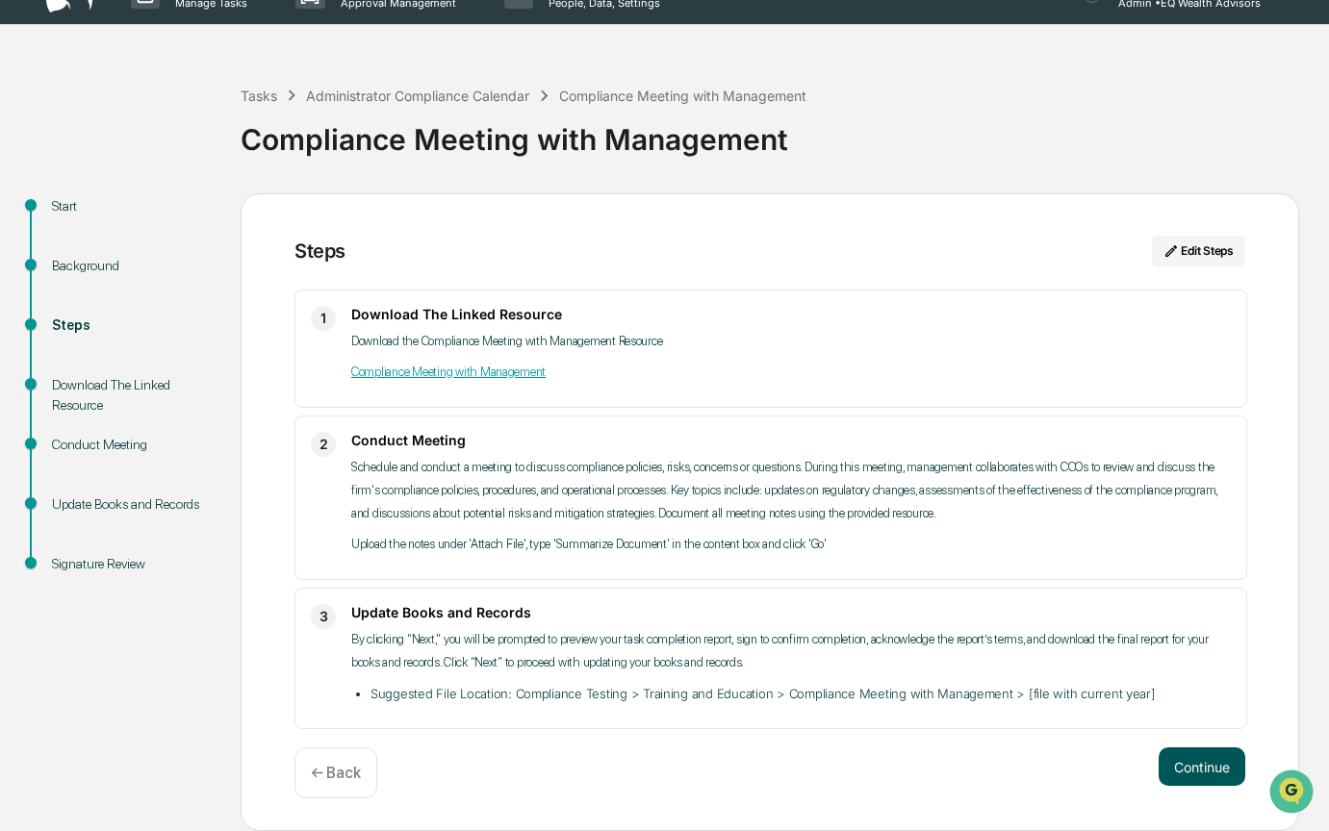
click at [1199, 767] on button "Continue" at bounding box center [1201, 767] width 87 height 38
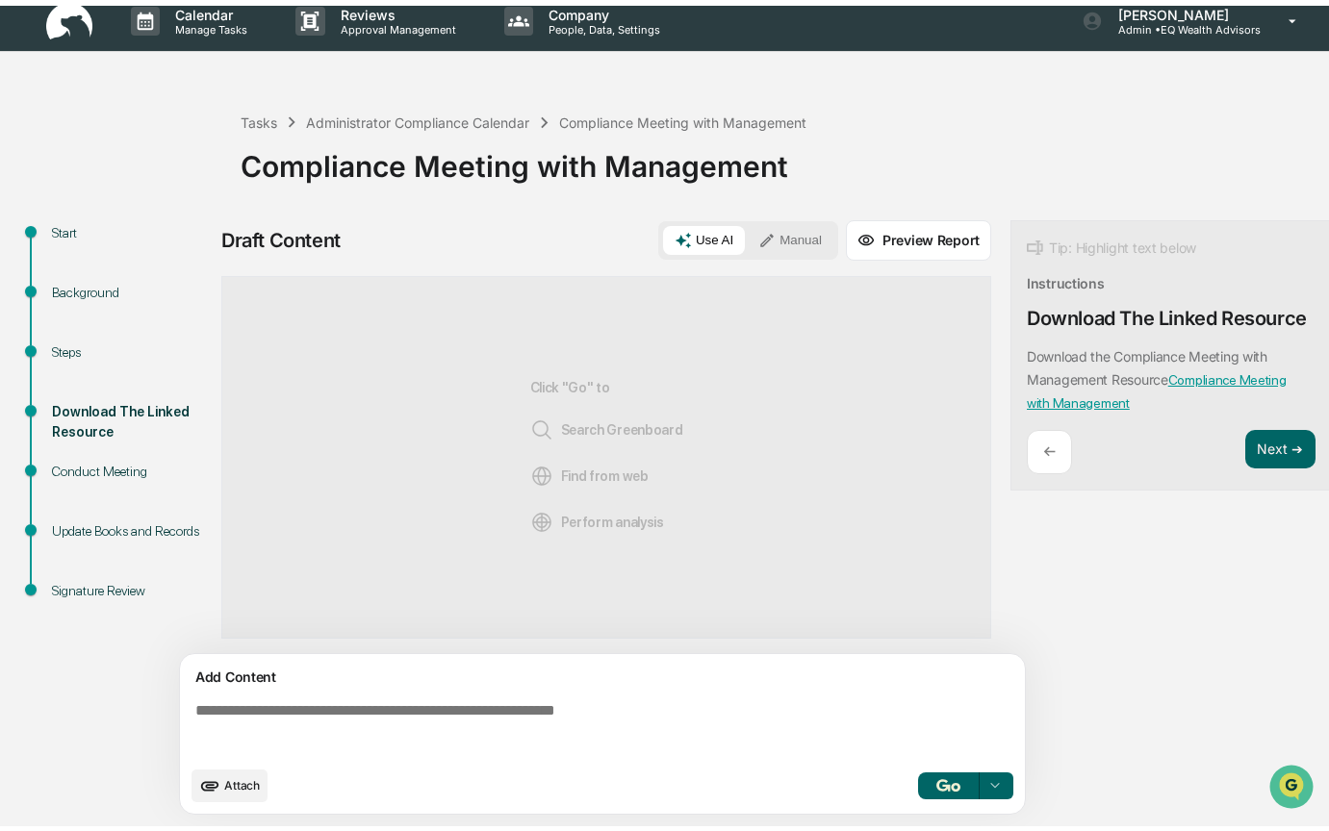
scroll to position [25, 0]
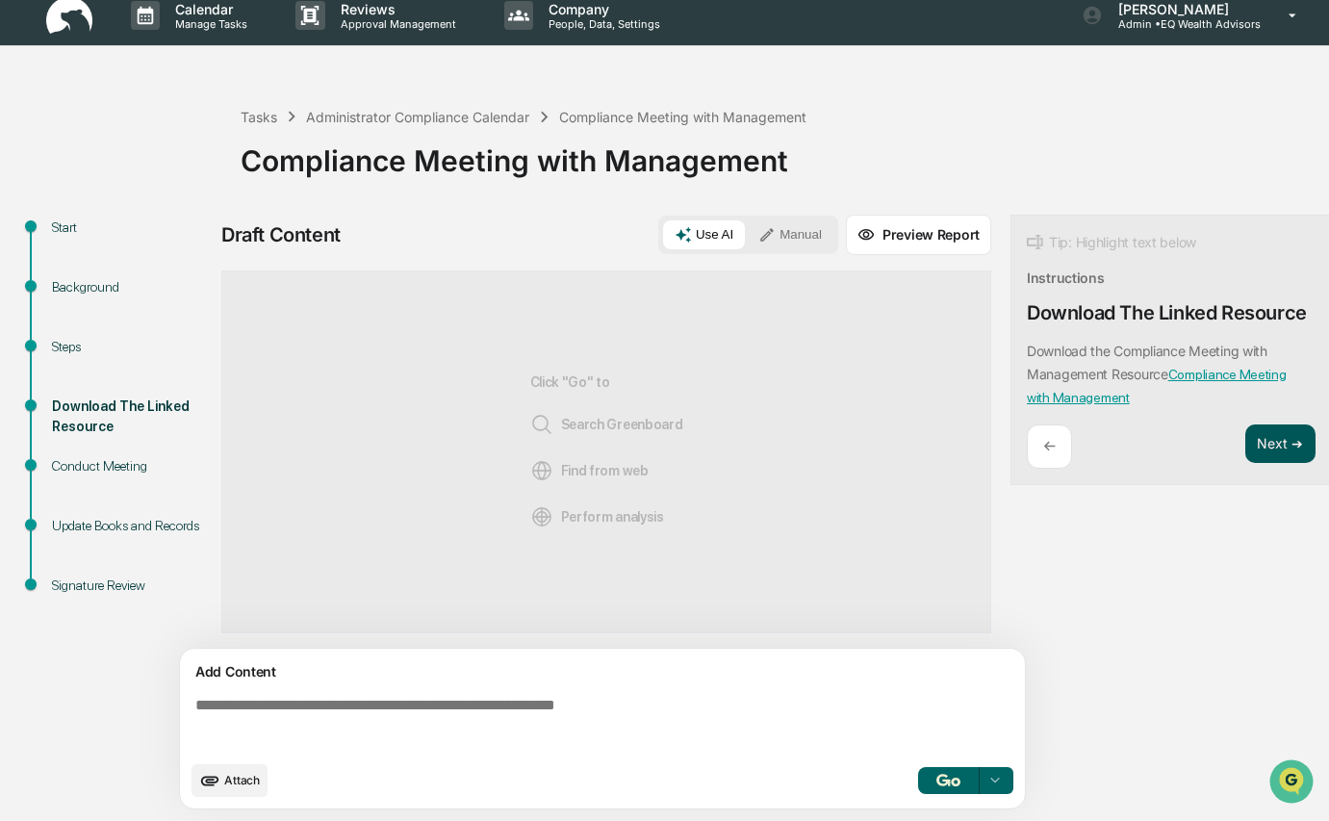
click at [1274, 432] on button "Next ➔" at bounding box center [1280, 443] width 70 height 39
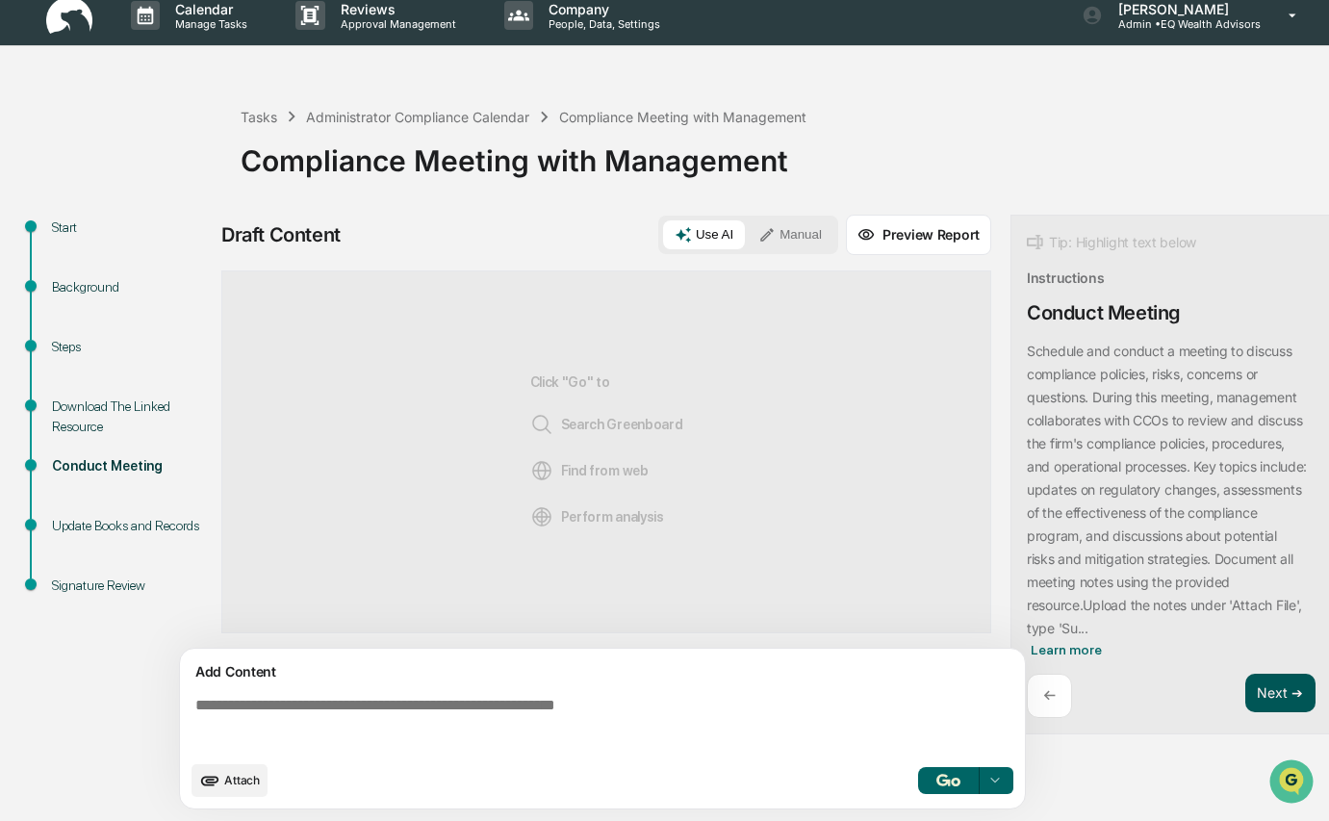
click at [1281, 684] on button "Next ➔" at bounding box center [1280, 693] width 70 height 39
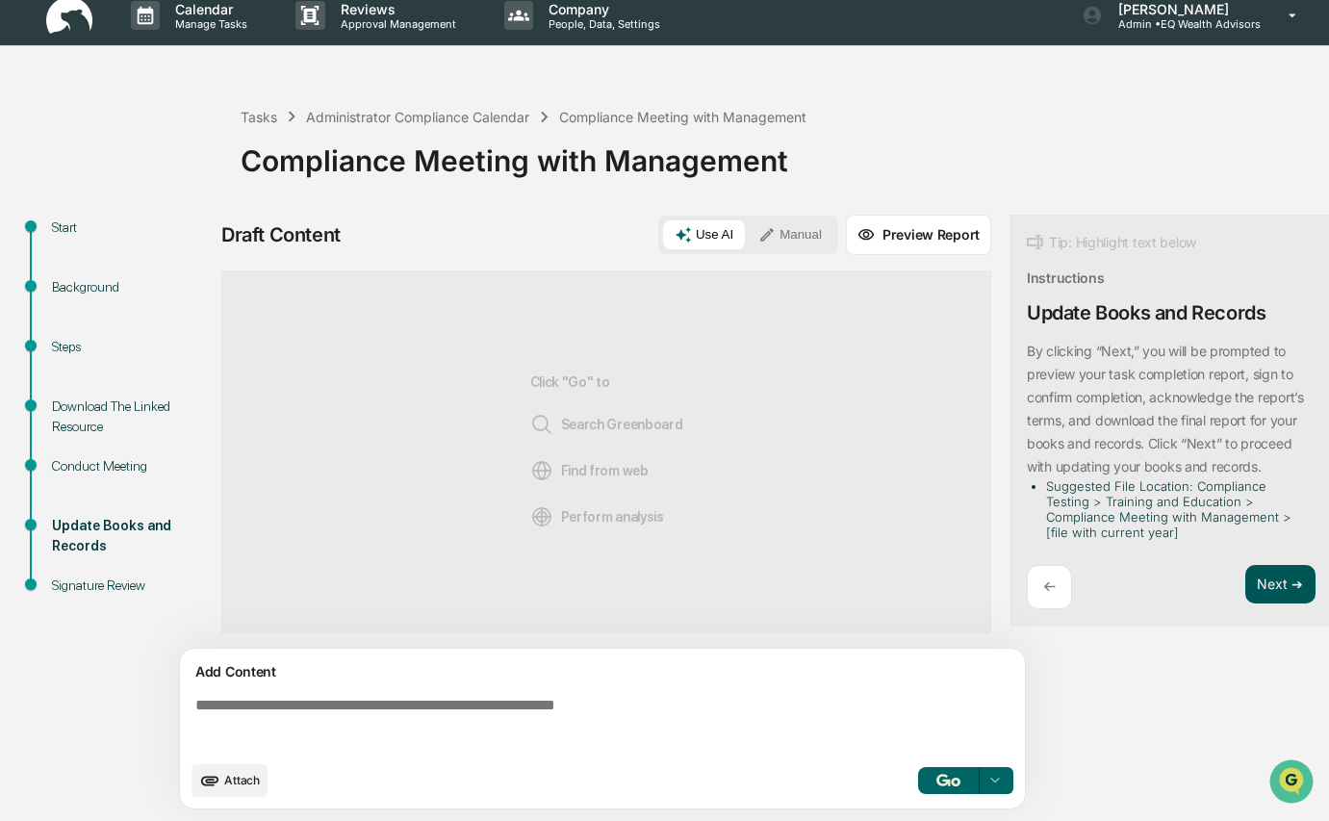
click at [1272, 584] on button "Next ➔" at bounding box center [1280, 584] width 70 height 39
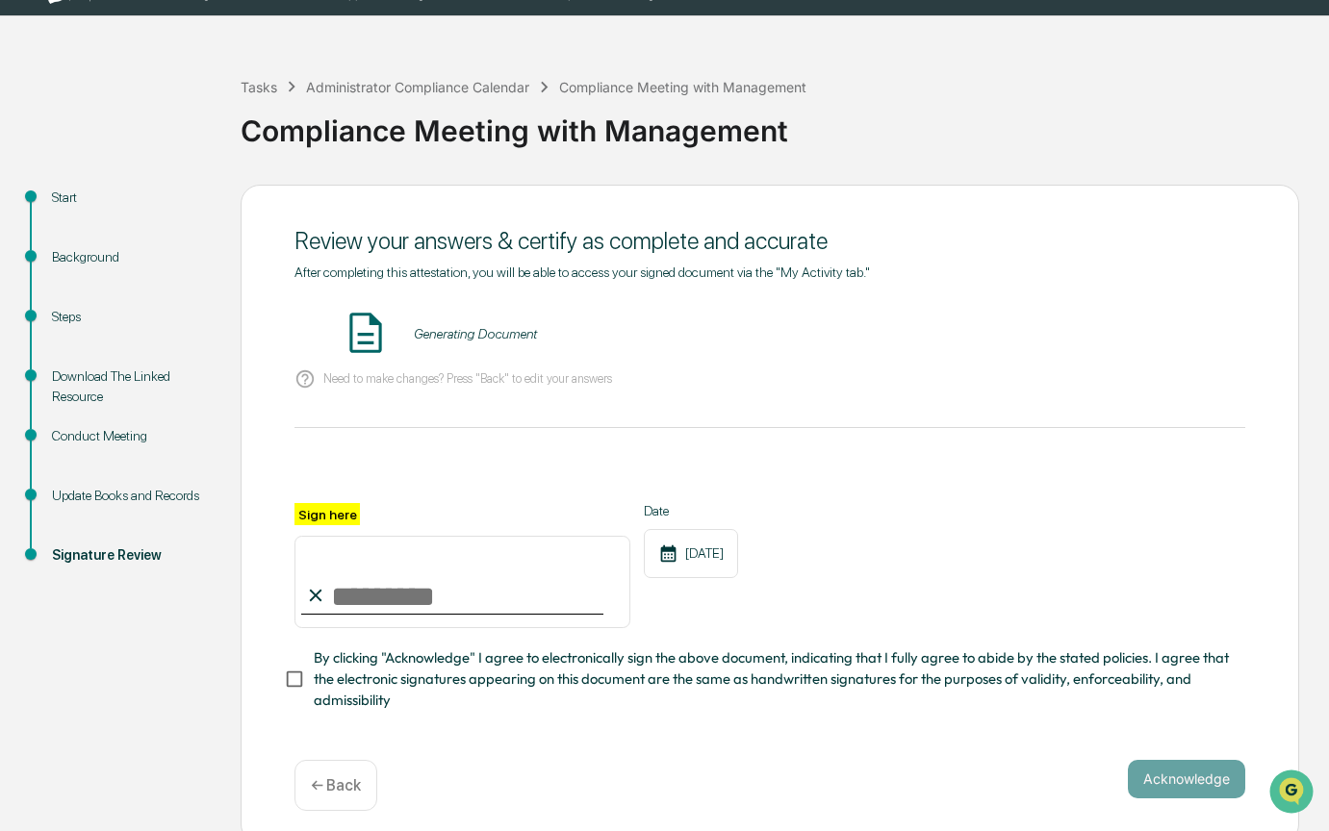
scroll to position [47, 0]
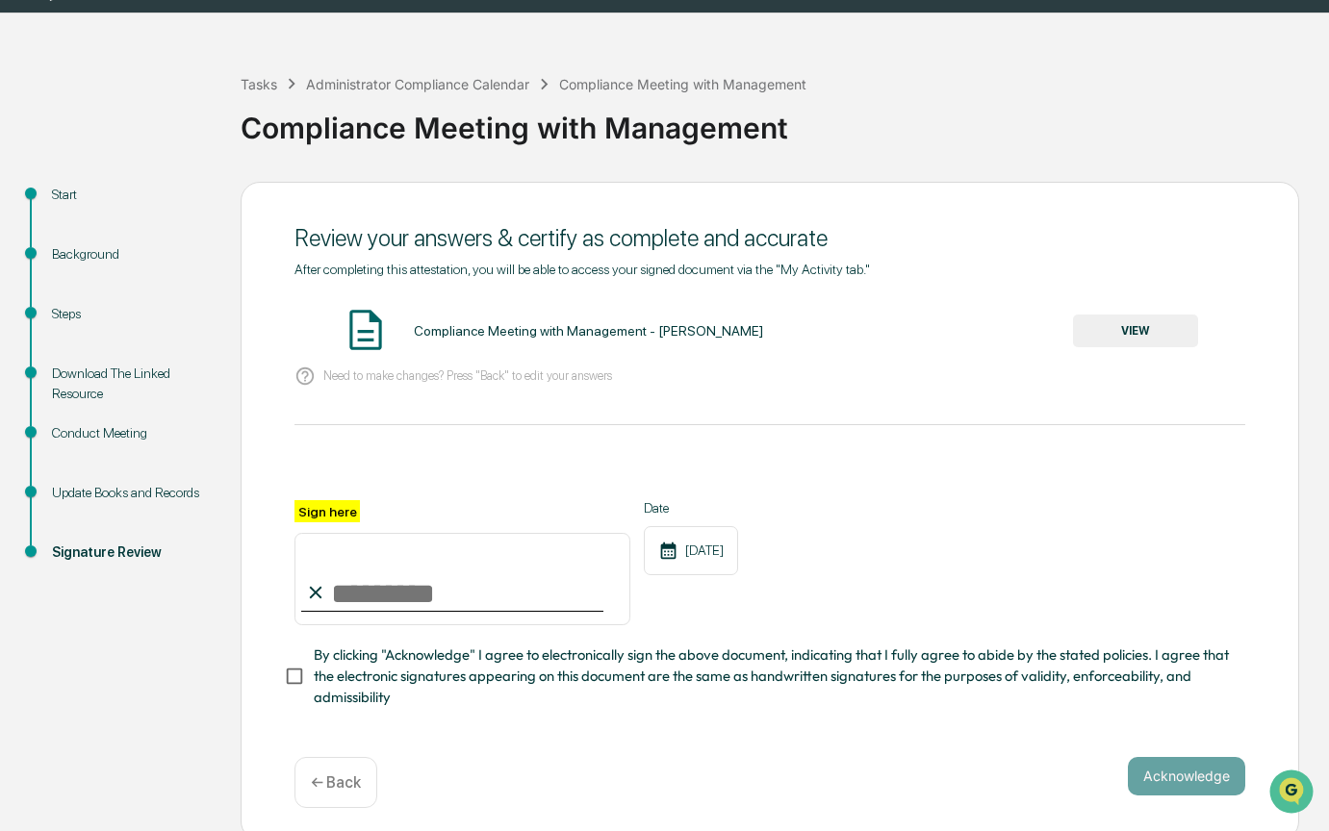
click at [1156, 332] on button "VIEW" at bounding box center [1135, 331] width 125 height 33
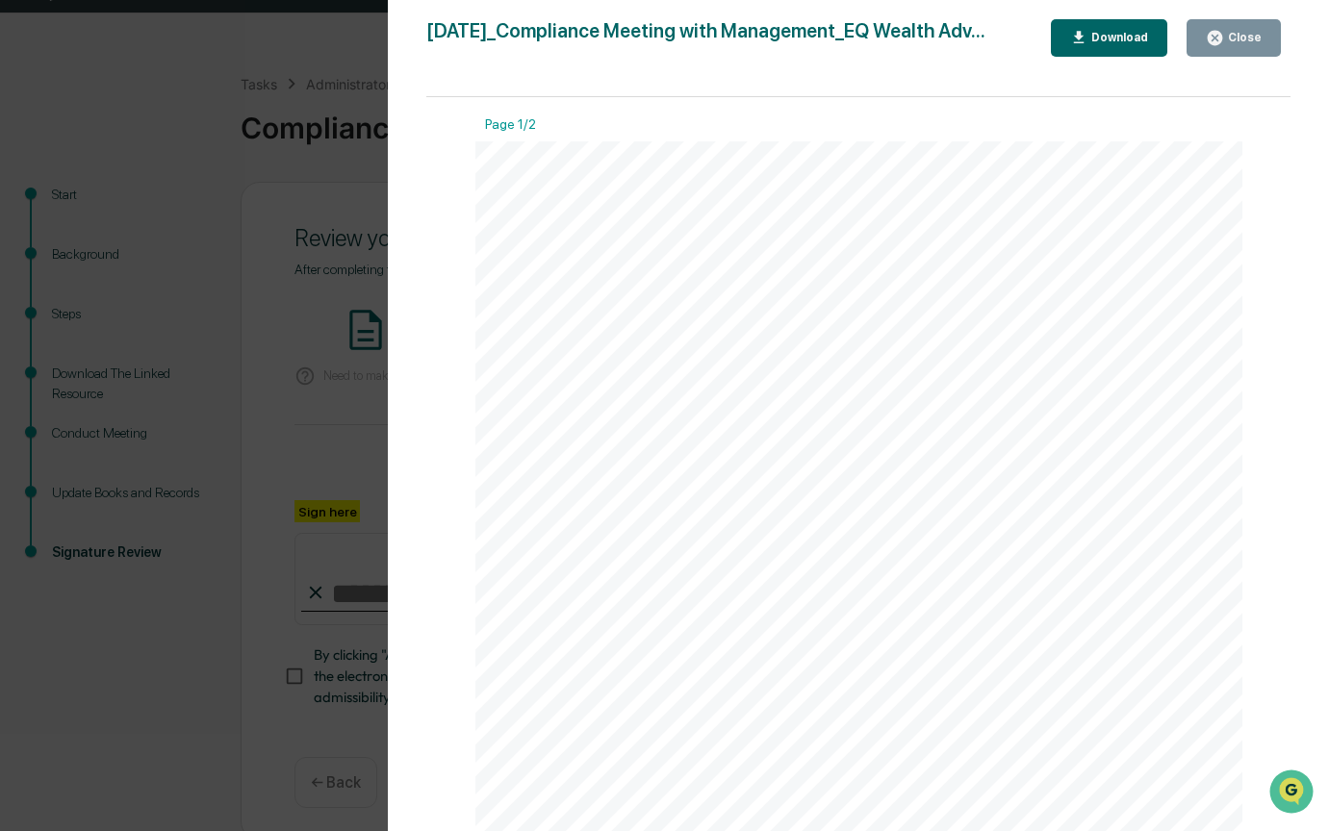
click at [1250, 42] on div "Close" at bounding box center [1243, 37] width 38 height 13
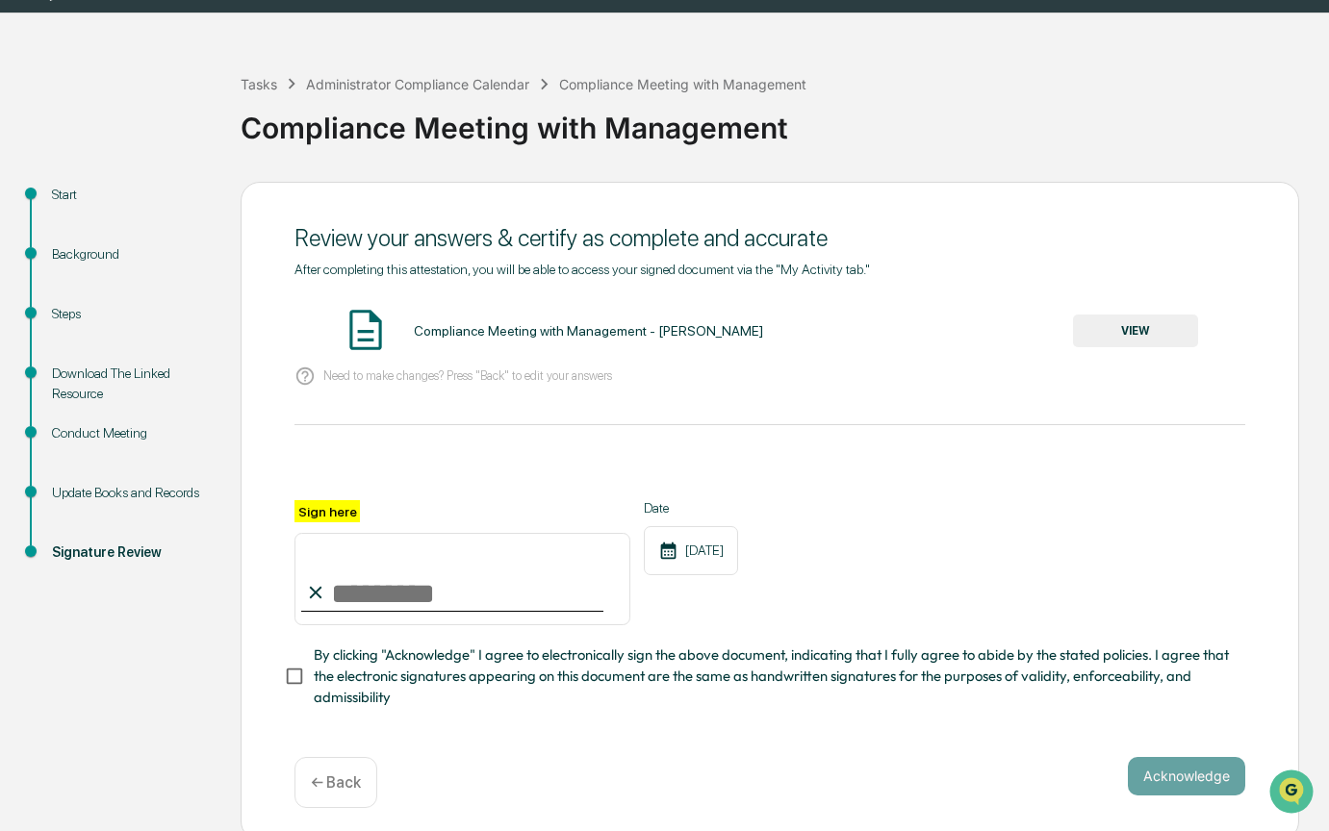
click at [375, 588] on input "Sign here" at bounding box center [462, 579] width 336 height 92
type input "**********"
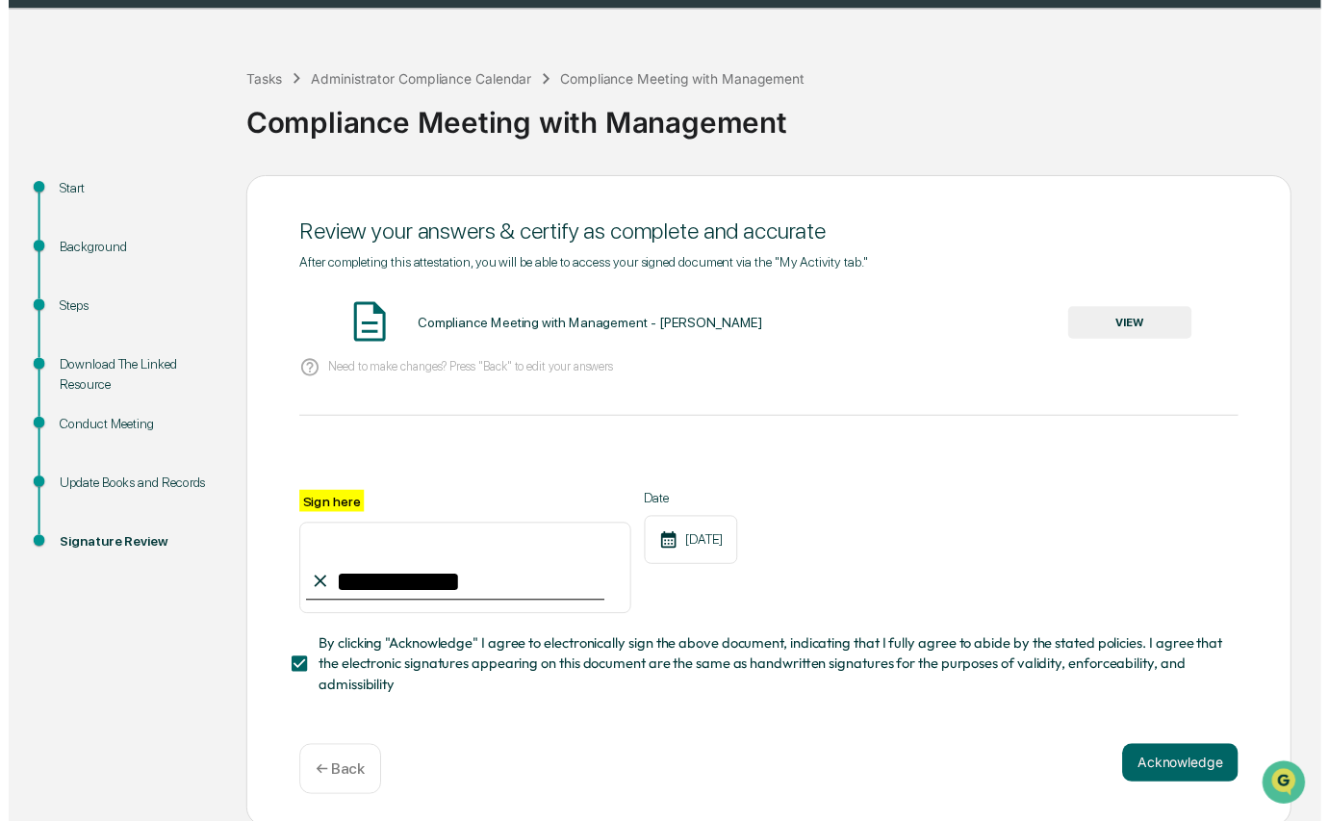
scroll to position [55, 0]
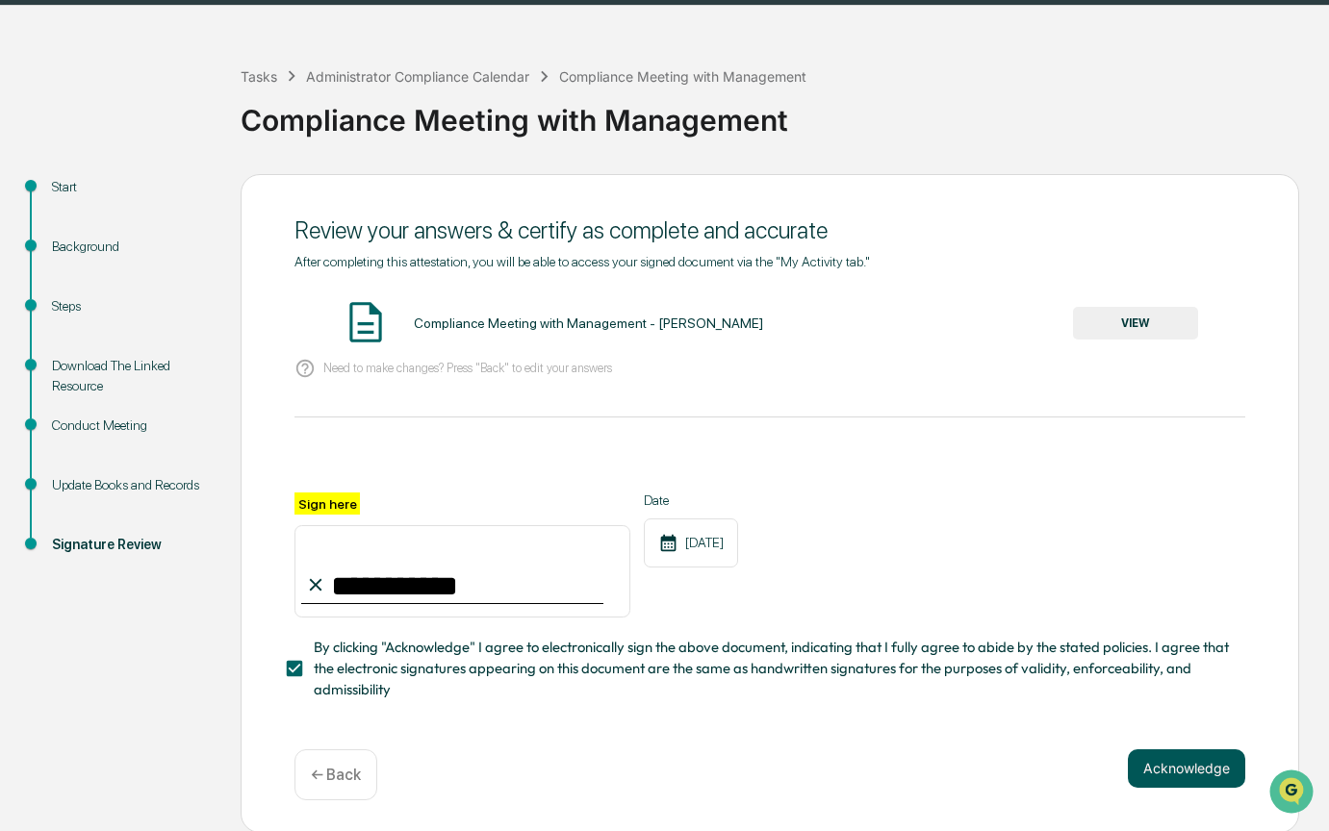
click at [1159, 762] on button "Acknowledge" at bounding box center [1186, 769] width 117 height 38
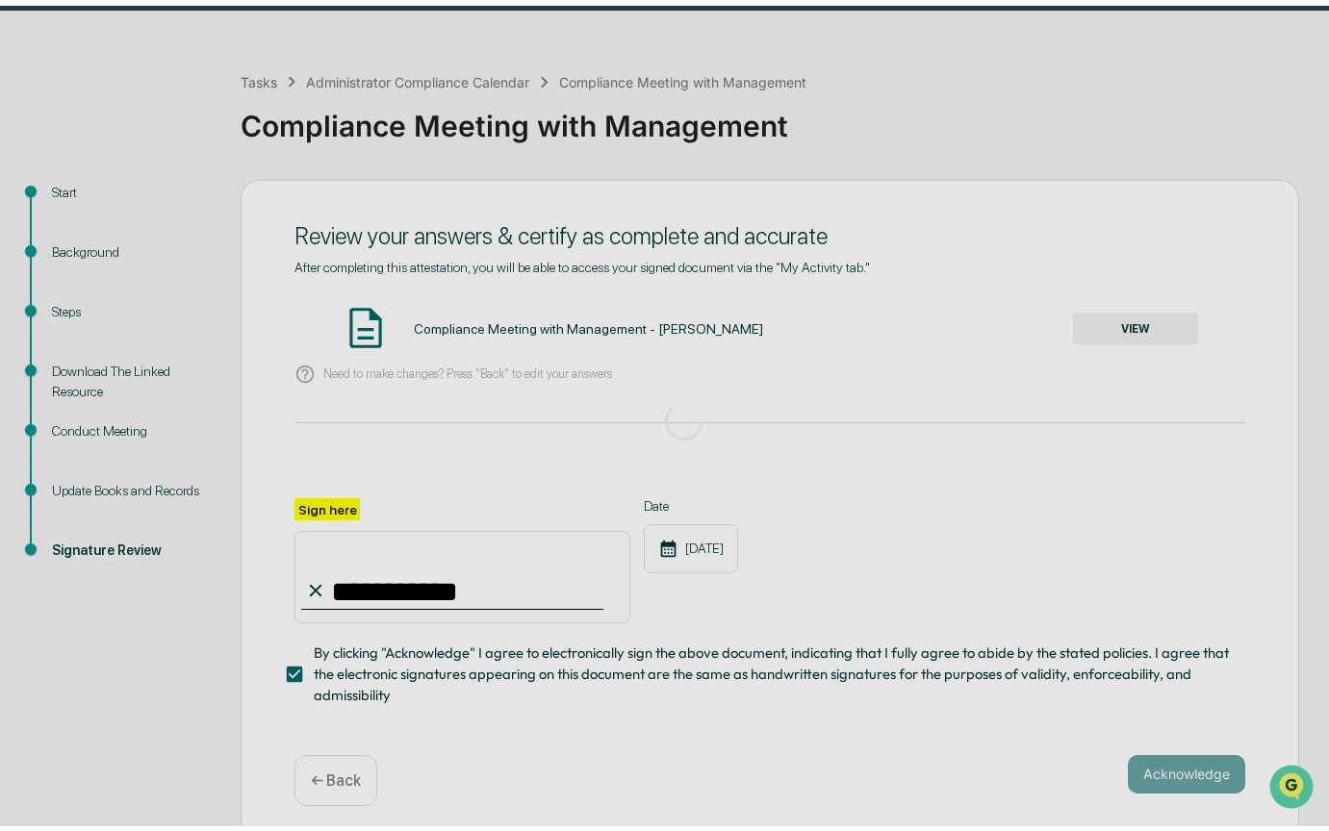
scroll to position [0, 0]
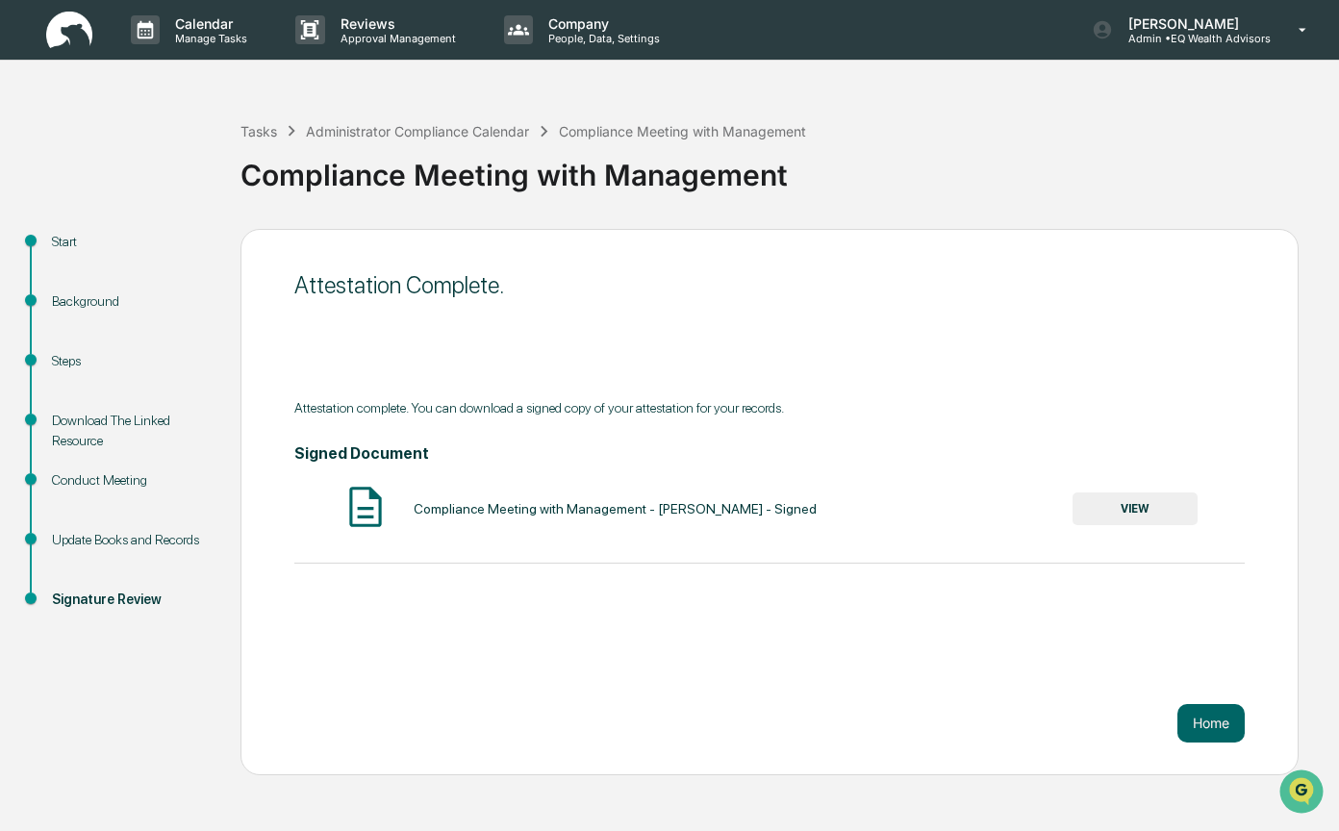
click at [1155, 499] on button "VIEW" at bounding box center [1135, 509] width 125 height 33
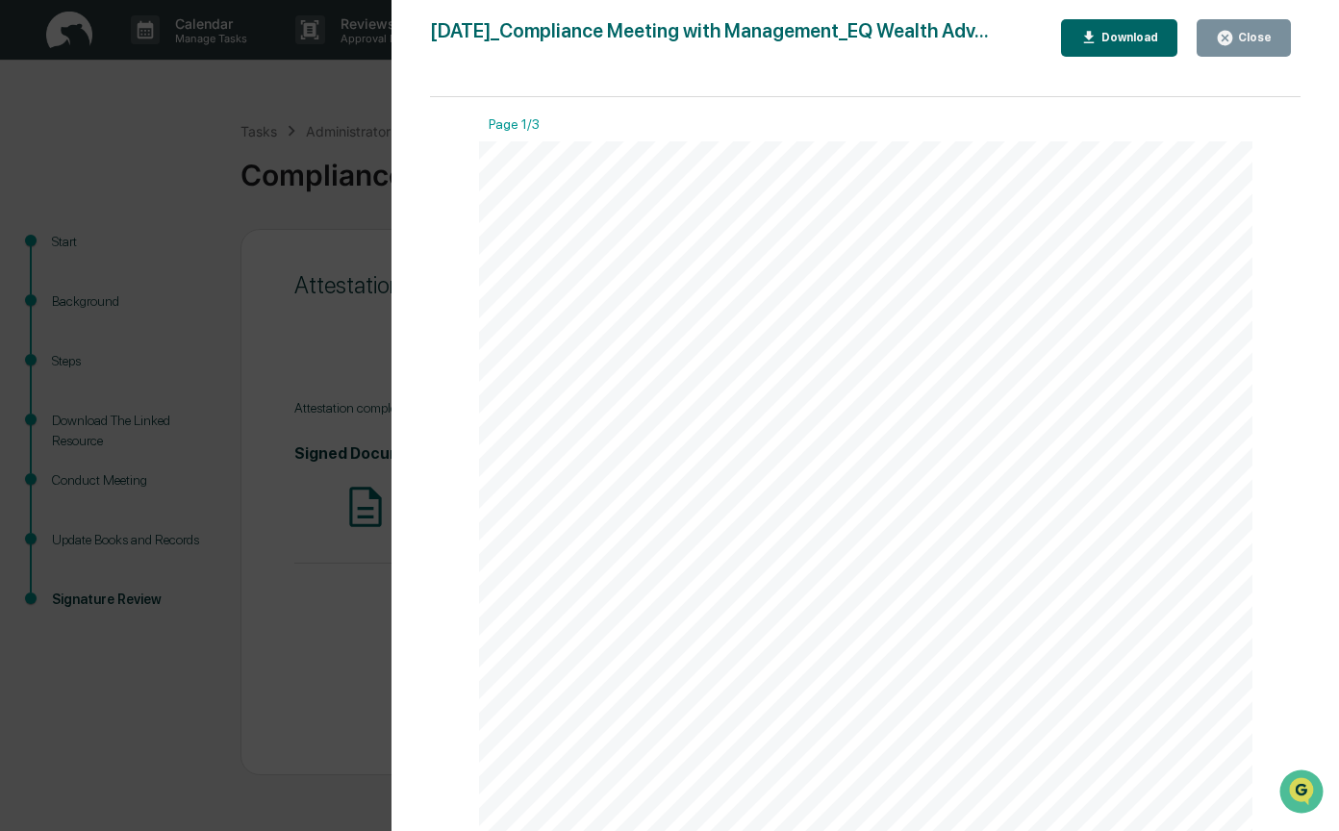
click at [1128, 34] on div "Download" at bounding box center [1128, 37] width 61 height 13
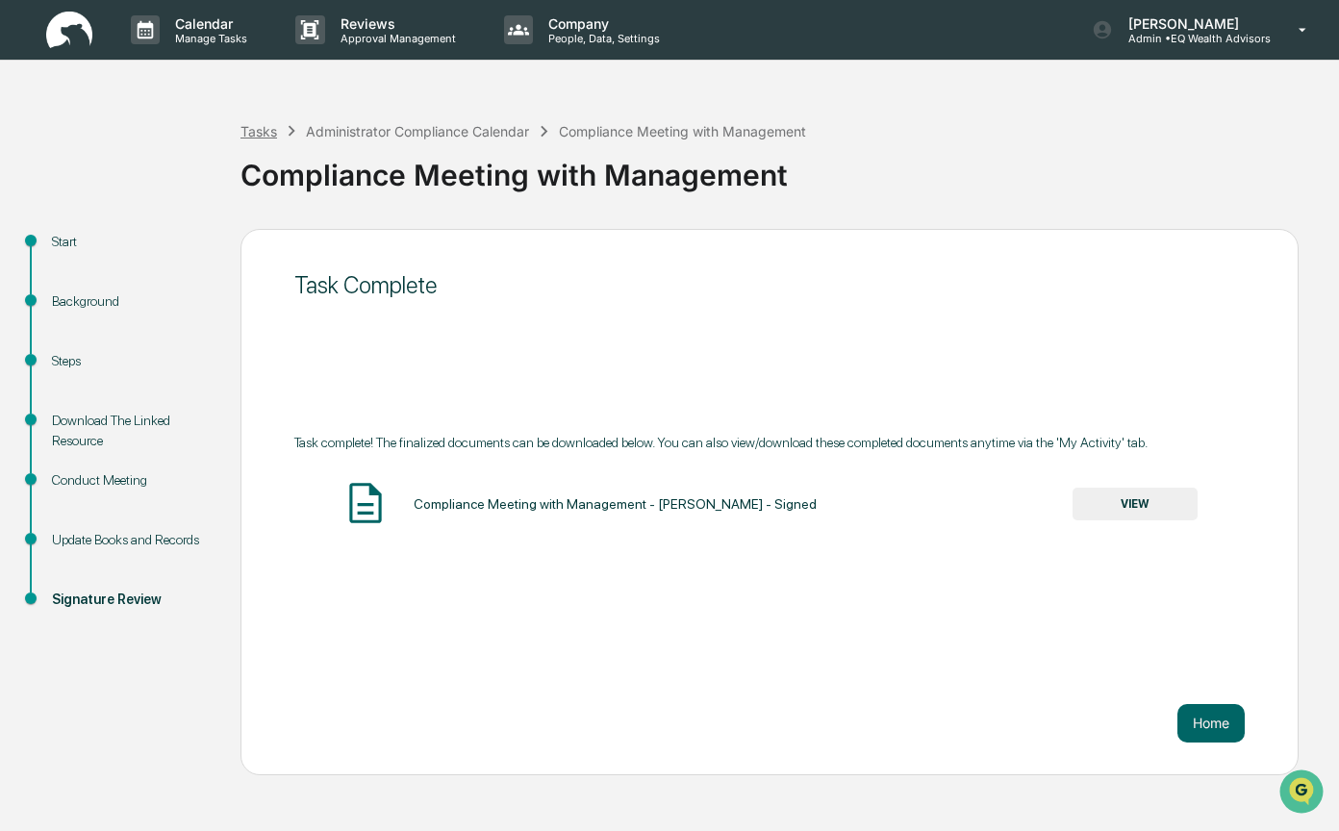
click at [271, 131] on div "Tasks" at bounding box center [259, 131] width 37 height 16
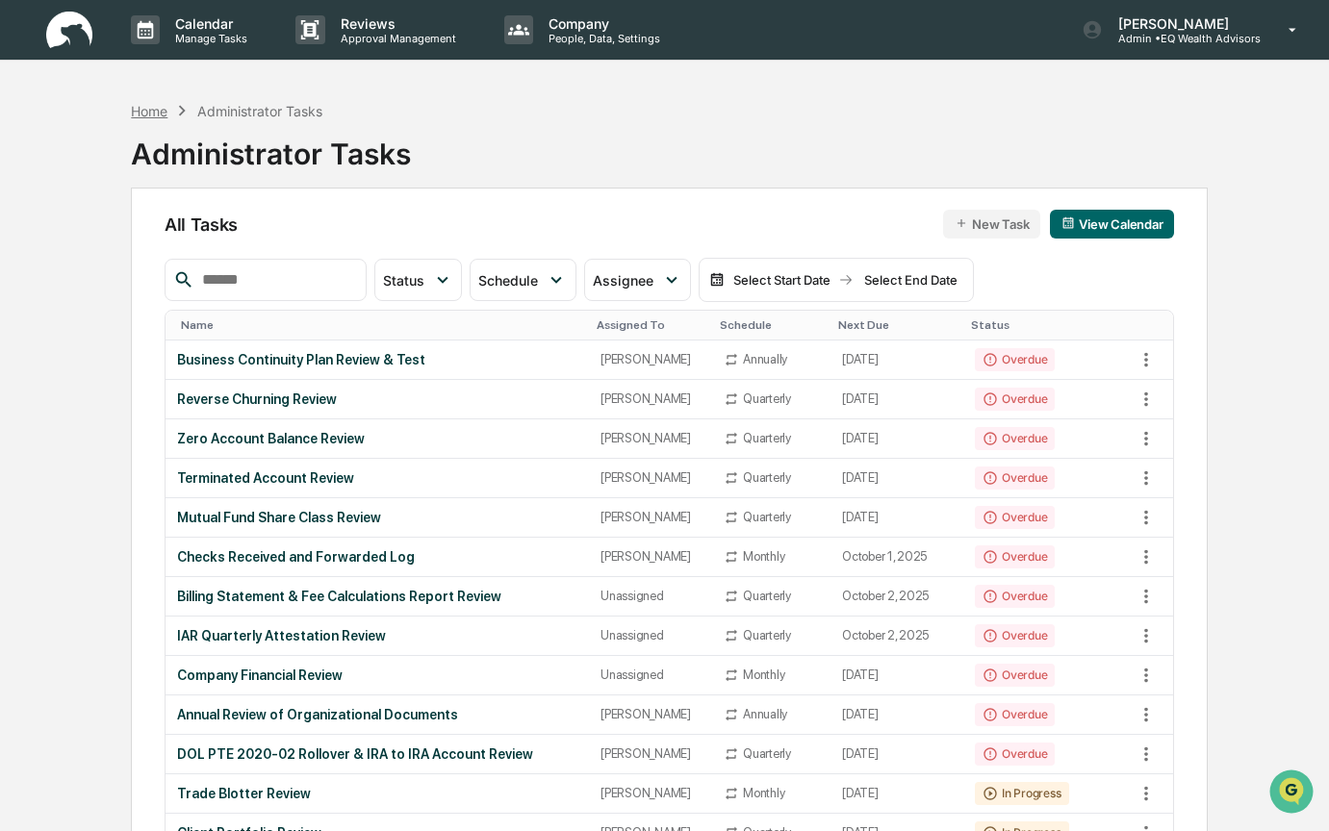
click at [150, 107] on div "Home" at bounding box center [149, 111] width 37 height 16
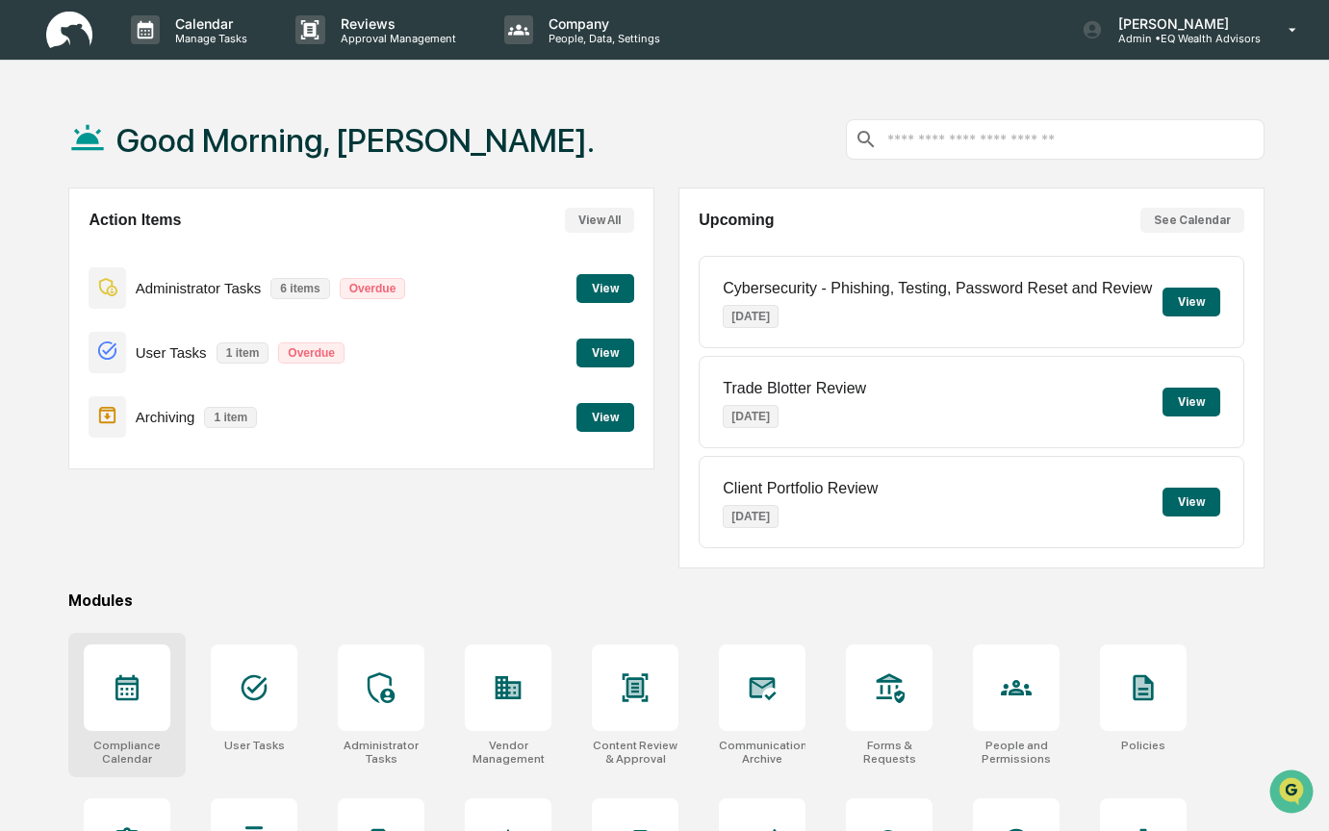
click at [115, 670] on div at bounding box center [127, 688] width 87 height 87
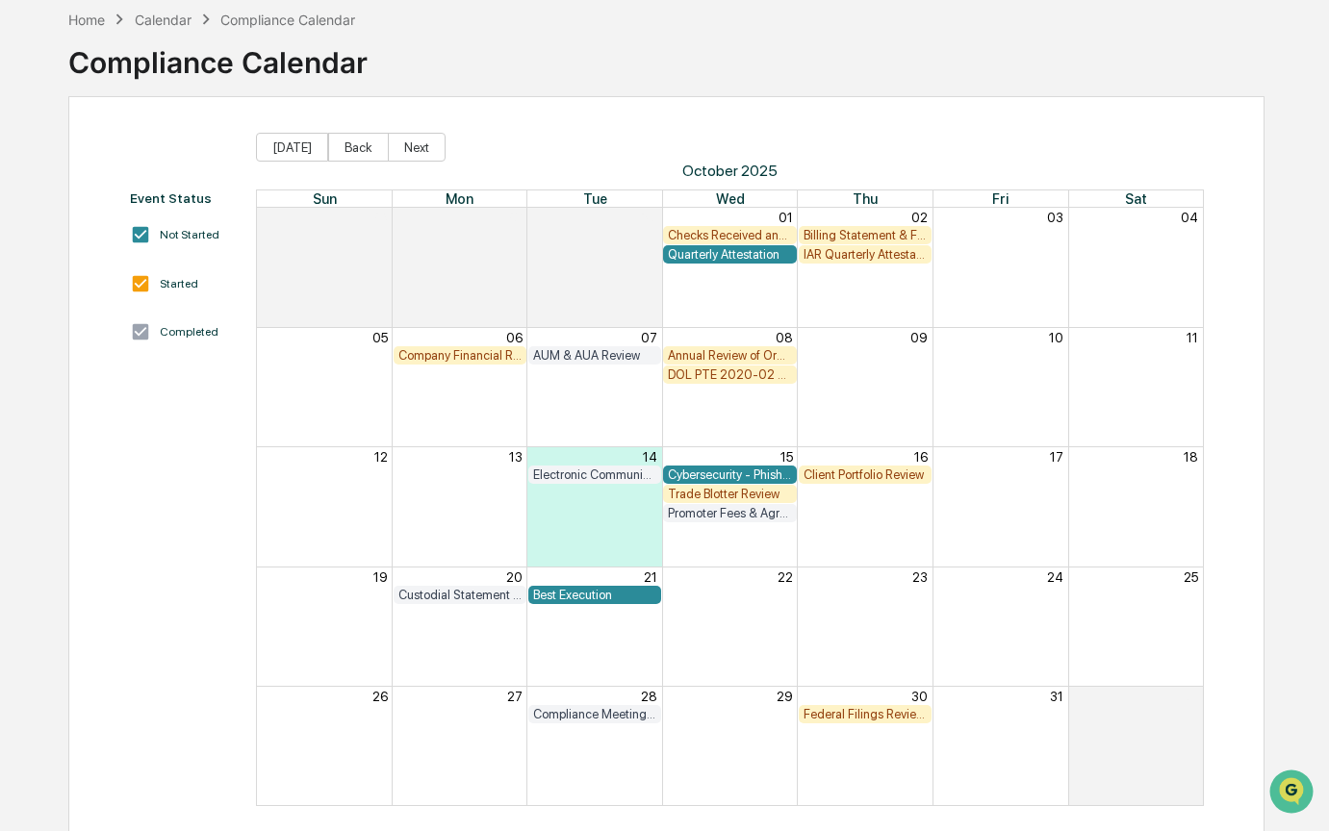
scroll to position [104, 0]
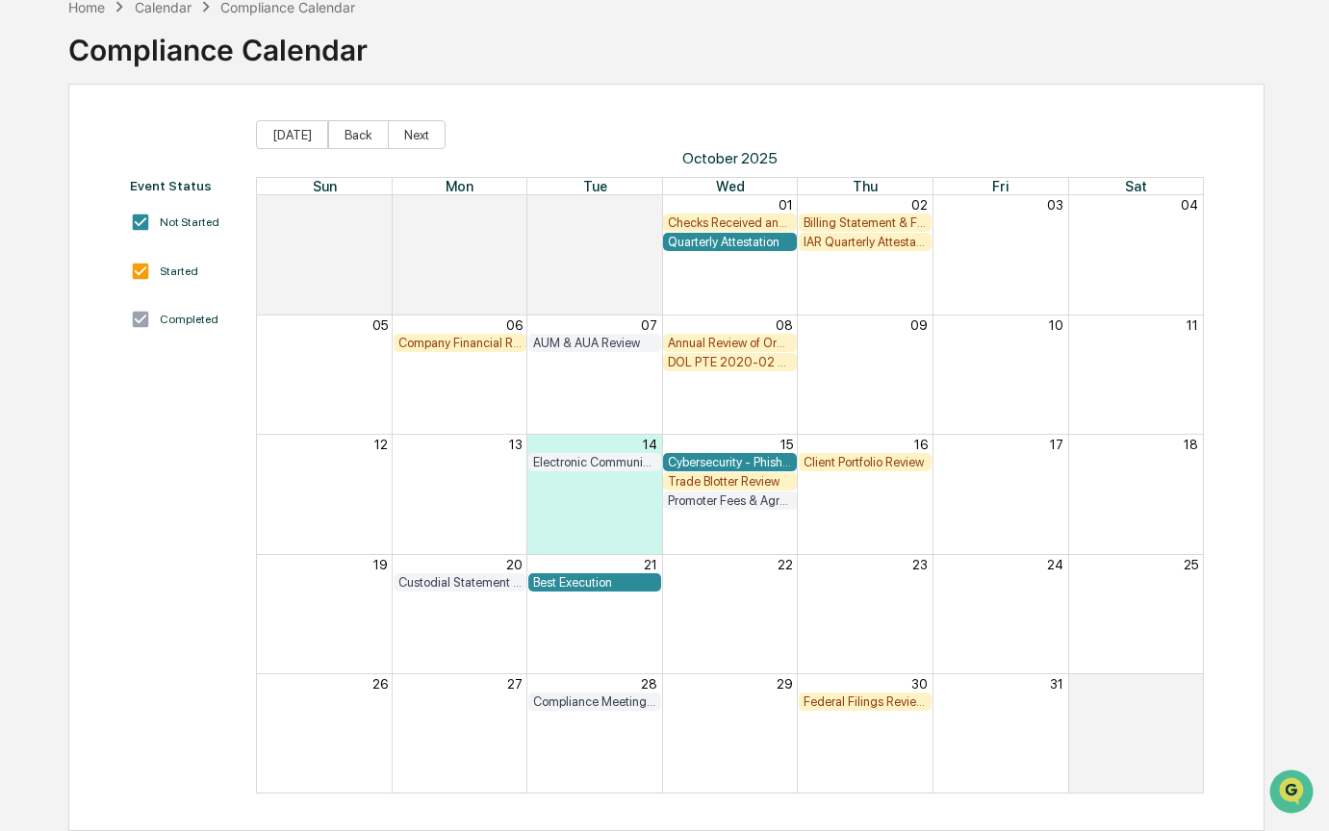
click at [888, 460] on div "Client Portfolio Review" at bounding box center [864, 462] width 123 height 14
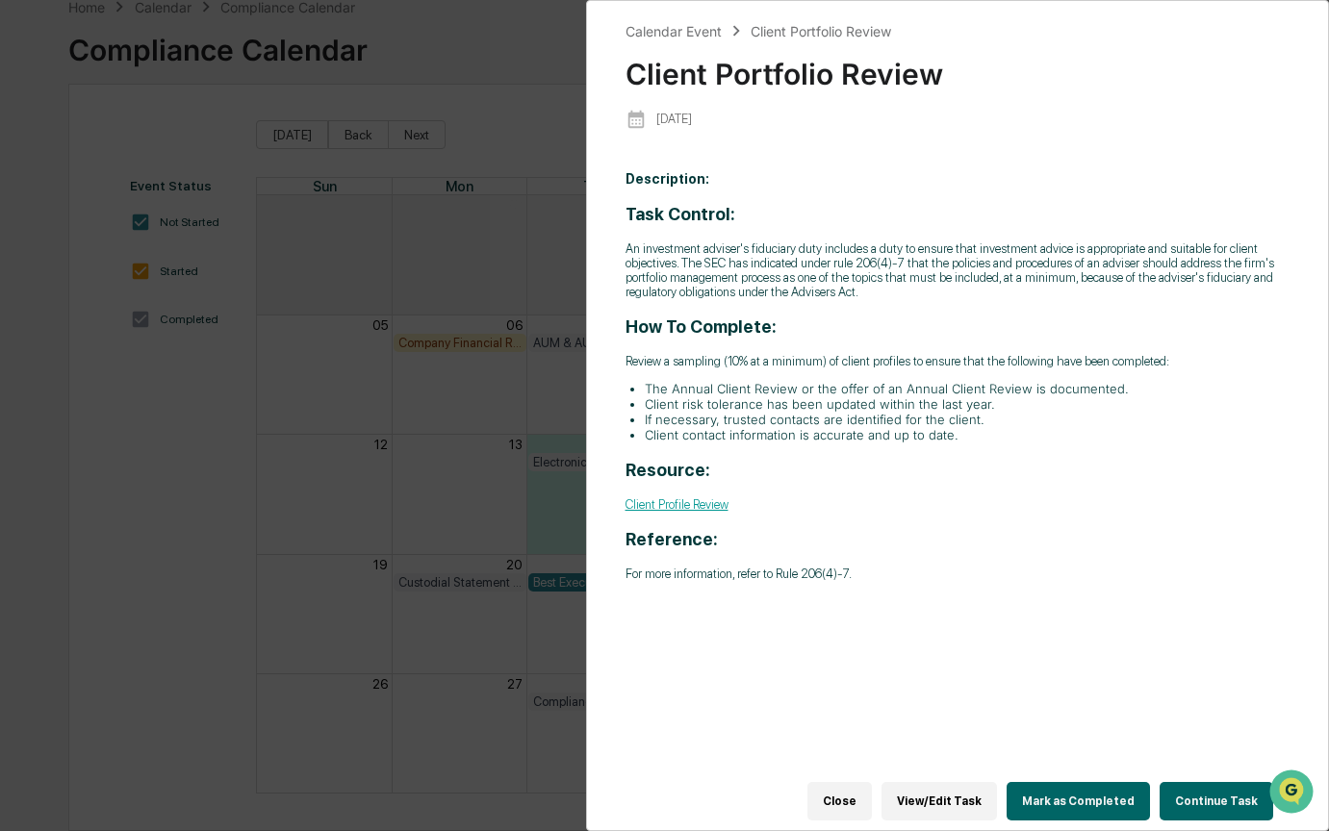
click at [1208, 782] on button "Continue Task" at bounding box center [1216, 801] width 114 height 38
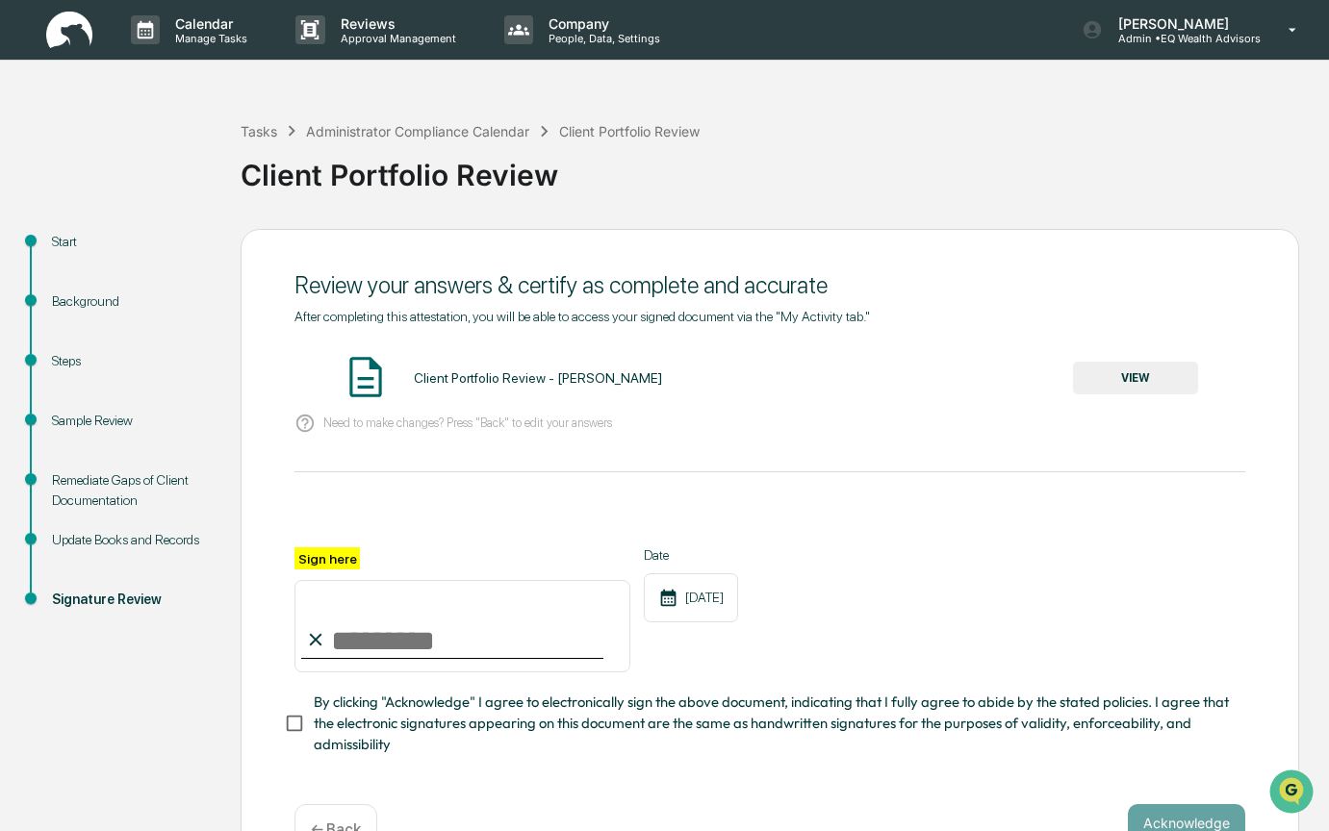
click at [83, 487] on div "Remediate Gaps of Client Documentation" at bounding box center [131, 490] width 158 height 40
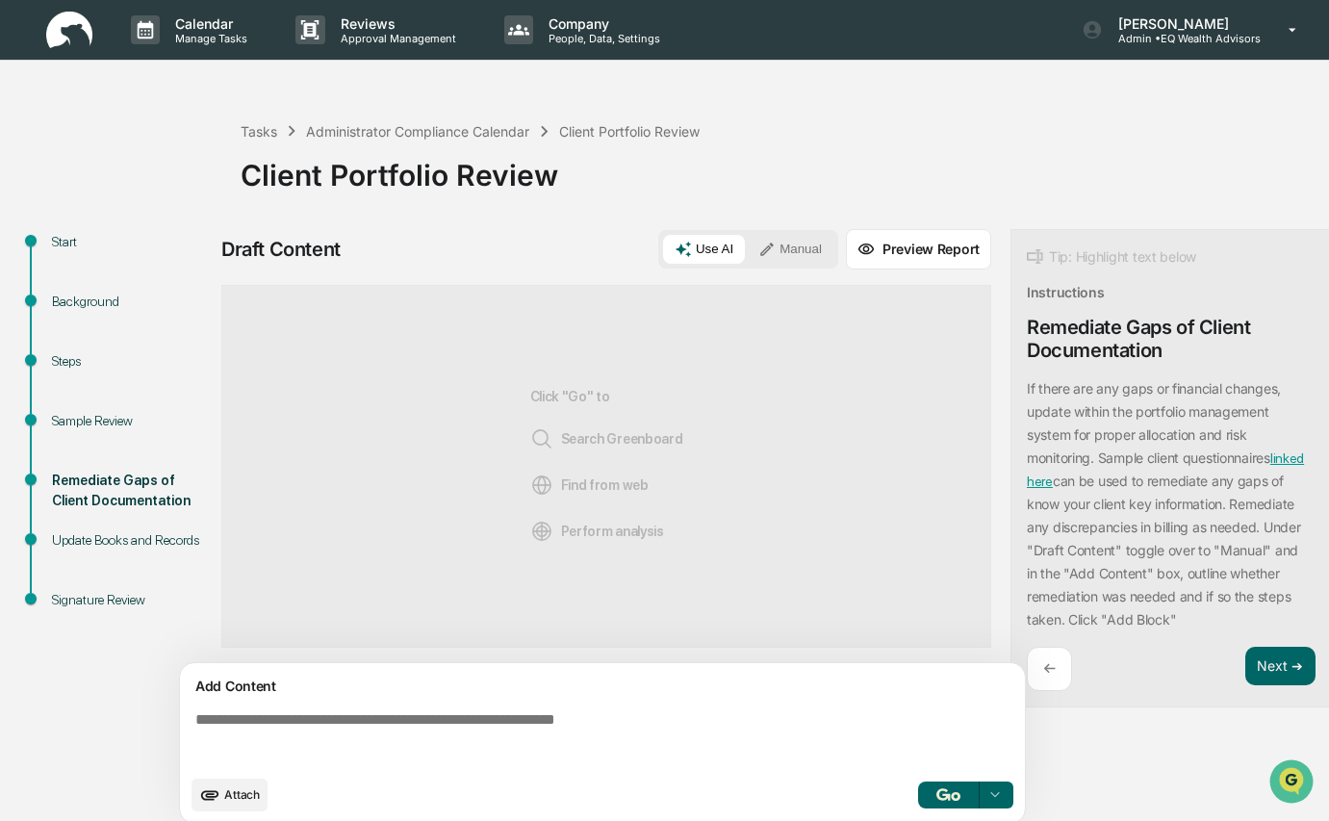
click at [71, 419] on div "Sample Review" at bounding box center [131, 421] width 158 height 20
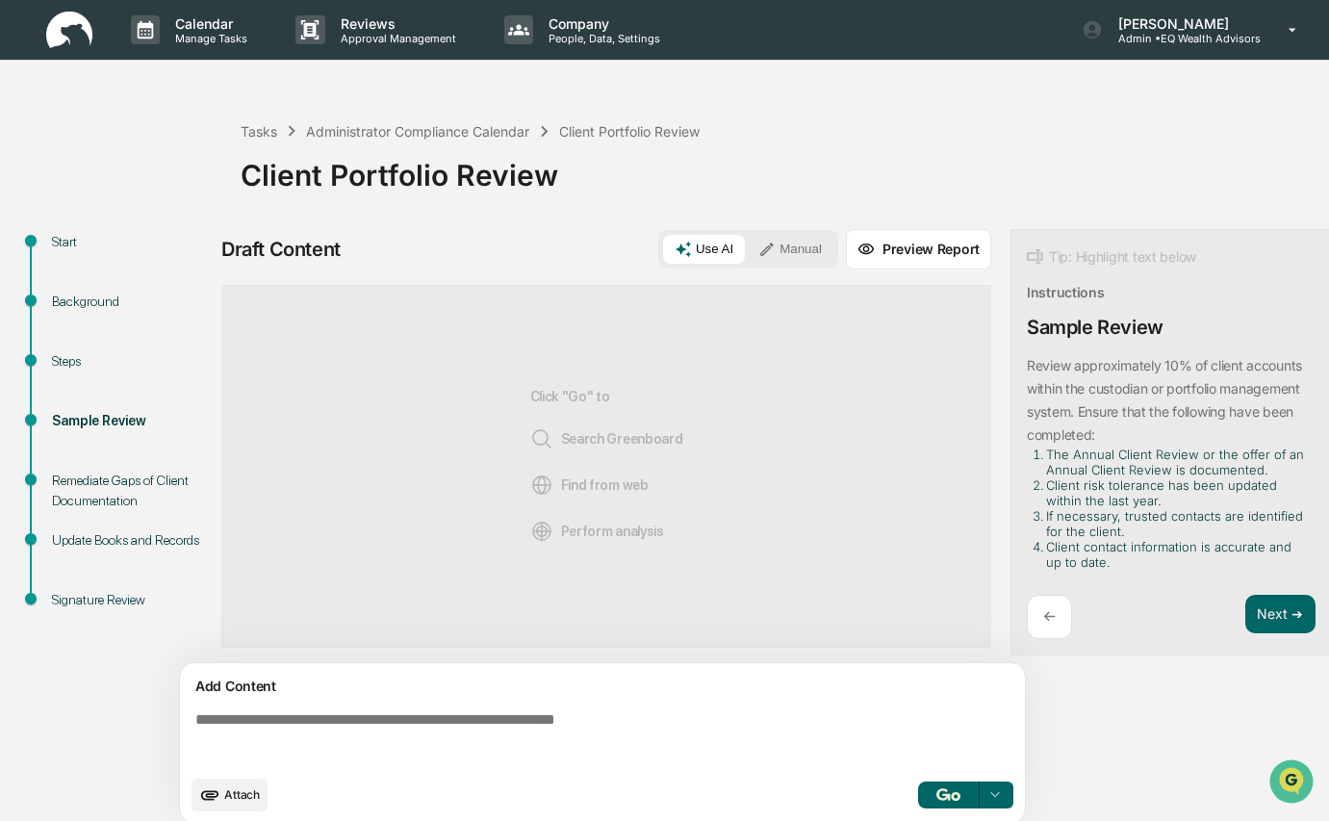
click at [70, 362] on div "Steps" at bounding box center [131, 361] width 158 height 20
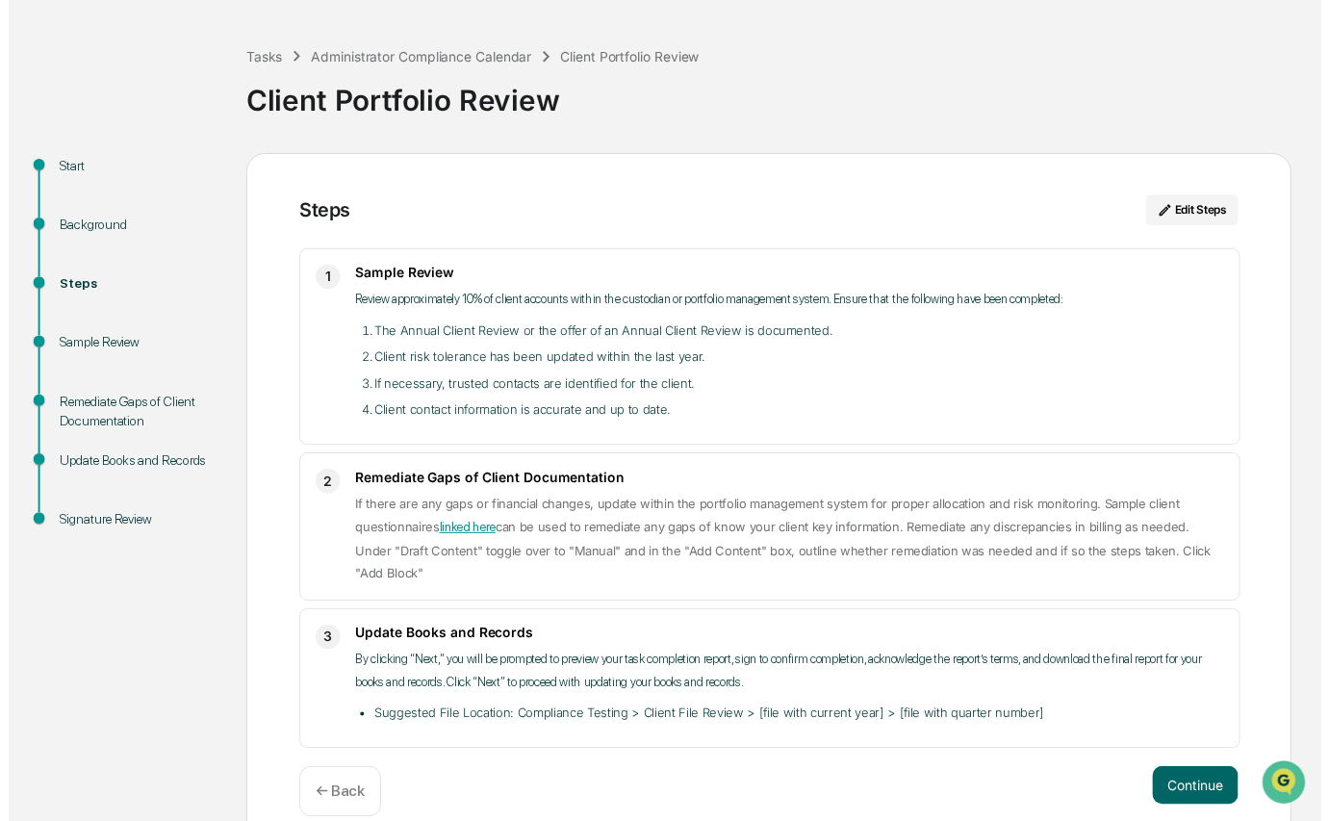
scroll to position [77, 0]
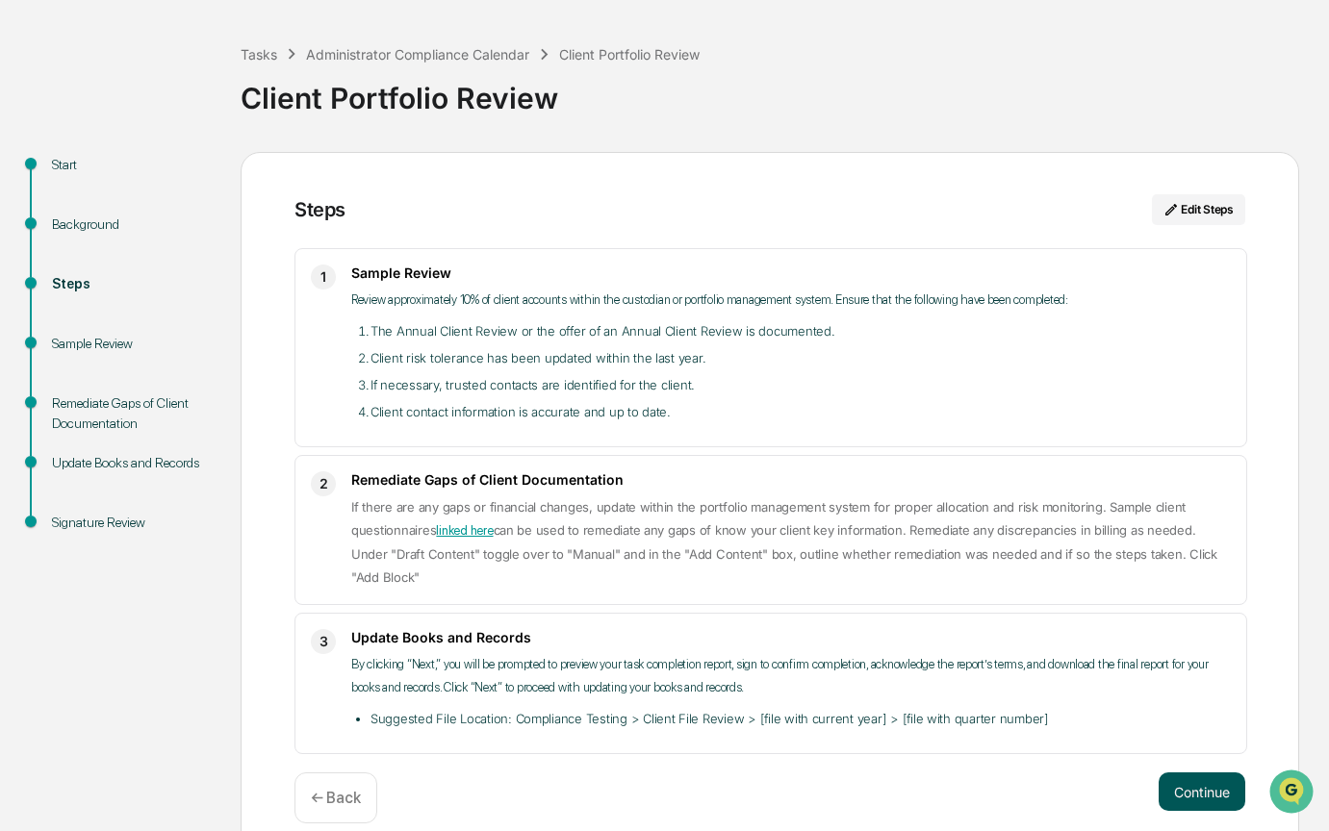
click at [1182, 773] on button "Continue" at bounding box center [1201, 792] width 87 height 38
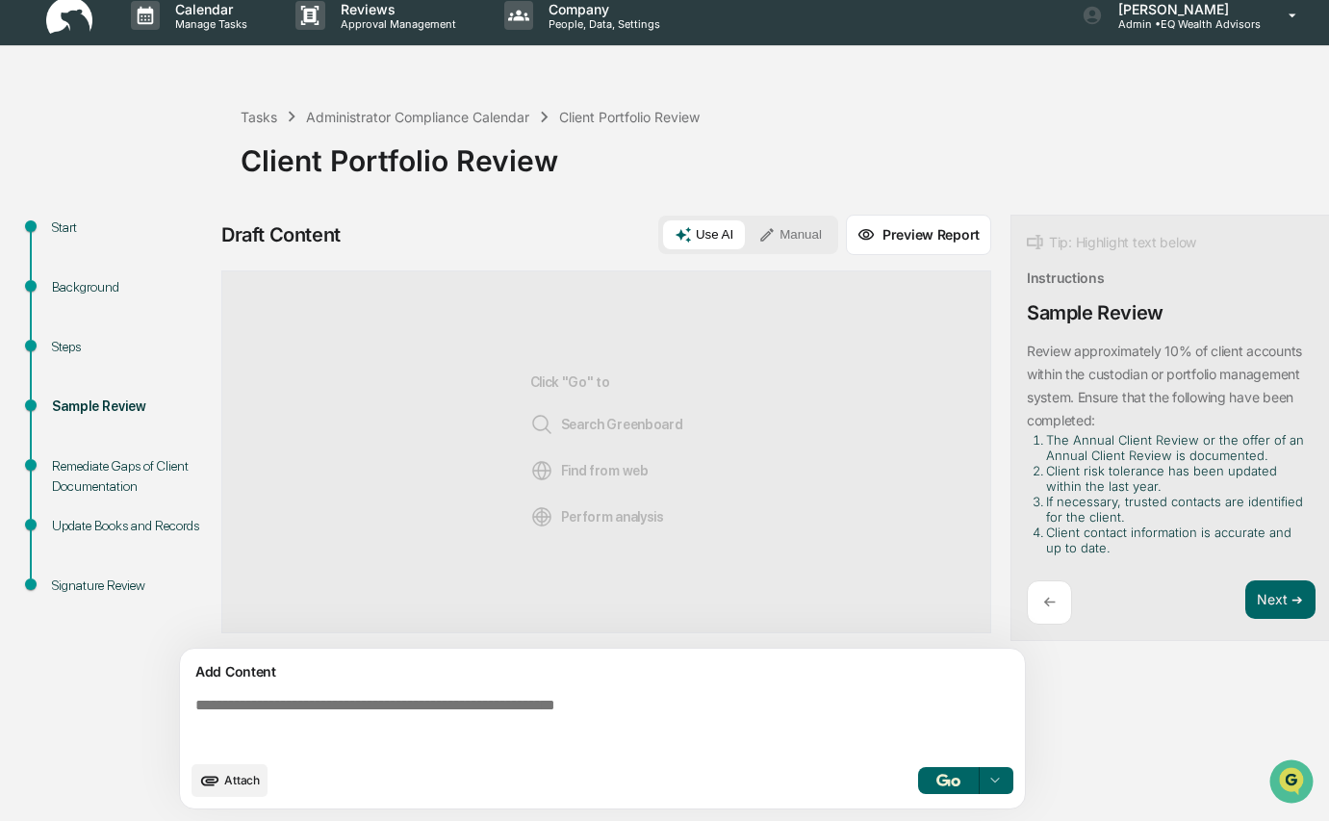
scroll to position [25, 0]
click at [1272, 589] on button "Next ➔" at bounding box center [1280, 599] width 70 height 39
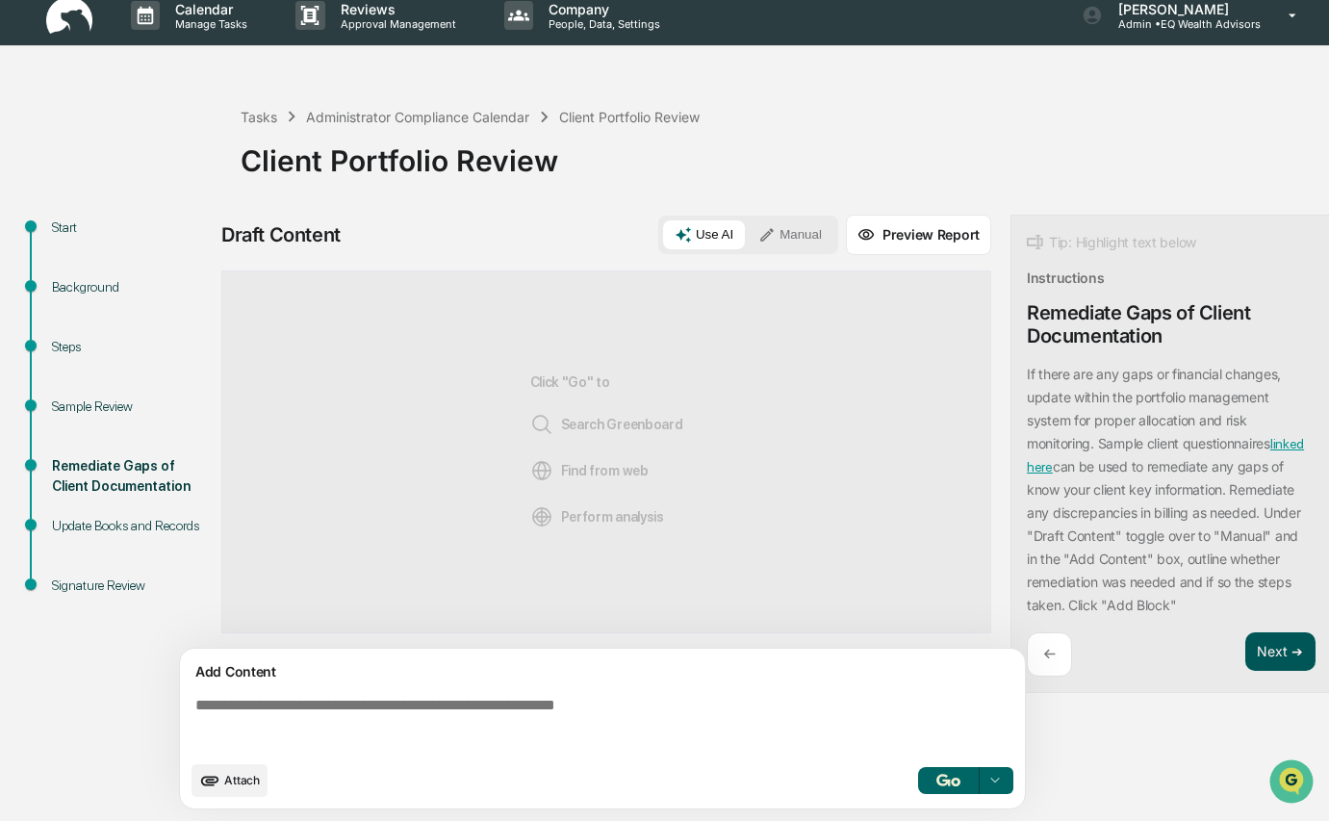
click at [1269, 639] on button "Next ➔" at bounding box center [1280, 651] width 70 height 39
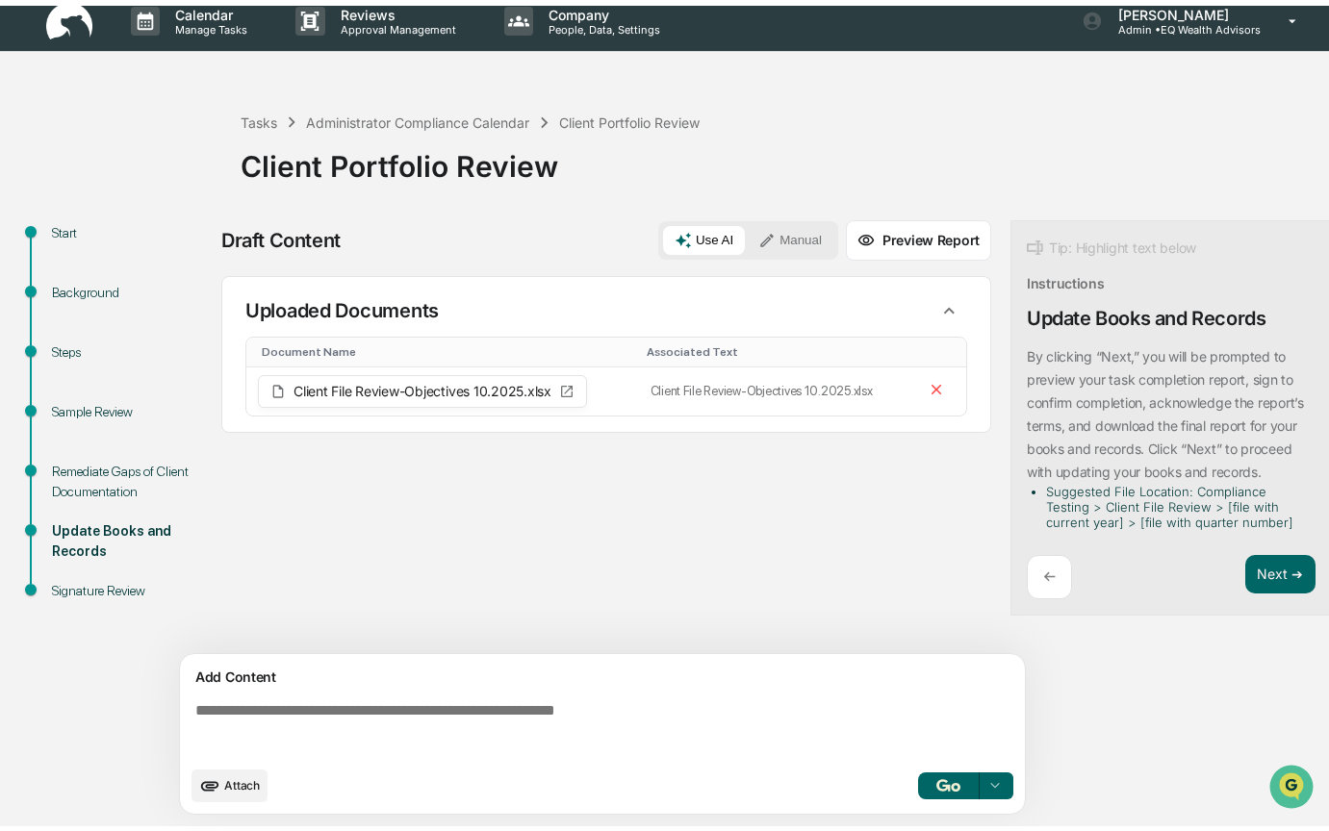
scroll to position [0, 0]
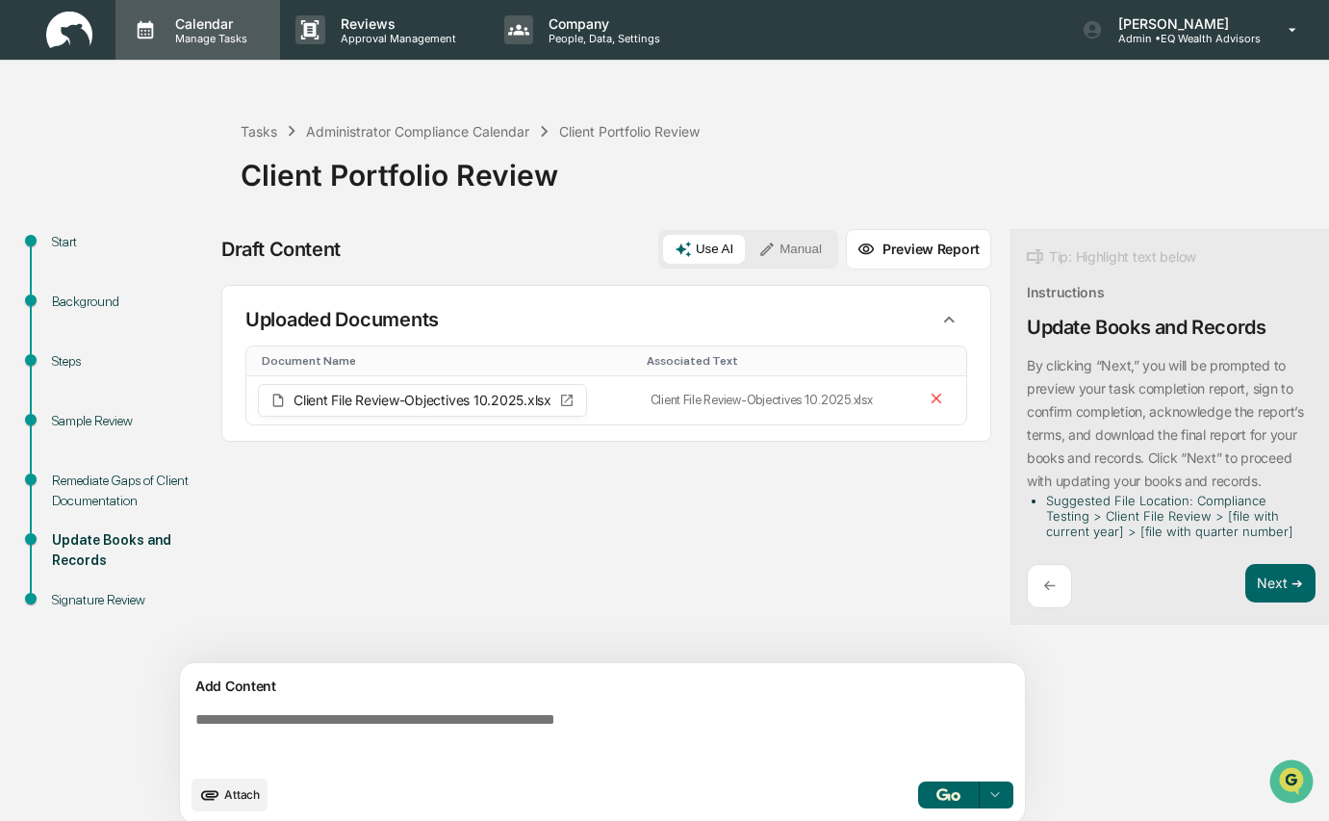
click at [215, 29] on p "Calendar" at bounding box center [208, 23] width 97 height 16
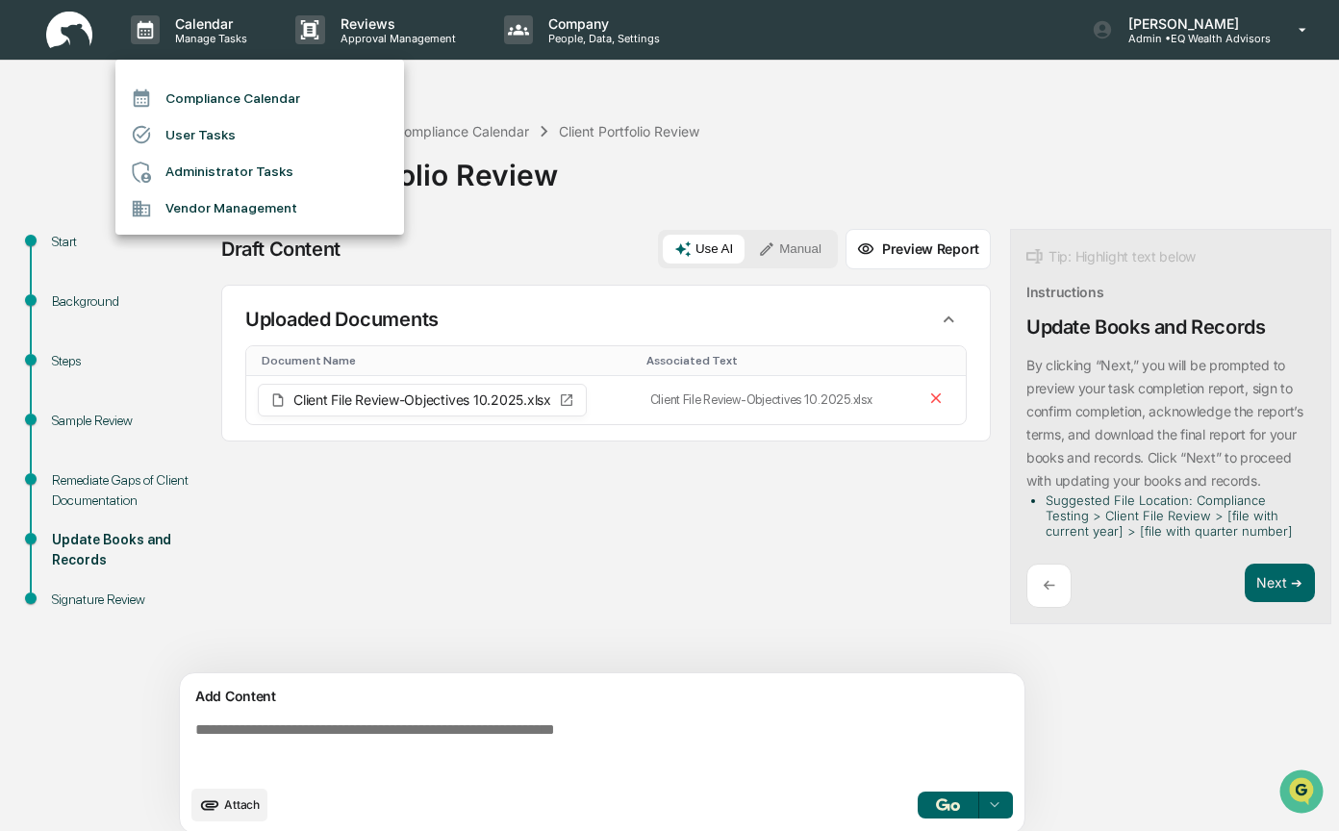
click at [196, 98] on li "Compliance Calendar" at bounding box center [259, 98] width 289 height 37
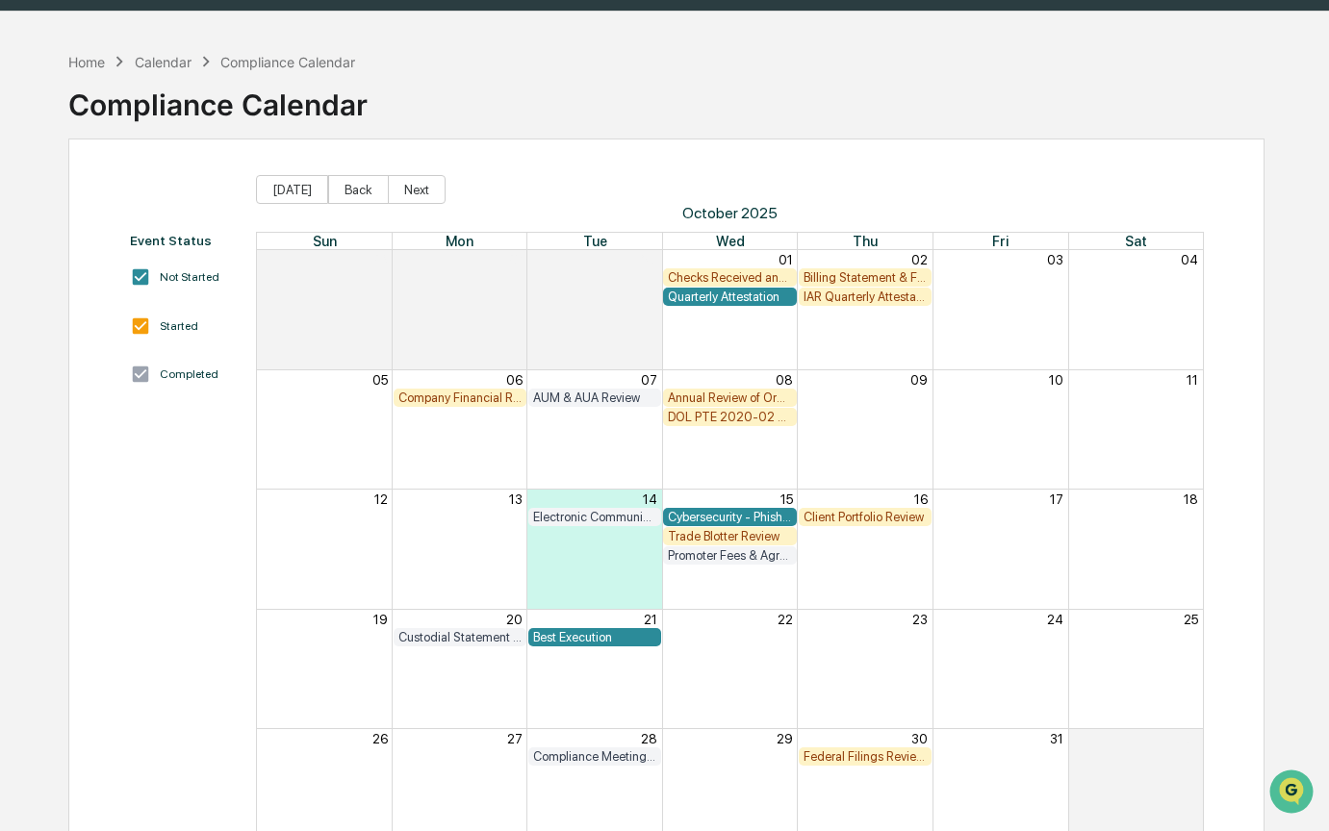
scroll to position [50, 0]
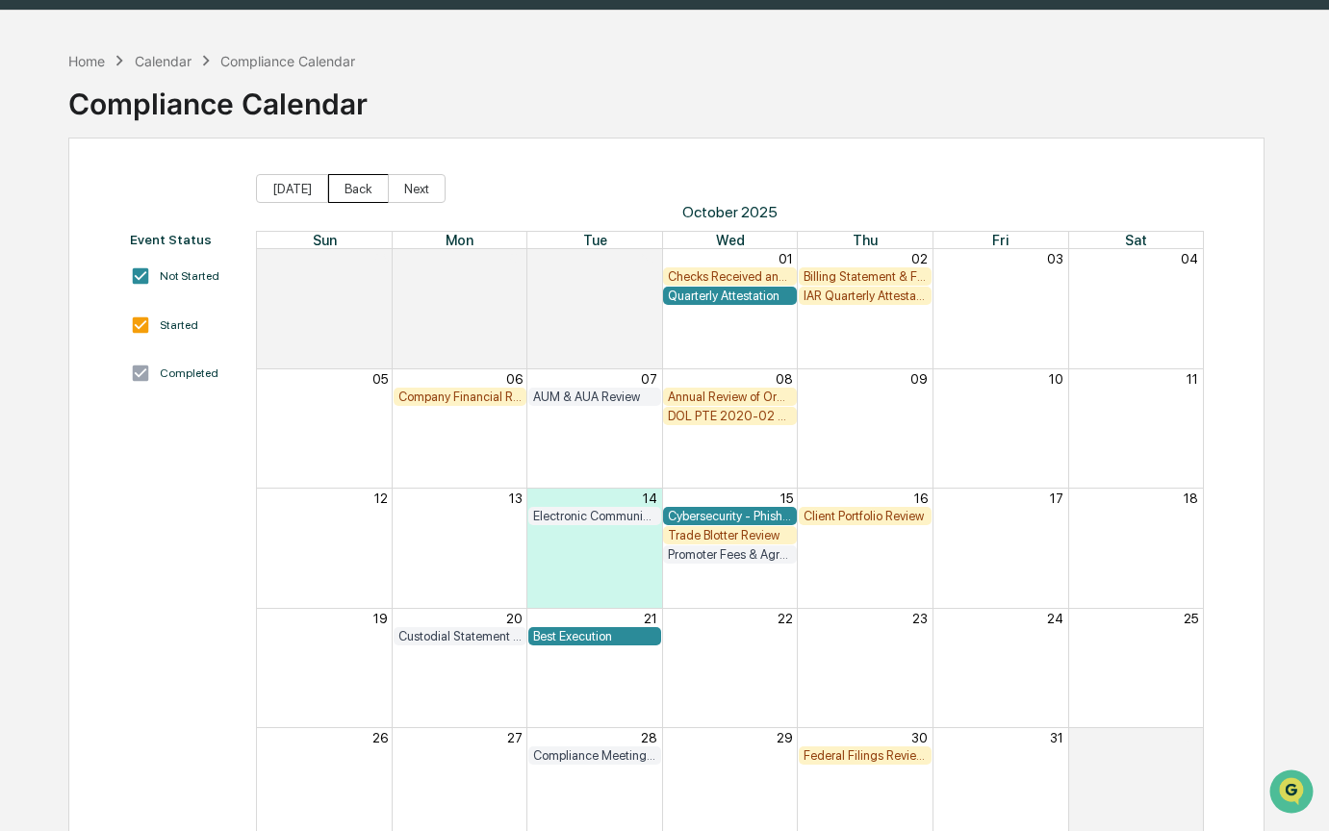
click at [356, 191] on button "Back" at bounding box center [358, 188] width 61 height 29
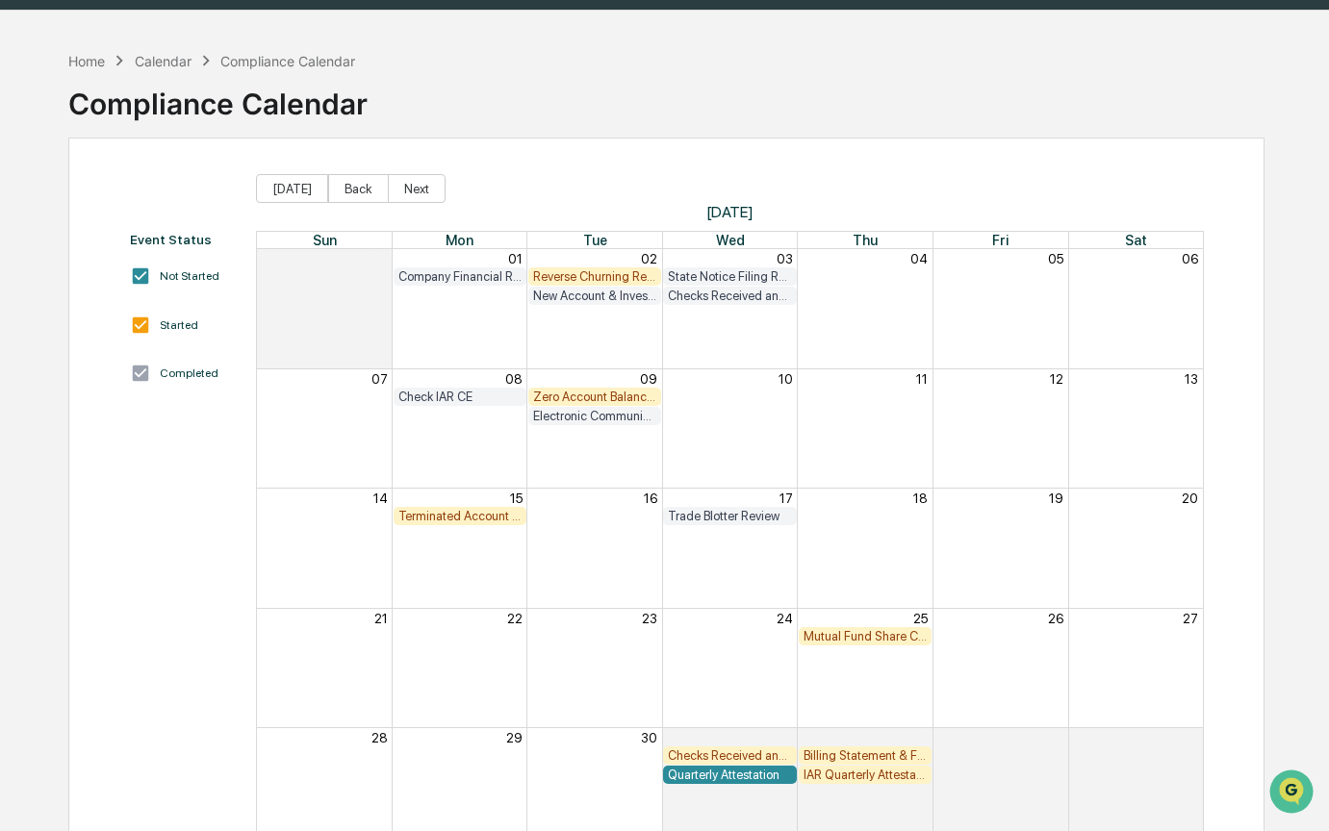
click at [610, 298] on div "New Account & Investor Profile Review" at bounding box center [594, 296] width 123 height 14
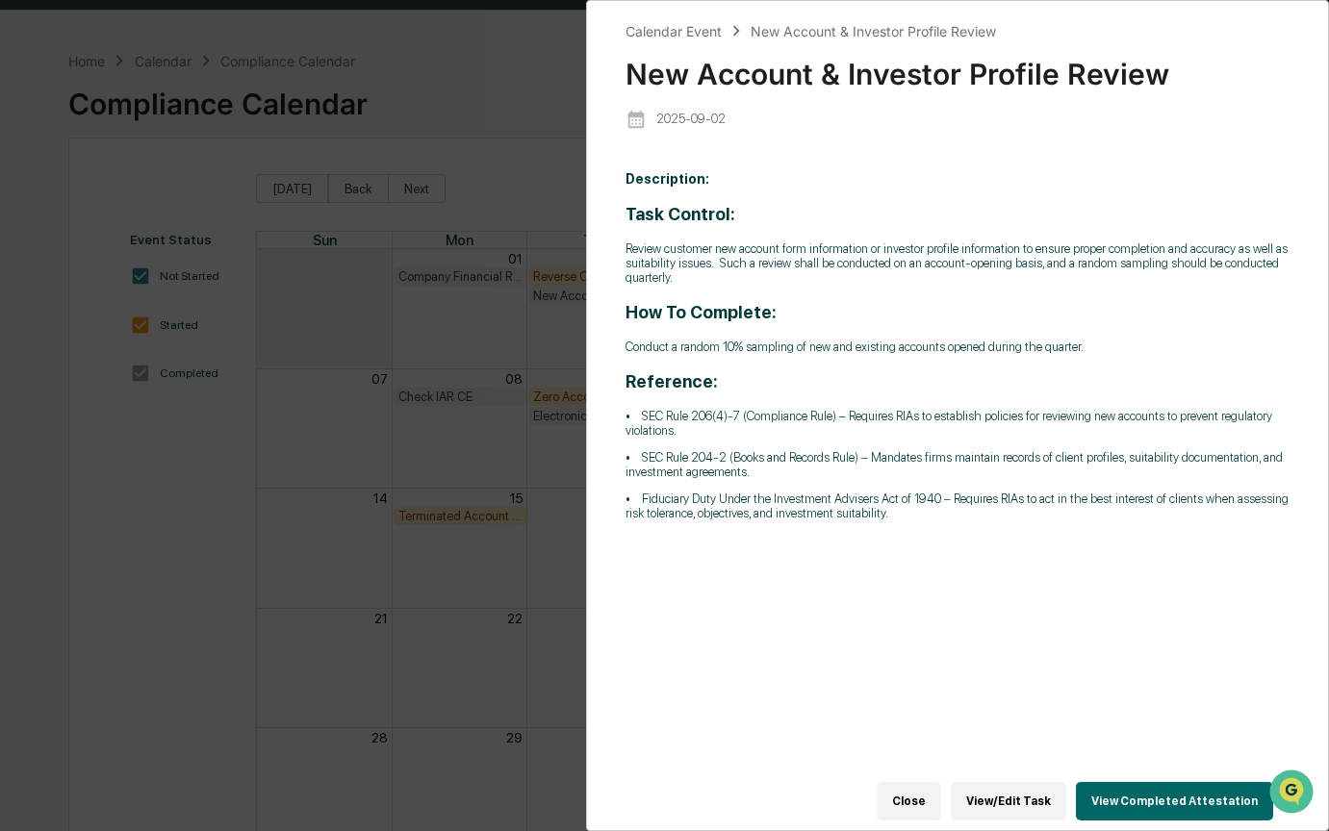
click at [1017, 798] on button "View/Edit Task" at bounding box center [1008, 801] width 115 height 38
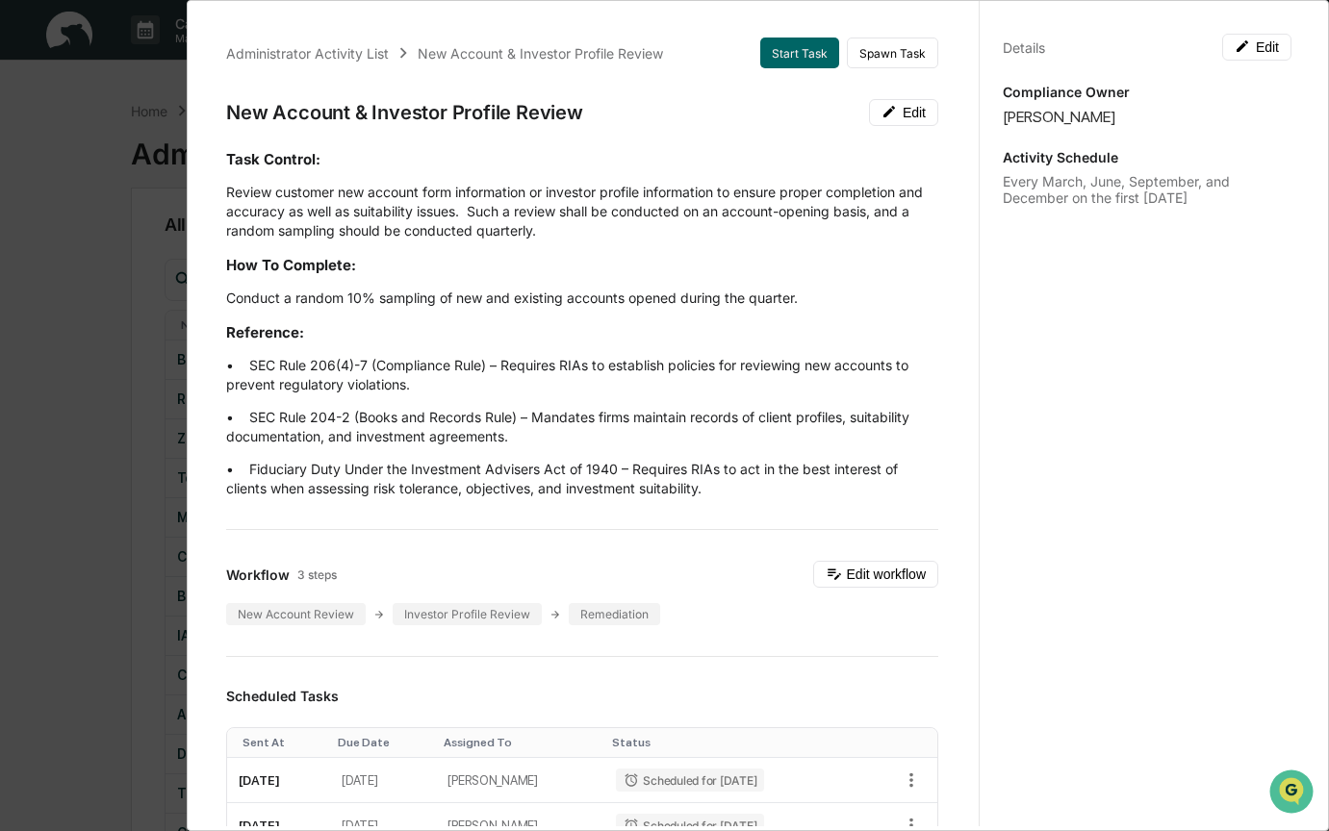
click at [139, 230] on div "Administrator Activity List New Account & Investor Profile Review Start Task Sp…" at bounding box center [664, 415] width 1329 height 831
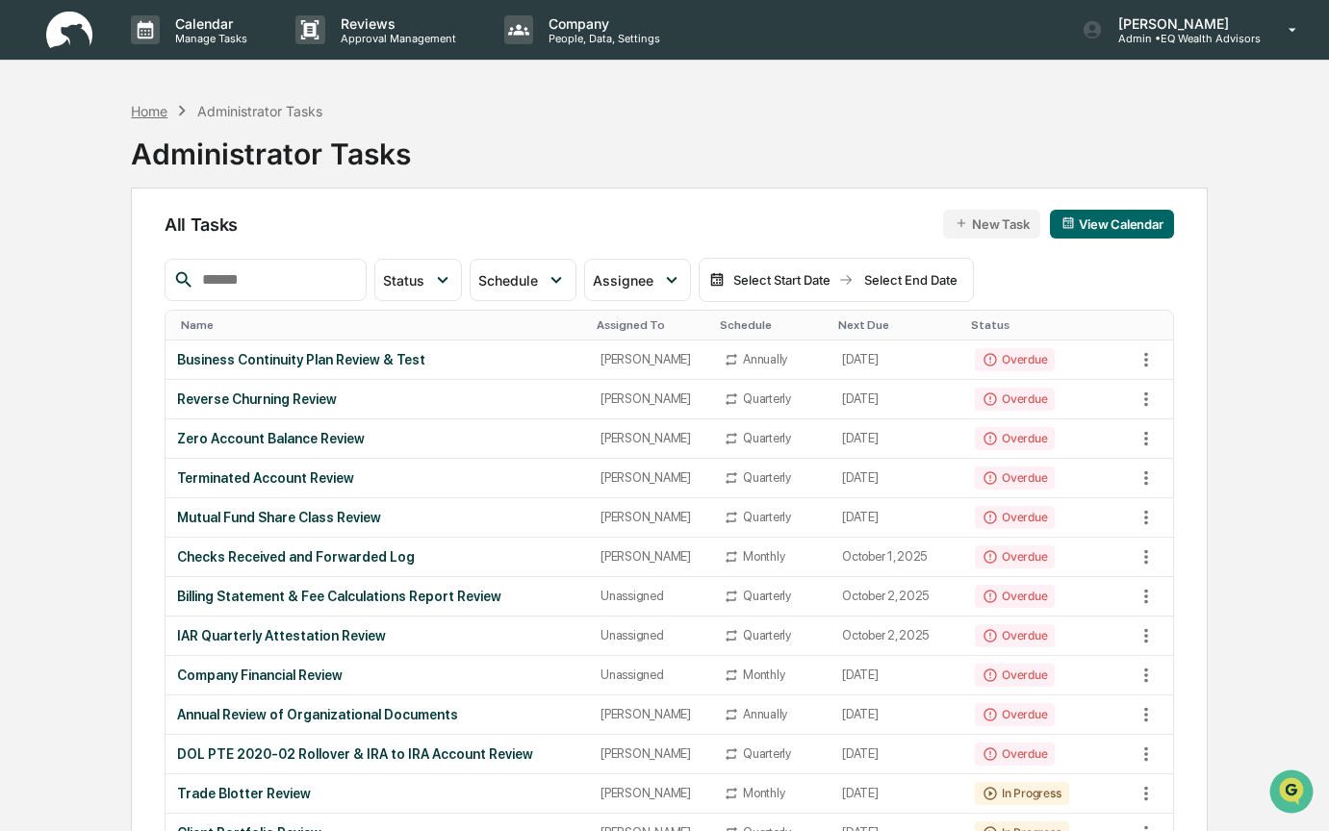
click at [132, 105] on div "Home" at bounding box center [149, 111] width 37 height 16
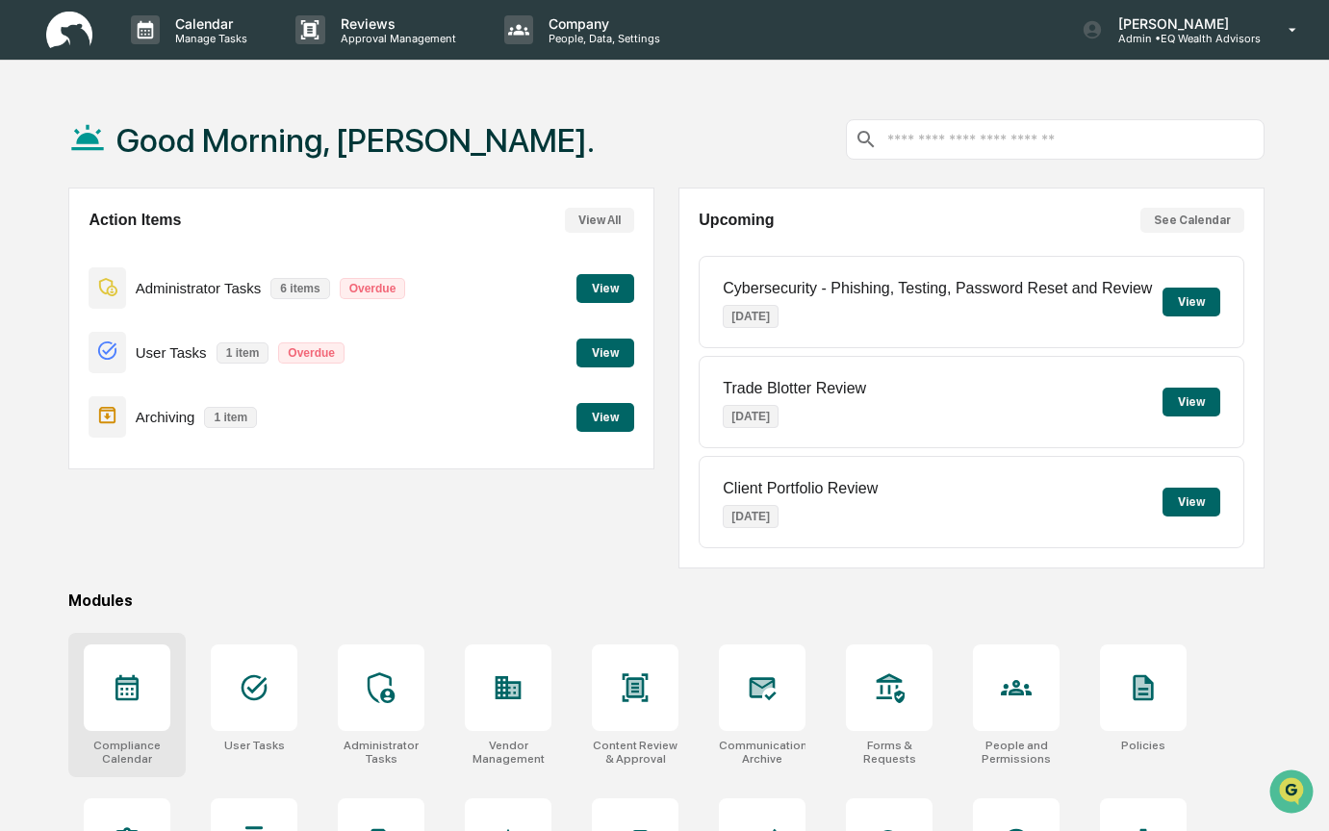
click at [117, 701] on icon at bounding box center [127, 688] width 31 height 31
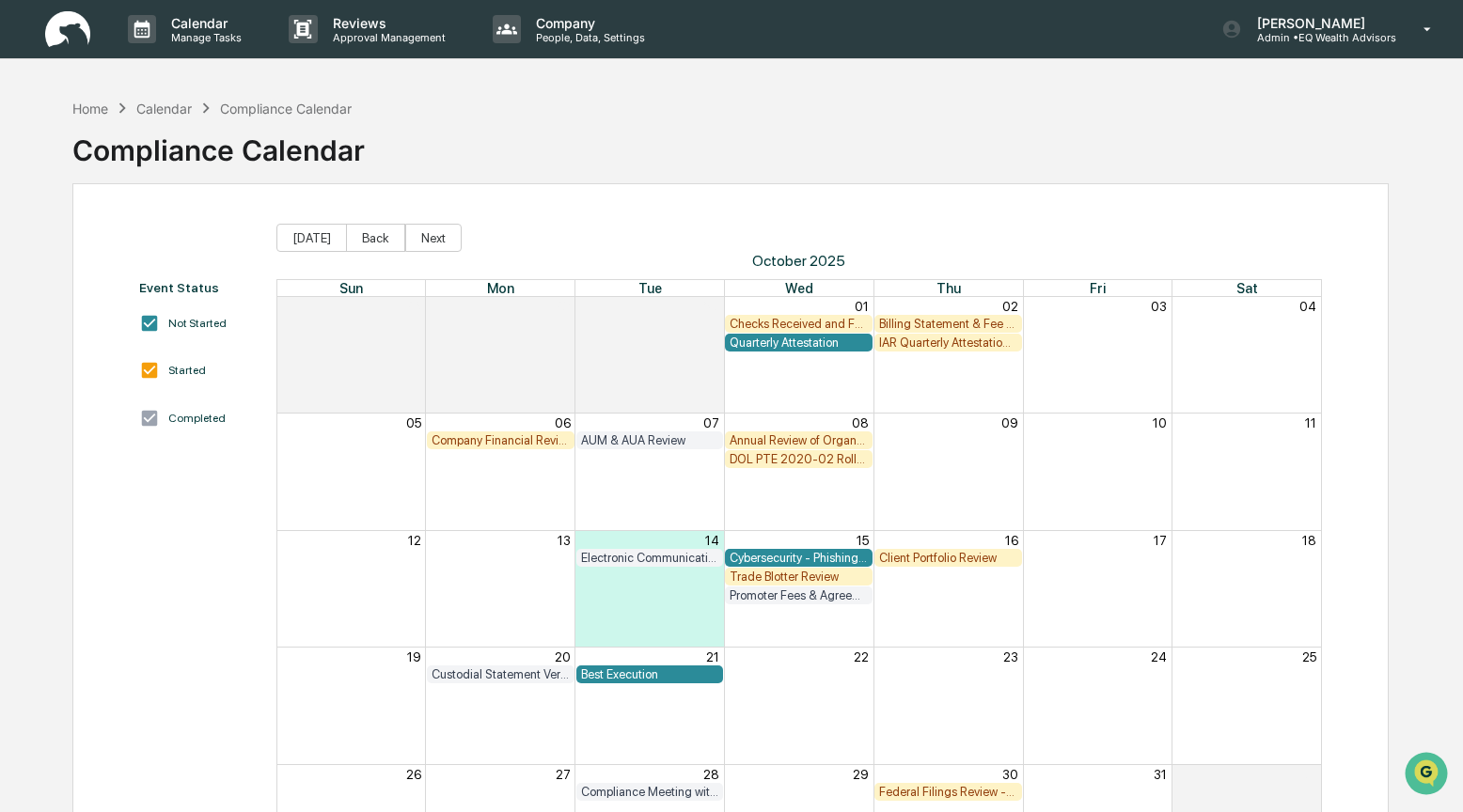
click at [787, 320] on div "Checks Received and Forwarded Log" at bounding box center [798, 323] width 138 height 14
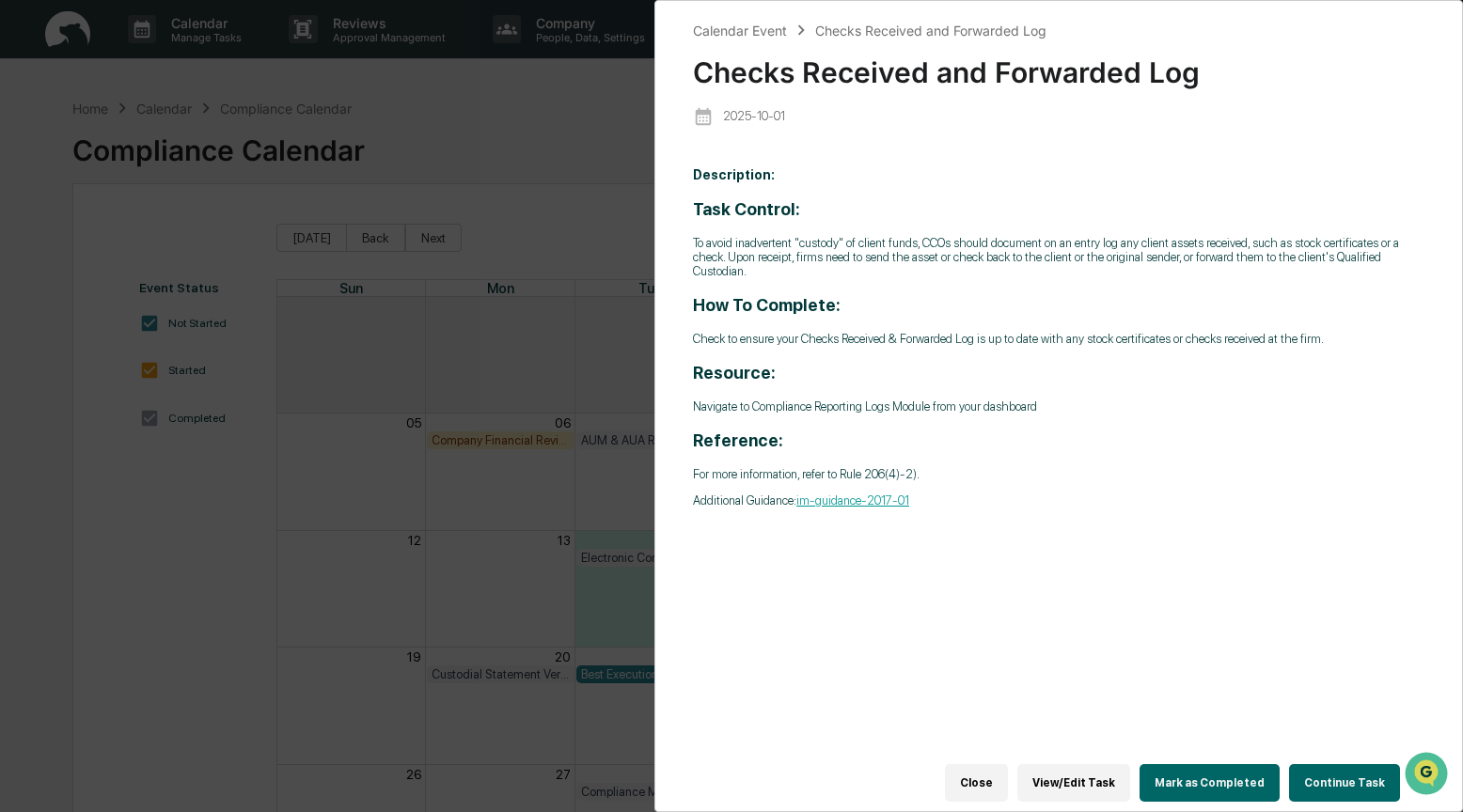
click at [1298, 764] on button "Continue Task" at bounding box center [1345, 783] width 111 height 37
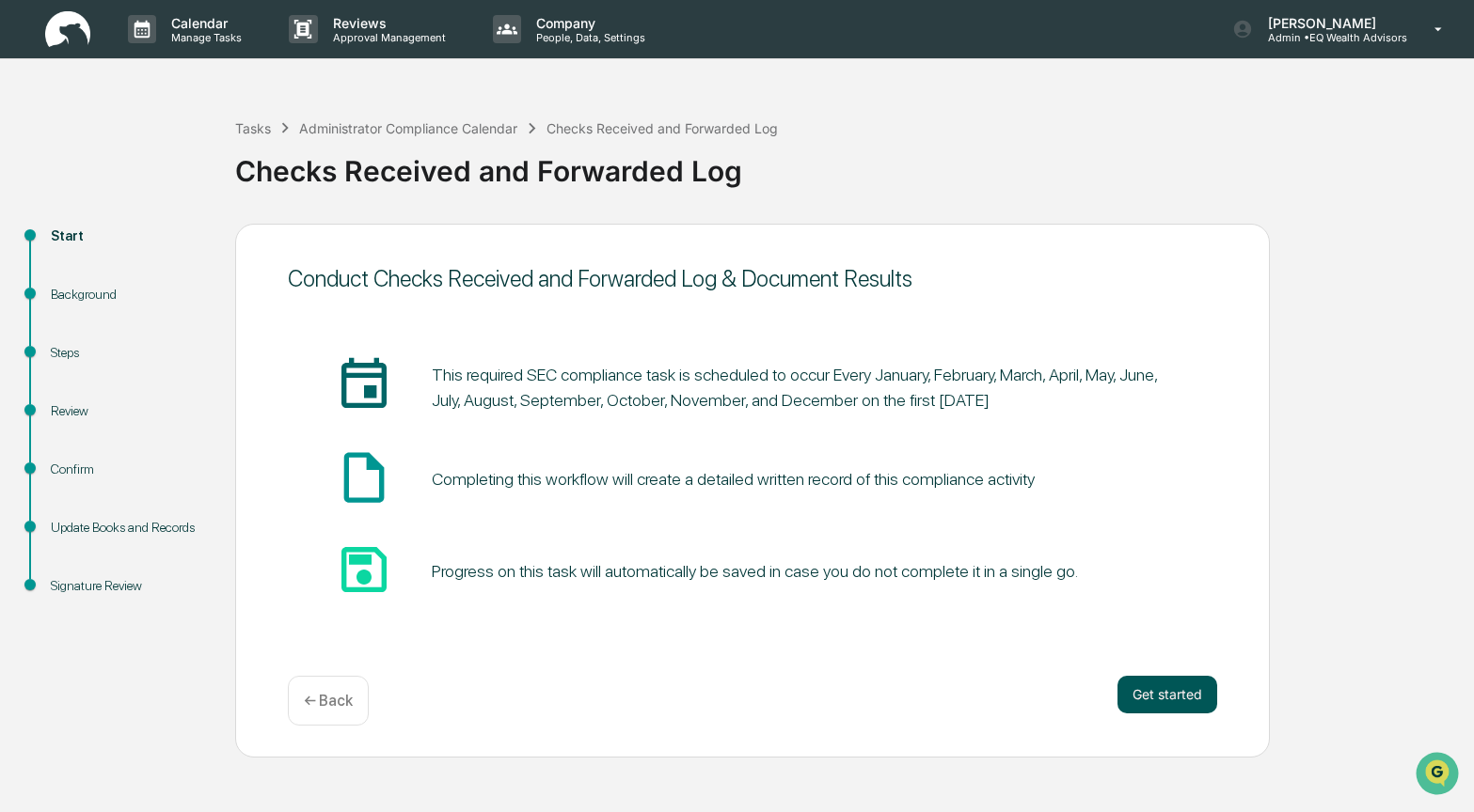
click at [1148, 688] on button "Get started" at bounding box center [1167, 695] width 100 height 37
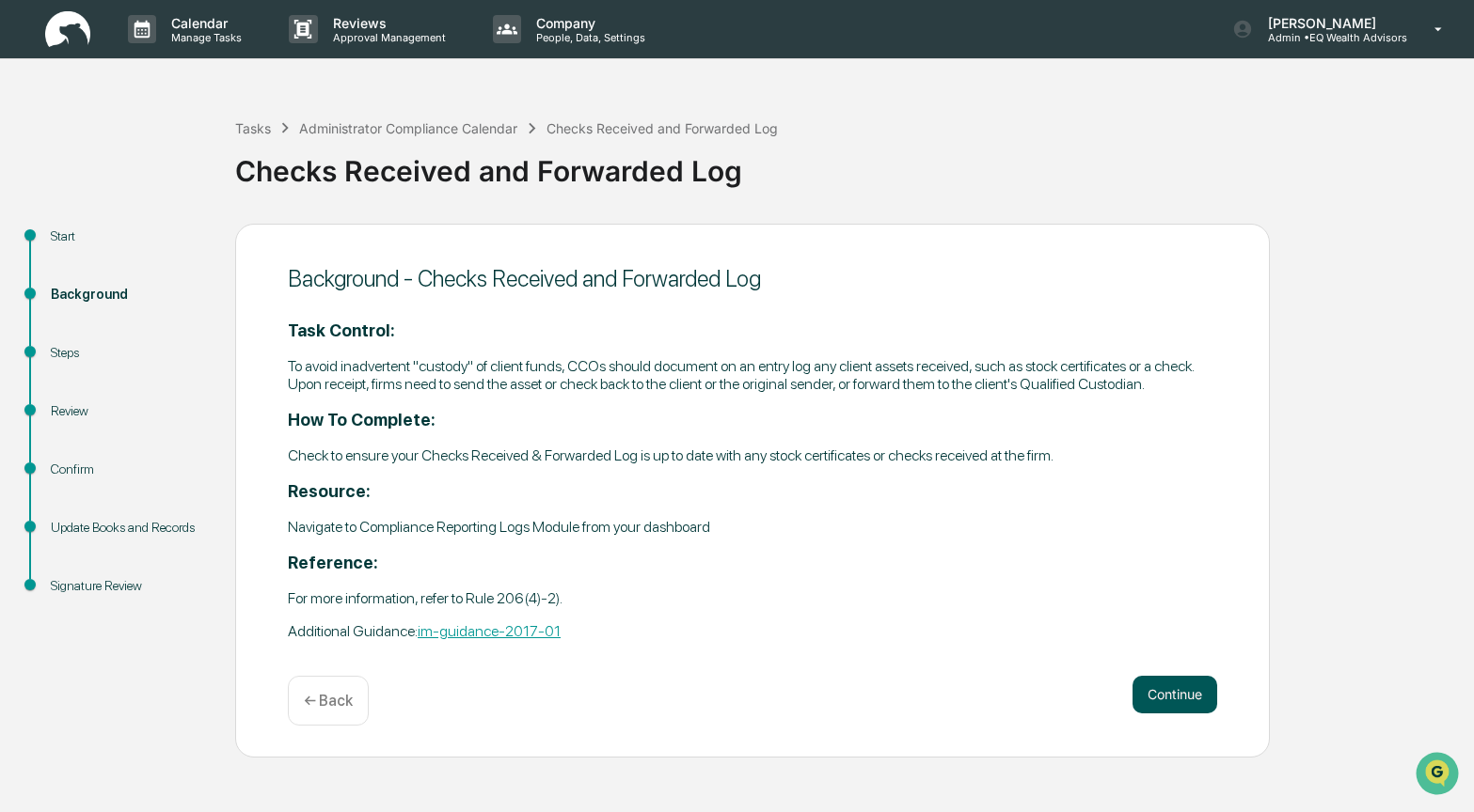
click at [1155, 694] on button "Continue" at bounding box center [1174, 695] width 85 height 37
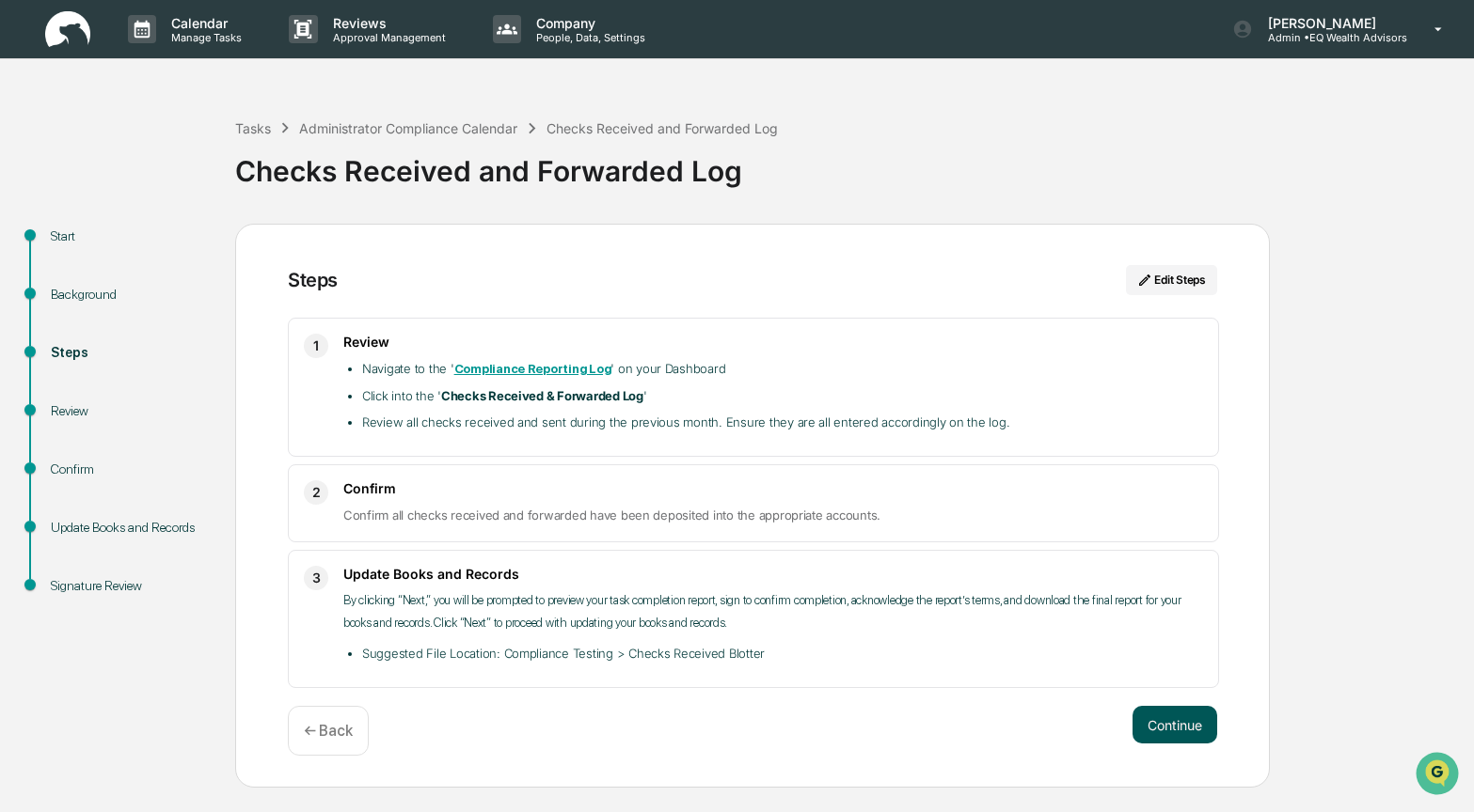
click at [1200, 724] on button "Continue" at bounding box center [1174, 725] width 85 height 37
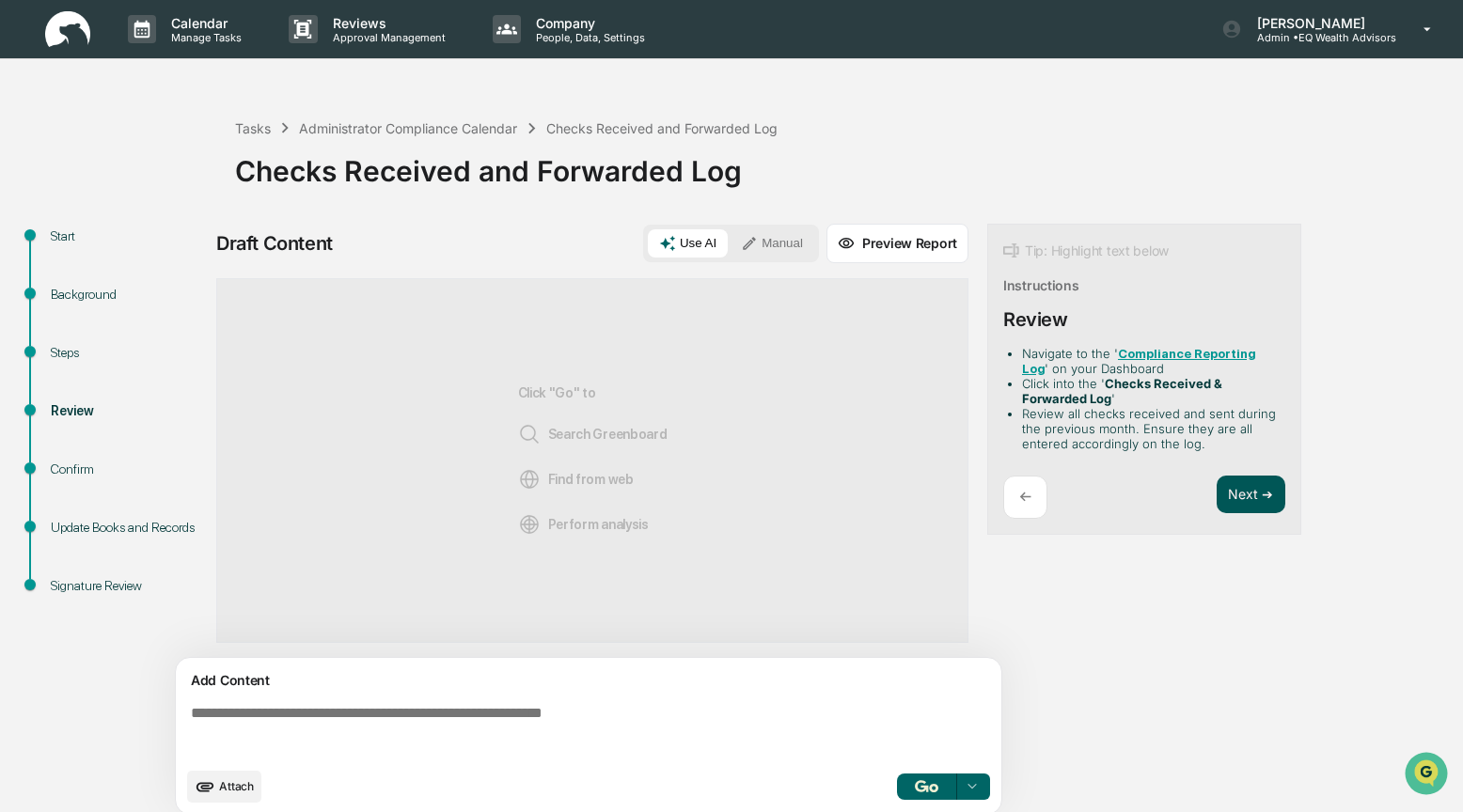
click at [1244, 503] on button "Next ➔" at bounding box center [1251, 494] width 68 height 38
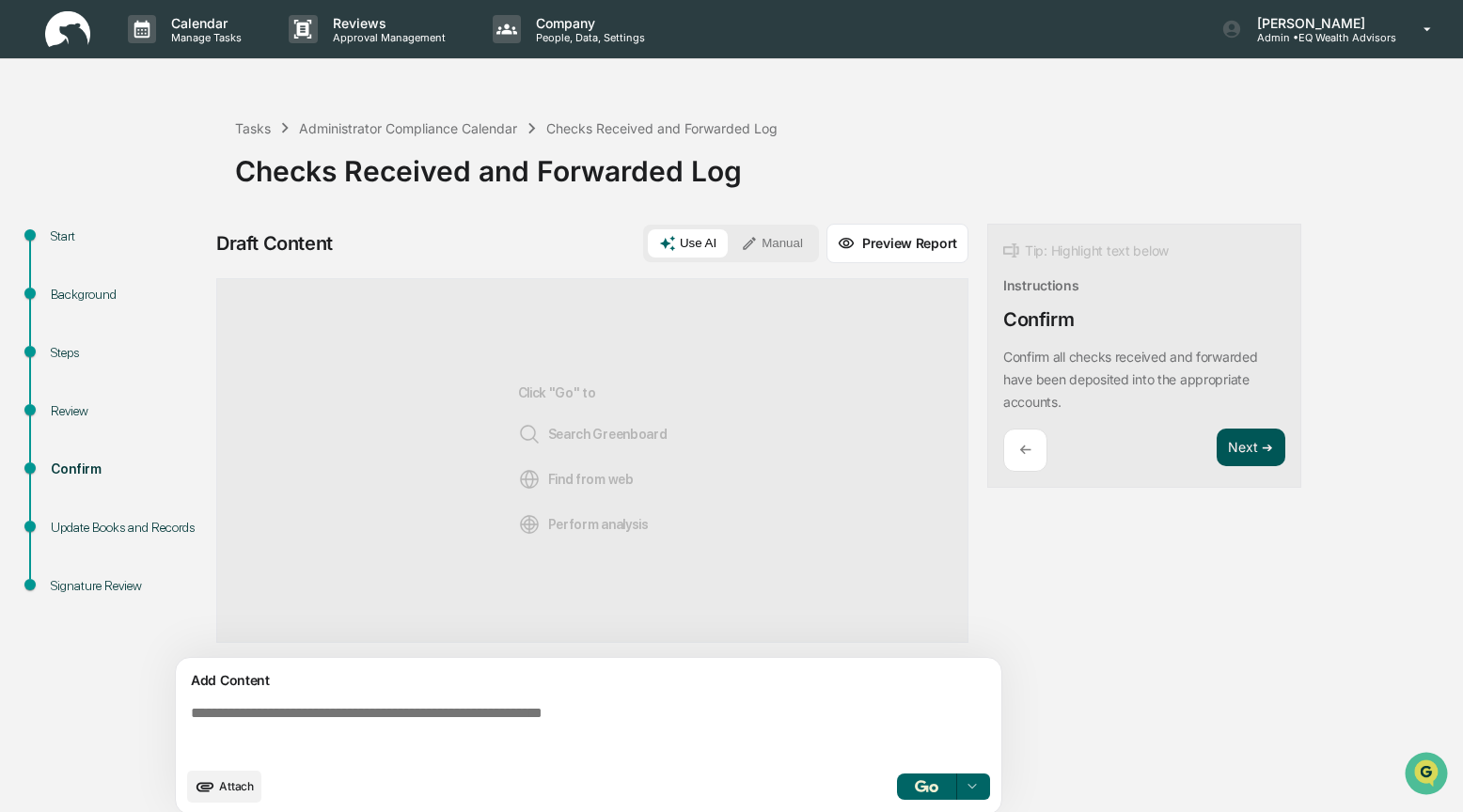
click at [1240, 454] on button "Next ➔" at bounding box center [1251, 448] width 68 height 38
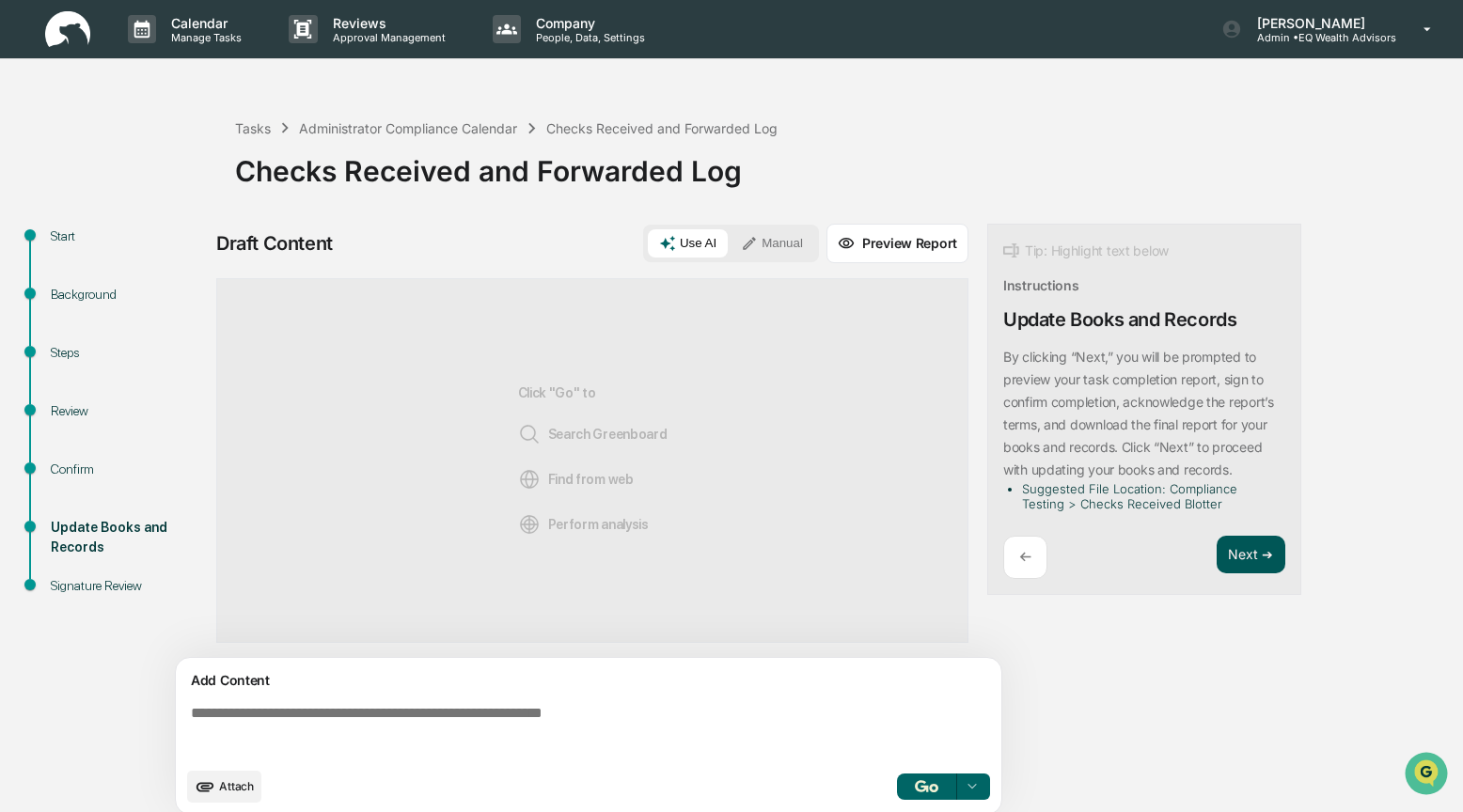
click at [1248, 552] on button "Next ➔" at bounding box center [1251, 554] width 68 height 38
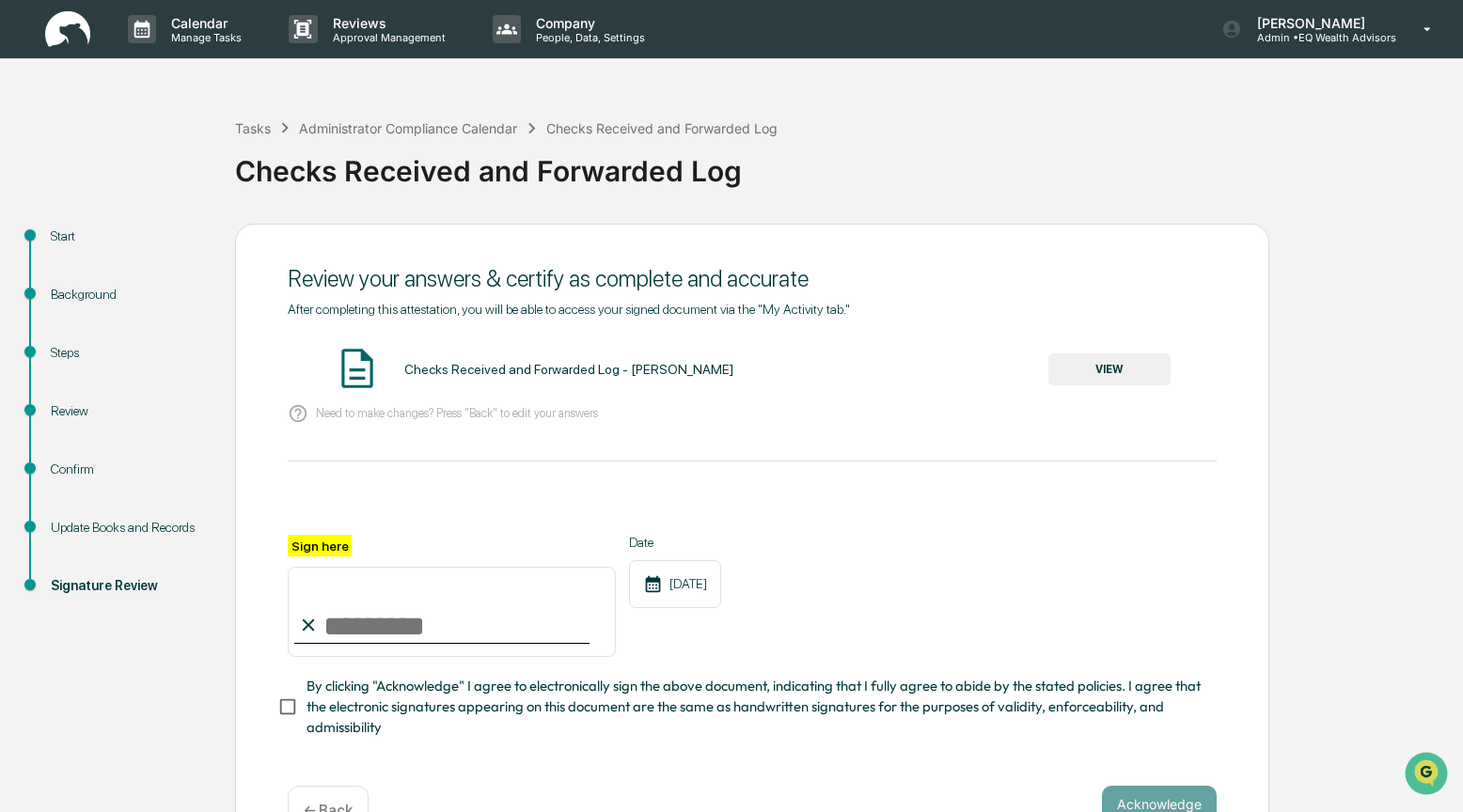
click at [1145, 372] on button "VIEW" at bounding box center [1109, 369] width 122 height 32
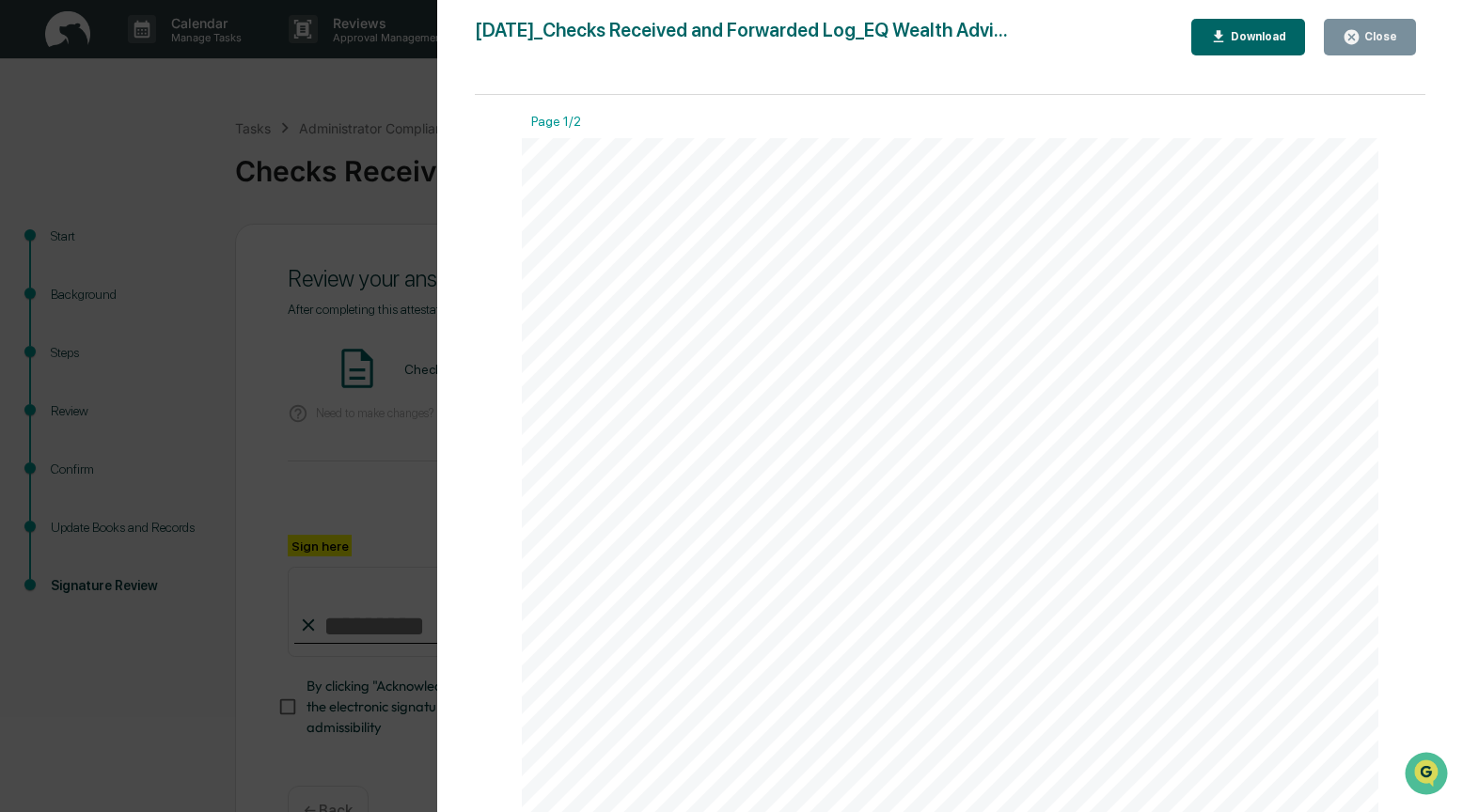
click at [1298, 42] on div "Close" at bounding box center [1379, 36] width 37 height 13
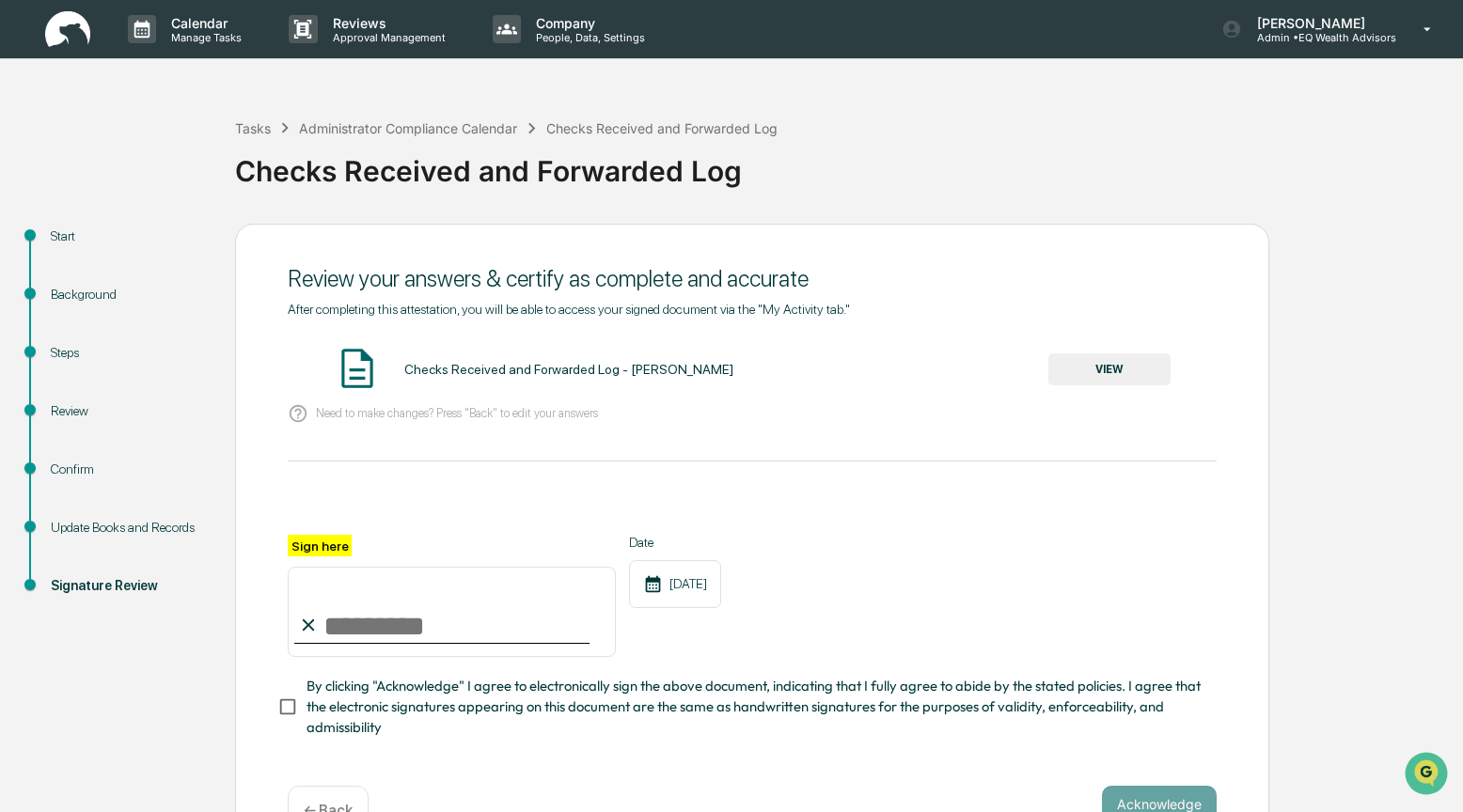
click at [371, 611] on input "Sign here" at bounding box center [452, 612] width 328 height 90
type input "**********"
click at [1131, 799] on button "Acknowledge" at bounding box center [1159, 804] width 114 height 37
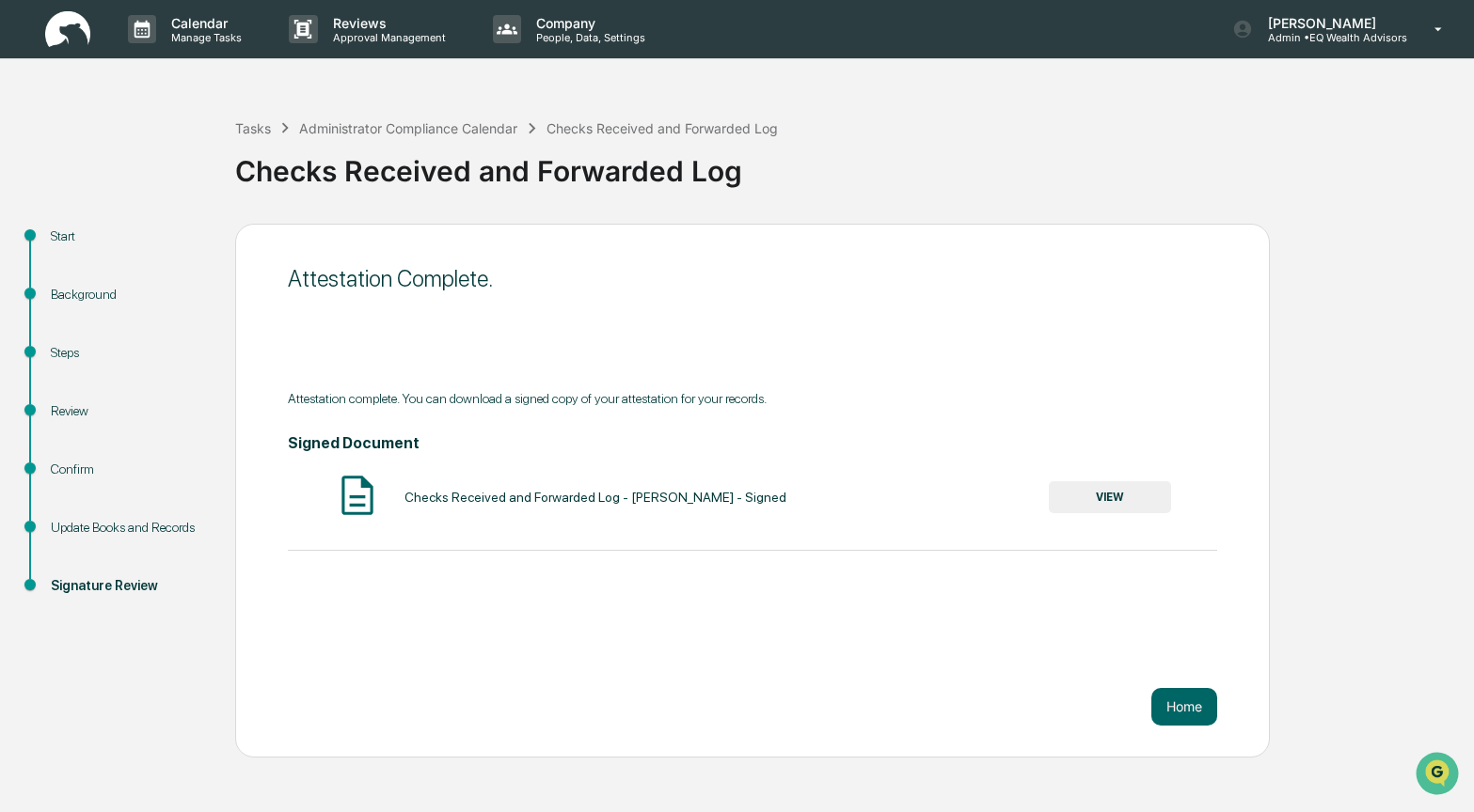
click at [1112, 501] on button "VIEW" at bounding box center [1109, 497] width 122 height 32
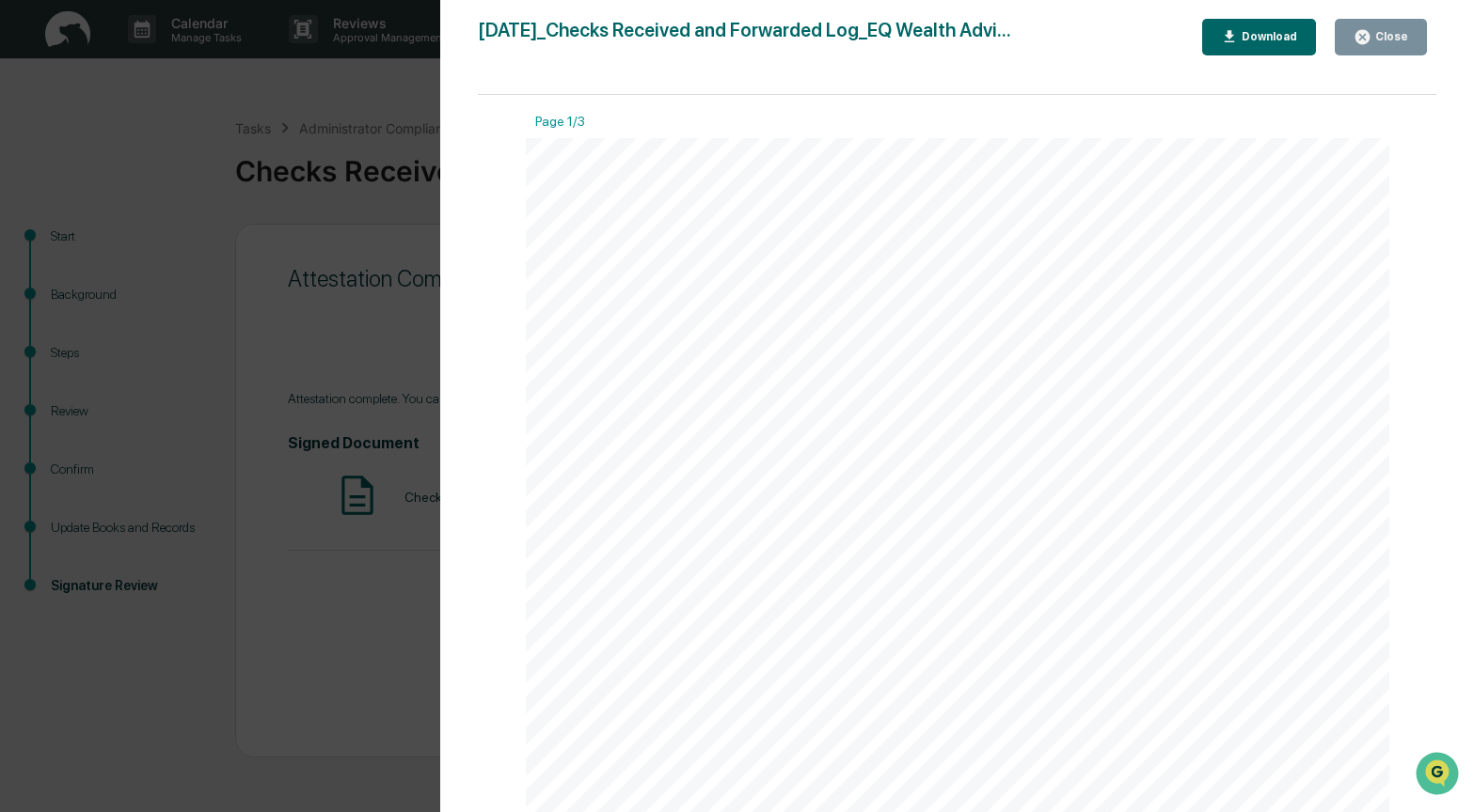
click at [1252, 34] on div "Download" at bounding box center [1267, 36] width 60 height 13
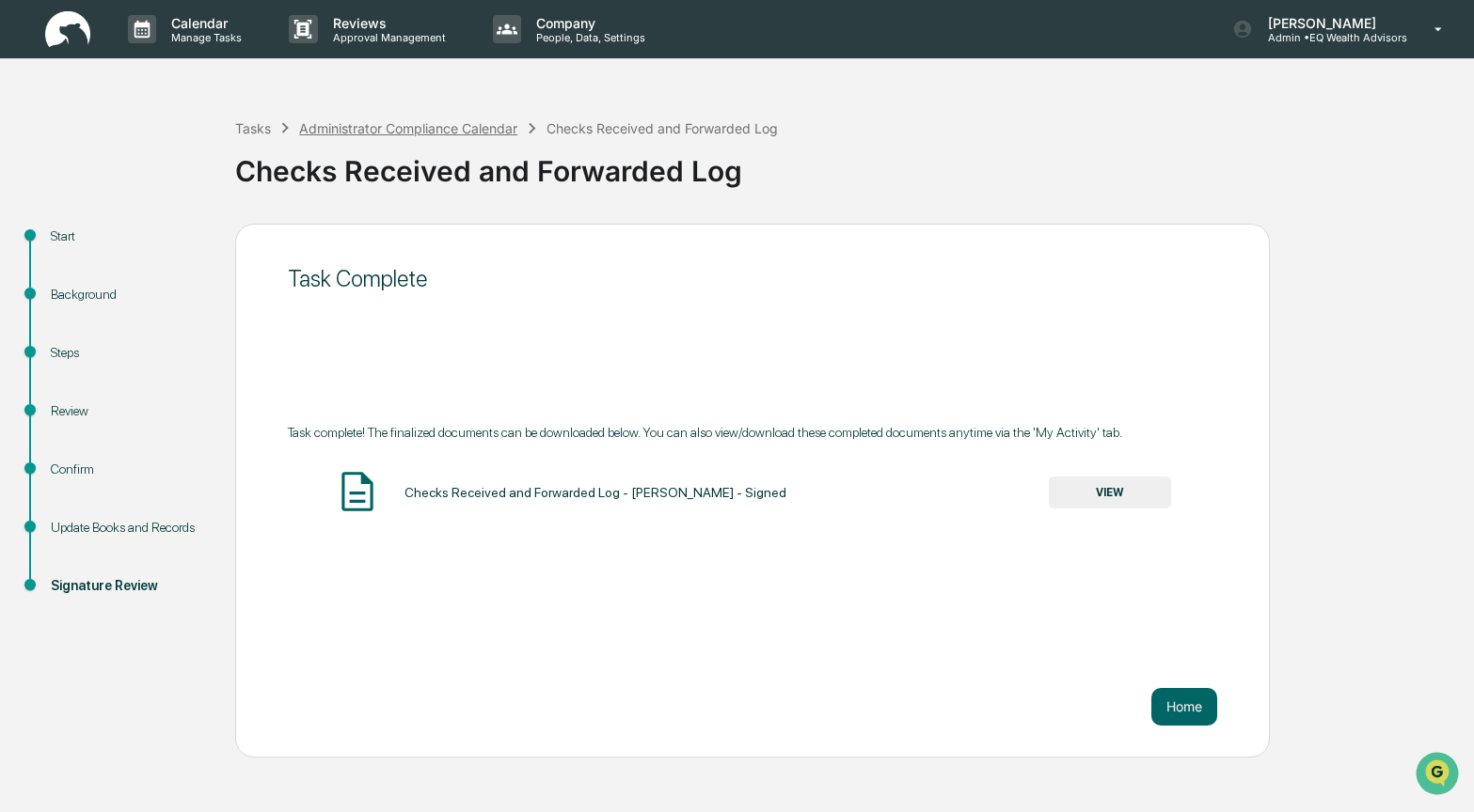
click at [389, 125] on div "Administrator Compliance Calendar" at bounding box center [408, 128] width 218 height 16
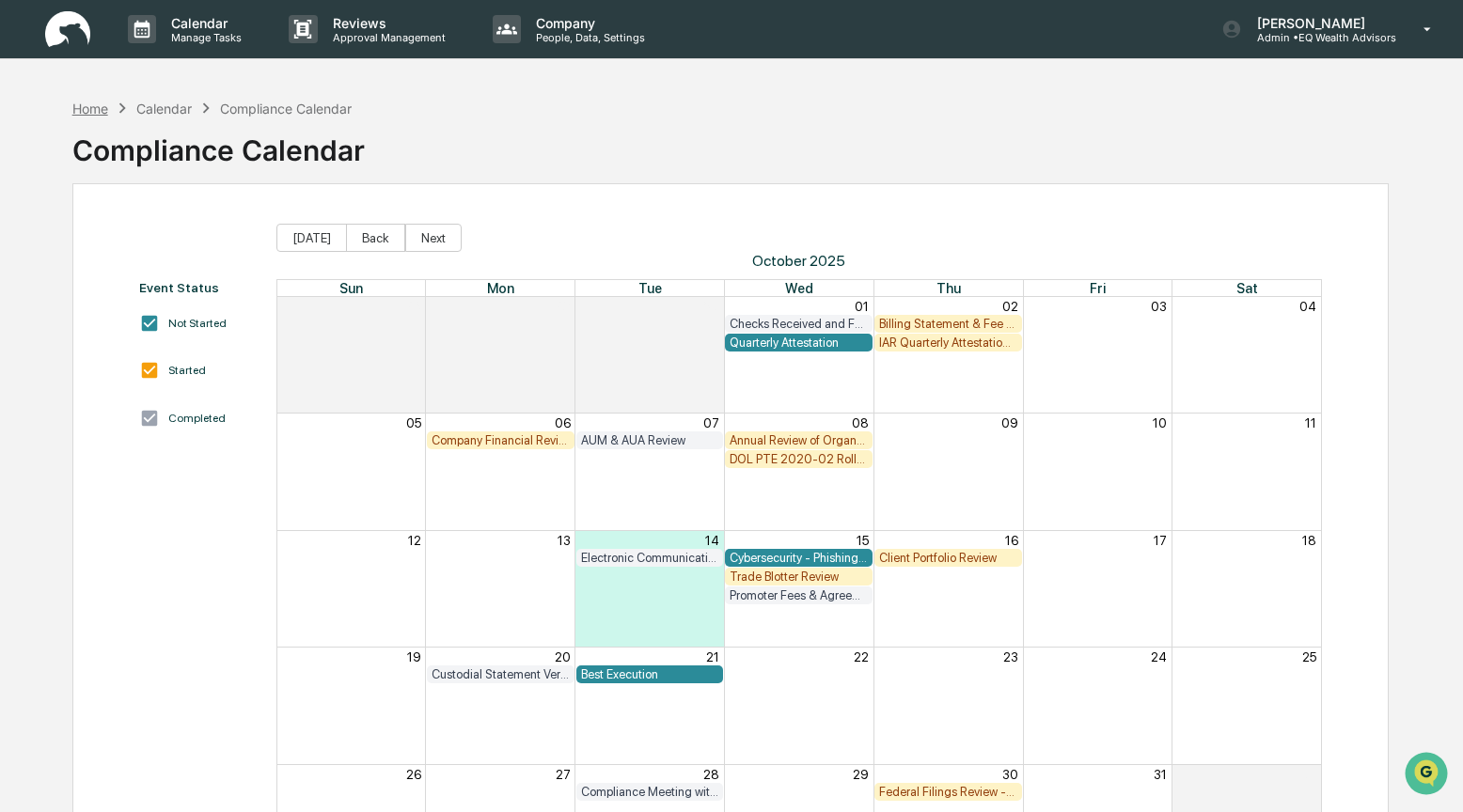
click at [101, 108] on div "Home" at bounding box center [90, 108] width 36 height 16
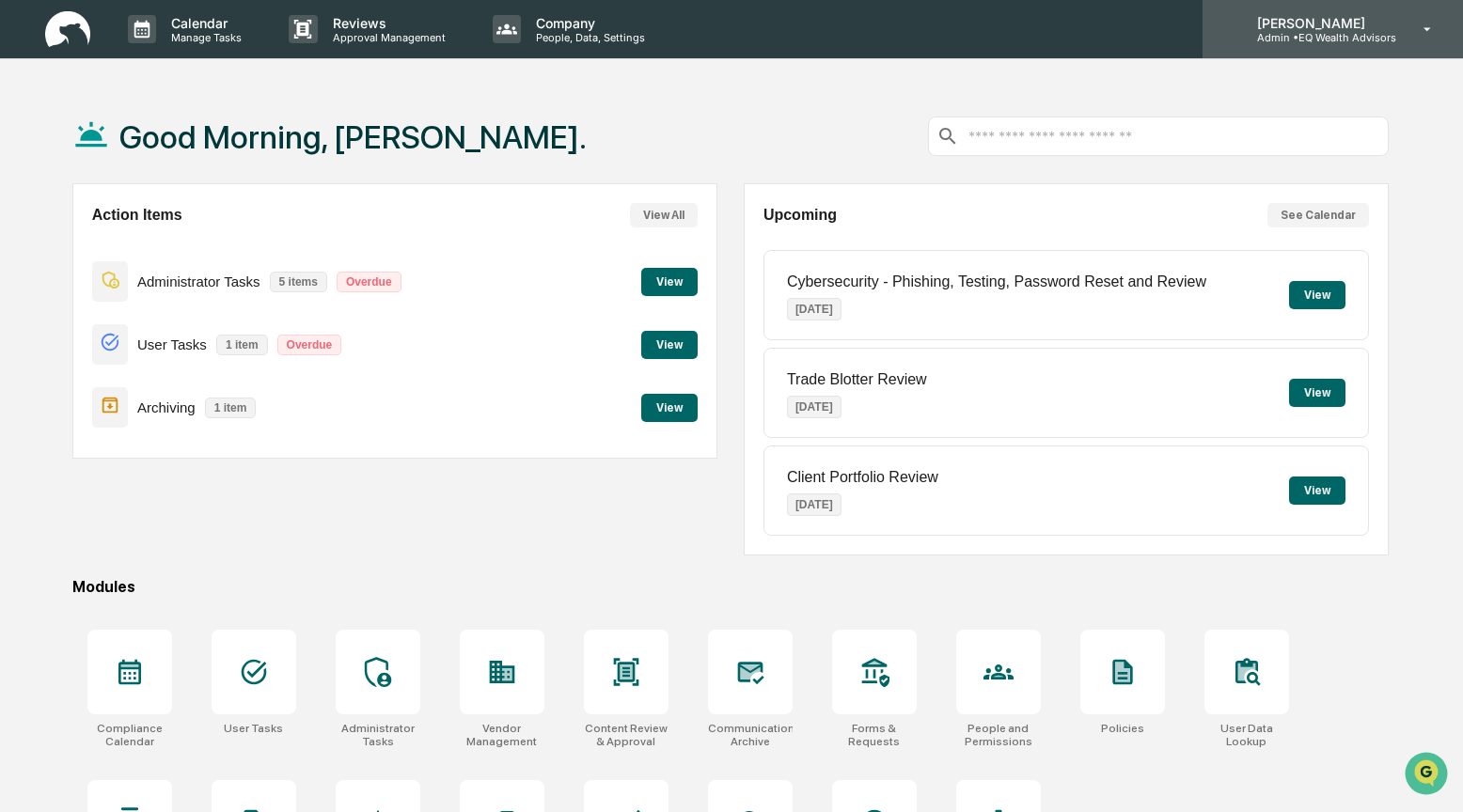
click at [1298, 24] on p "[PERSON_NAME]" at bounding box center [1319, 22] width 154 height 16
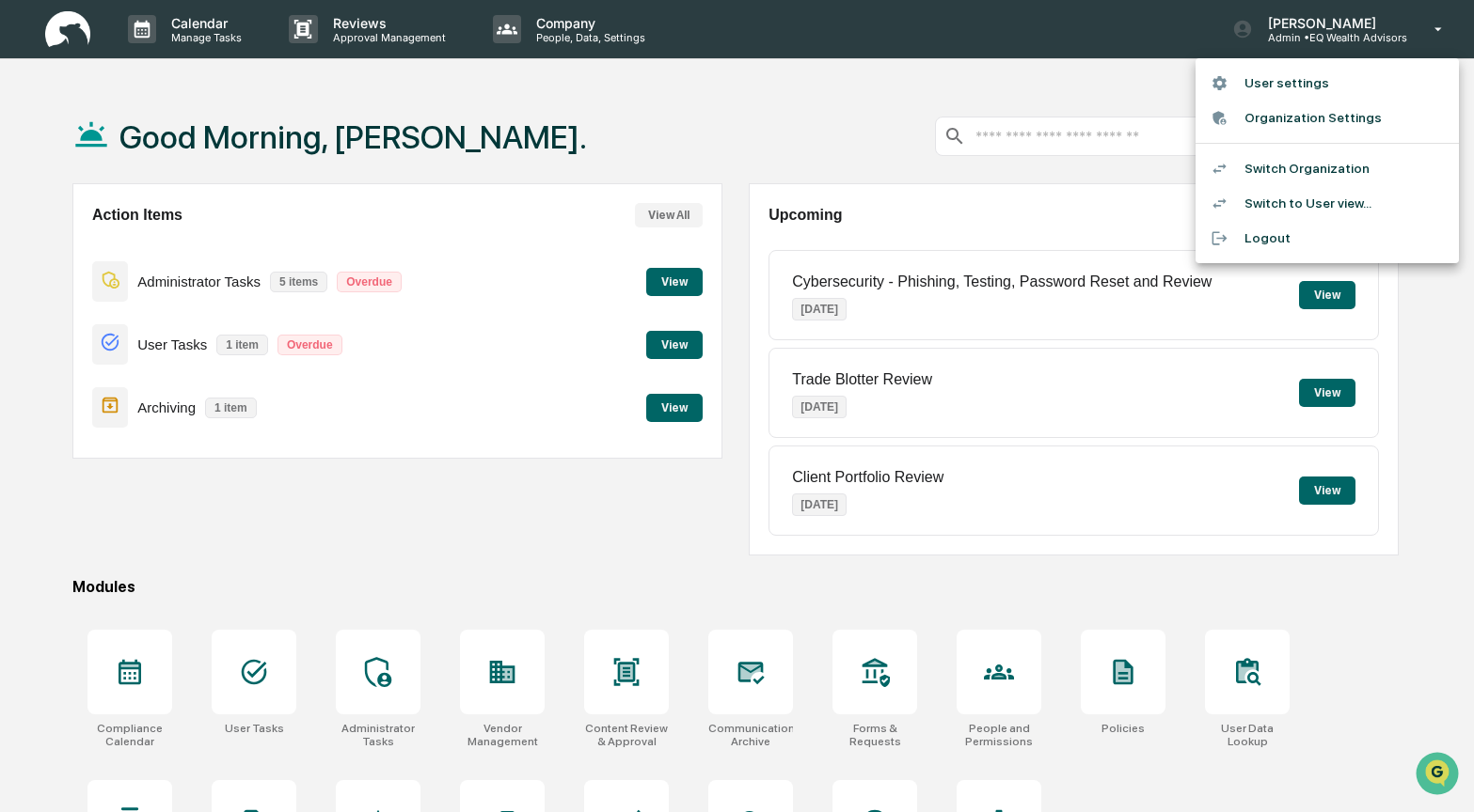
click at [1274, 171] on li "Switch Organization" at bounding box center [1326, 169] width 263 height 35
